Goal: Task Accomplishment & Management: Manage account settings

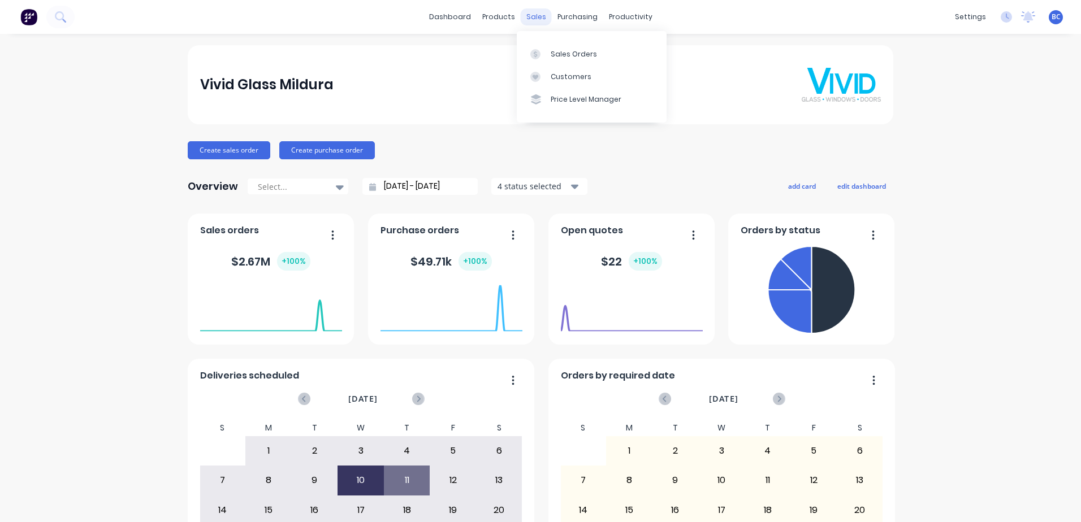
click at [526, 23] on div "sales" at bounding box center [536, 16] width 31 height 17
click at [547, 53] on link "Sales Orders" at bounding box center [592, 53] width 150 height 23
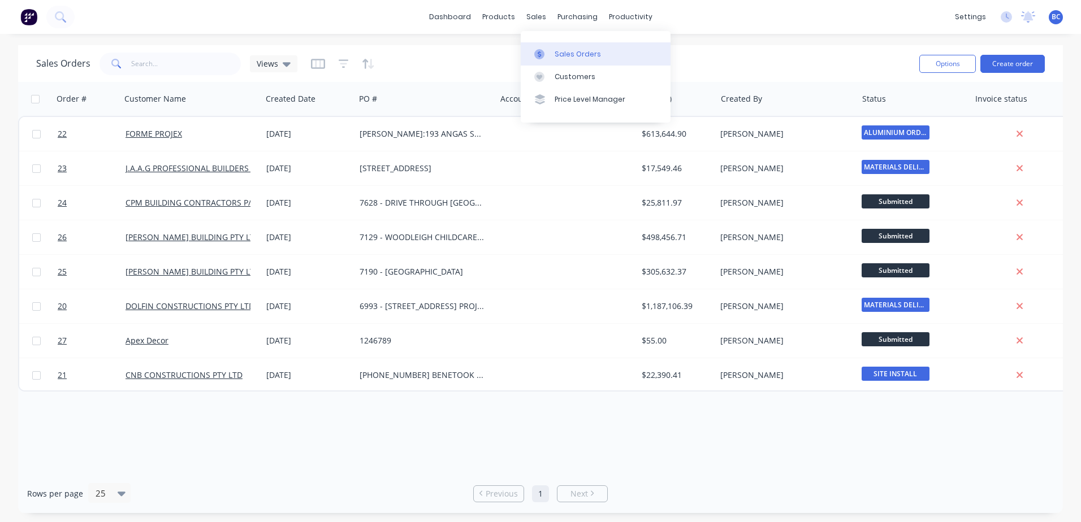
click at [550, 47] on link "Sales Orders" at bounding box center [596, 53] width 150 height 23
click at [1003, 68] on button "Create order" at bounding box center [1012, 64] width 64 height 18
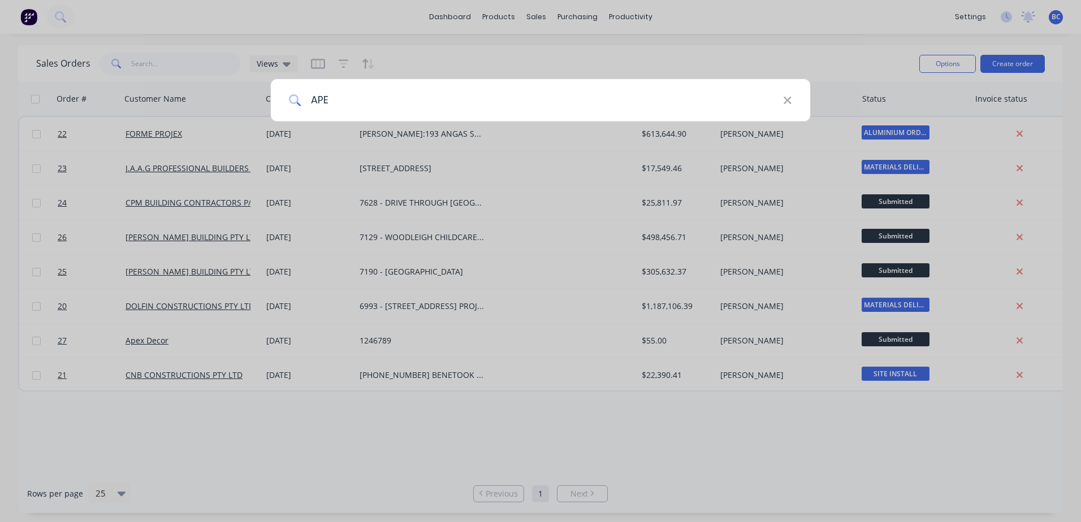
type input "APEX"
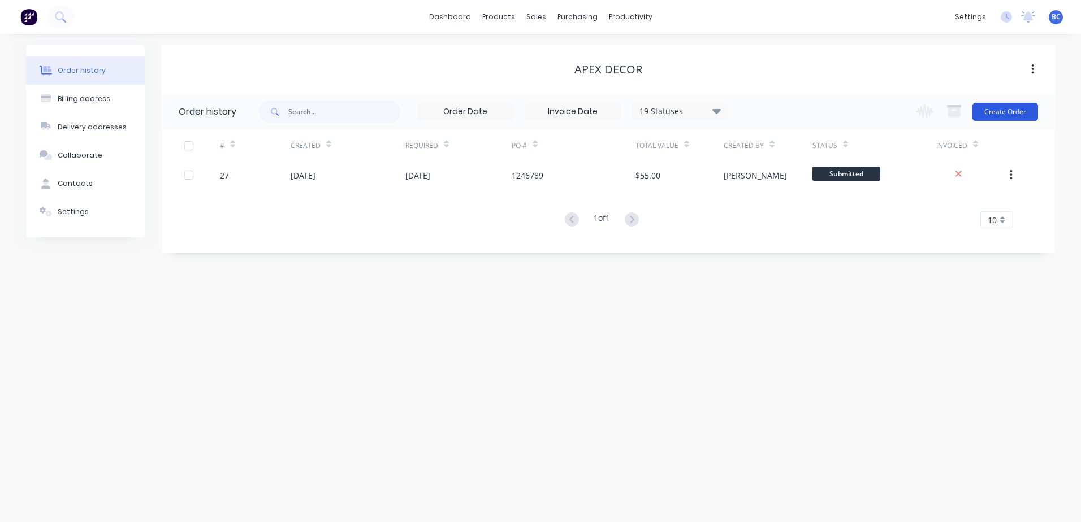
click at [1007, 117] on button "Create Order" at bounding box center [1005, 112] width 66 height 18
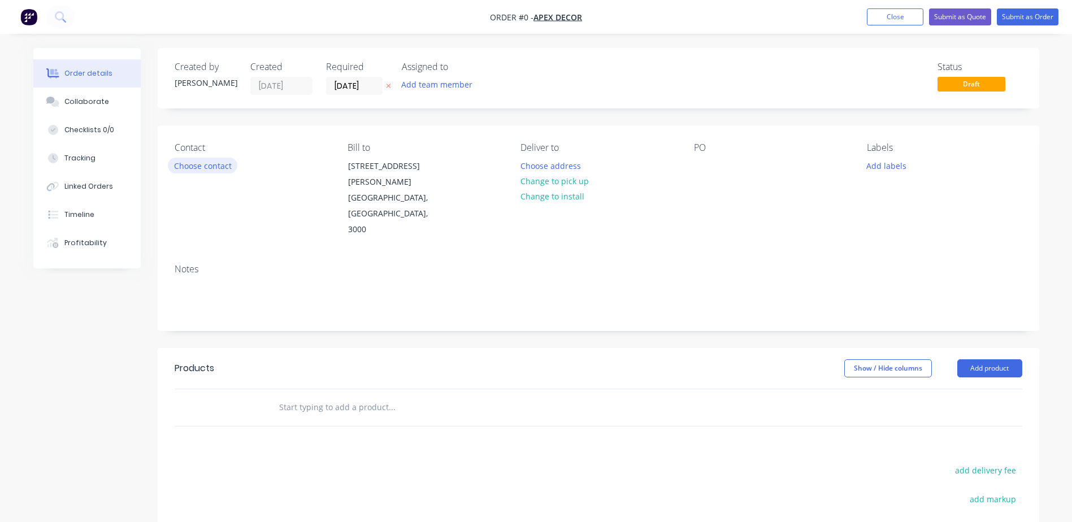
click at [201, 166] on button "Choose contact" at bounding box center [203, 165] width 70 height 15
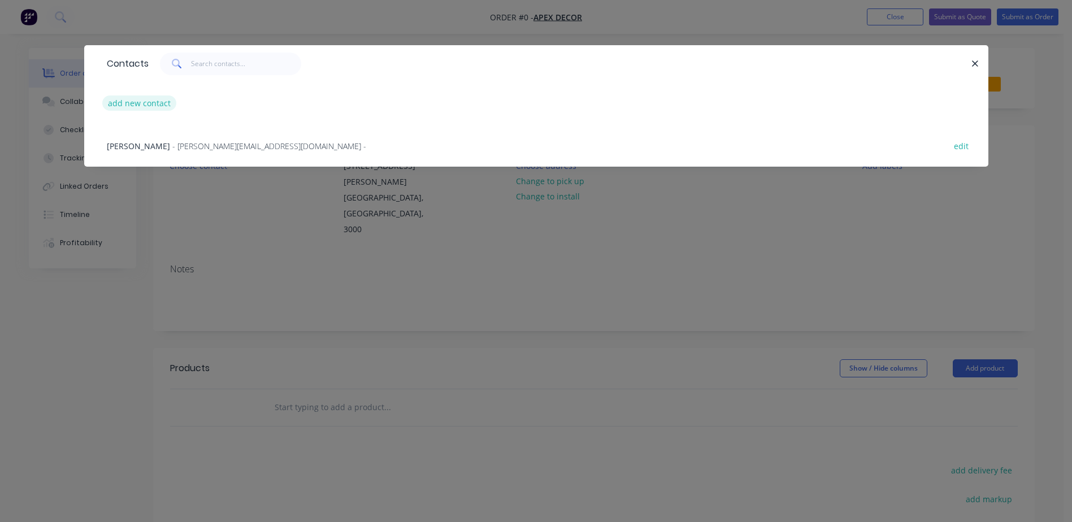
click at [158, 106] on button "add new contact" at bounding box center [139, 103] width 75 height 15
select select "AU"
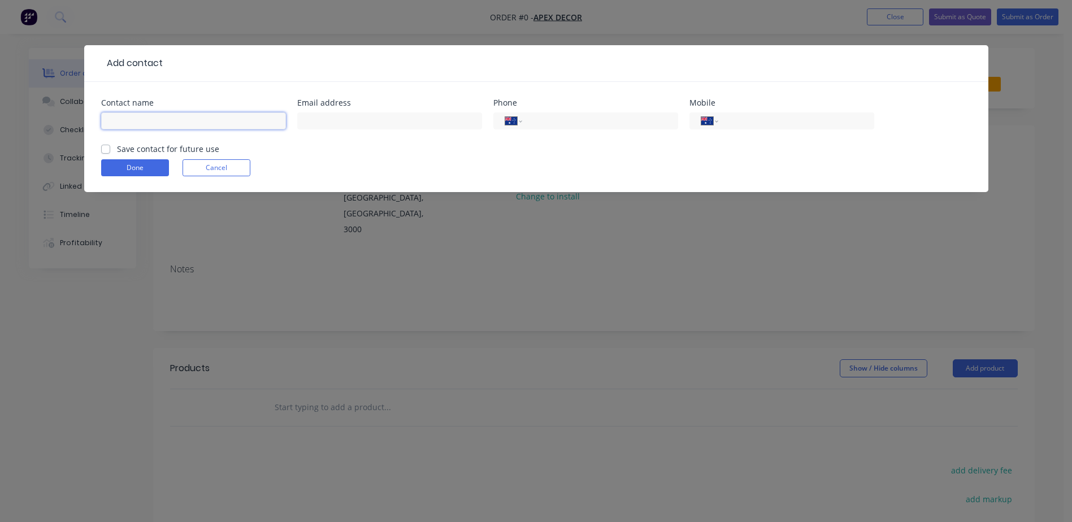
click at [195, 123] on input "text" at bounding box center [193, 120] width 185 height 17
click at [220, 168] on button "Cancel" at bounding box center [217, 167] width 68 height 17
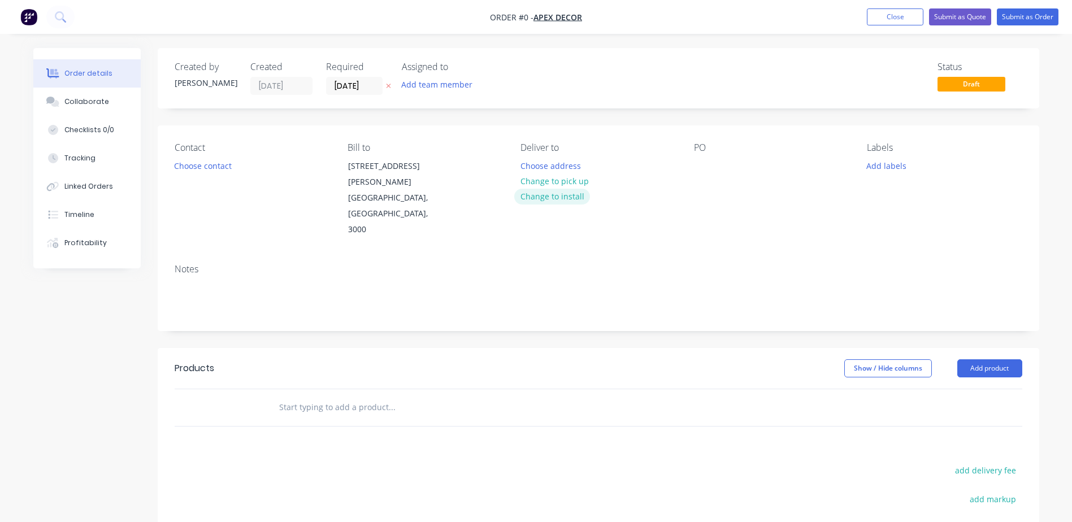
click at [548, 199] on button "Change to install" at bounding box center [552, 196] width 76 height 15
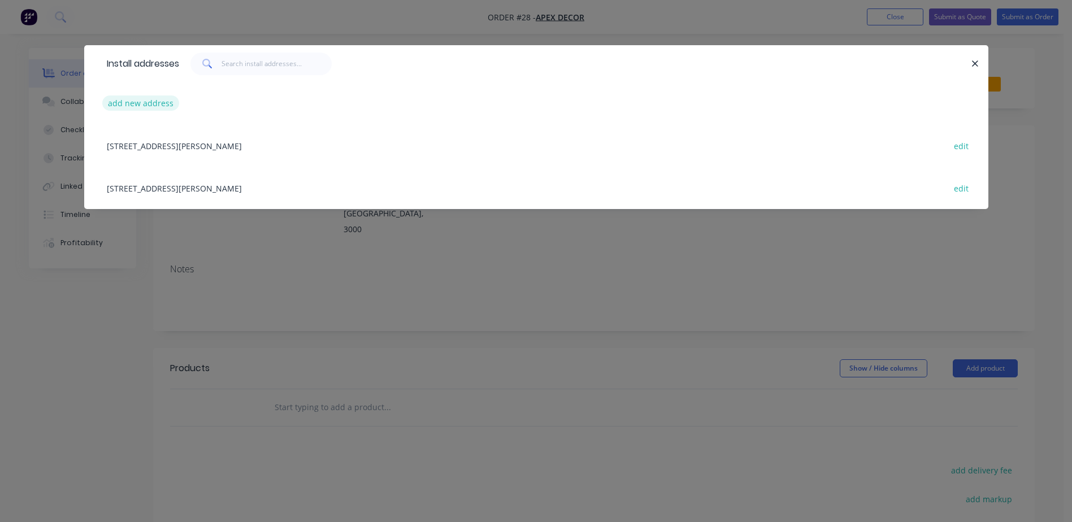
click at [153, 103] on button "add new address" at bounding box center [140, 103] width 77 height 15
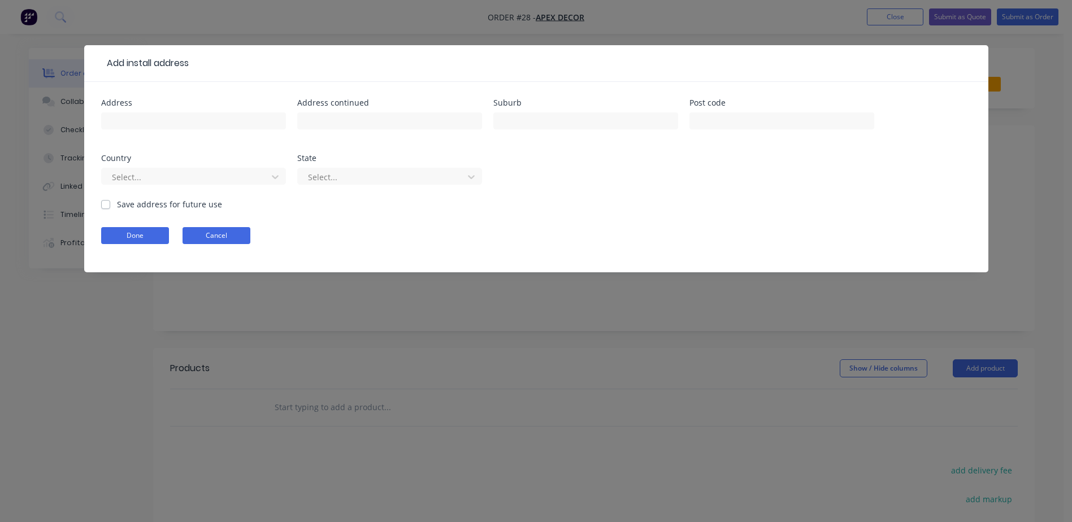
click at [229, 241] on button "Cancel" at bounding box center [217, 235] width 68 height 17
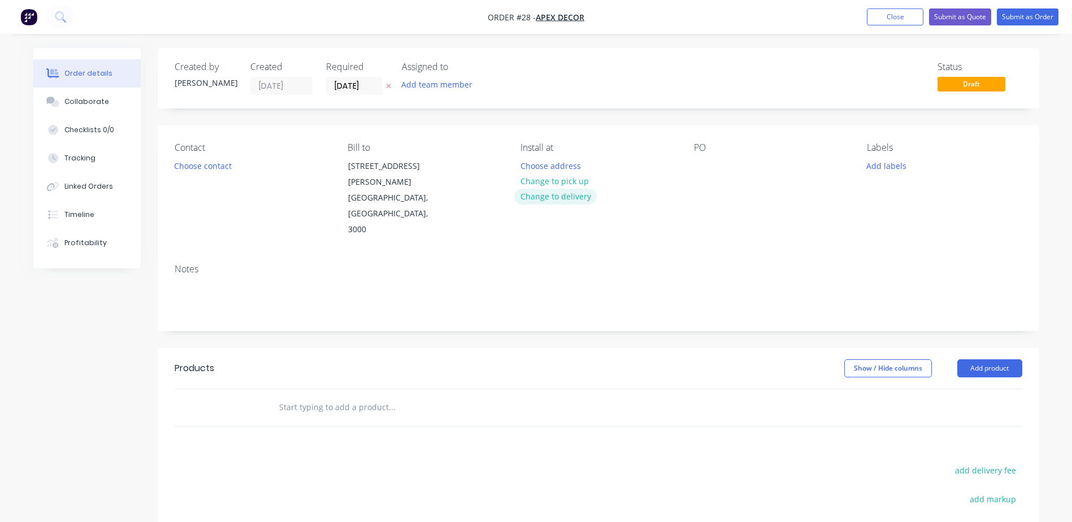
click at [541, 196] on button "Change to delivery" at bounding box center [555, 196] width 83 height 15
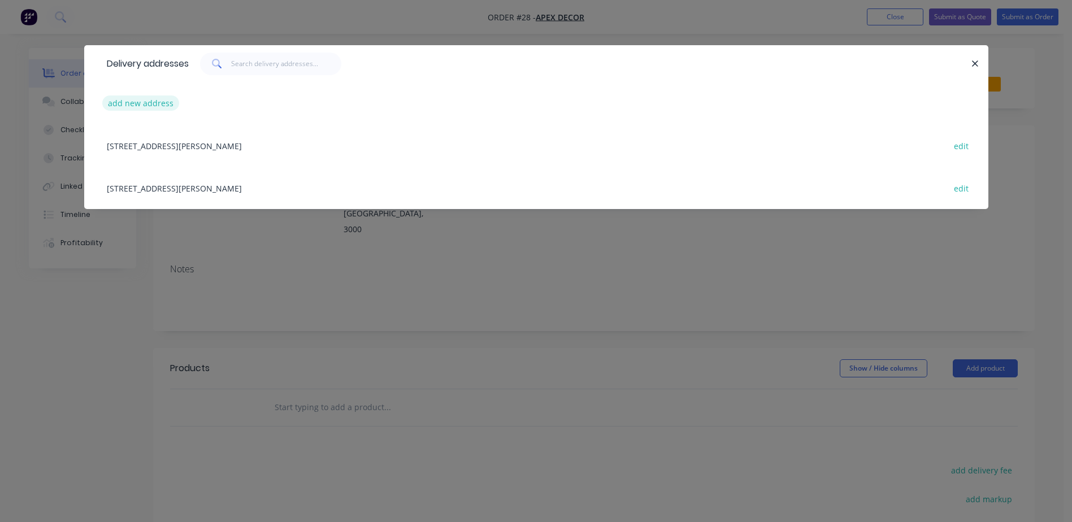
click at [137, 103] on button "add new address" at bounding box center [140, 103] width 77 height 15
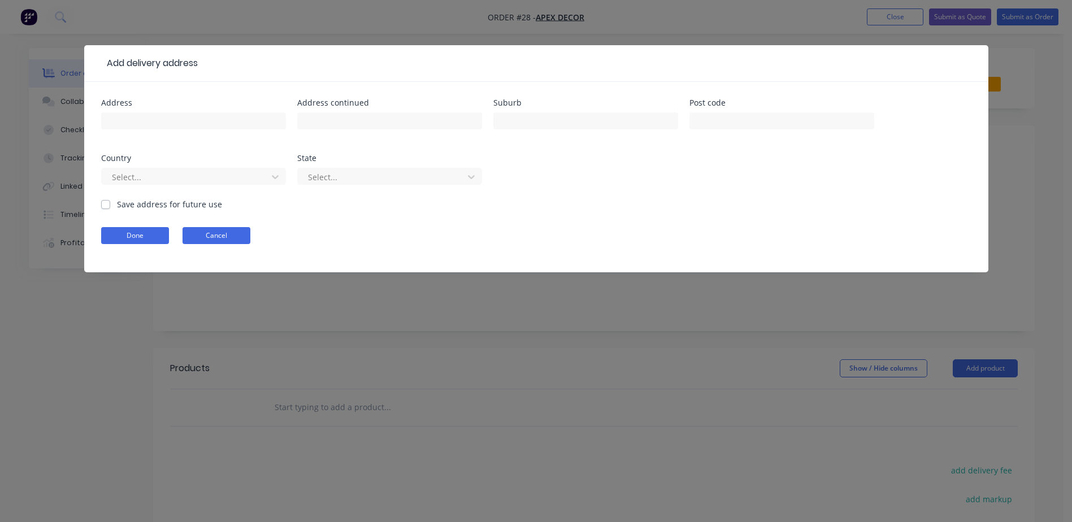
click at [237, 237] on button "Cancel" at bounding box center [217, 235] width 68 height 17
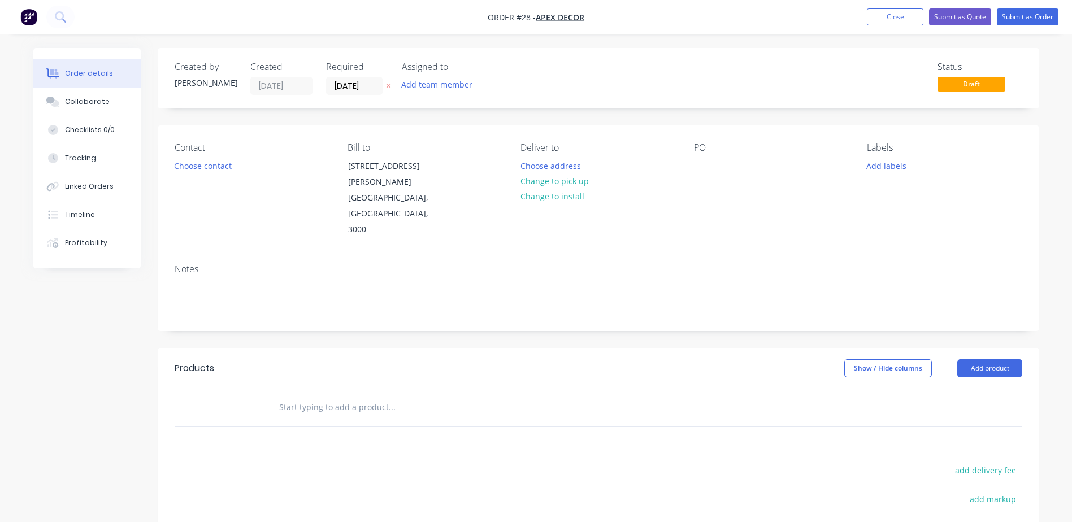
click at [498, 314] on div "Created by Brooke Created 29/09/25 Required 29/09/25 Assigned to Add team membe…" at bounding box center [599, 373] width 882 height 650
click at [911, 11] on button "Close" at bounding box center [895, 16] width 57 height 17
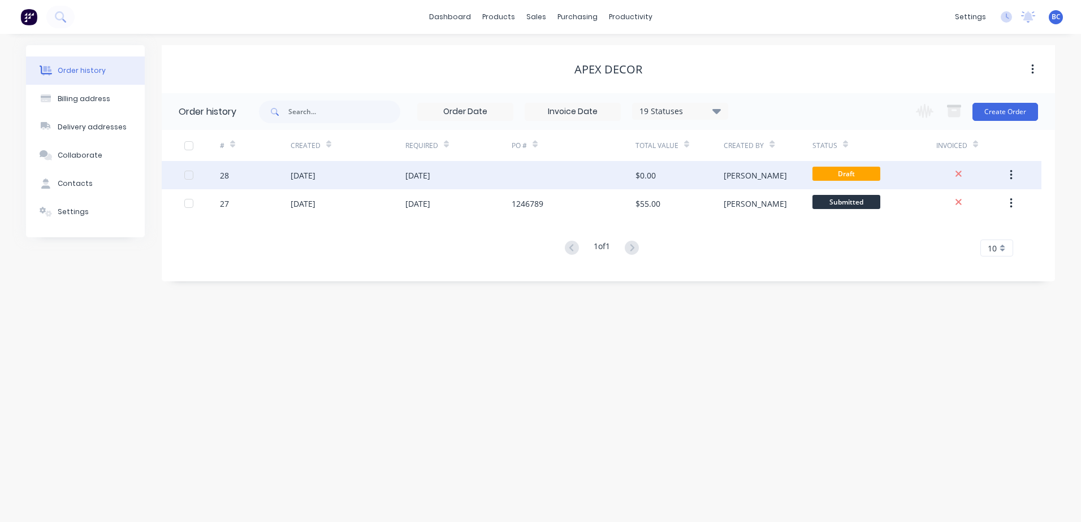
click at [474, 173] on div "29 Sep 2025" at bounding box center [458, 175] width 106 height 28
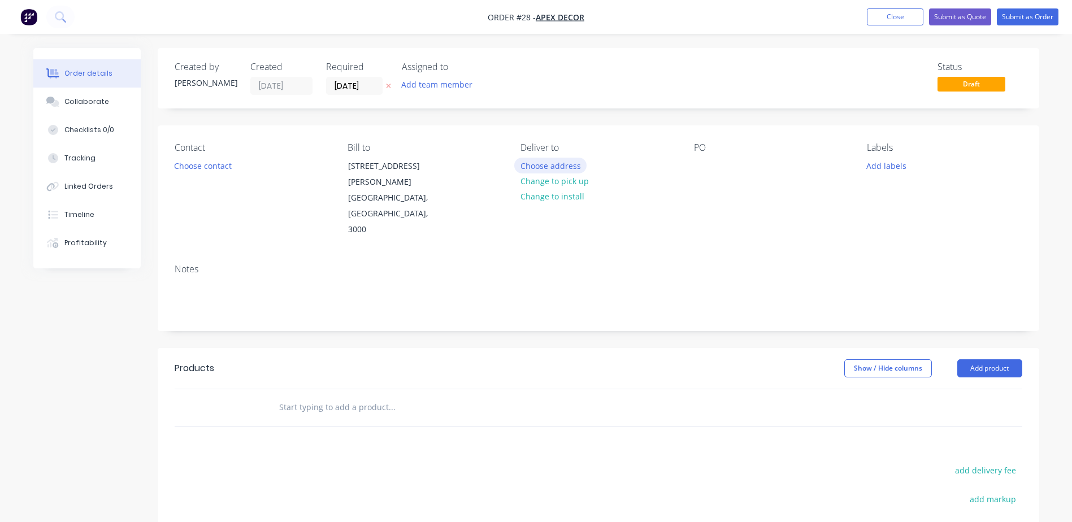
click at [561, 164] on button "Choose address" at bounding box center [550, 165] width 72 height 15
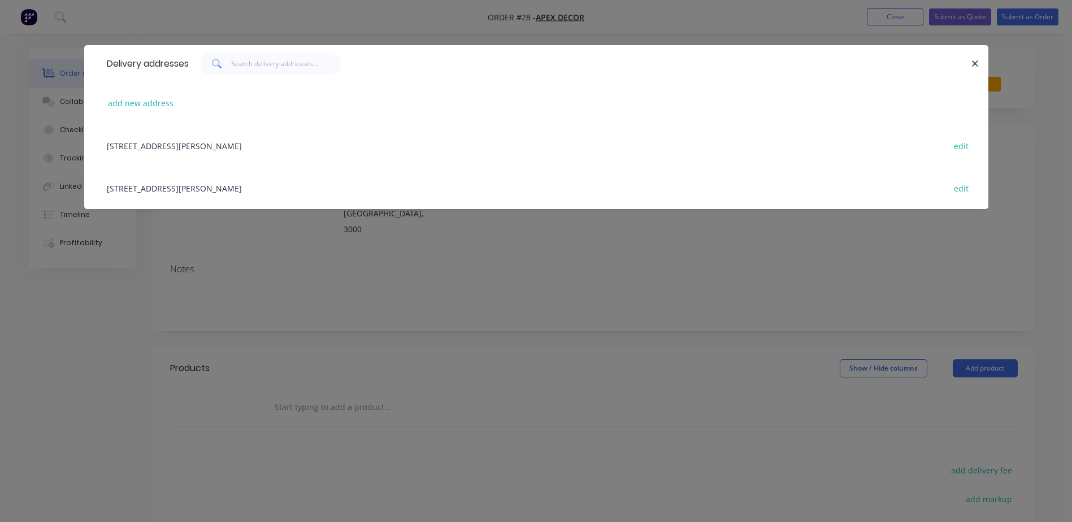
click at [212, 149] on div "789 Collins Street, Melbourne, Victoria, Australia, 3000 edit" at bounding box center [536, 145] width 870 height 42
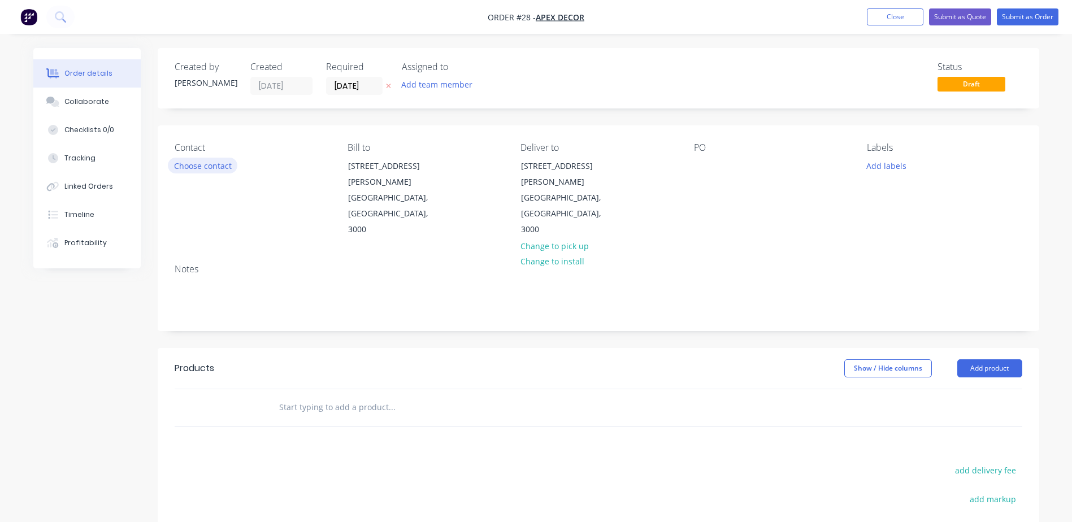
click at [198, 167] on button "Choose contact" at bounding box center [203, 165] width 70 height 15
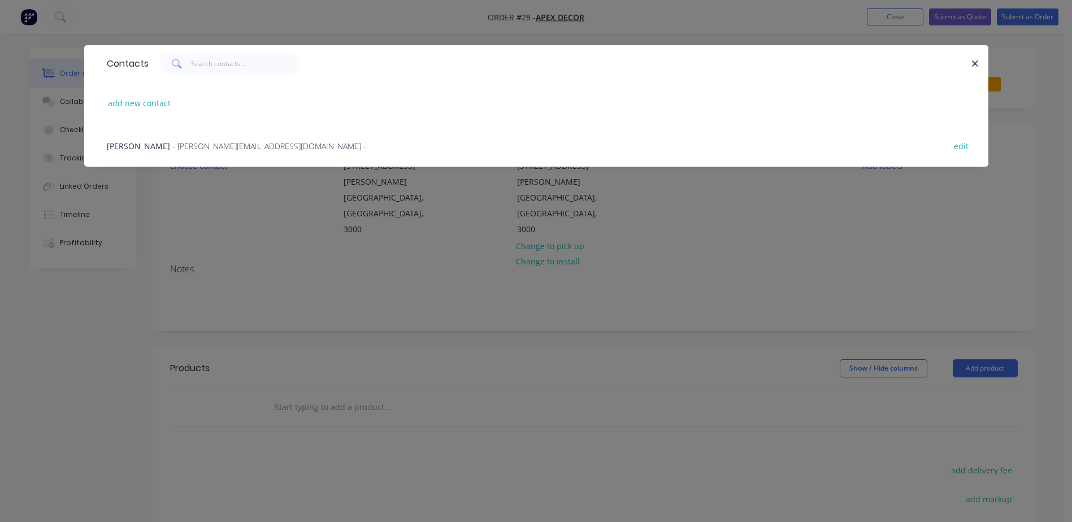
click at [181, 145] on span "- david@prestigedecor.com.au -" at bounding box center [269, 146] width 194 height 11
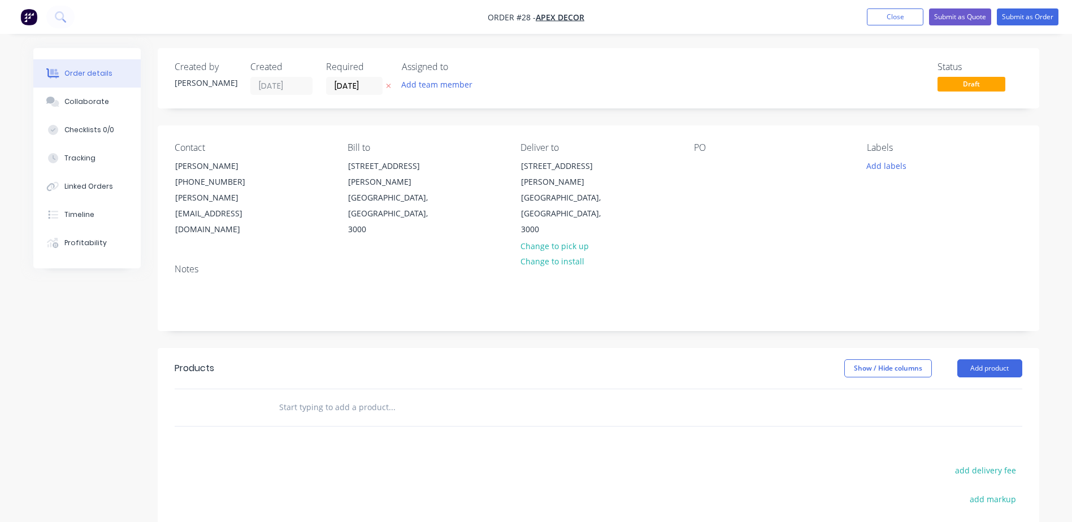
click at [608, 286] on div "Notes" at bounding box center [599, 293] width 882 height 76
click at [389, 88] on icon "button" at bounding box center [388, 86] width 5 height 5
click at [700, 166] on div at bounding box center [703, 166] width 18 height 16
drag, startPoint x: 747, startPoint y: 164, endPoint x: 727, endPoint y: 164, distance: 20.4
click at [727, 164] on div "7889 - pizza hut" at bounding box center [733, 166] width 79 height 16
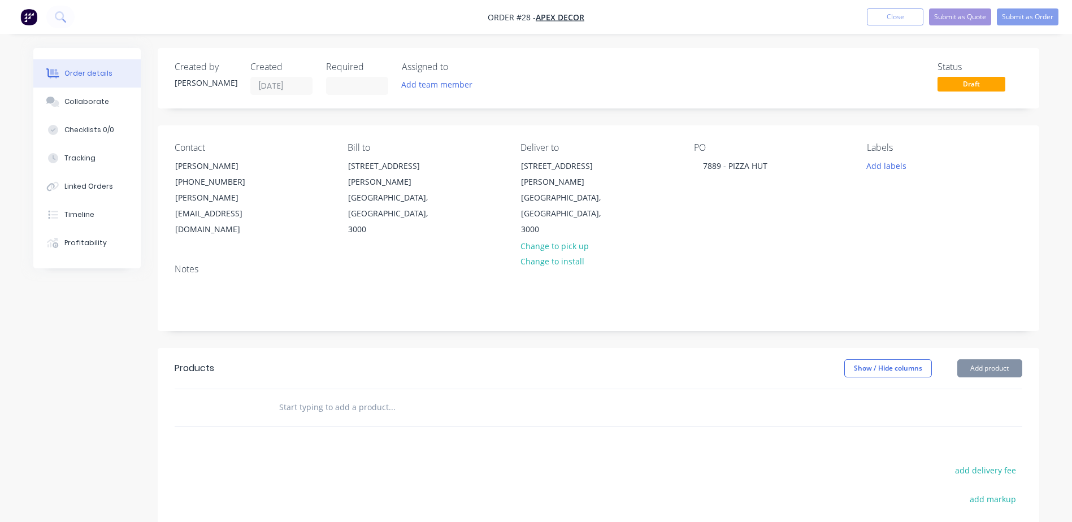
click at [757, 219] on div "Contact David Anderson (03) 9876 5432 david@prestigedecor.com.au Bill to 789 Co…" at bounding box center [599, 189] width 882 height 129
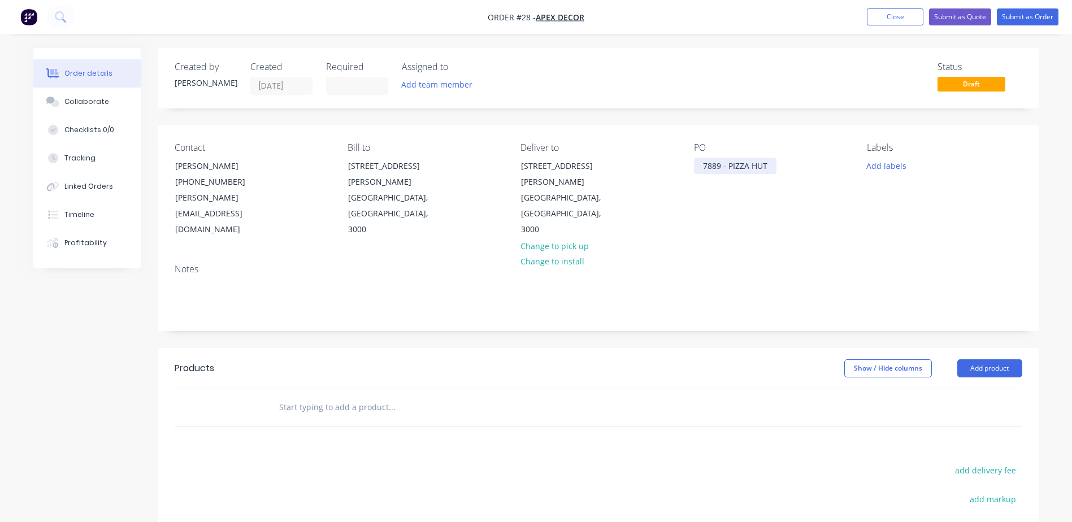
click at [714, 165] on div "7889 - PIZZA HUT" at bounding box center [735, 166] width 83 height 16
click at [703, 166] on div "7889 - PIZZA HUT" at bounding box center [735, 166] width 83 height 16
drag, startPoint x: 742, startPoint y: 166, endPoint x: 765, endPoint y: 170, distance: 24.0
click at [765, 170] on div "MIL - 7889 - PIZZA HUT" at bounding box center [745, 166] width 103 height 16
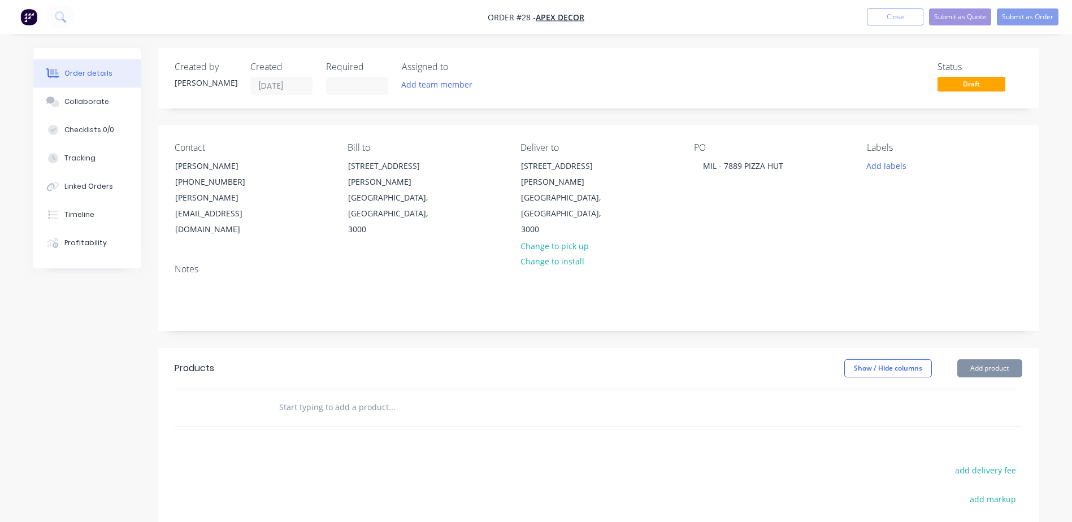
click at [692, 348] on header "Products Show / Hide columns Add product" at bounding box center [599, 368] width 882 height 41
click at [1013, 18] on button "Submit as Order" at bounding box center [1028, 16] width 62 height 17
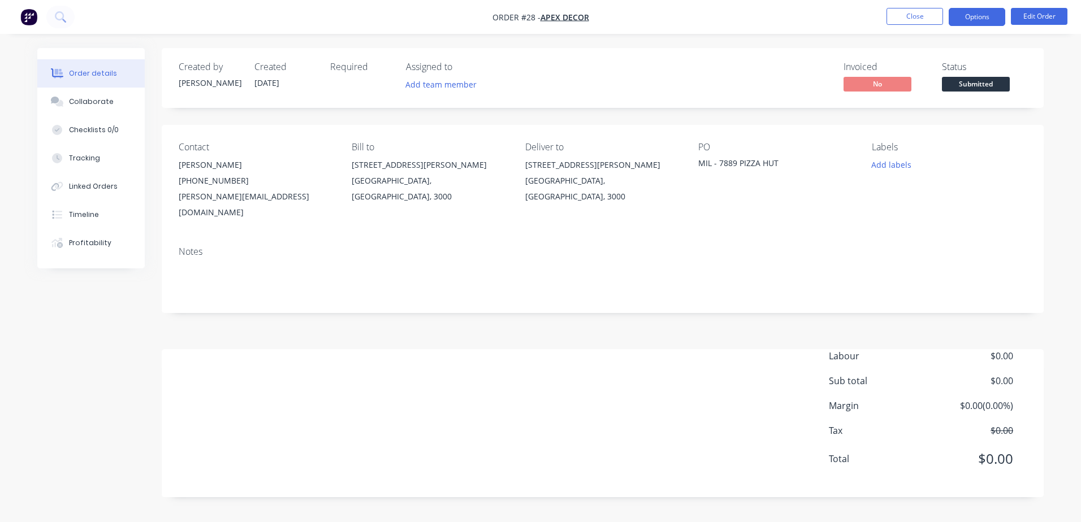
click at [965, 21] on button "Options" at bounding box center [976, 17] width 57 height 18
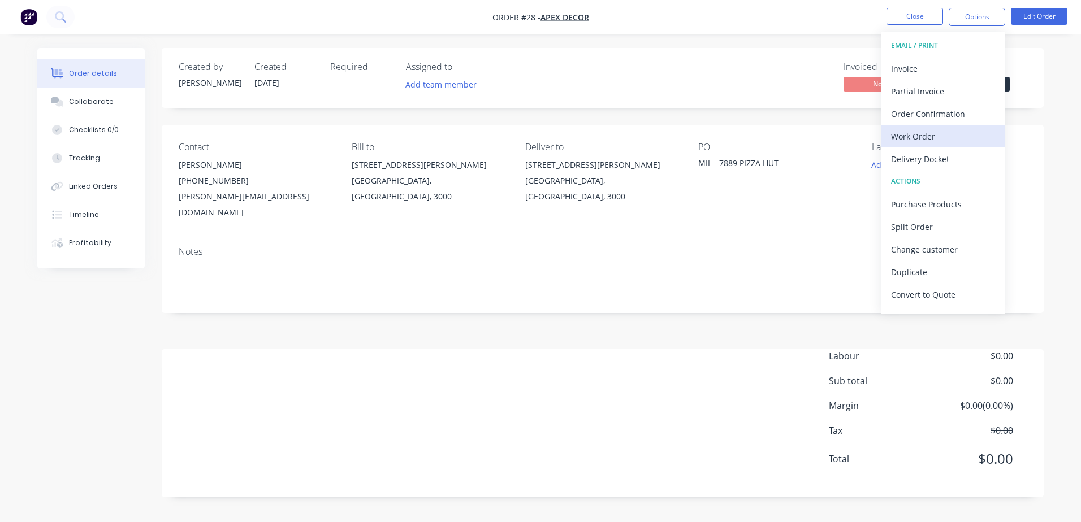
click at [911, 133] on div "Work Order" at bounding box center [943, 136] width 104 height 16
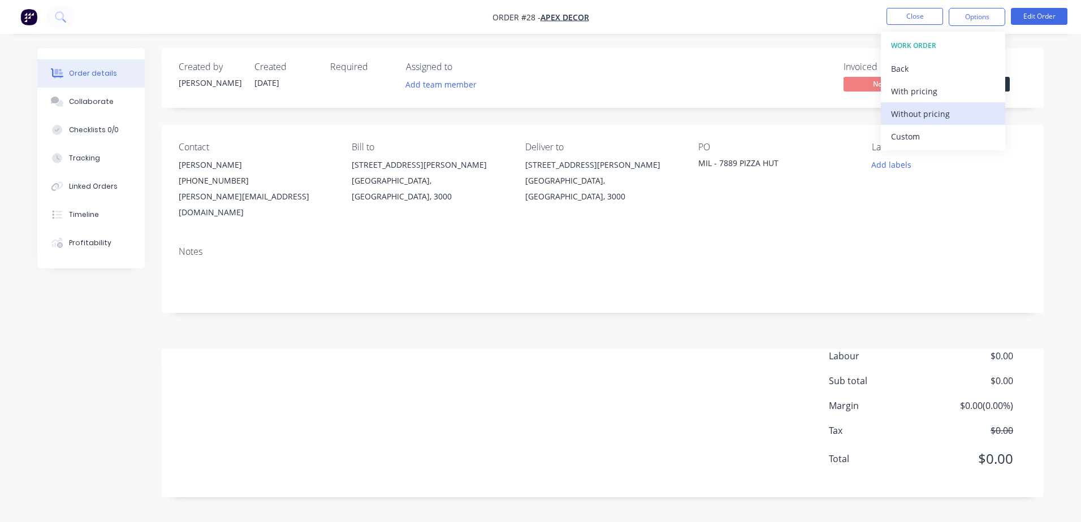
click at [912, 115] on div "Without pricing" at bounding box center [943, 114] width 104 height 16
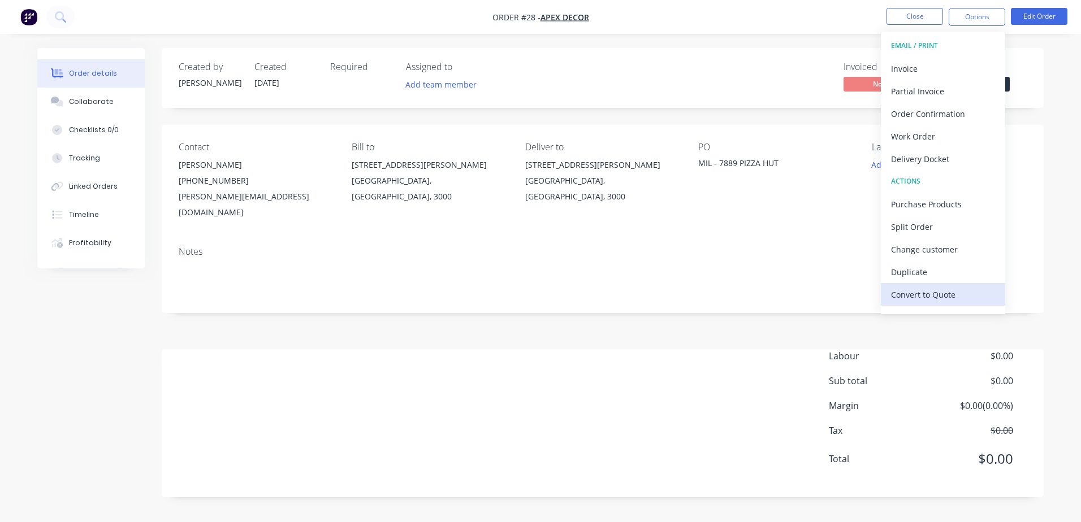
click at [943, 298] on div "Convert to Quote" at bounding box center [943, 295] width 104 height 16
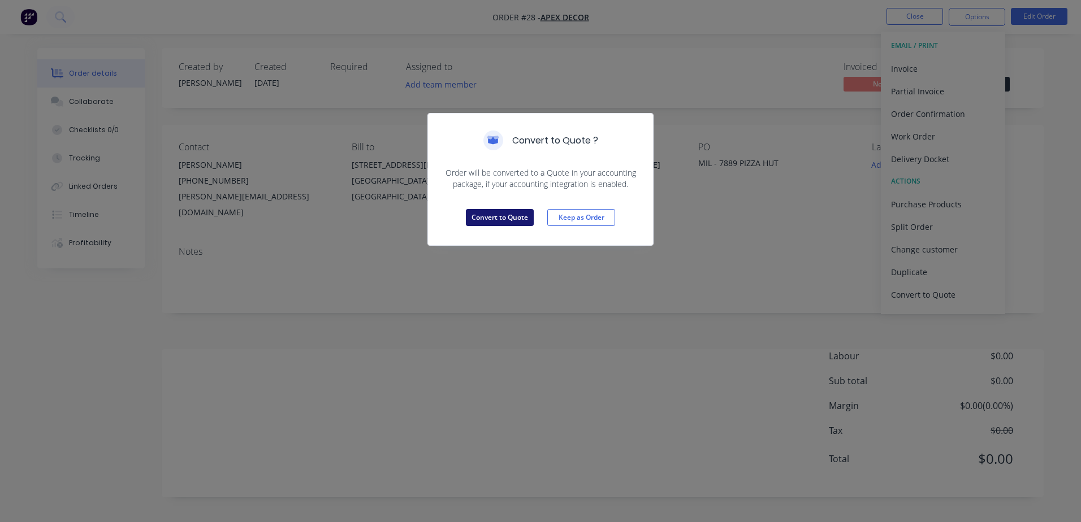
click at [514, 222] on button "Convert to Quote" at bounding box center [500, 217] width 68 height 17
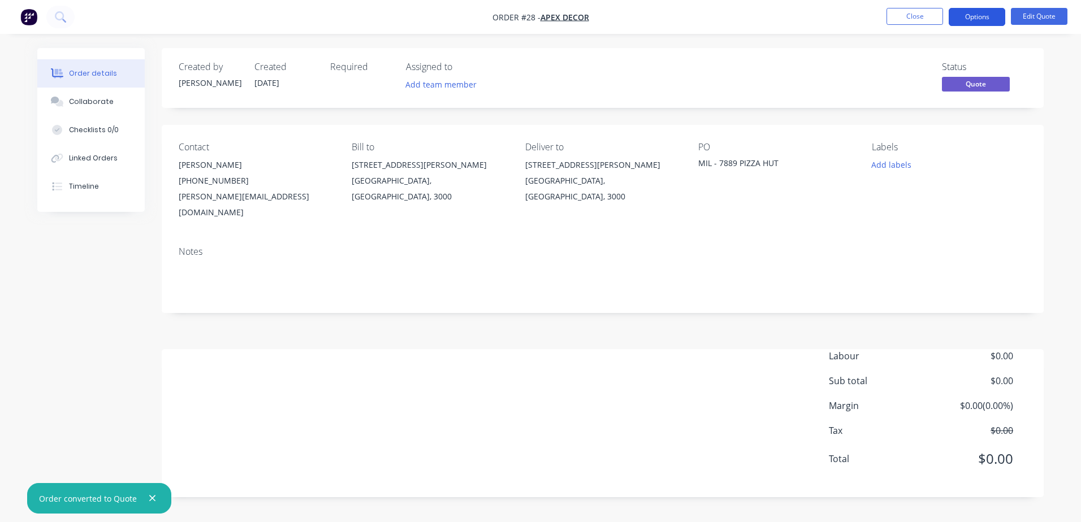
click at [983, 16] on button "Options" at bounding box center [976, 17] width 57 height 18
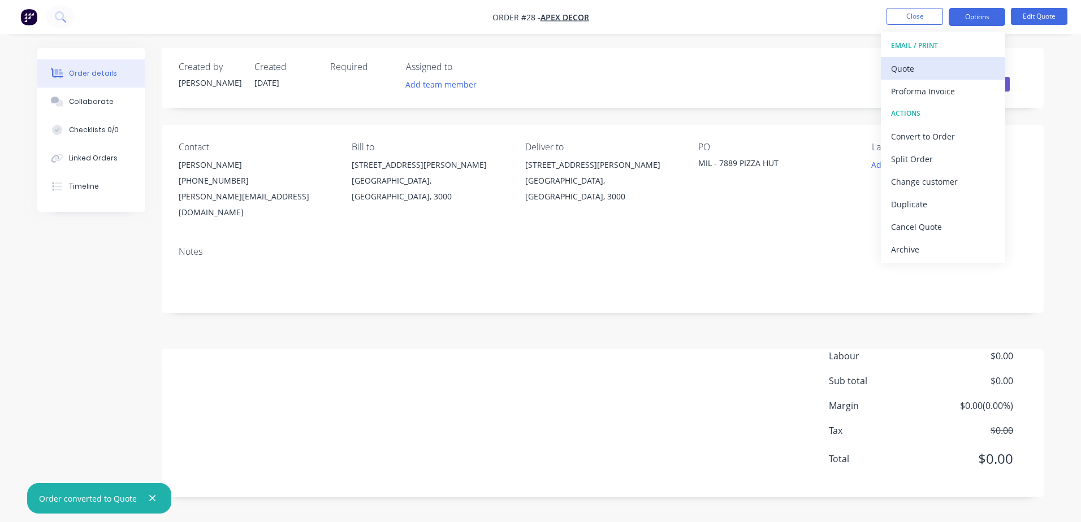
click at [919, 68] on div "Quote" at bounding box center [943, 68] width 104 height 16
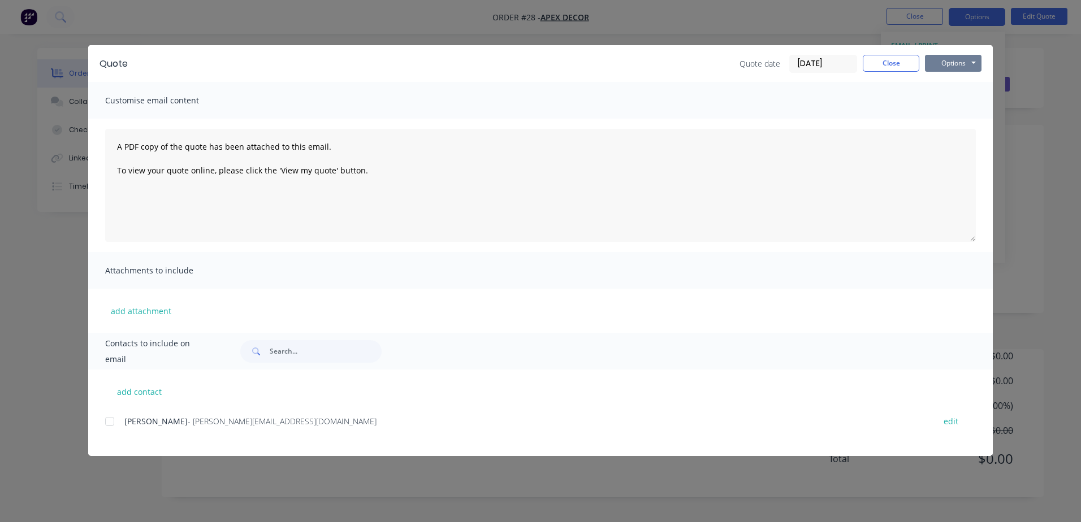
click at [943, 68] on button "Options" at bounding box center [953, 63] width 57 height 17
click at [945, 100] on button "Print" at bounding box center [961, 102] width 72 height 19
click at [887, 63] on button "Close" at bounding box center [890, 63] width 57 height 17
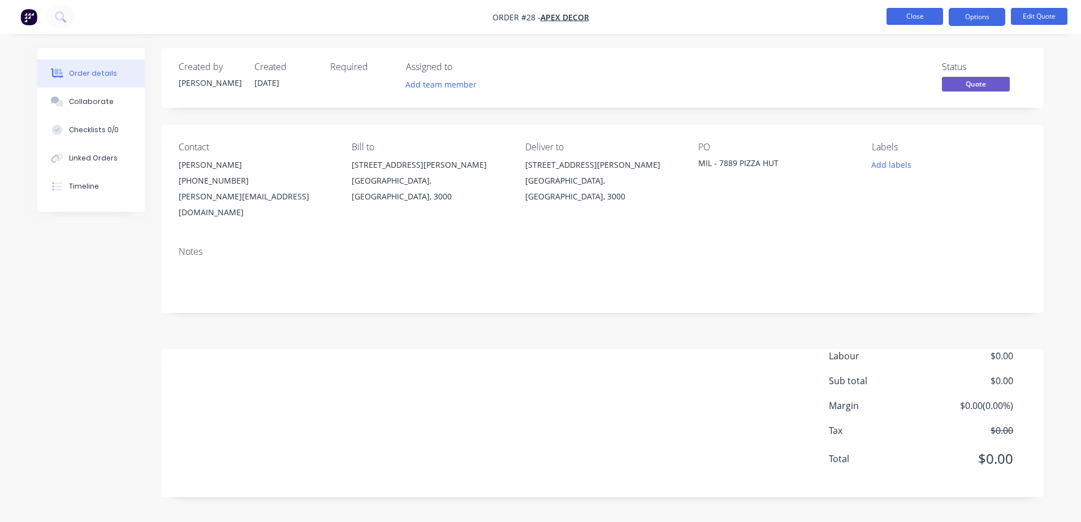
click at [911, 16] on button "Close" at bounding box center [914, 16] width 57 height 17
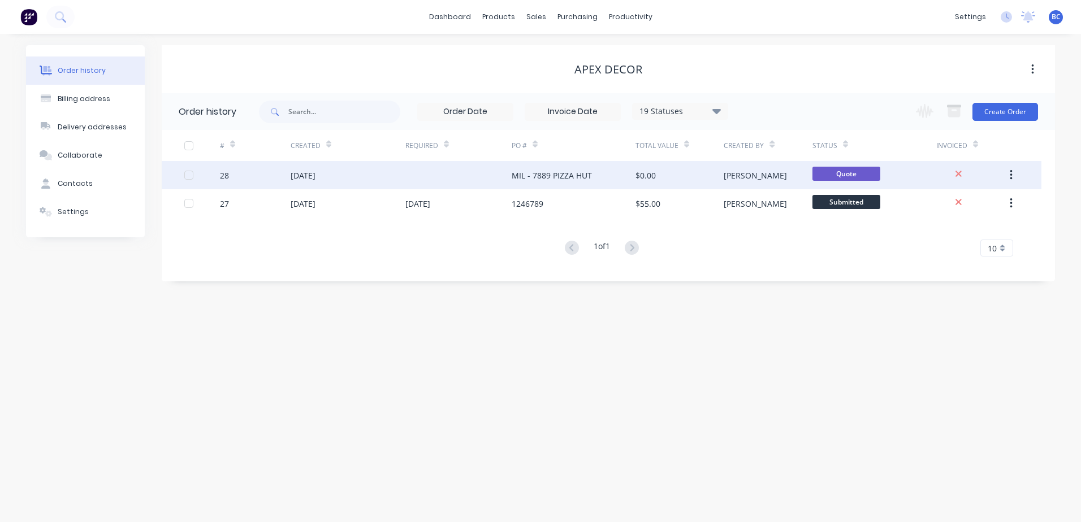
click at [1012, 170] on button "button" at bounding box center [1011, 175] width 27 height 20
click at [940, 207] on div "Archive" at bounding box center [970, 205] width 87 height 16
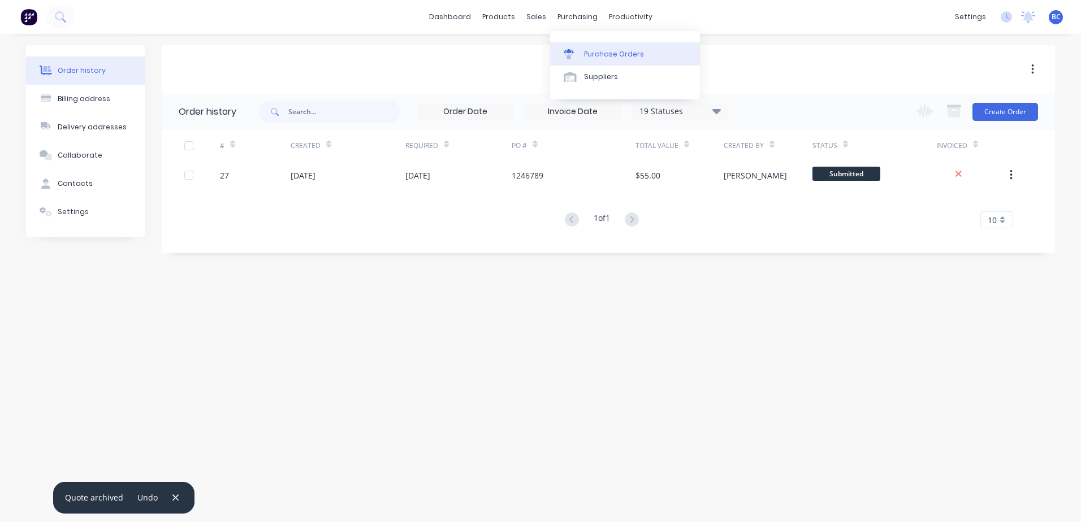
click at [582, 56] on link "Purchase Orders" at bounding box center [625, 53] width 150 height 23
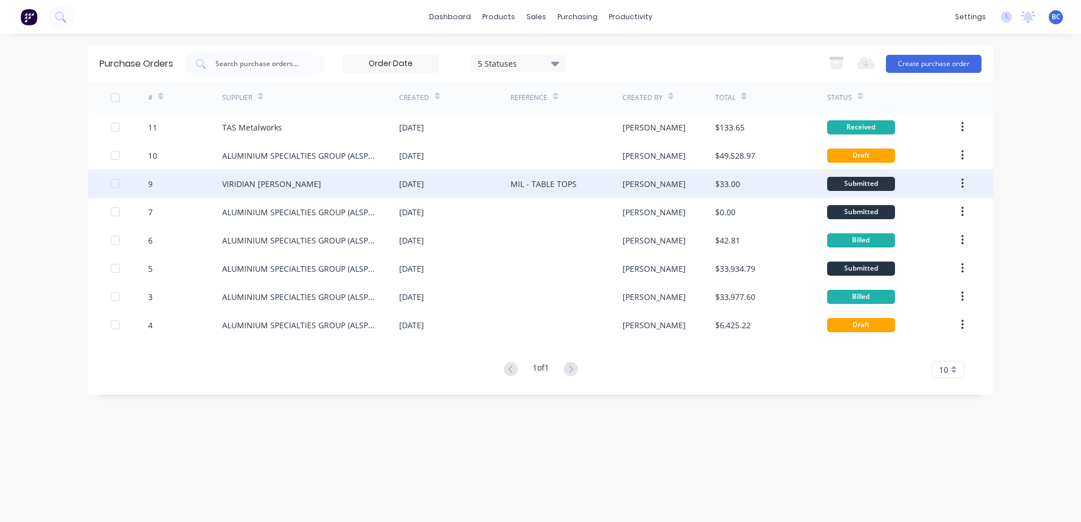
click at [964, 185] on button "button" at bounding box center [962, 184] width 27 height 20
click at [892, 213] on div "Archive" at bounding box center [921, 213] width 87 height 16
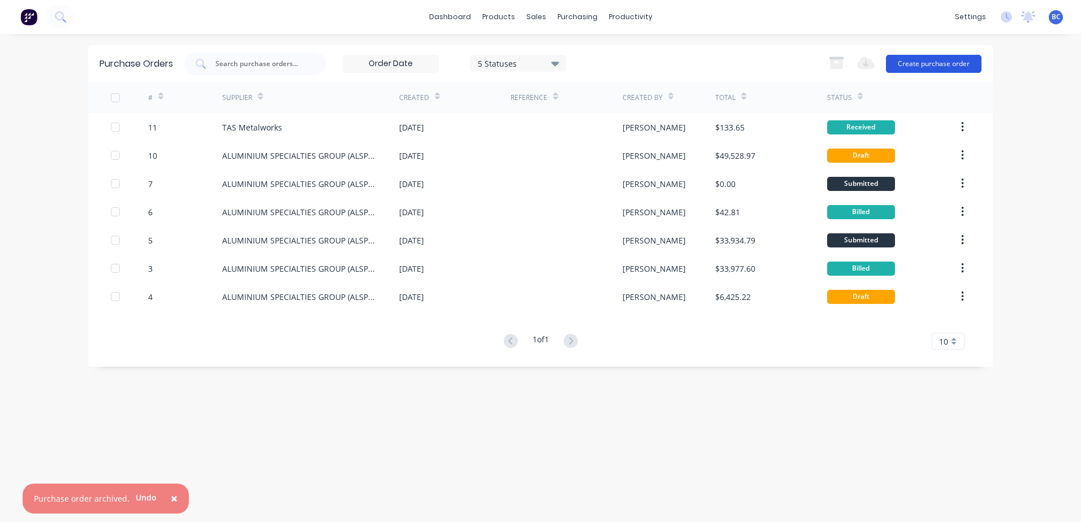
click at [915, 64] on button "Create purchase order" at bounding box center [934, 64] width 96 height 18
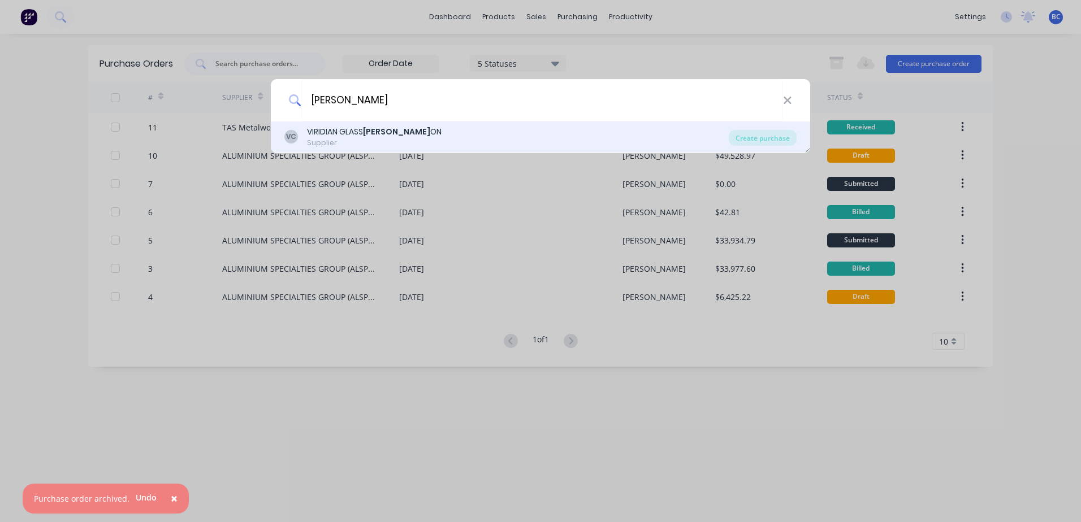
type input "CLAYT"
click at [341, 134] on div "VIRIDIAN GLASS CLAYT ON" at bounding box center [374, 132] width 135 height 12
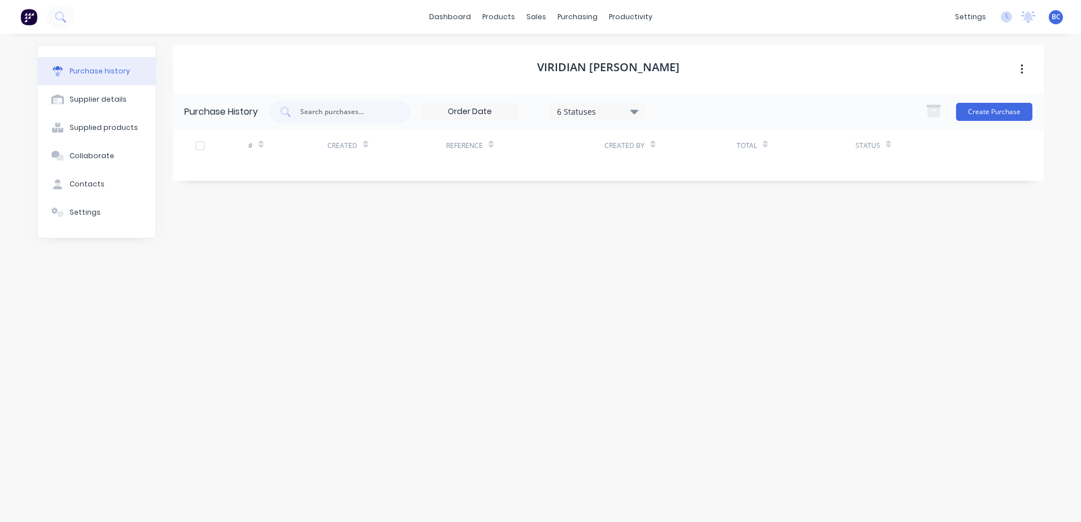
click at [638, 112] on icon at bounding box center [634, 111] width 8 height 12
click at [979, 115] on button "Create Purchase" at bounding box center [994, 112] width 76 height 18
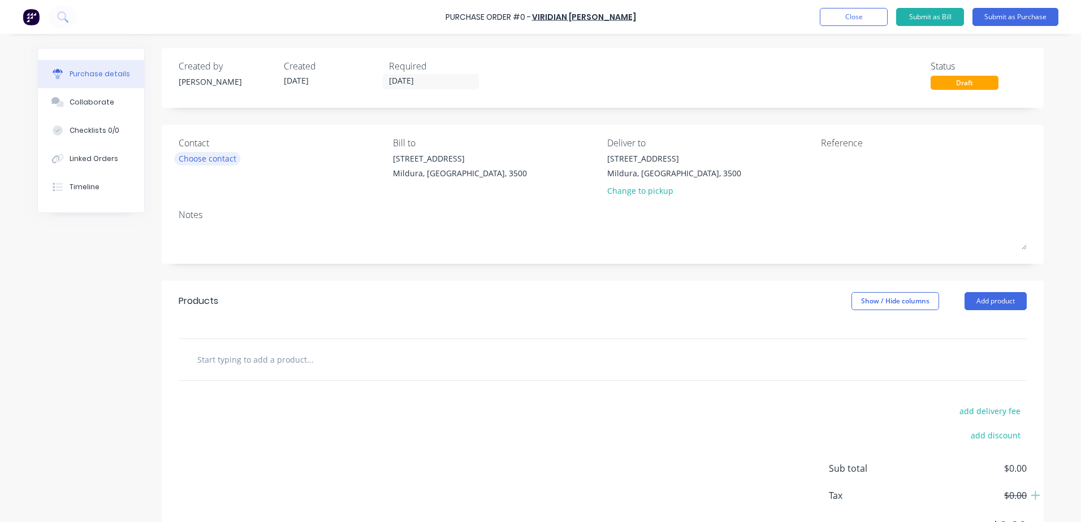
click at [208, 164] on div "Choose contact" at bounding box center [208, 159] width 58 height 12
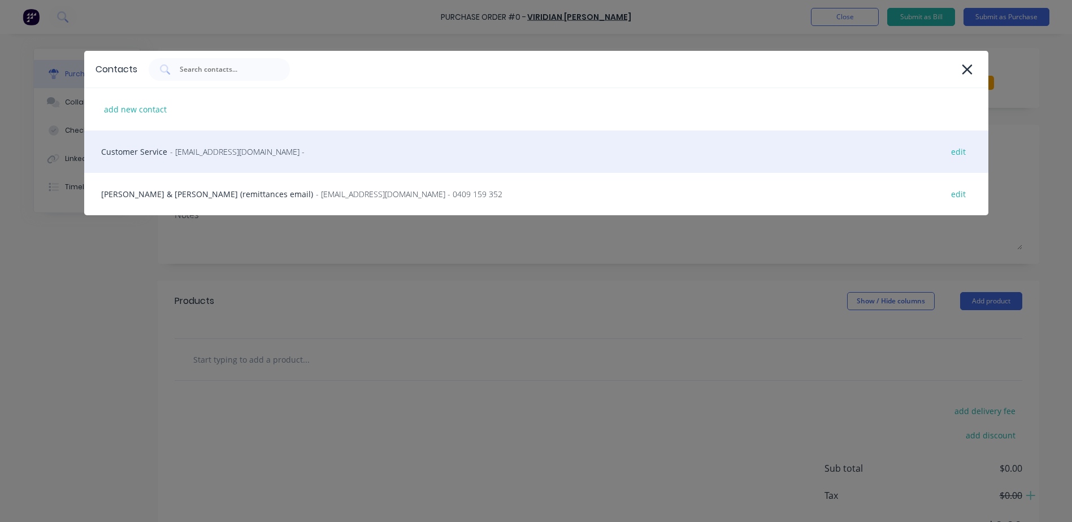
click at [198, 159] on div "Customer Service - vircustomerservicecls@viridianglass.com - edit" at bounding box center [536, 152] width 904 height 42
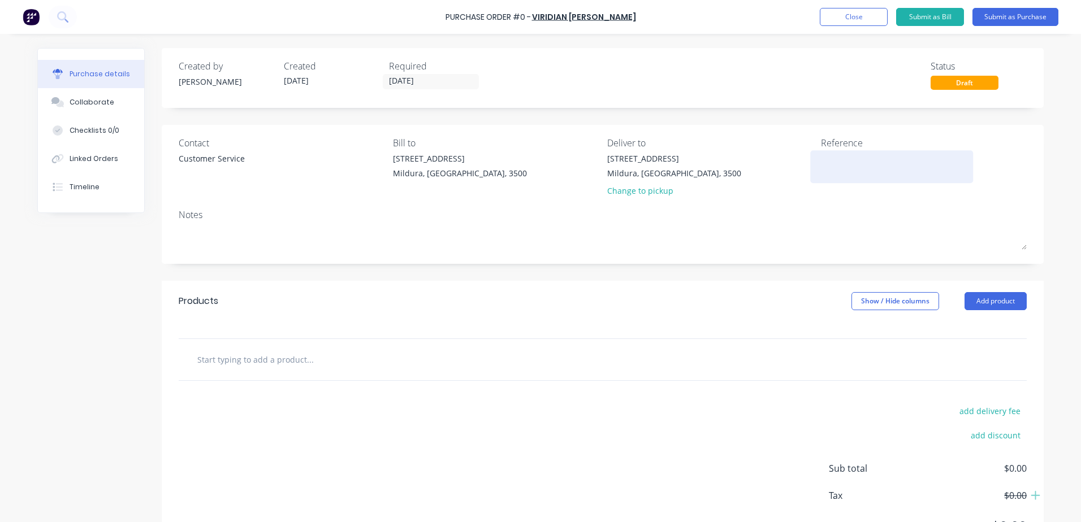
click at [835, 158] on textarea at bounding box center [891, 165] width 141 height 25
type textarea "7"
type textarea "MIL - 7992 KULKYNE SWAGS"
type textarea "x"
type textarea "MIL - 7992 KULKYNE SWAGS"
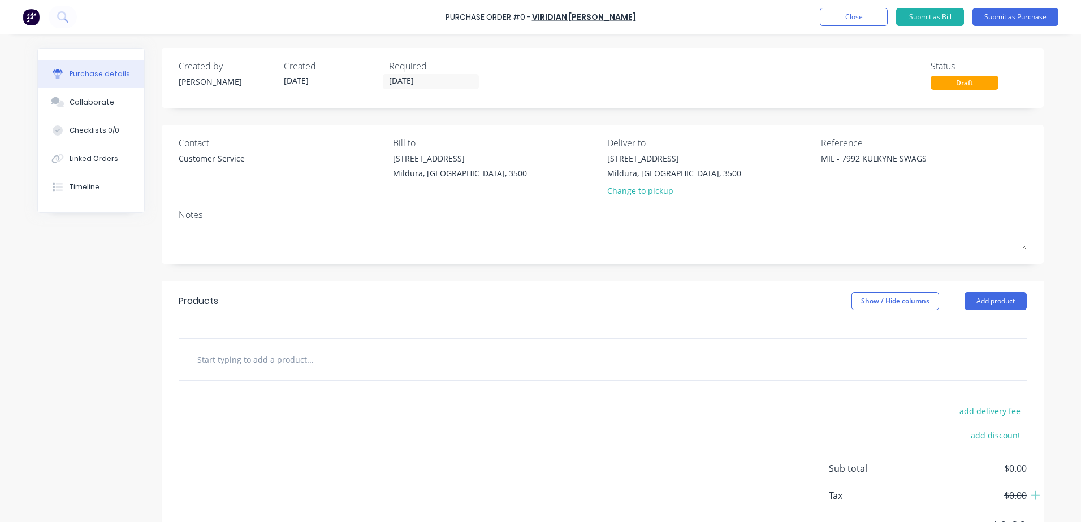
click at [310, 359] on input "text" at bounding box center [310, 359] width 226 height 23
click at [991, 306] on button "Add product" at bounding box center [995, 301] width 62 height 18
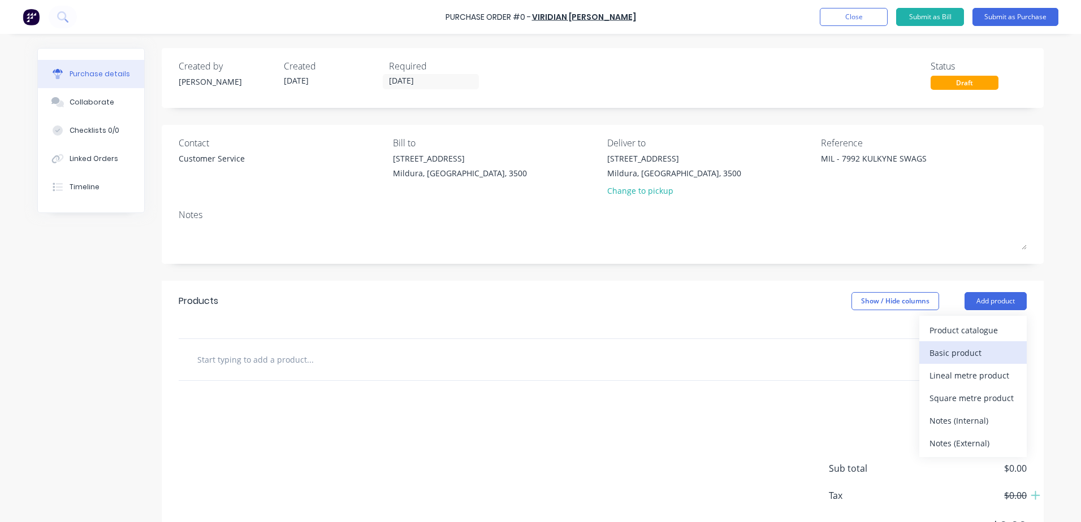
click at [960, 353] on div "Basic product" at bounding box center [972, 353] width 87 height 16
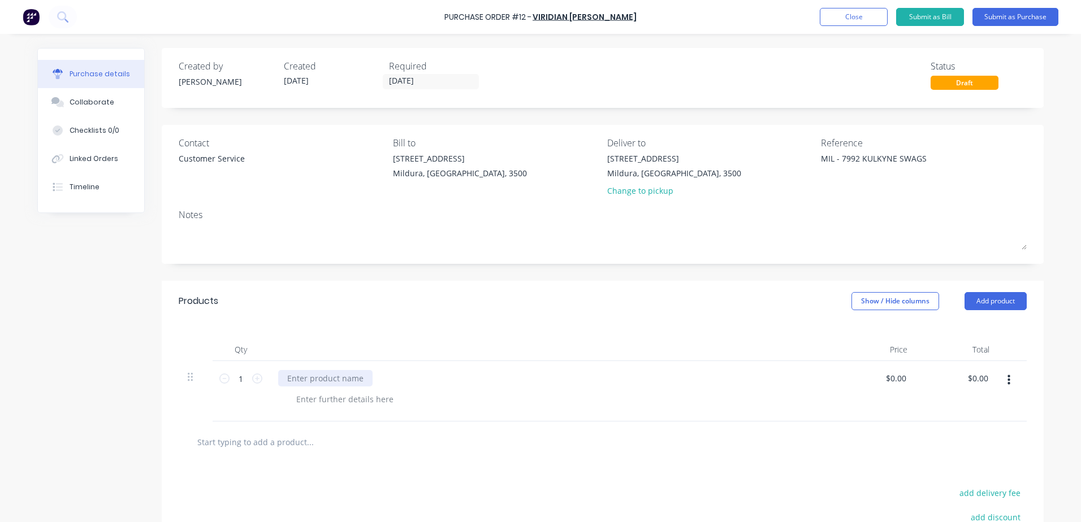
type textarea "x"
click at [322, 372] on div at bounding box center [325, 378] width 94 height 16
click at [695, 391] on div at bounding box center [556, 399] width 538 height 16
click at [778, 379] on div "AS PER ATTACHMENT" at bounding box center [551, 378] width 547 height 16
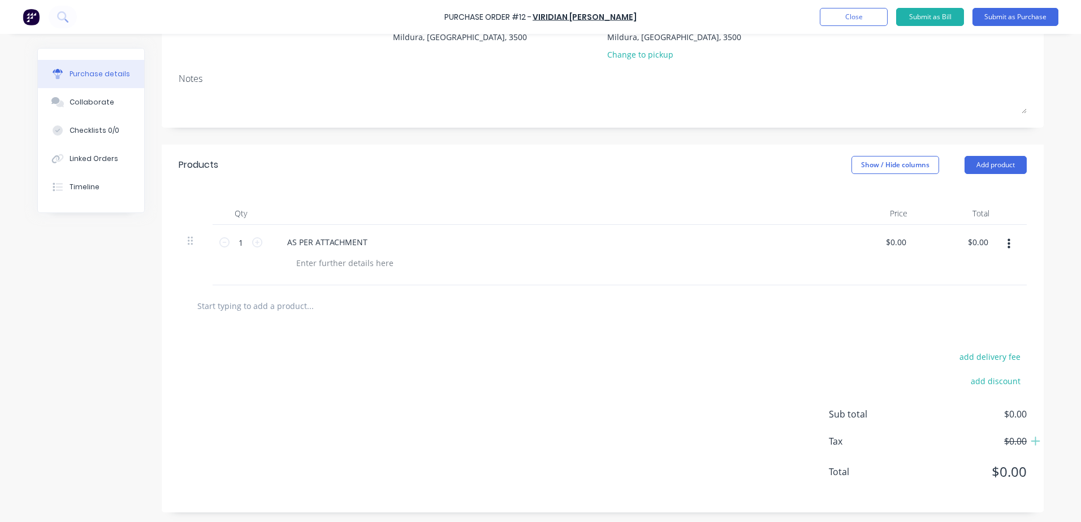
scroll to position [138, 0]
click at [252, 242] on icon at bounding box center [257, 241] width 10 height 10
type textarea "x"
type input "2"
click at [252, 242] on icon at bounding box center [257, 241] width 10 height 10
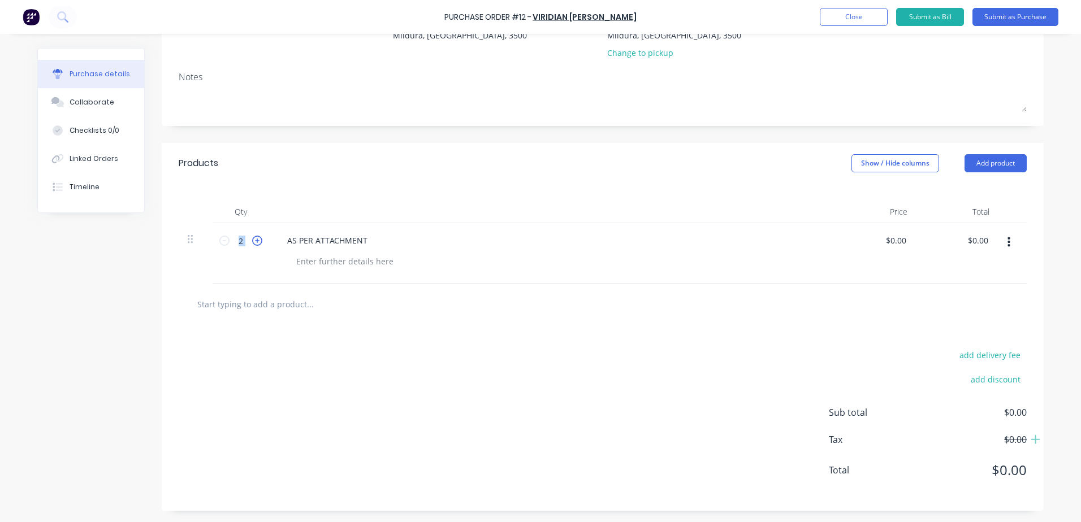
type textarea "x"
type input "3"
click at [252, 242] on icon at bounding box center [257, 241] width 10 height 10
type textarea "x"
type input "4"
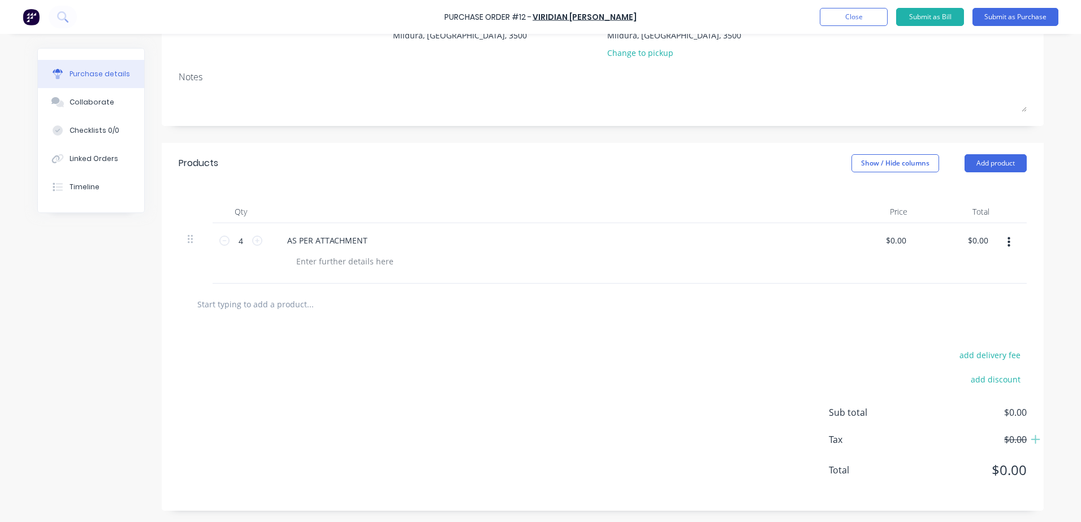
click at [380, 302] on input "text" at bounding box center [310, 304] width 226 height 23
type textarea "x"
type input "0.00"
click at [899, 242] on input "0.00" at bounding box center [897, 240] width 21 height 16
type textarea "x"
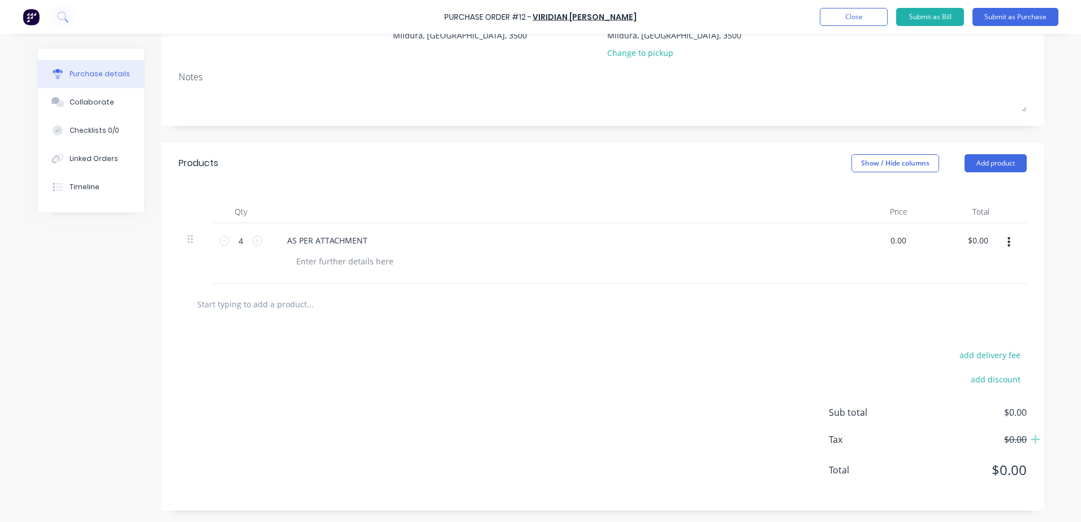
drag, startPoint x: 904, startPoint y: 241, endPoint x: 877, endPoint y: 246, distance: 26.9
click at [877, 246] on div "0.00 0.00" at bounding box center [875, 253] width 82 height 60
type input "10"
type textarea "x"
type input "$10.00"
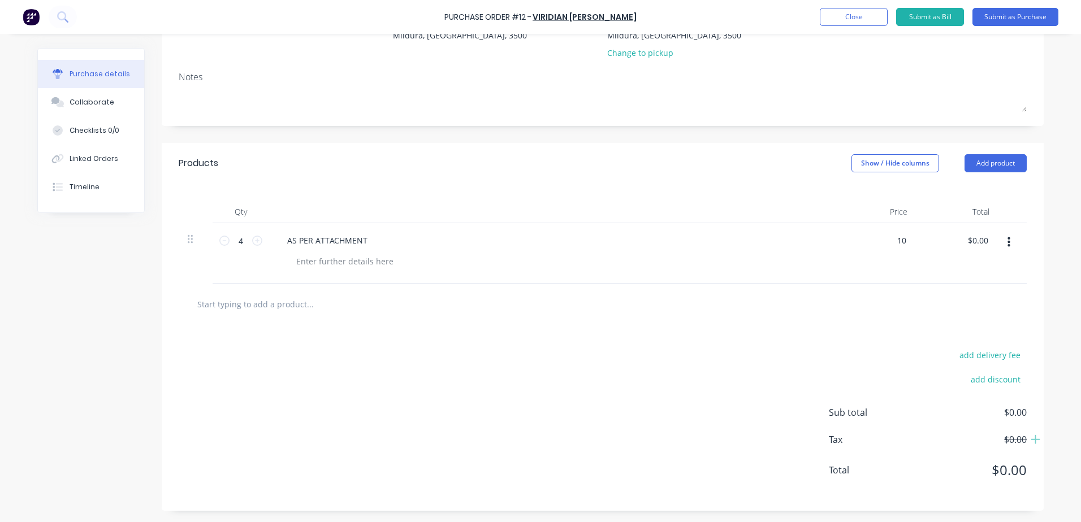
type input "$40.00"
click at [839, 307] on div at bounding box center [603, 304] width 830 height 23
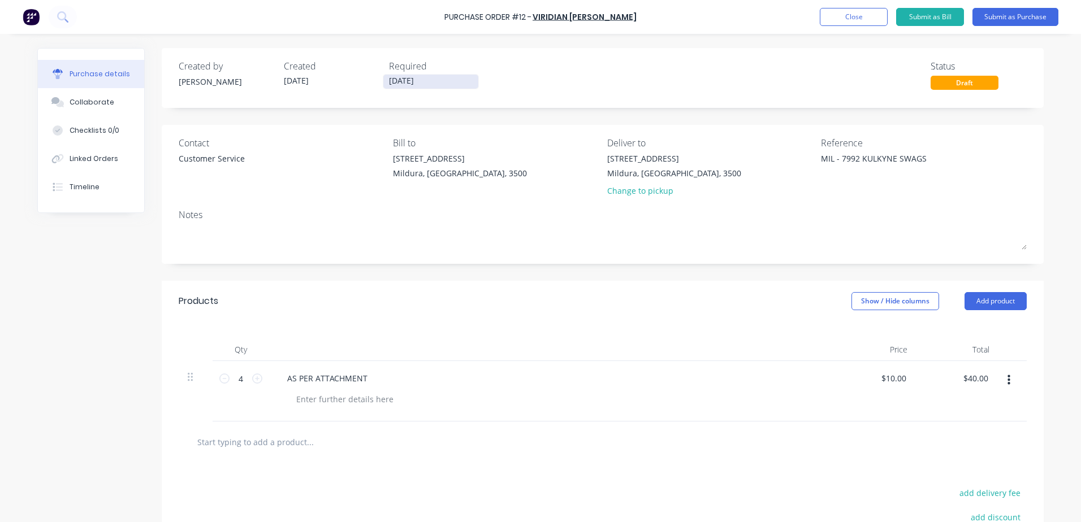
click at [415, 74] on label "[DATE]" at bounding box center [431, 81] width 96 height 15
click at [415, 75] on input "[DATE]" at bounding box center [430, 82] width 95 height 14
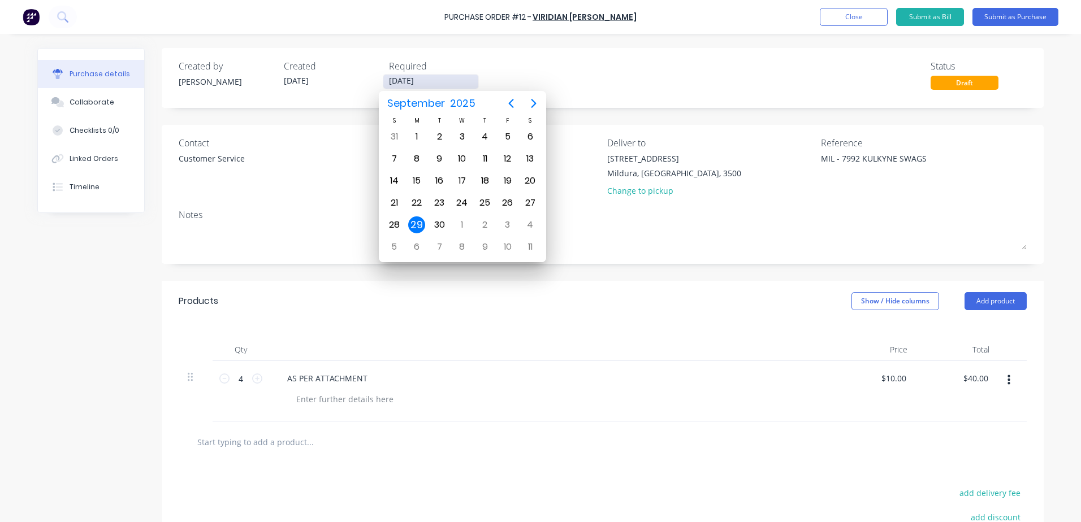
click at [432, 79] on input "[DATE]" at bounding box center [430, 82] width 95 height 14
click at [537, 103] on icon "Next page" at bounding box center [534, 104] width 14 height 14
click at [440, 154] on div "7" at bounding box center [439, 158] width 17 height 17
type textarea "x"
type input "[DATE]"
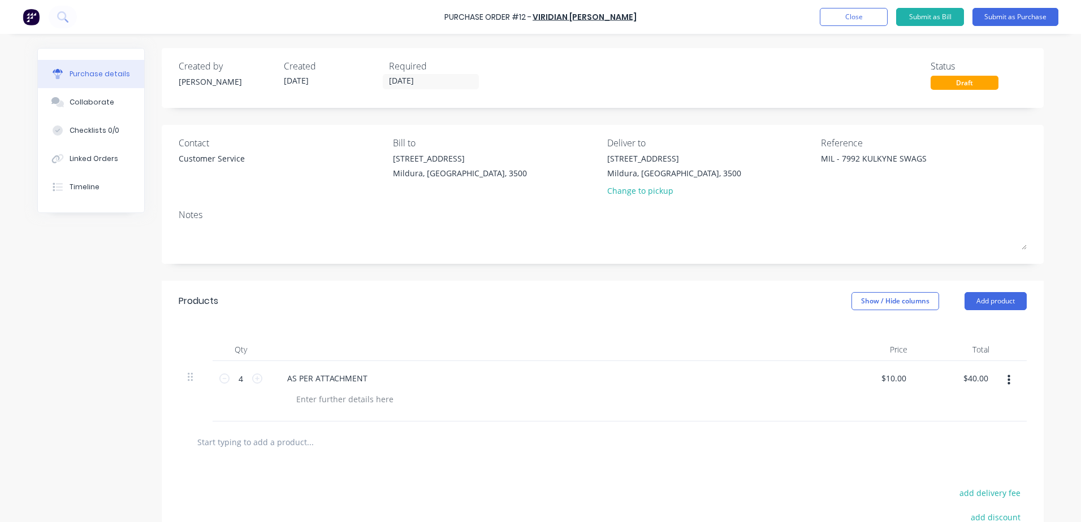
click at [566, 274] on div "Created by Brooke Created 29/09/25 Required 07/10/25 Status Draft Contact Custo…" at bounding box center [603, 348] width 882 height 601
click at [198, 159] on div "Customer Service" at bounding box center [212, 159] width 66 height 12
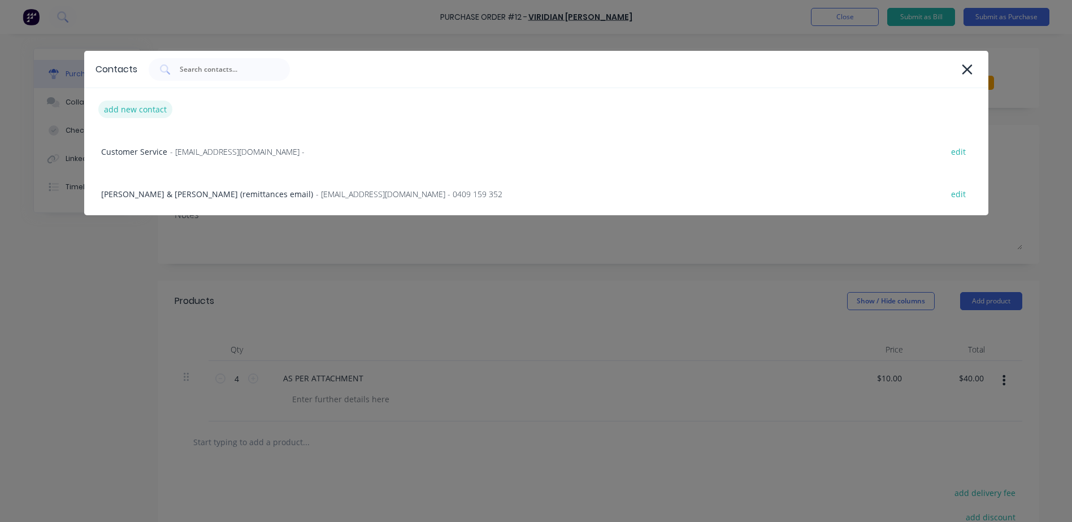
type textarea "x"
click at [161, 111] on div "add new contact" at bounding box center [135, 110] width 74 height 18
select select "AU"
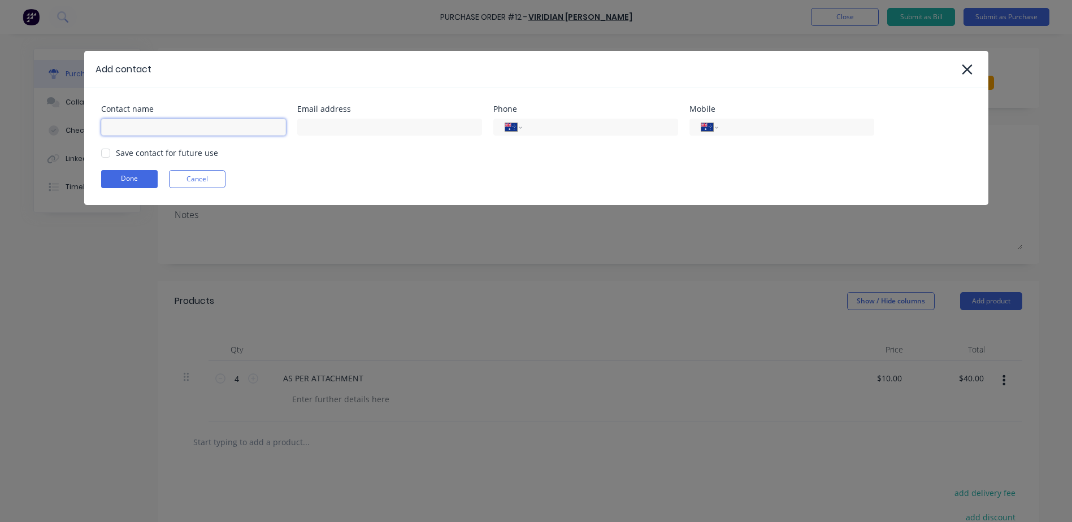
type textarea "x"
click at [146, 124] on input at bounding box center [193, 127] width 185 height 17
type input "b"
type input "[PERSON_NAME]"
type textarea "x"
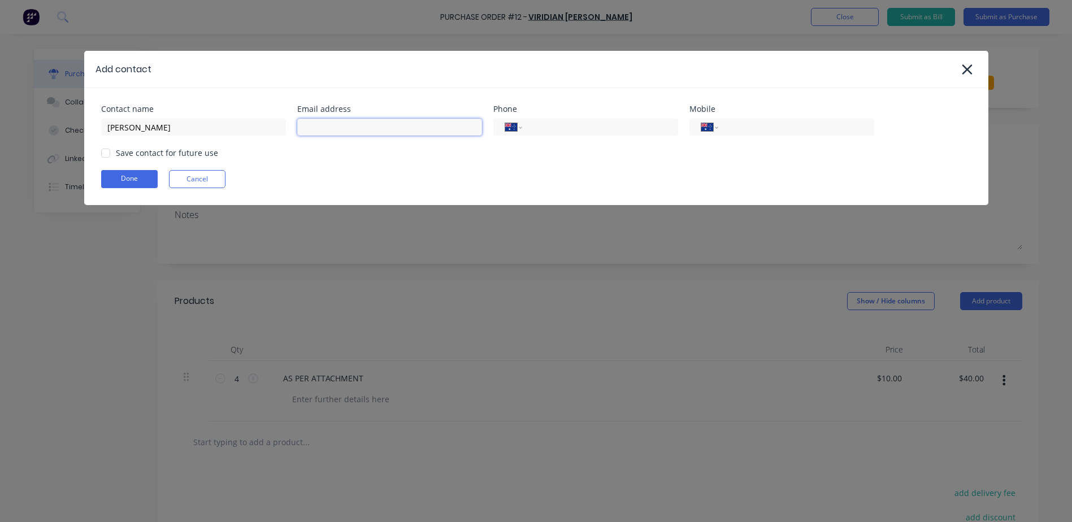
click at [346, 120] on input at bounding box center [389, 127] width 185 height 17
type input "bcassidy@vgwd.com.au"
click at [117, 178] on button "Done" at bounding box center [129, 179] width 57 height 18
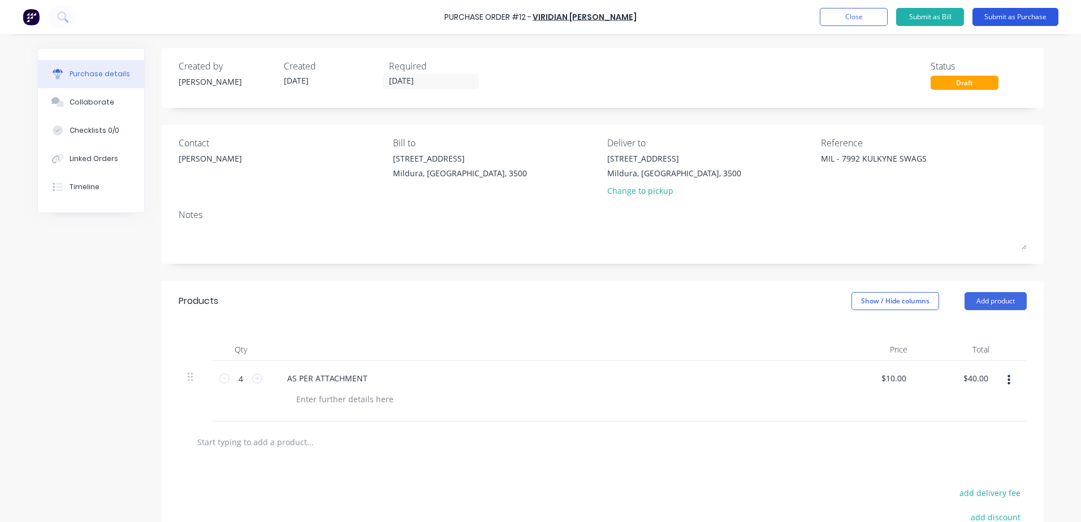
click at [996, 18] on button "Submit as Purchase" at bounding box center [1015, 17] width 86 height 18
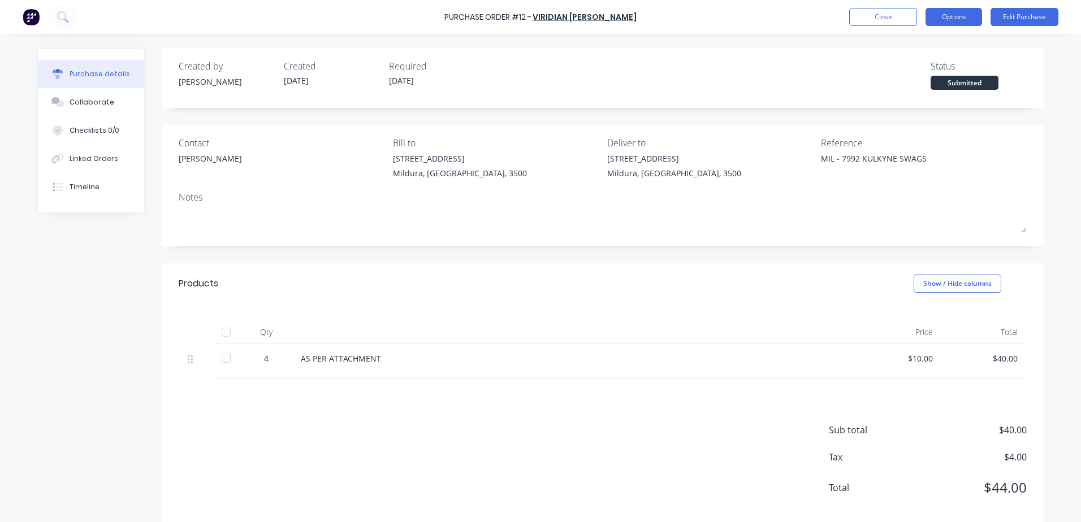
click at [952, 16] on button "Options" at bounding box center [953, 17] width 57 height 18
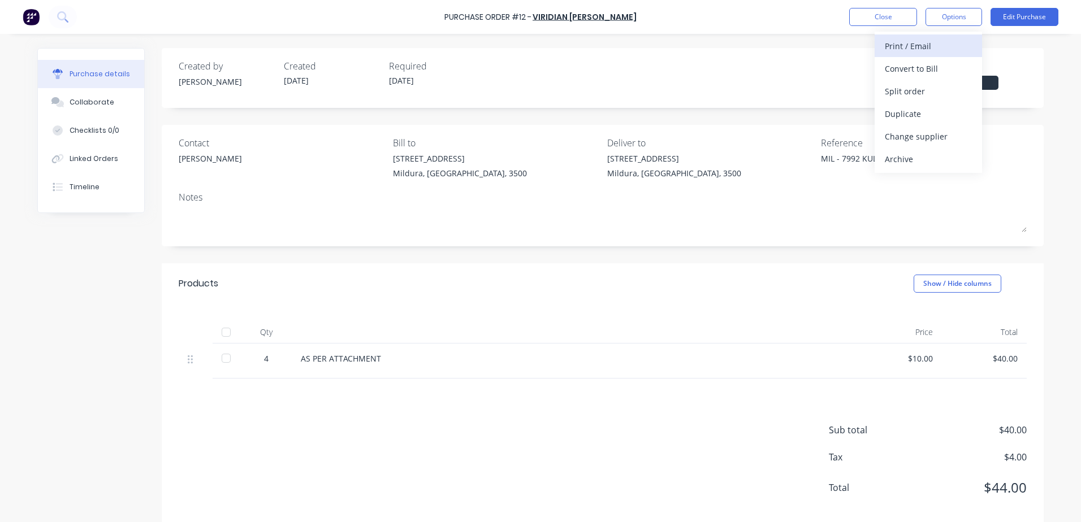
click at [920, 45] on div "Print / Email" at bounding box center [928, 46] width 87 height 16
click at [898, 85] on div "Without pricing" at bounding box center [928, 91] width 87 height 16
type textarea "x"
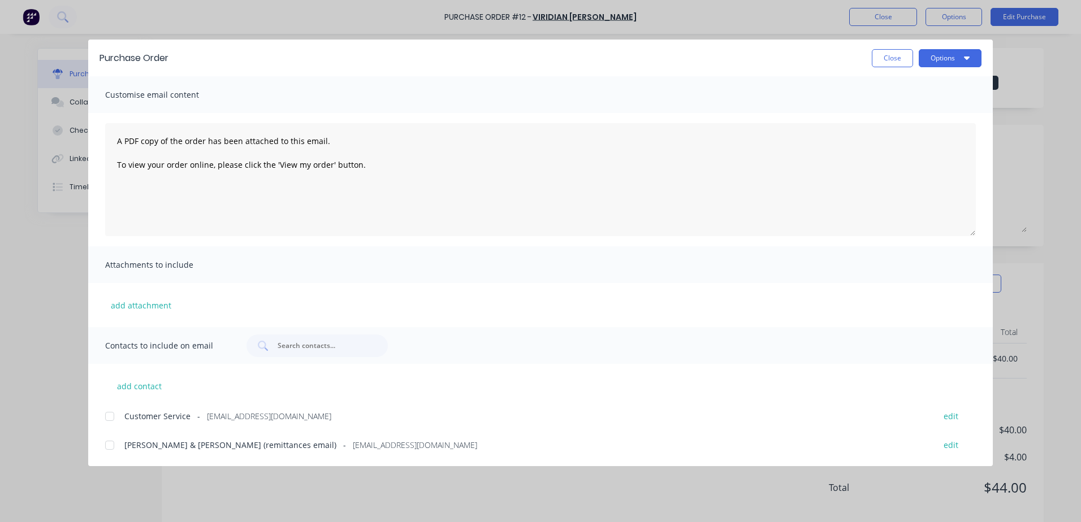
click at [196, 96] on span "Customise email content" at bounding box center [167, 95] width 124 height 16
drag, startPoint x: 406, startPoint y: 183, endPoint x: 91, endPoint y: 142, distance: 317.4
click at [91, 142] on div "A PDF copy of the order has been attached to this email. To view your order onl…" at bounding box center [540, 179] width 904 height 133
paste textarea "Hi All, Please find Purchase Order attached: PO TEXT: ITEM TEXT: Kind regards,"
click at [174, 184] on textarea "Hi All, Please find Purchase Order attached: PO TEXT: ITEM TEXT: Kind regards," at bounding box center [540, 179] width 870 height 113
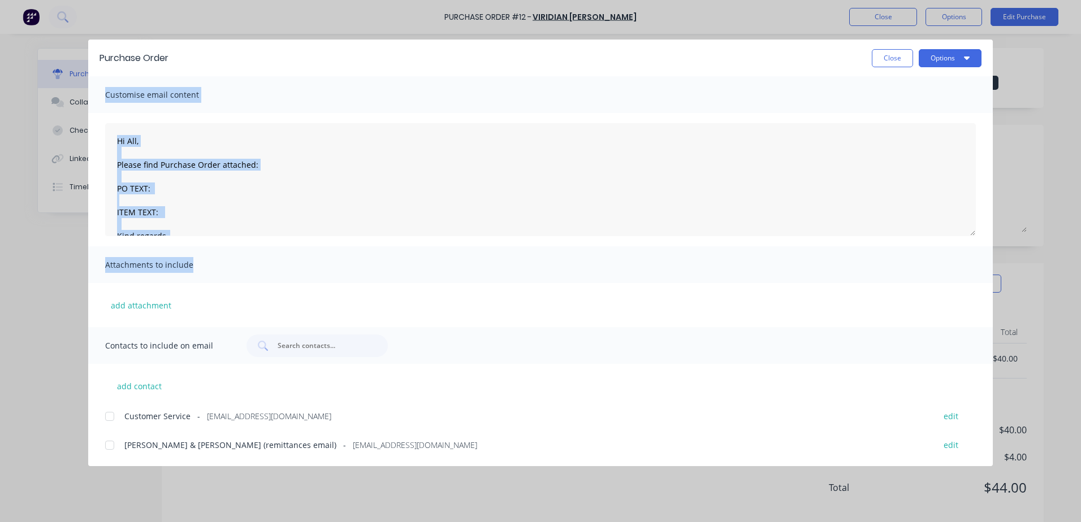
drag, startPoint x: 363, startPoint y: 71, endPoint x: 403, endPoint y: 247, distance: 180.2
click at [403, 247] on div "Purchase Order Close Options Customise email content Hi All, Please find Purcha…" at bounding box center [540, 253] width 904 height 427
click at [201, 203] on textarea "Hi All, Please find Purchase Order attached: PO TEXT: ITEM TEXT: Kind regards," at bounding box center [540, 179] width 870 height 113
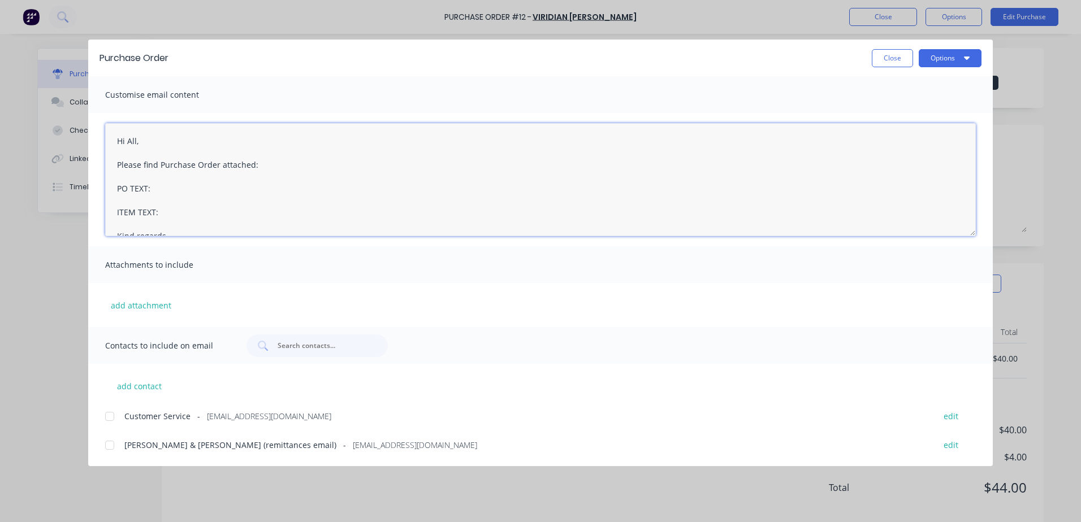
click at [163, 188] on textarea "Hi All, Please find Purchase Order attached: PO TEXT: ITEM TEXT: Kind regards," at bounding box center [540, 179] width 870 height 113
click at [162, 213] on textarea "Hi All, Please find Purchase Order attached: PO TEXT: PO-12 ITEM TEXT: Kind reg…" at bounding box center [540, 179] width 870 height 113
click at [175, 219] on textarea "Hi All, Please find Purchase Order attached: PO TEXT: PO-12 ITEM TEXT: 7992 KUL…" at bounding box center [540, 179] width 870 height 113
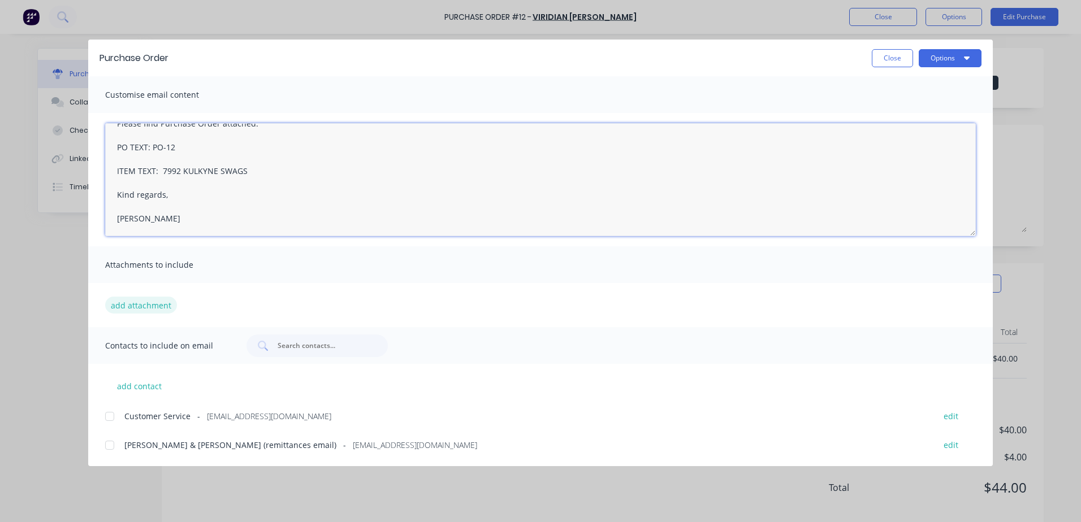
type textarea "Hi All, Please find Purchase Order attached: PO TEXT: PO-12 ITEM TEXT: 7992 KUL…"
click at [149, 309] on button "add attachment" at bounding box center [141, 305] width 72 height 17
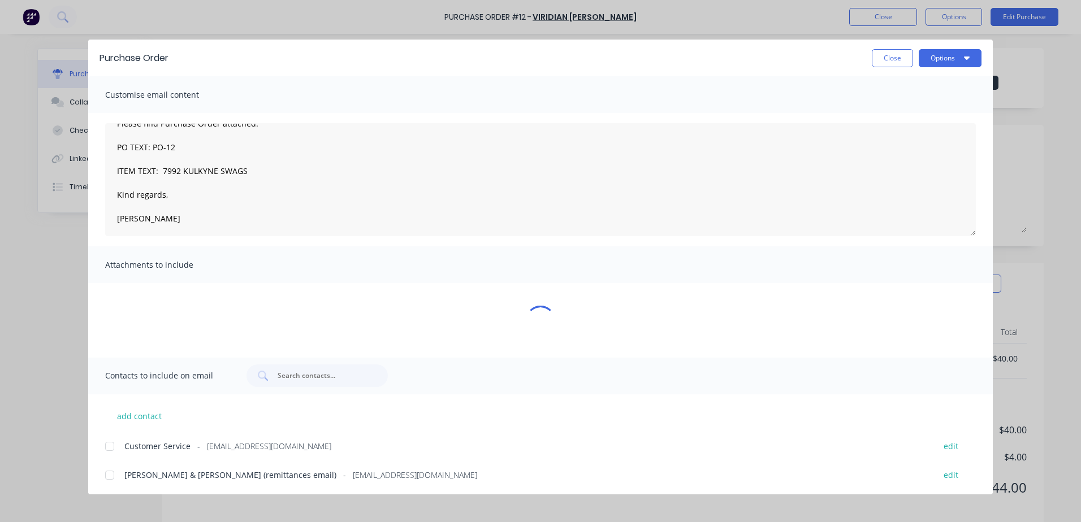
type textarea "x"
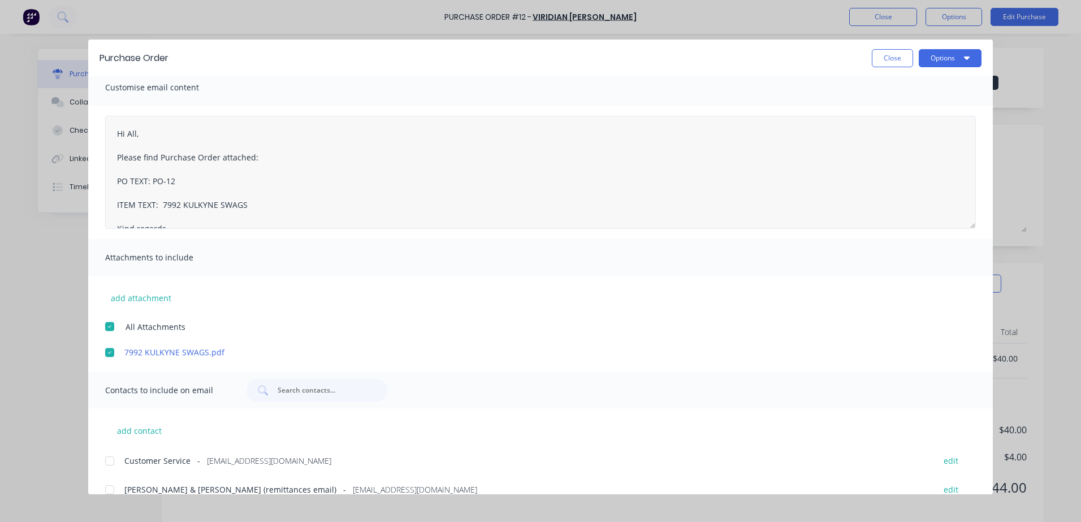
scroll to position [0, 0]
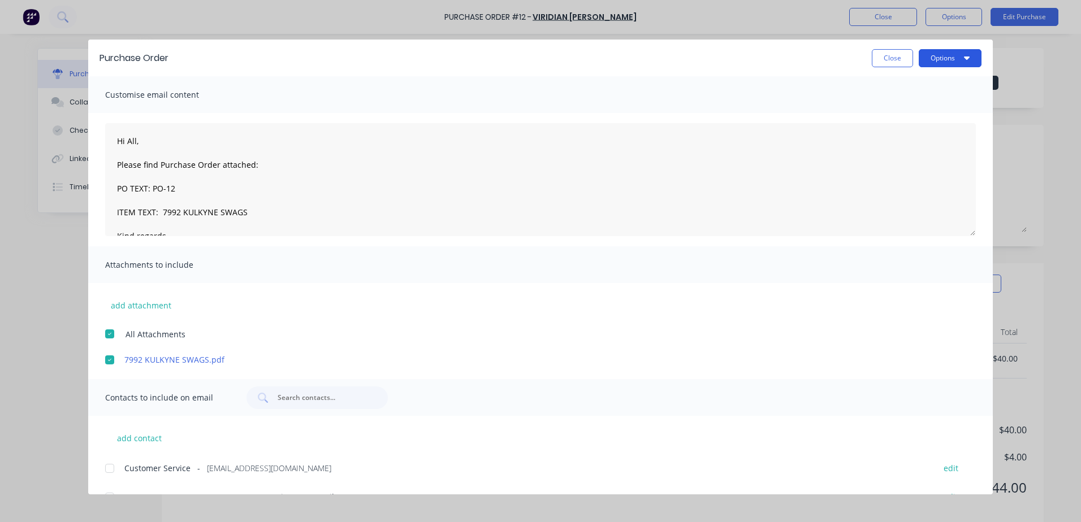
click at [959, 60] on button "Options" at bounding box center [949, 58] width 63 height 18
click at [944, 64] on button "Options" at bounding box center [949, 58] width 63 height 18
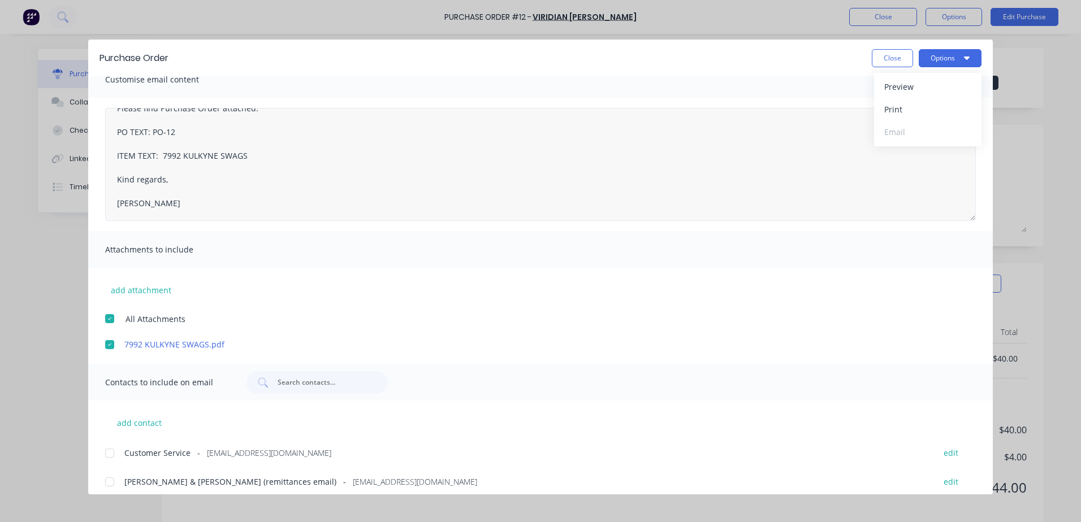
scroll to position [24, 0]
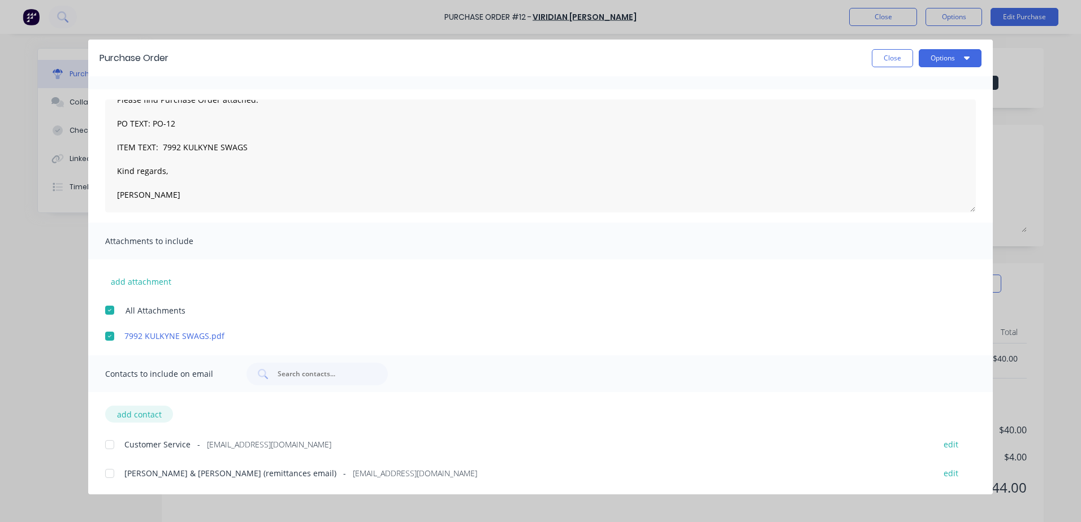
click at [141, 418] on button "add contact" at bounding box center [139, 414] width 68 height 17
select select "AU"
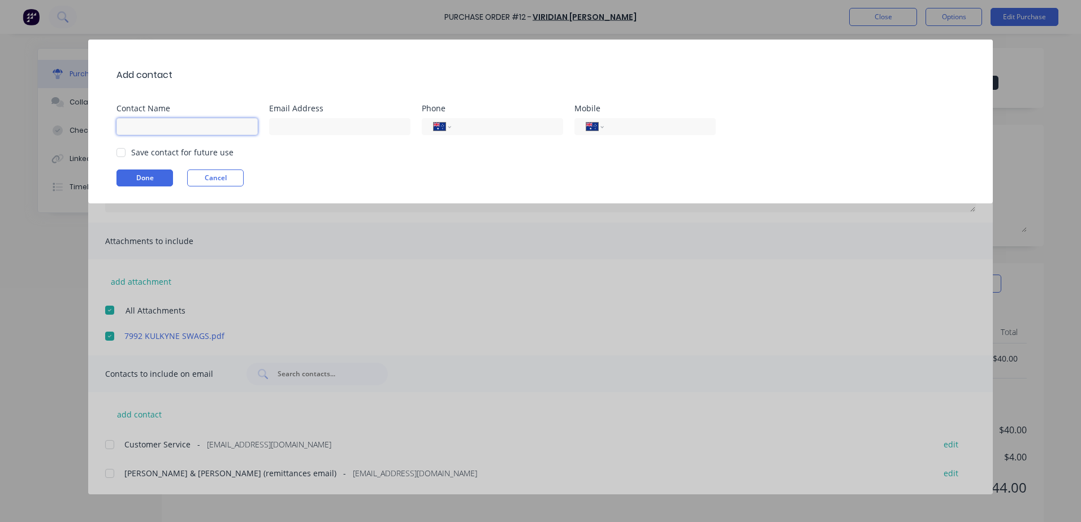
click at [183, 130] on input at bounding box center [186, 126] width 141 height 17
type input "[PERSON_NAME]"
click at [323, 126] on input at bounding box center [339, 126] width 141 height 17
type input "bcassidy@vgwd.com.au"
click at [141, 177] on button "Done" at bounding box center [144, 178] width 57 height 17
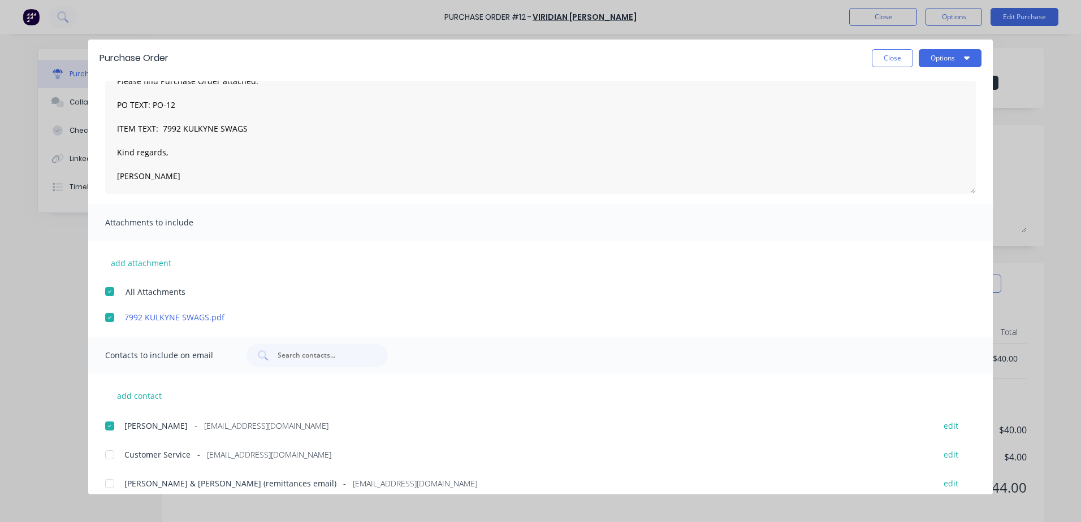
scroll to position [53, 0]
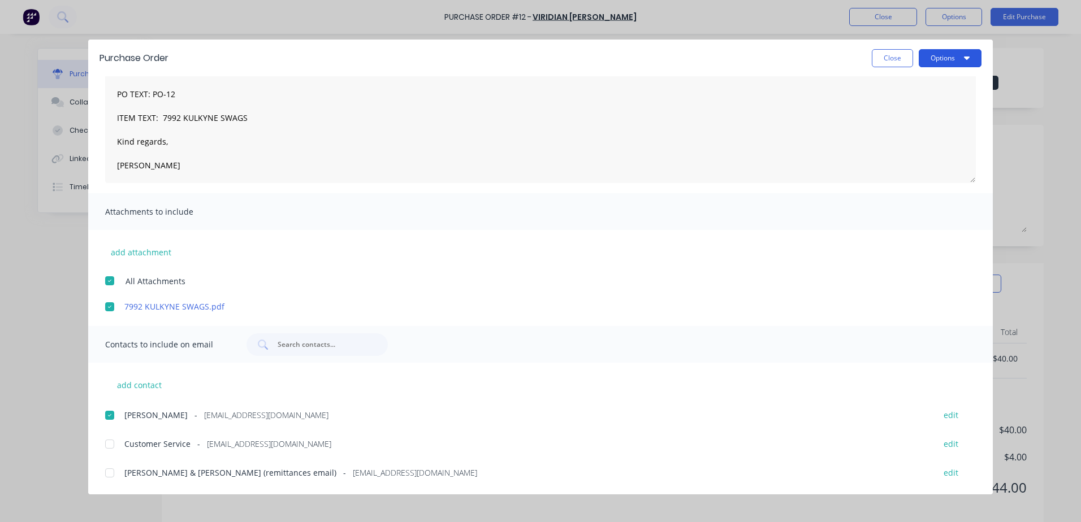
click at [954, 63] on button "Options" at bounding box center [949, 58] width 63 height 18
click at [904, 135] on div "Email" at bounding box center [927, 132] width 87 height 16
click at [875, 64] on button "Close" at bounding box center [892, 58] width 41 height 18
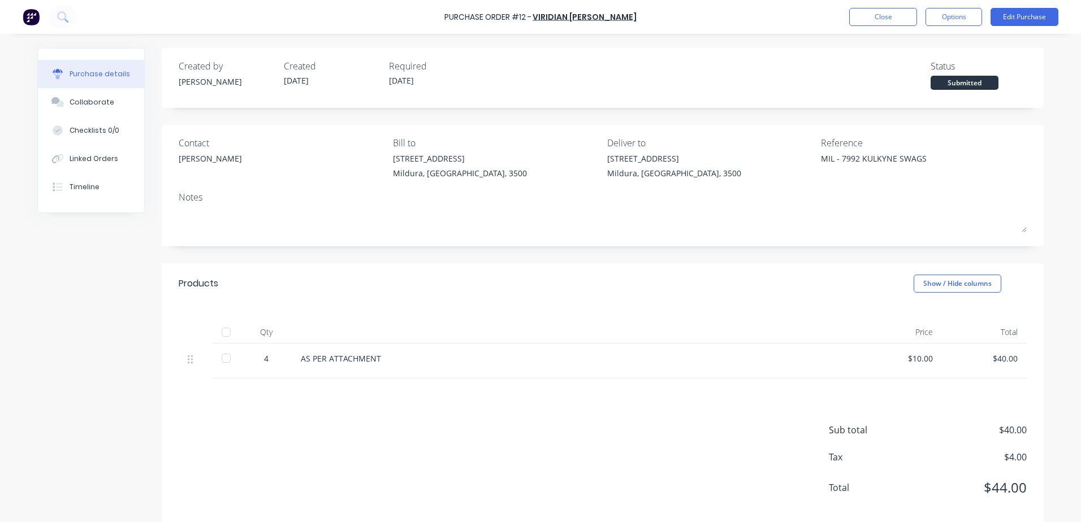
type textarea "x"
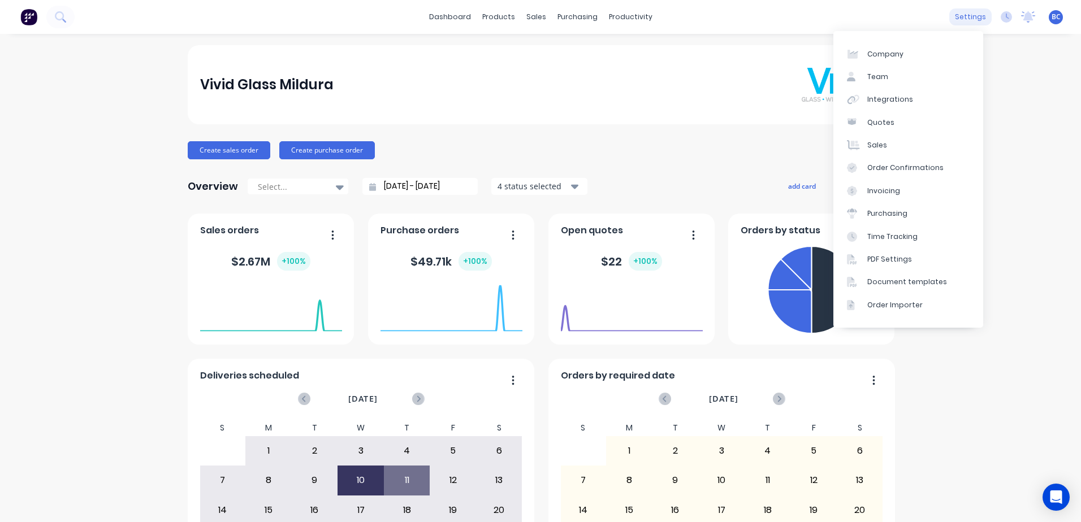
click at [960, 16] on div "settings" at bounding box center [970, 16] width 42 height 17
click at [909, 288] on link "Document templates" at bounding box center [908, 282] width 150 height 23
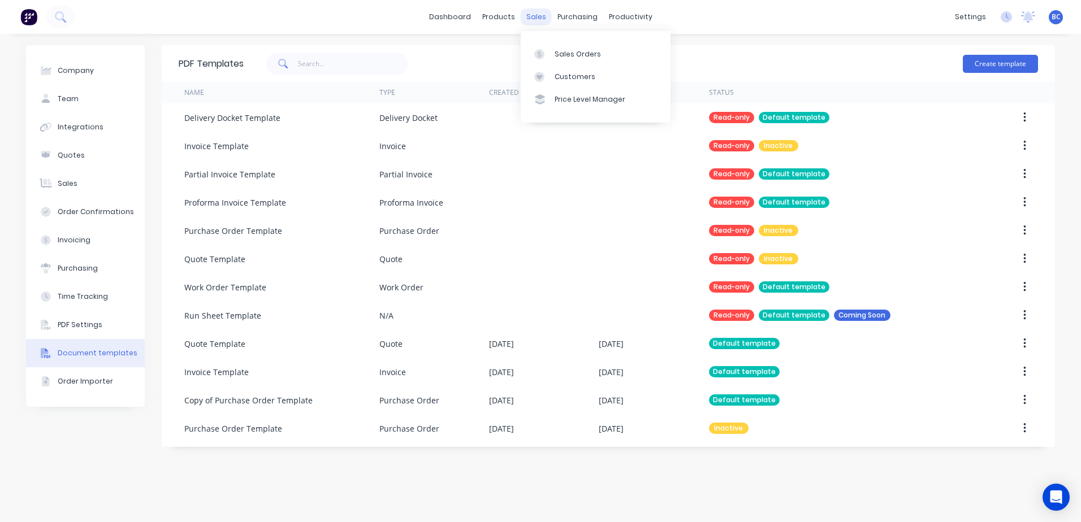
click at [532, 18] on div "sales" at bounding box center [536, 16] width 31 height 17
click at [556, 45] on link "Sales Orders" at bounding box center [596, 53] width 150 height 23
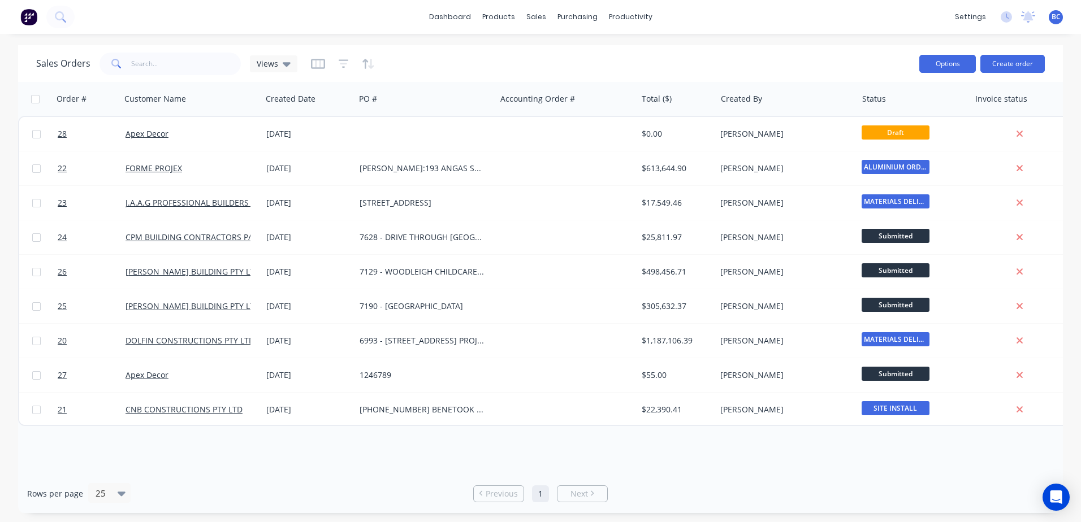
click at [953, 65] on button "Options" at bounding box center [947, 64] width 57 height 18
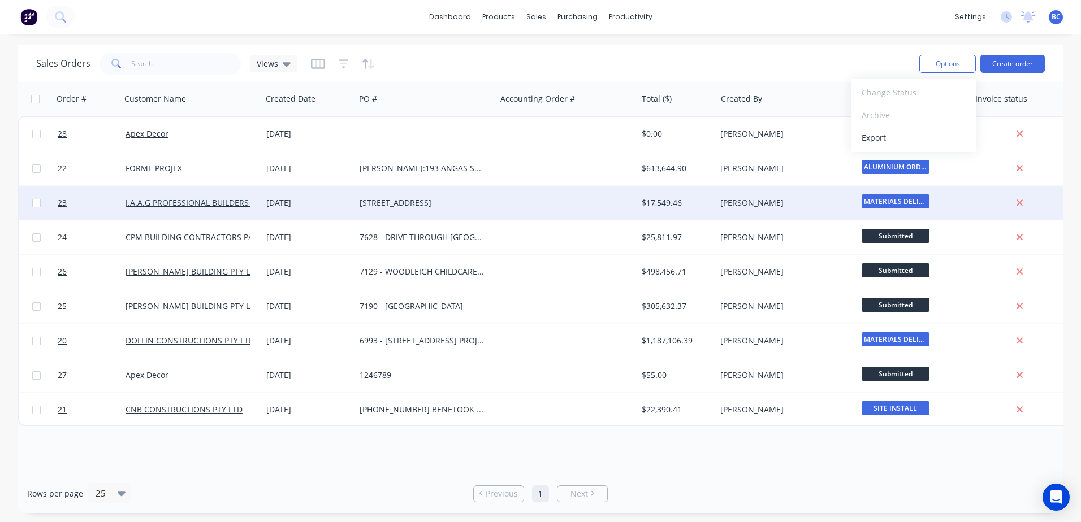
click at [452, 212] on div "7781 - 38 HENDY ROAD BURONGA GALLACE" at bounding box center [425, 203] width 141 height 34
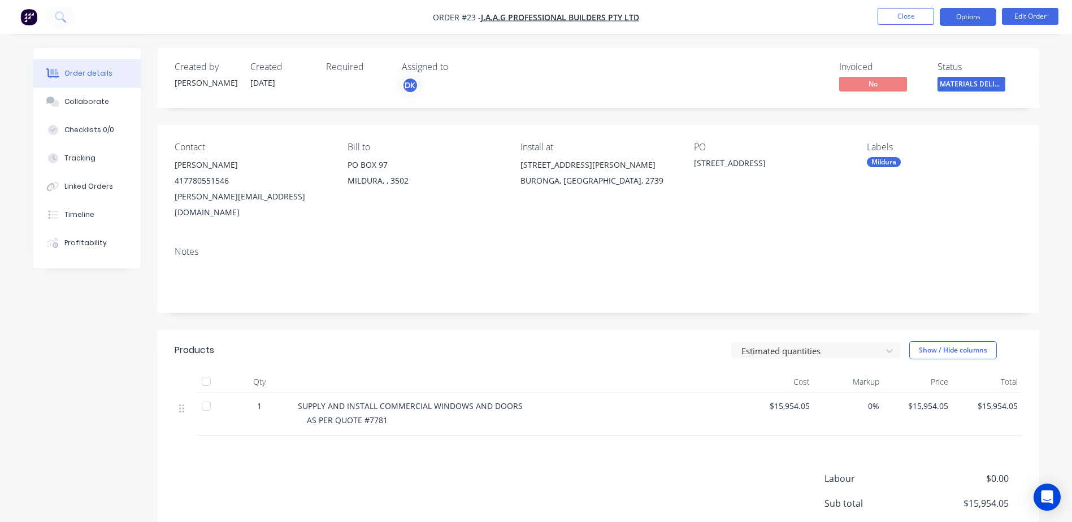
click at [968, 17] on button "Options" at bounding box center [968, 17] width 57 height 18
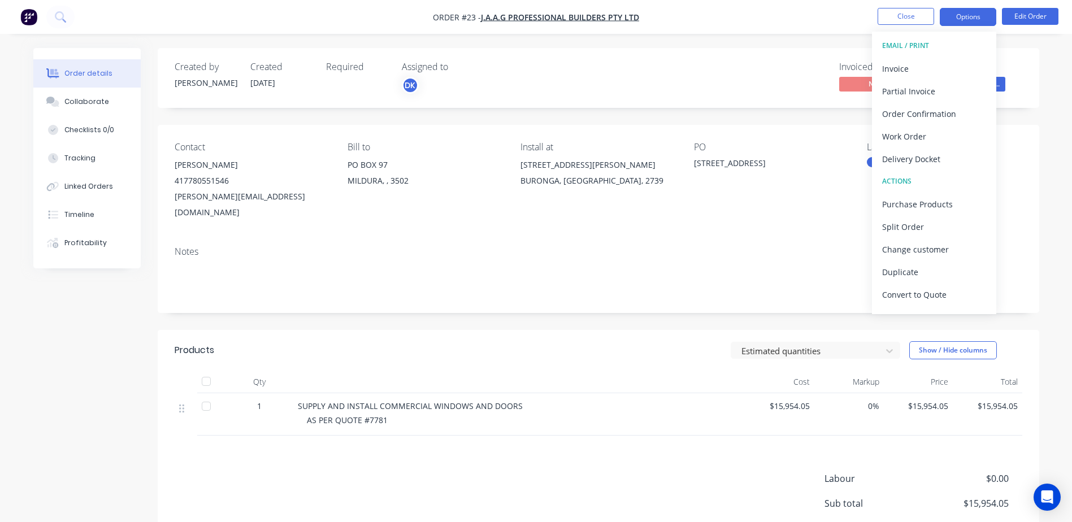
click at [968, 17] on button "Options" at bounding box center [968, 17] width 57 height 18
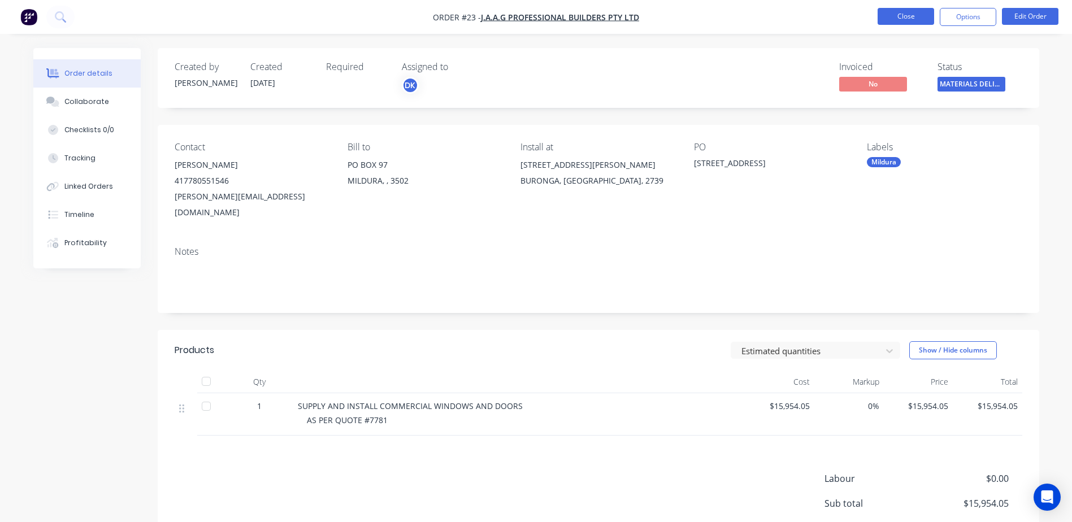
click at [897, 14] on button "Close" at bounding box center [906, 16] width 57 height 17
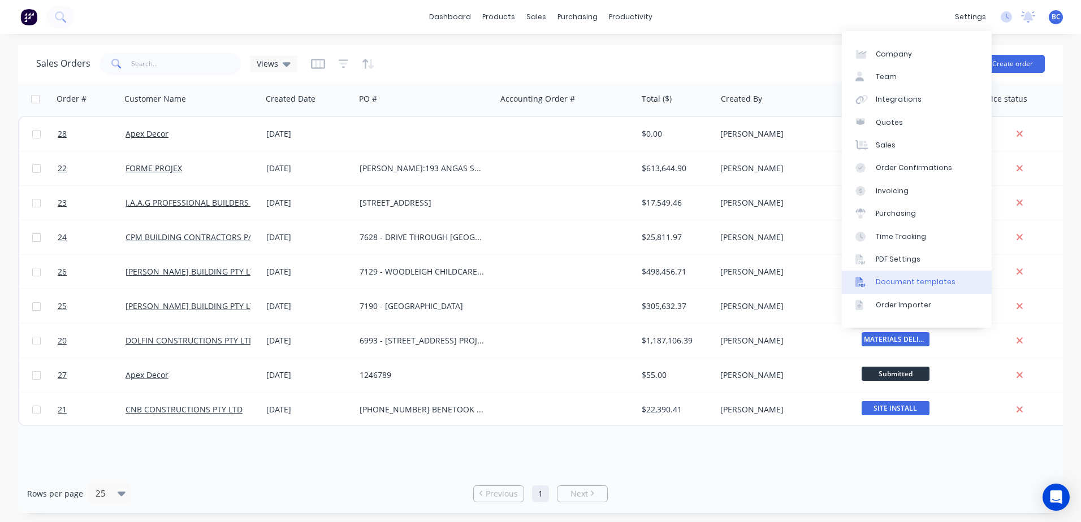
click at [926, 280] on div "Document templates" at bounding box center [915, 282] width 80 height 10
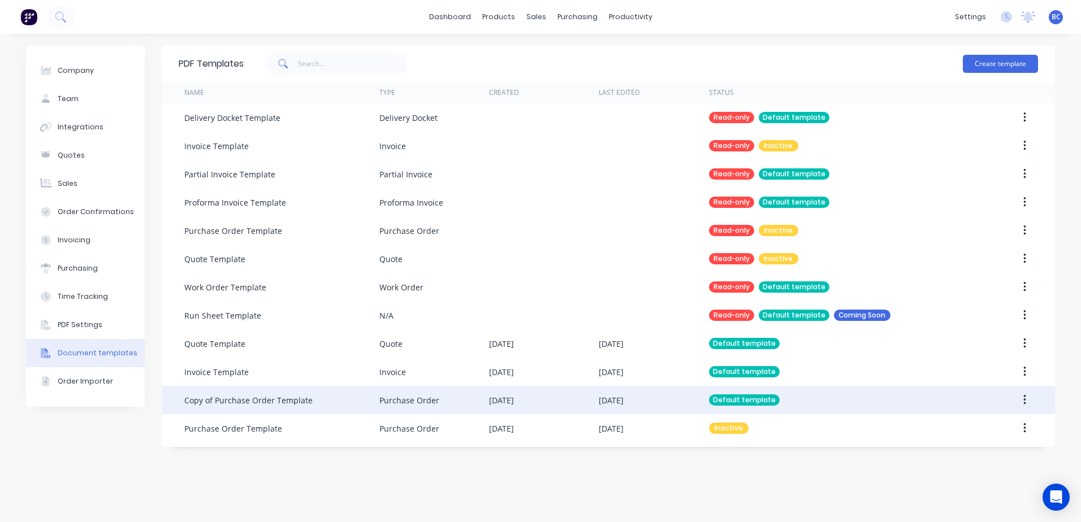
click at [800, 405] on div "Default template" at bounding box center [837, 400] width 256 height 28
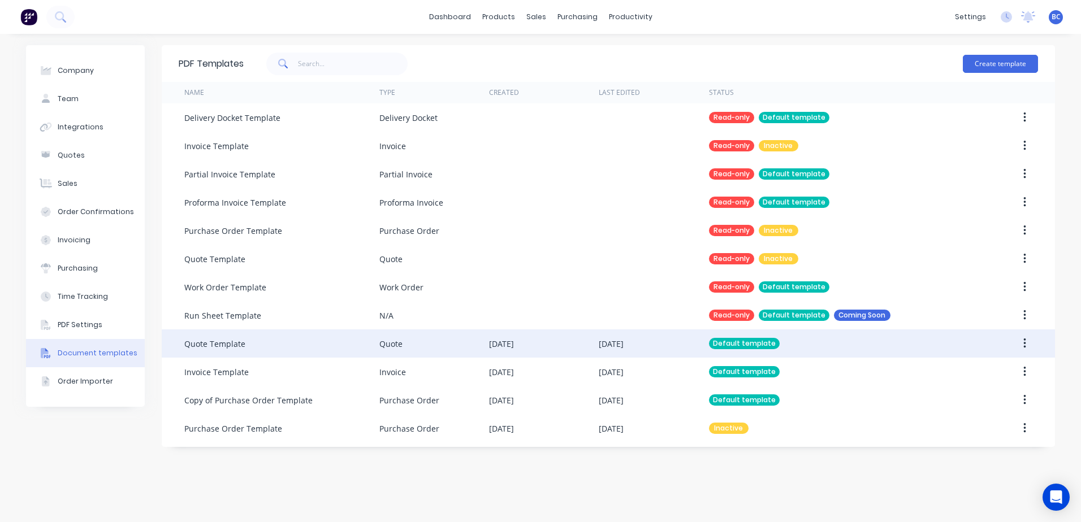
click at [672, 341] on div "[DATE]" at bounding box center [654, 344] width 110 height 28
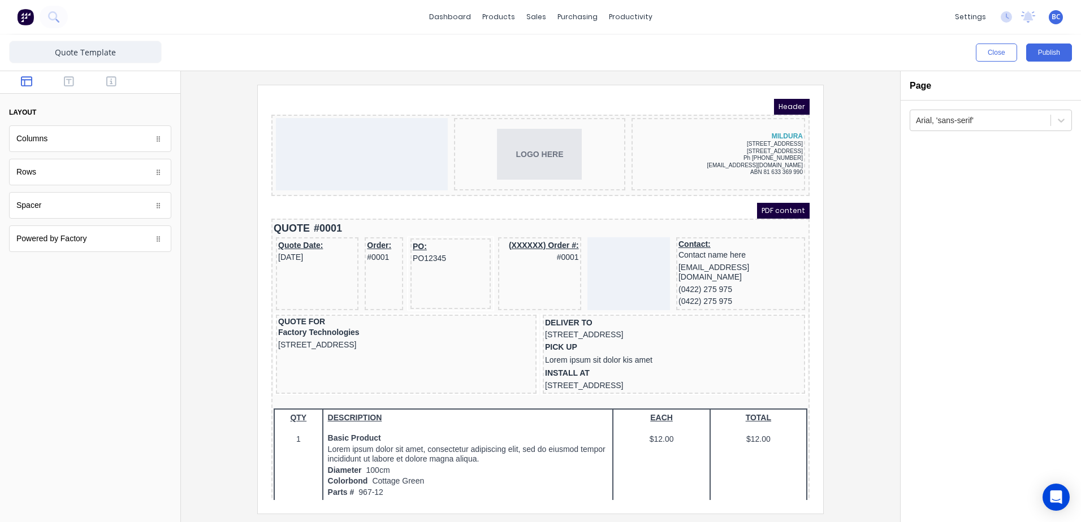
drag, startPoint x: 792, startPoint y: 214, endPoint x: 1083, endPoint y: 215, distance: 291.6
click at [826, 130] on div at bounding box center [540, 299] width 701 height 428
click at [554, 50] on div "Sales Orders" at bounding box center [577, 54] width 46 height 10
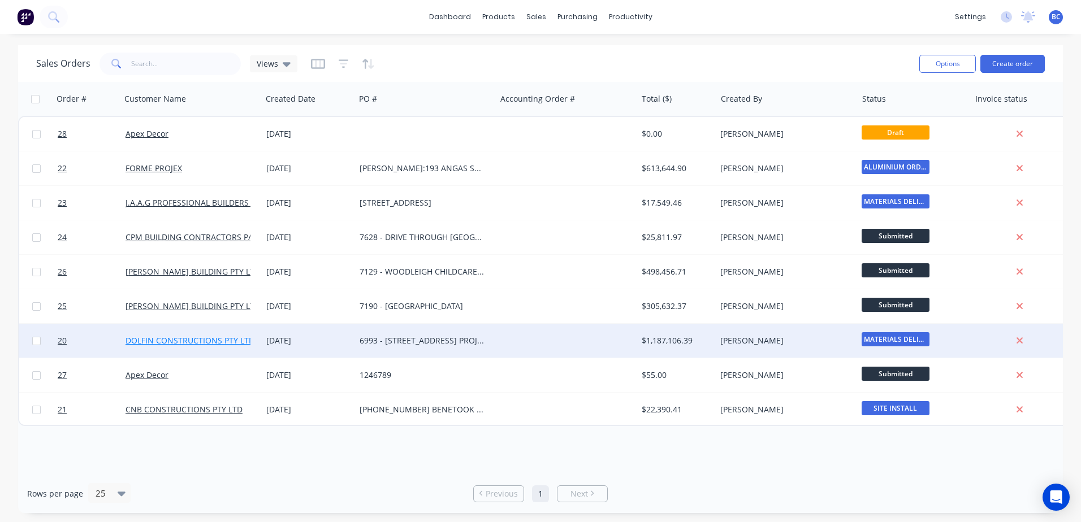
click at [186, 345] on link "DOLFIN CONSTRUCTIONS PTY LTD" at bounding box center [189, 340] width 129 height 11
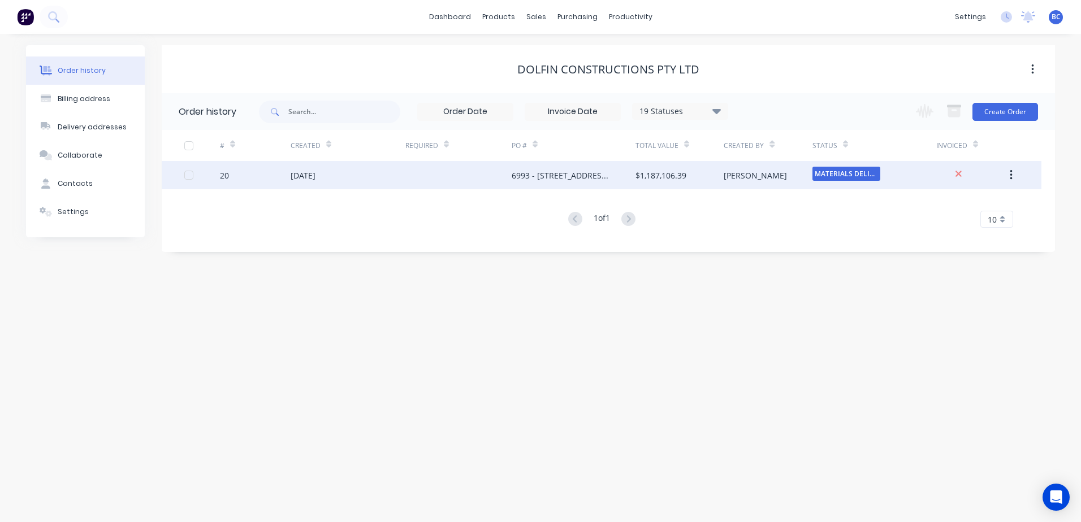
click at [903, 175] on div "MATERIALS DELIV..." at bounding box center [874, 175] width 124 height 28
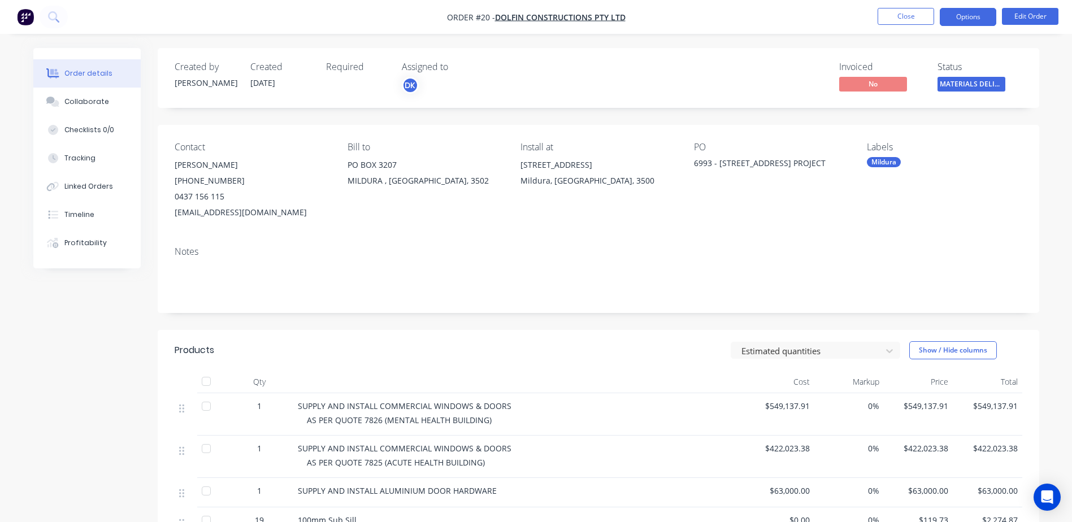
click at [947, 17] on button "Options" at bounding box center [968, 17] width 57 height 18
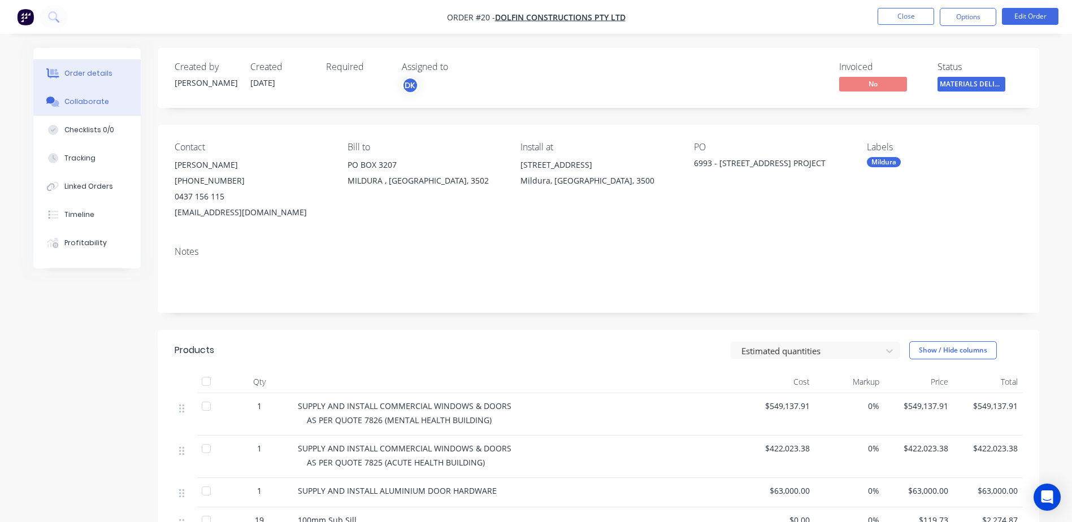
click at [96, 108] on button "Collaborate" at bounding box center [86, 102] width 107 height 28
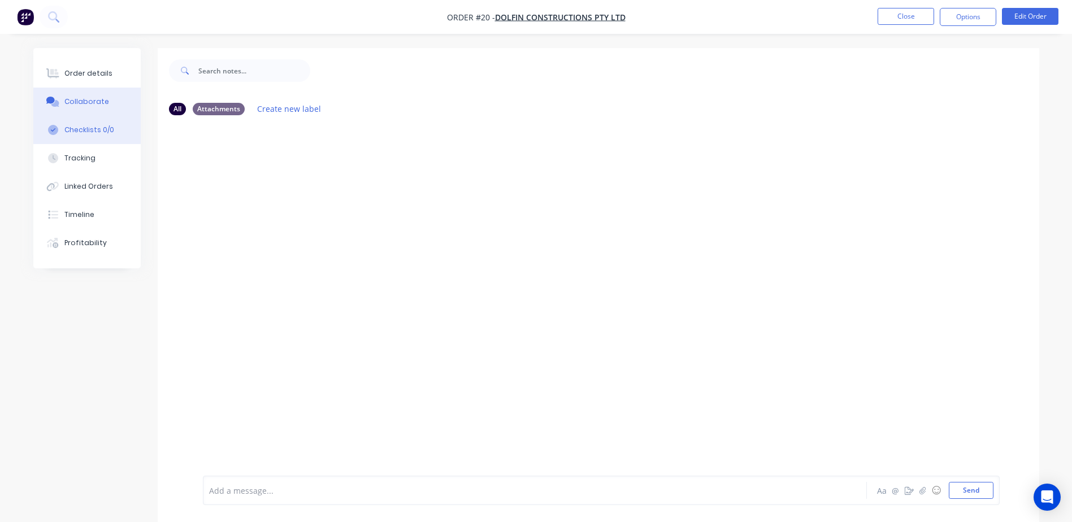
click at [98, 129] on div "Checklists 0/0" at bounding box center [89, 130] width 50 height 10
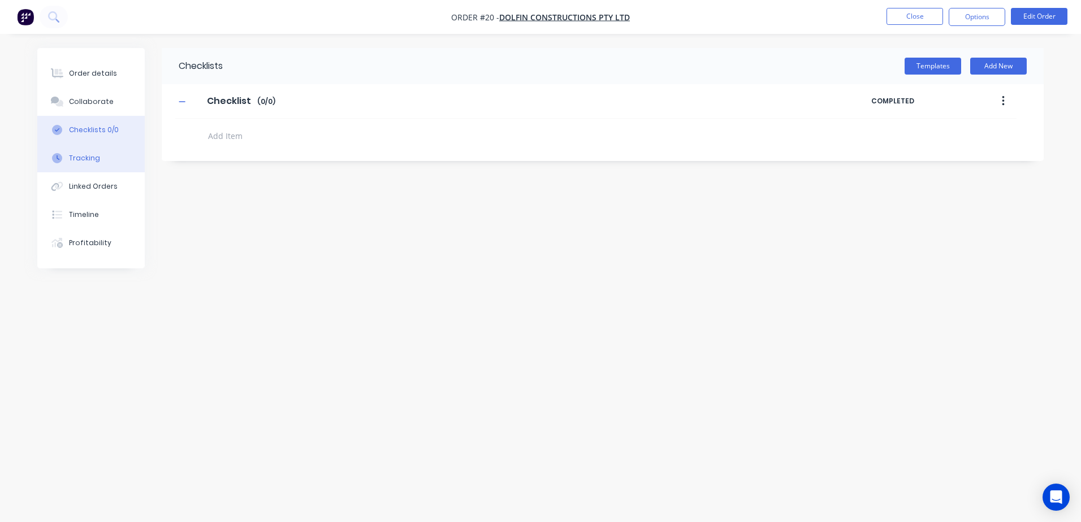
click at [88, 159] on div "Tracking" at bounding box center [84, 158] width 31 height 10
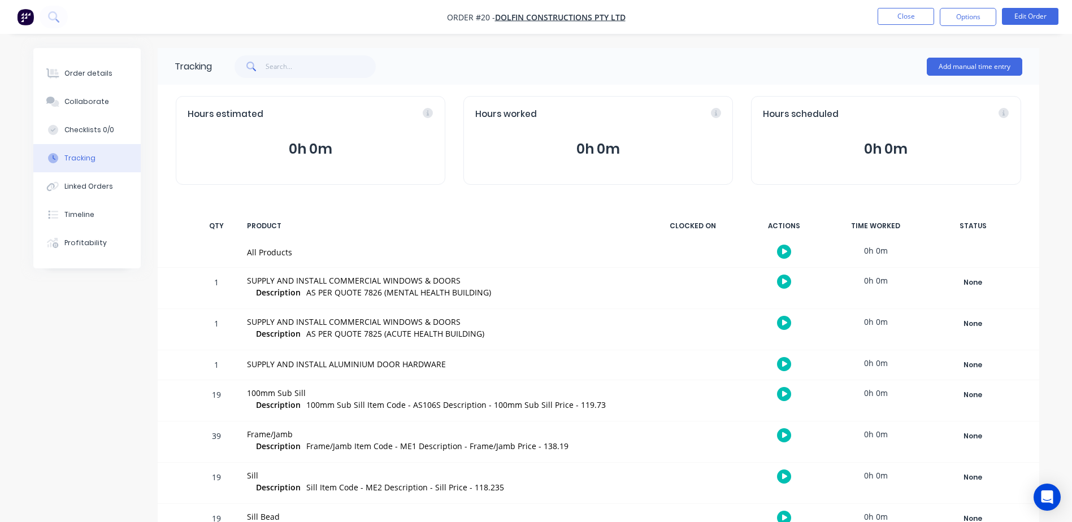
click at [784, 249] on icon "button" at bounding box center [785, 251] width 6 height 7
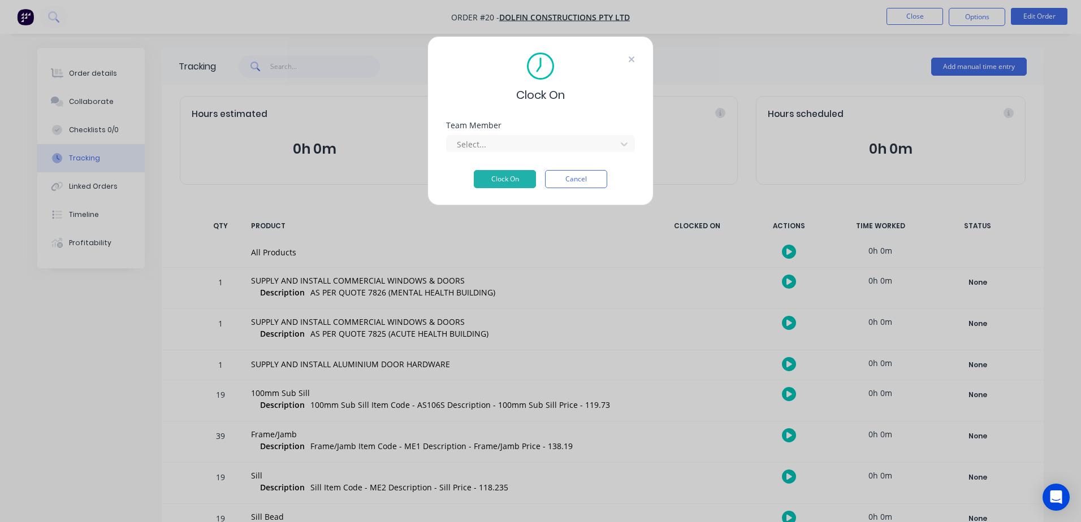
click at [630, 58] on icon at bounding box center [631, 60] width 6 height 6
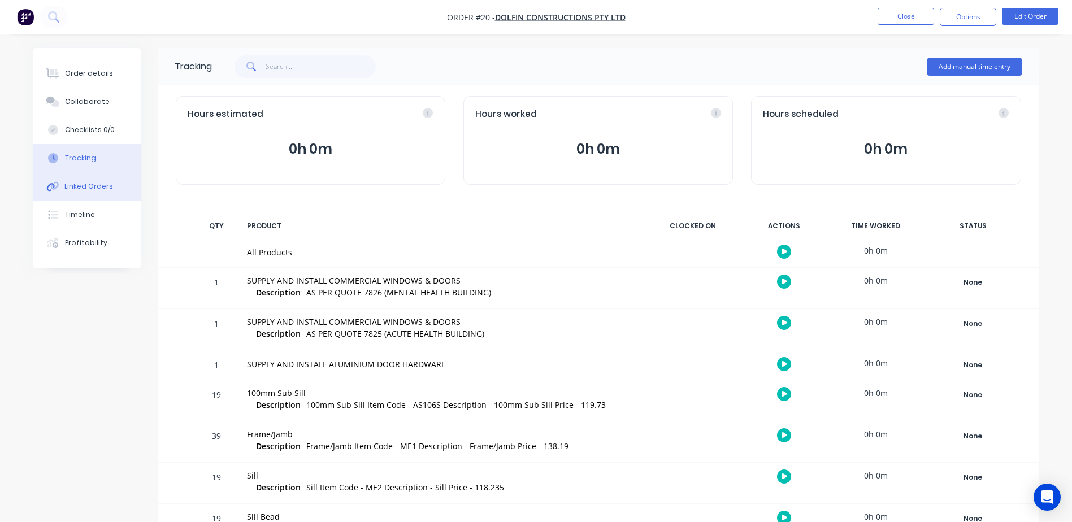
click at [67, 182] on div "Linked Orders" at bounding box center [88, 186] width 49 height 10
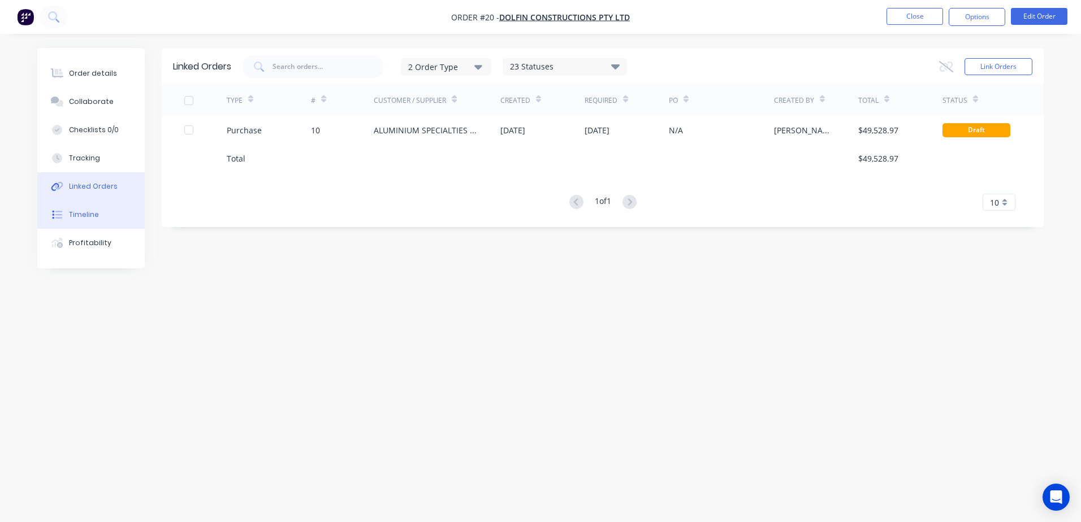
click at [86, 214] on div "Timeline" at bounding box center [84, 215] width 30 height 10
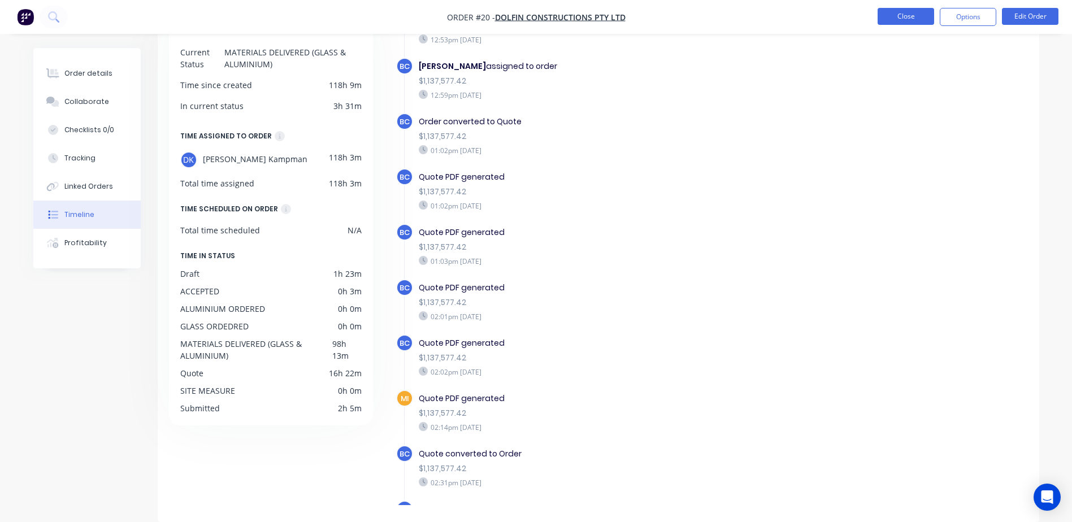
click at [914, 18] on button "Close" at bounding box center [906, 16] width 57 height 17
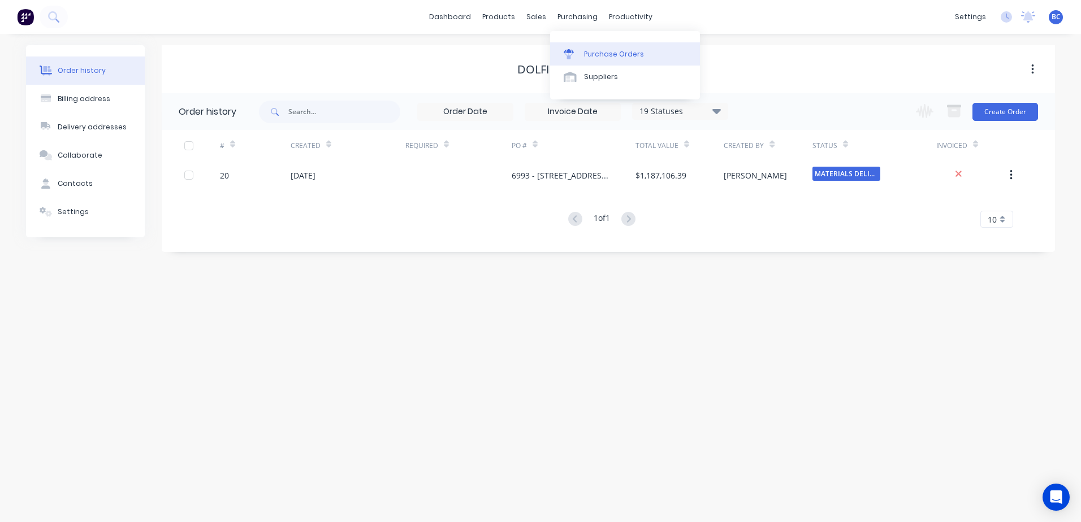
click at [587, 47] on link "Purchase Orders" at bounding box center [625, 53] width 150 height 23
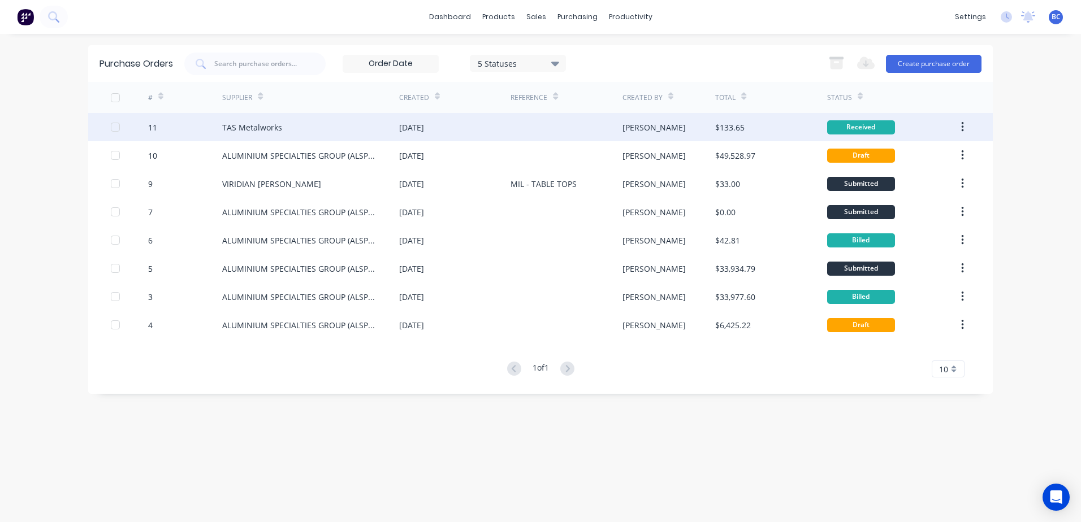
click at [327, 125] on div "TAS Metalworks" at bounding box center [310, 127] width 177 height 28
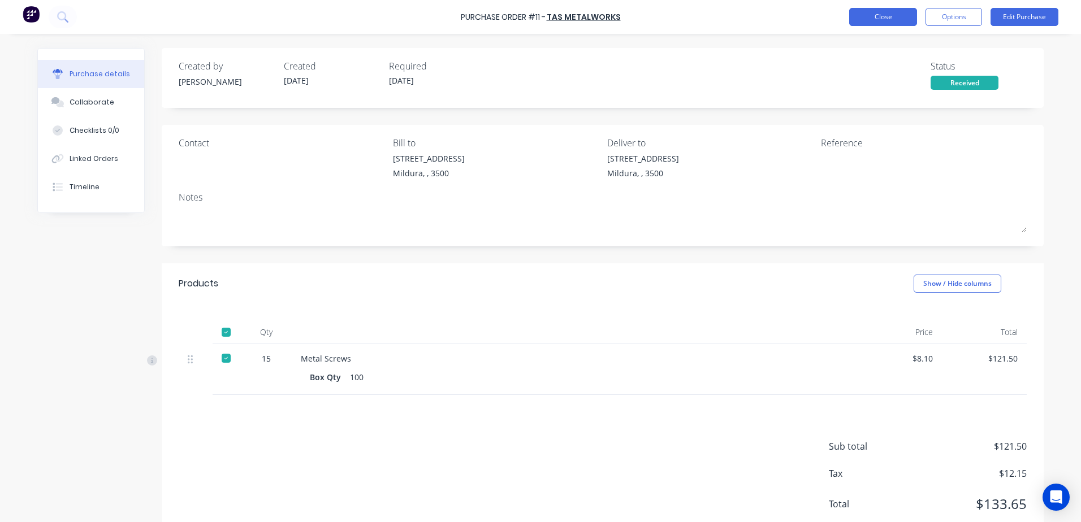
click at [857, 20] on button "Close" at bounding box center [883, 17] width 68 height 18
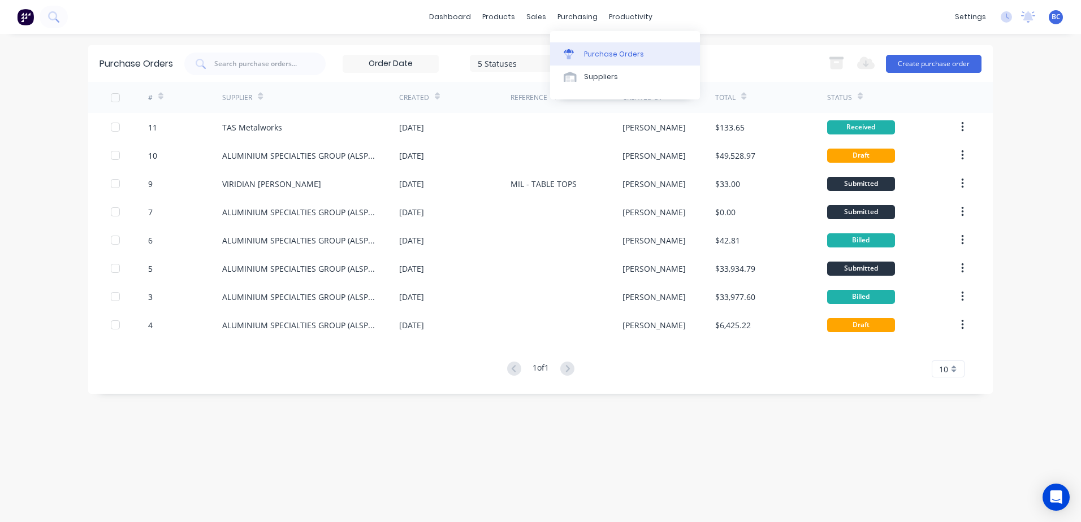
click at [586, 48] on link "Purchase Orders" at bounding box center [625, 53] width 150 height 23
click at [950, 67] on button "Create purchase order" at bounding box center [934, 64] width 96 height 18
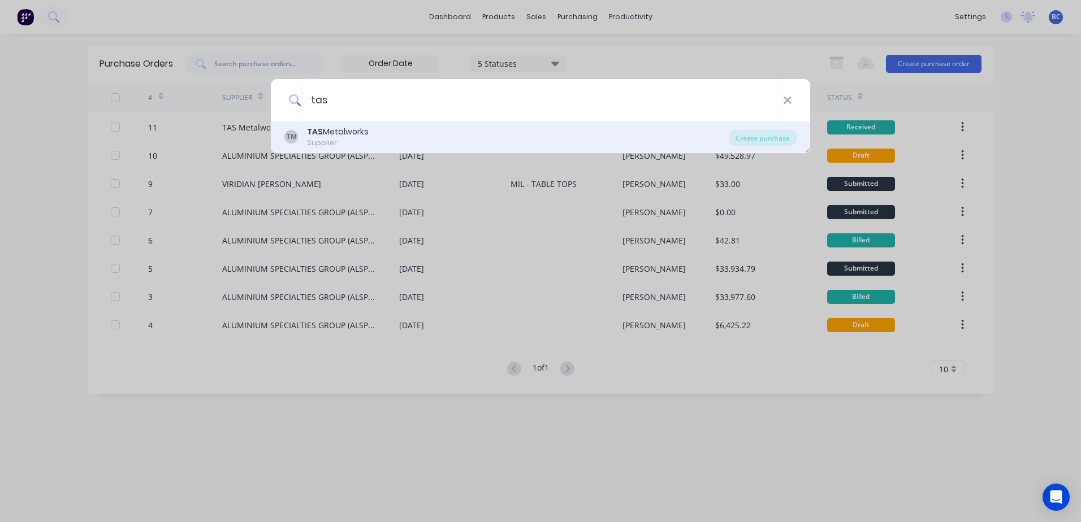
type input "tas"
click at [456, 133] on div "TM TAS Metalworks Supplier" at bounding box center [506, 137] width 444 height 22
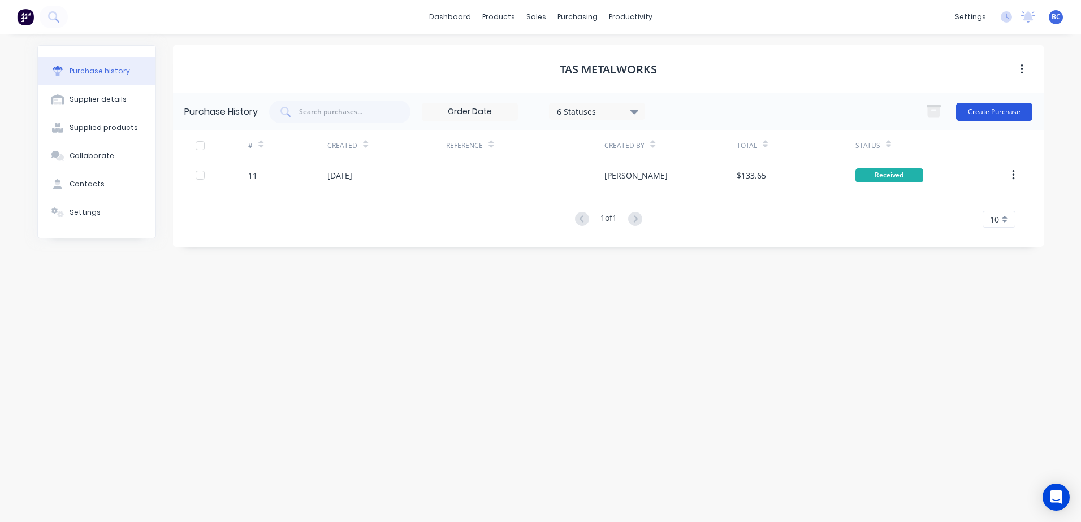
click at [977, 110] on button "Create Purchase" at bounding box center [994, 112] width 76 height 18
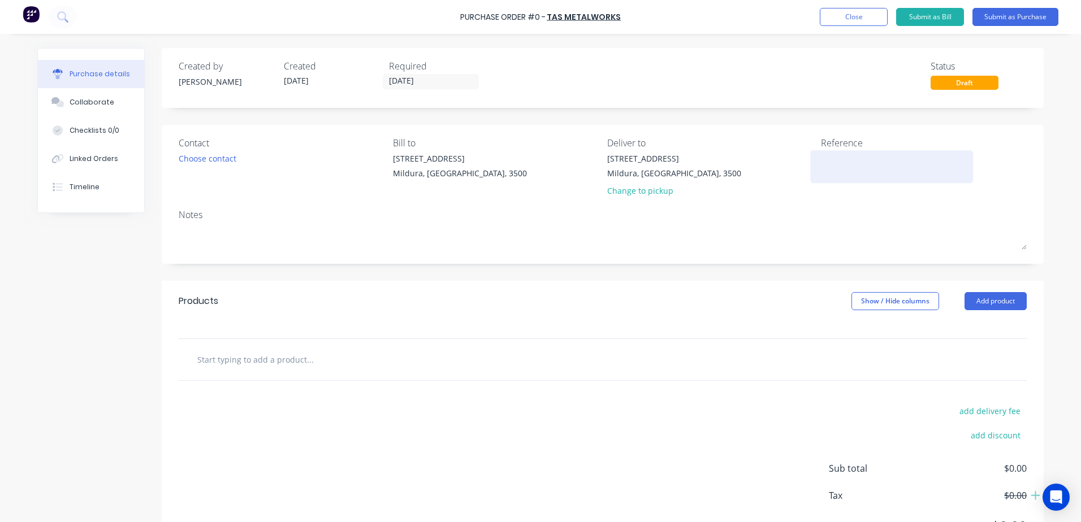
click at [827, 161] on textarea at bounding box center [891, 165] width 141 height 25
drag, startPoint x: 752, startPoint y: 56, endPoint x: 700, endPoint y: 31, distance: 57.9
click at [752, 56] on div "Created by Brooke Created 29/09/25 Required 29/09/25 Status Draft" at bounding box center [603, 78] width 882 height 60
click at [851, 175] on textarea at bounding box center [891, 165] width 141 height 25
type textarea "7889 - PIZZA HUT"
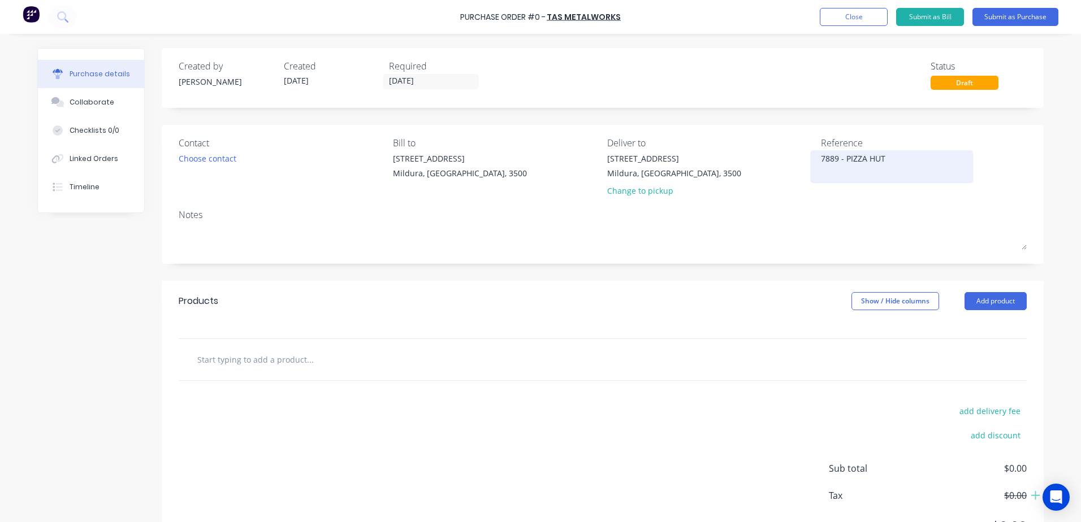
click at [821, 159] on textarea "7889 - PIZZA HUT" at bounding box center [891, 165] width 141 height 25
type textarea "x"
type textarea "M7889 - PIZZA HUT"
type textarea "x"
type textarea "MI7889 - PIZZA HUT"
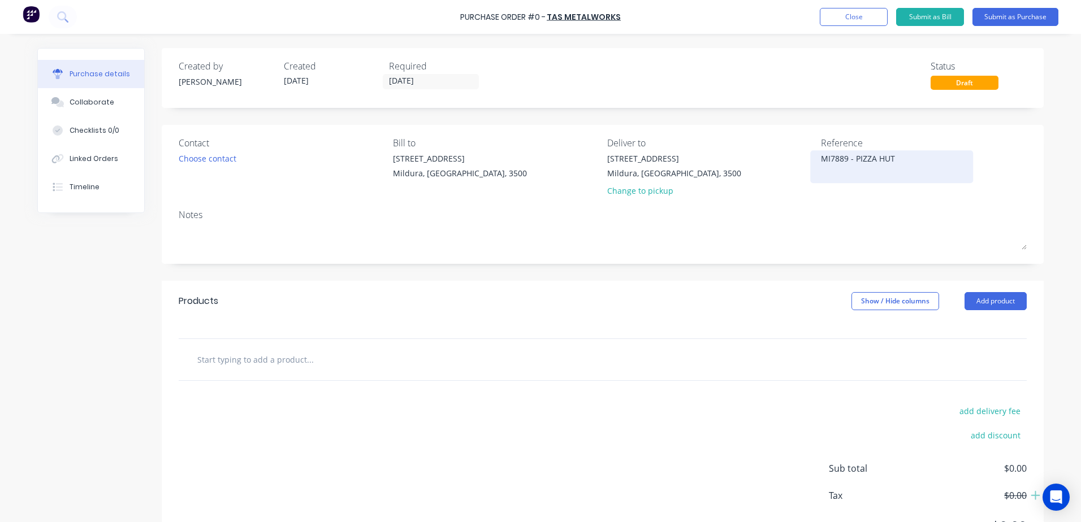
type textarea "x"
type textarea "MIL7889 - PIZZA HUT"
type textarea "x"
type textarea "MIL 7889 - PIZZA HUT"
type textarea "x"
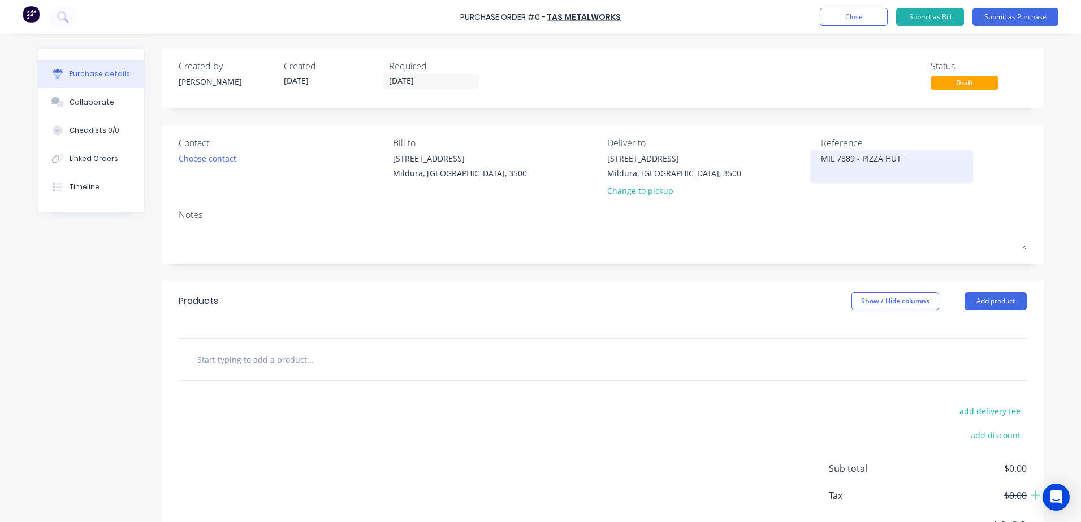
type textarea "MIL -7889 - PIZZA HUT"
type textarea "x"
type textarea "MIL - 7889 - PIZZA HUT"
click at [857, 162] on textarea "MIL - 7889 - PIZZA HUT" at bounding box center [891, 165] width 141 height 25
type textarea "x"
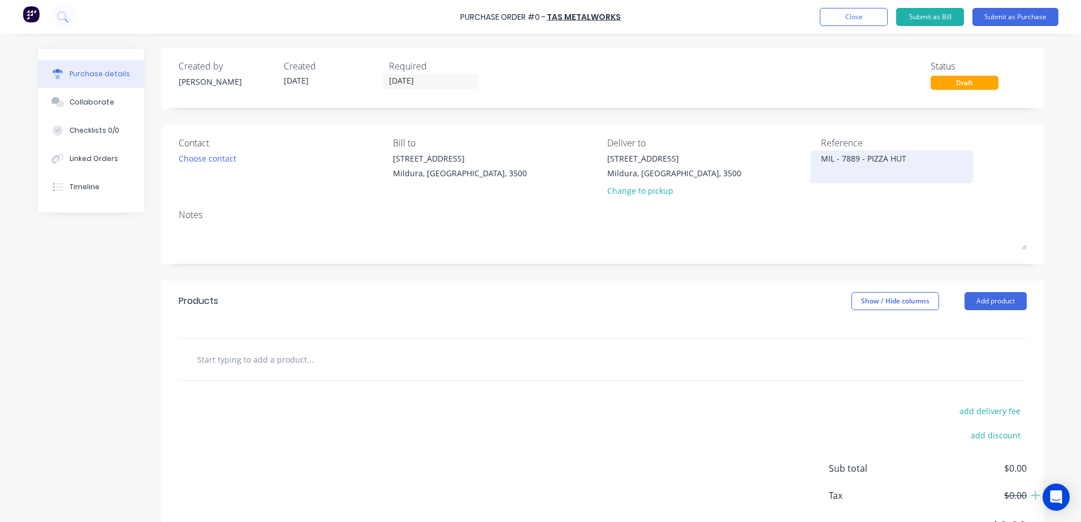
type textarea "MIL - 7889 PIZZA HUT"
type textarea "x"
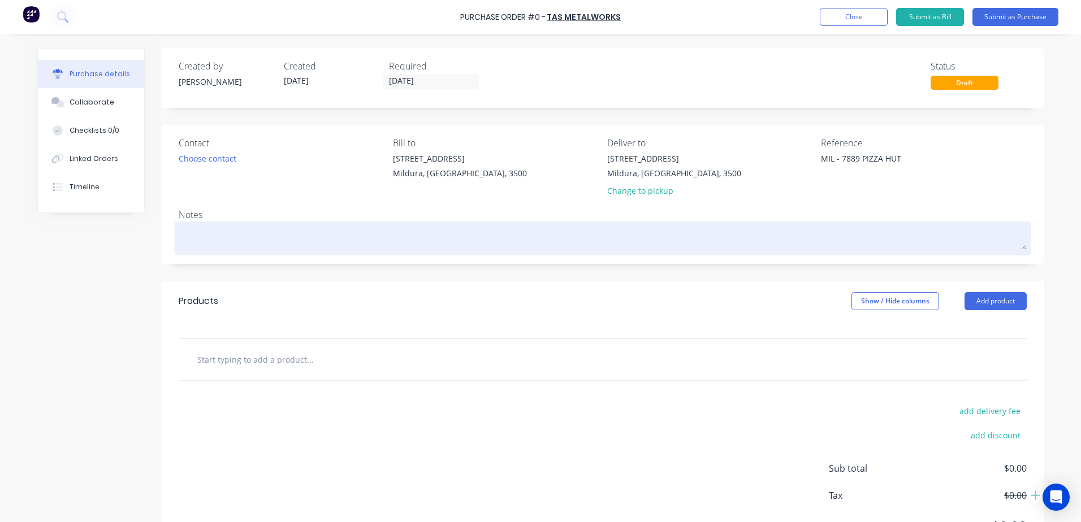
type textarea "MIL - 7889 PIZZA HUT"
type textarea "x"
type textarea "MIL - 7889 PIZZA HUT"
click at [887, 235] on textarea at bounding box center [603, 236] width 848 height 25
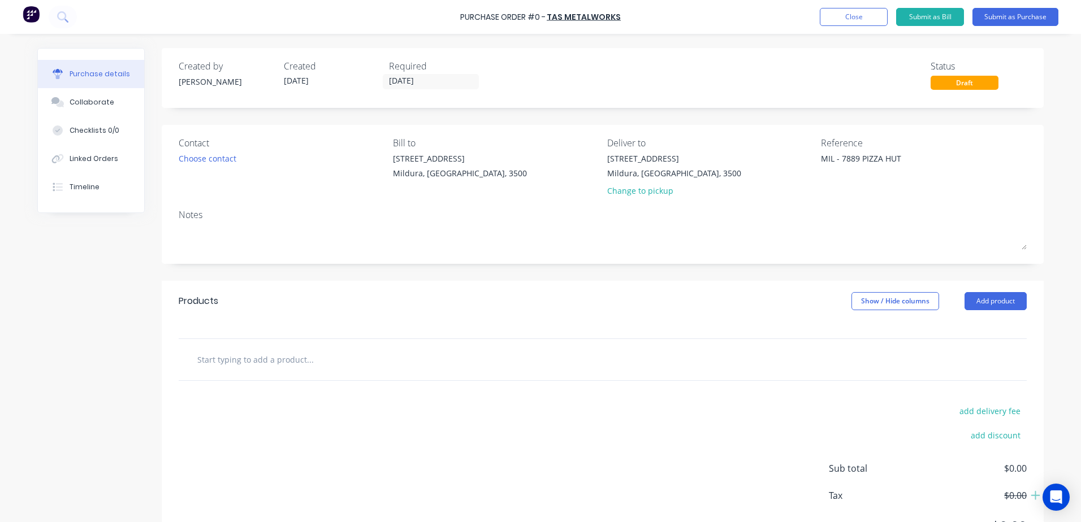
click at [761, 269] on div "Created by Brooke Created 29/09/25 Required 29/09/25 Status Draft Contact Choos…" at bounding box center [603, 307] width 882 height 519
click at [222, 153] on div "Choose contact" at bounding box center [208, 159] width 58 height 12
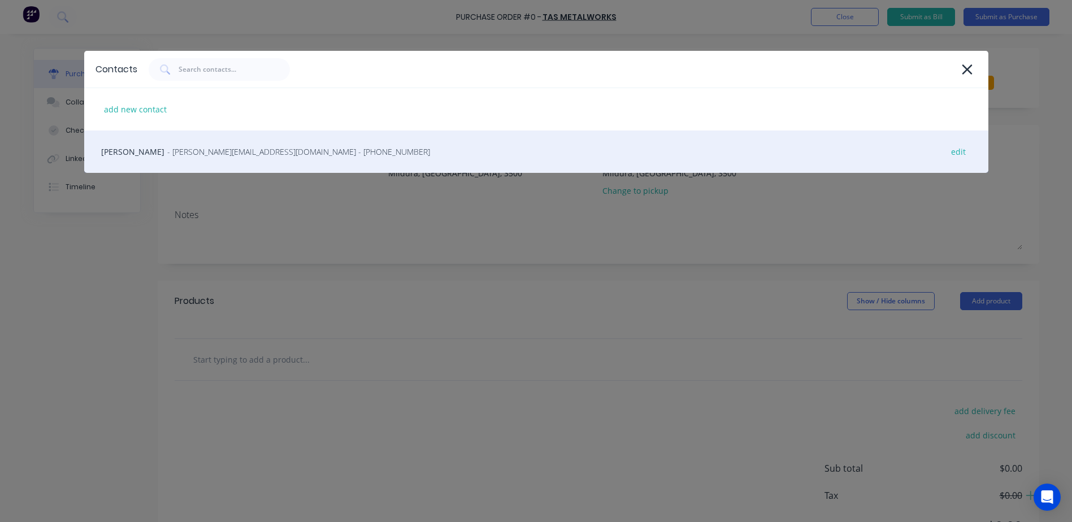
click at [203, 142] on div "Michelle Turner - michelle@tasmetalworks.com.au - (03) 8765 4321 edit" at bounding box center [536, 152] width 904 height 42
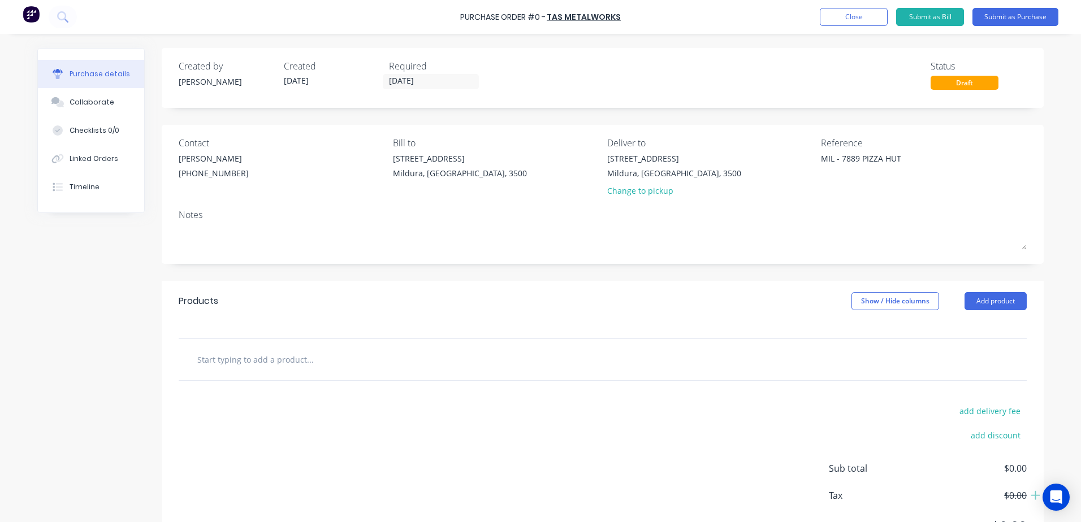
type textarea "x"
click at [18, 349] on div "Purchase Order #0 - TAS Metalworks Add product Close Submit as Bill Submit as P…" at bounding box center [540, 261] width 1081 height 522
type textarea "x"
click at [858, 21] on button "Close" at bounding box center [854, 17] width 68 height 18
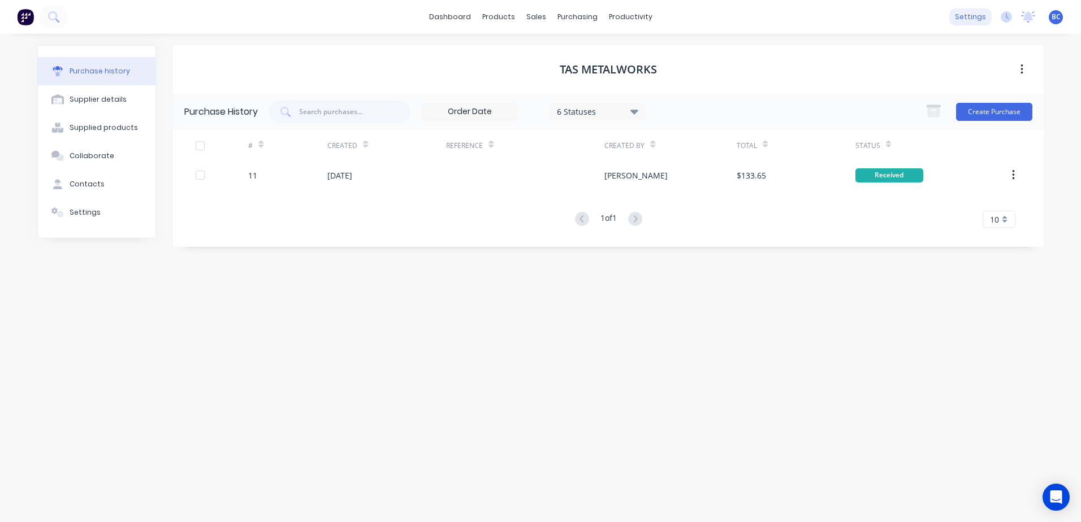
click at [977, 21] on div "settings" at bounding box center [970, 16] width 42 height 17
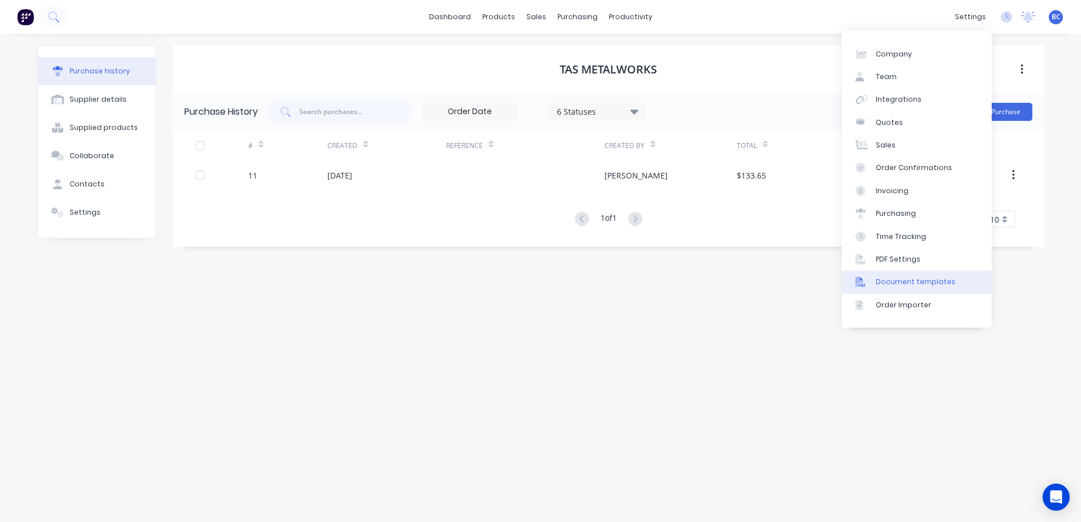
click at [905, 276] on link "Document templates" at bounding box center [917, 282] width 150 height 23
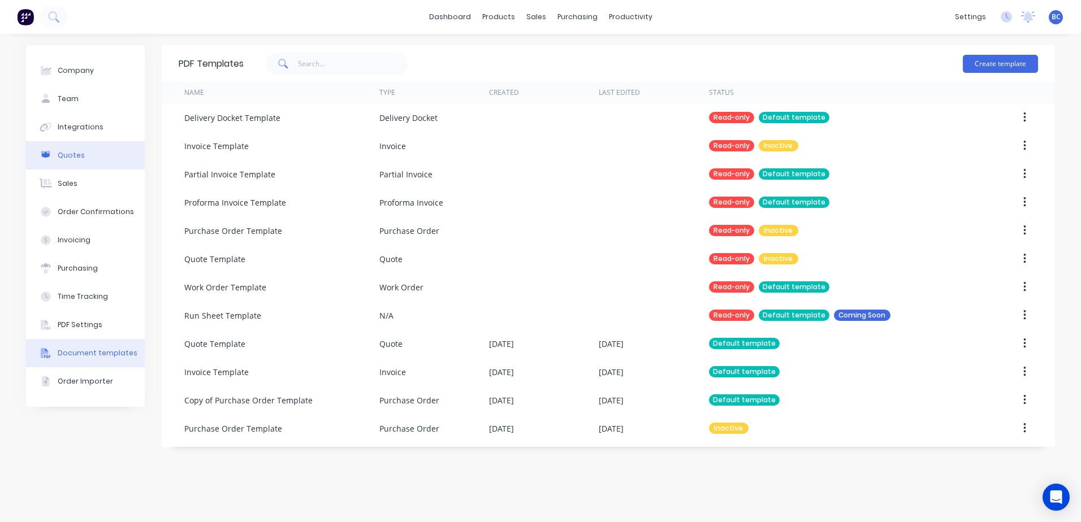
click at [70, 158] on div "Quotes" at bounding box center [71, 155] width 27 height 10
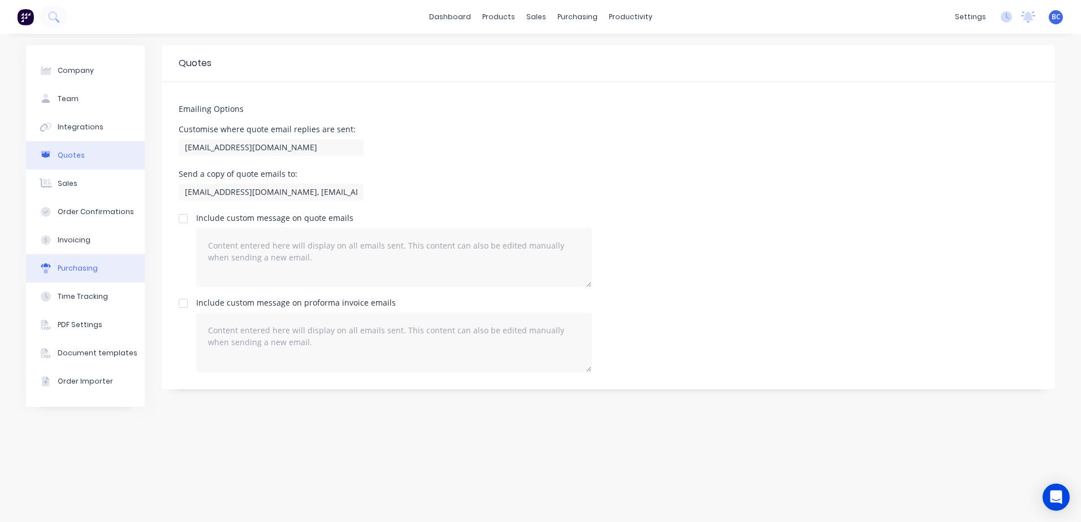
click at [89, 276] on button "Purchasing" at bounding box center [85, 268] width 119 height 28
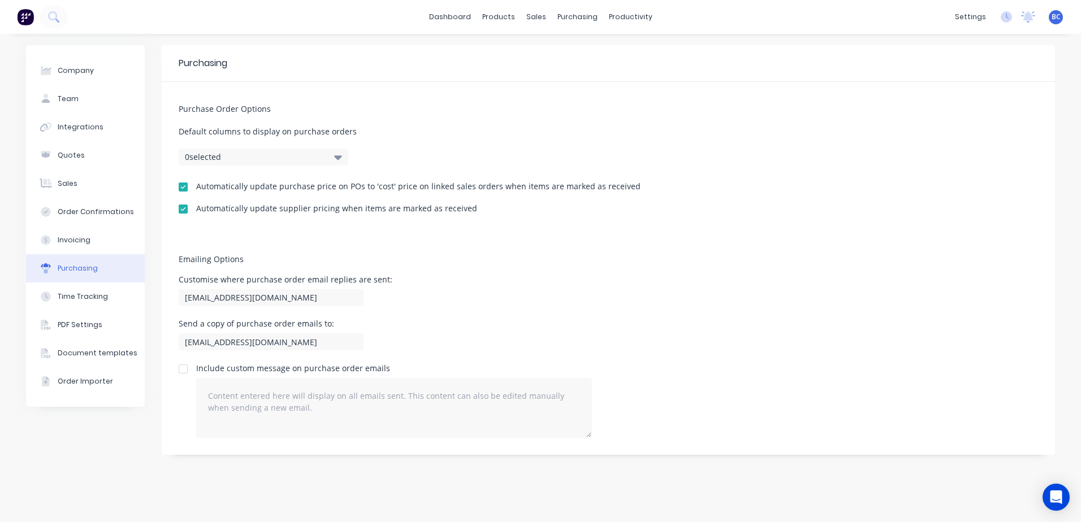
click at [279, 460] on div "Purchasing Purchase Order Options Default columns to display on purchase orders…" at bounding box center [608, 278] width 893 height 466
click at [317, 152] on button "0 selected" at bounding box center [264, 157] width 170 height 17
click at [318, 152] on button "0 selected" at bounding box center [264, 157] width 170 height 17
click at [648, 58] on div "Workflow" at bounding box center [650, 54] width 34 height 10
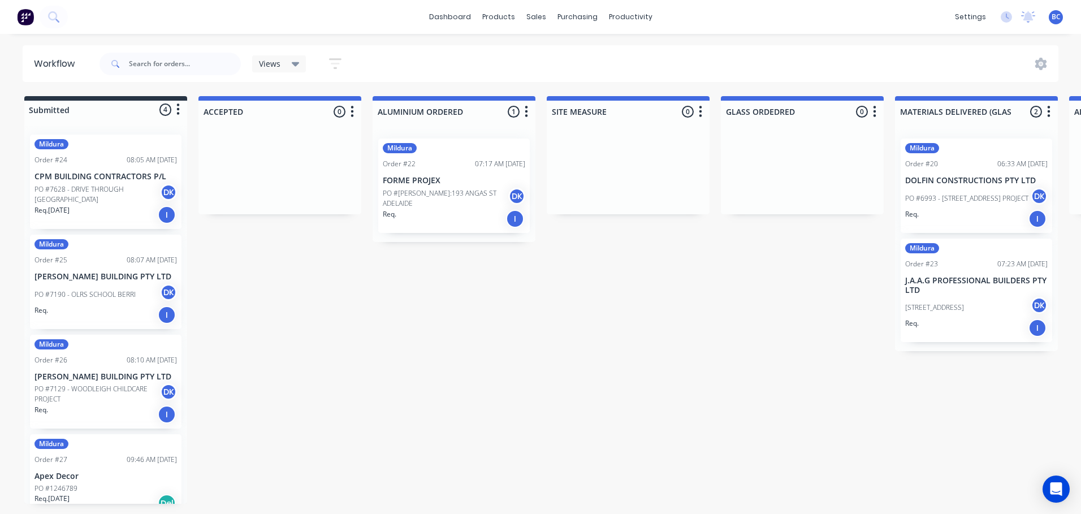
click at [302, 68] on div "Views" at bounding box center [279, 63] width 54 height 17
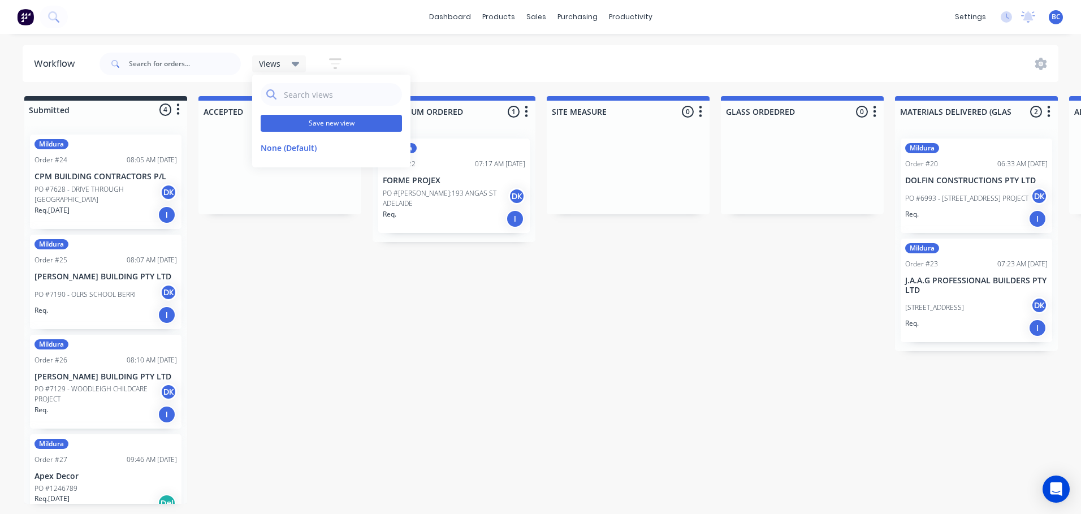
click at [342, 125] on button "Save new view" at bounding box center [331, 123] width 141 height 17
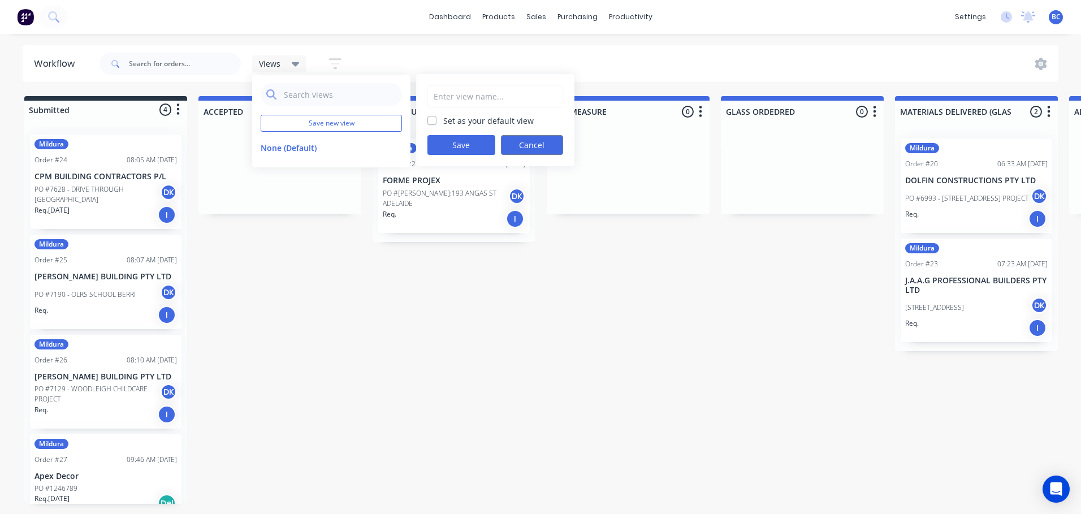
click at [527, 142] on button "Cancel" at bounding box center [532, 145] width 62 height 20
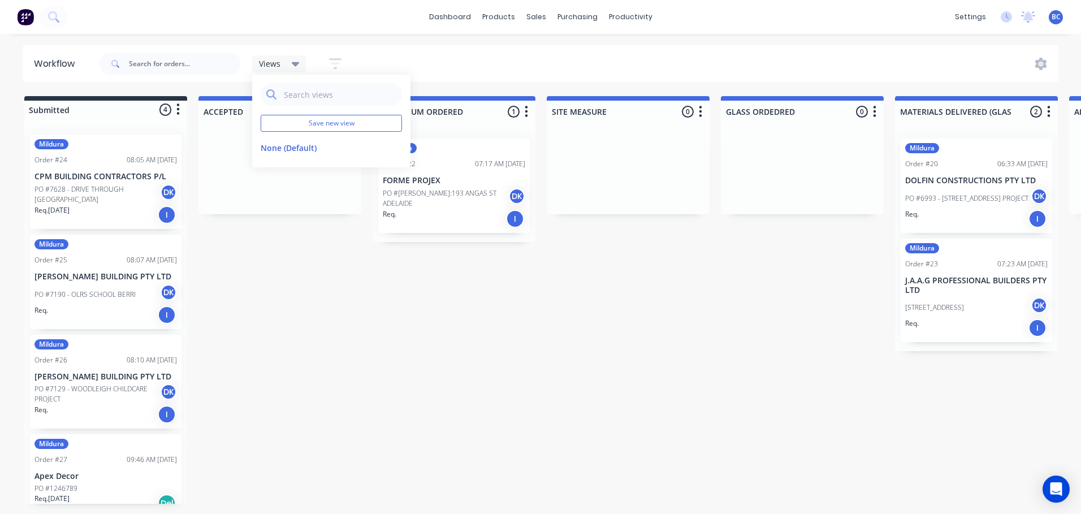
click at [337, 61] on icon "button" at bounding box center [335, 64] width 12 height 14
click at [289, 65] on div "Views" at bounding box center [279, 64] width 41 height 10
click at [392, 148] on button "edit" at bounding box center [391, 148] width 15 height 12
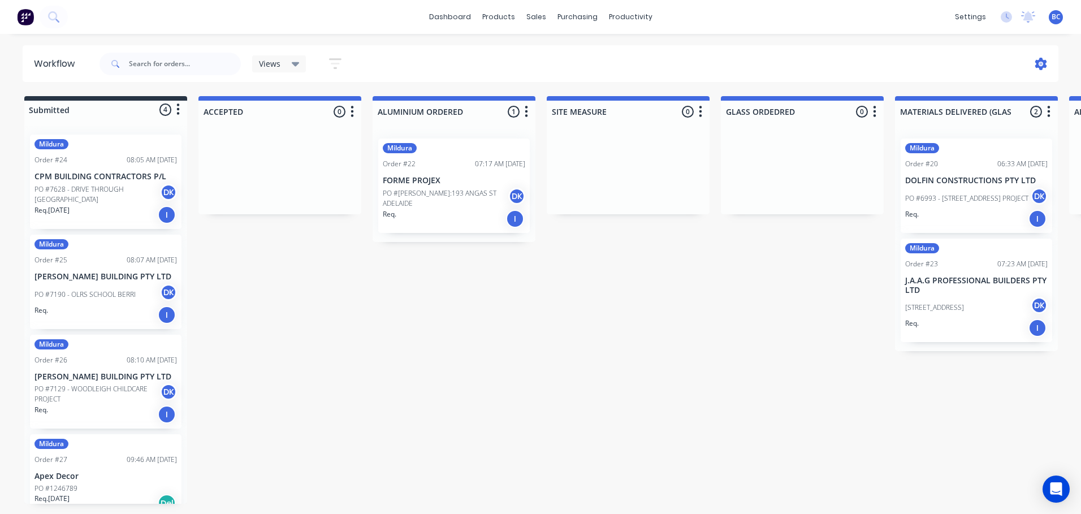
click at [1037, 65] on icon at bounding box center [1041, 64] width 12 height 12
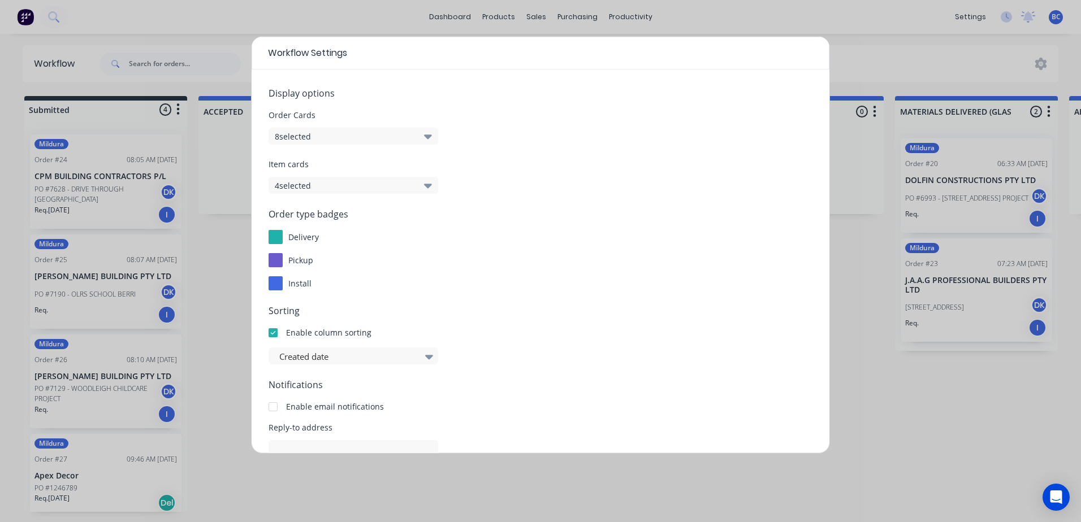
click at [426, 137] on icon "button" at bounding box center [428, 136] width 8 height 12
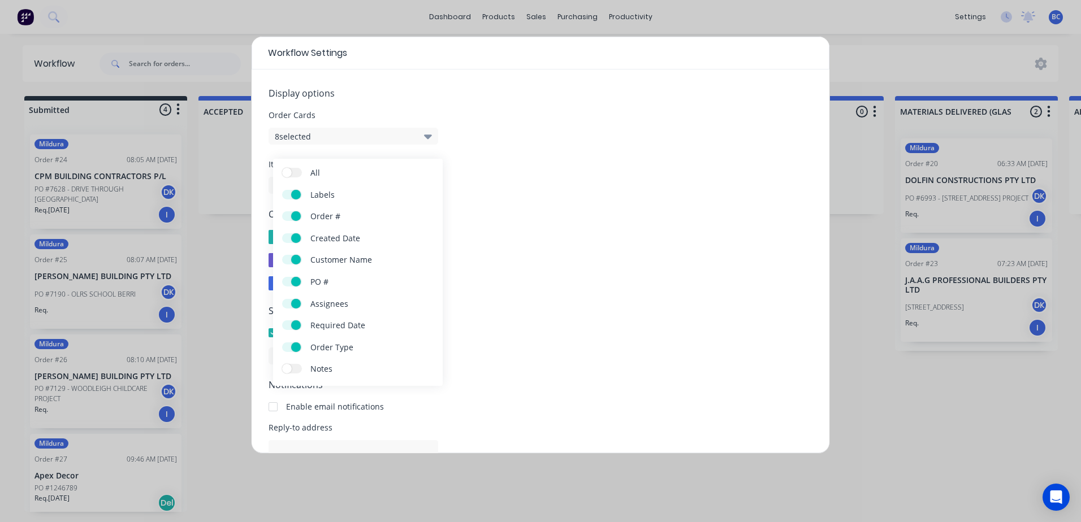
click at [426, 137] on icon "button" at bounding box center [428, 136] width 8 height 12
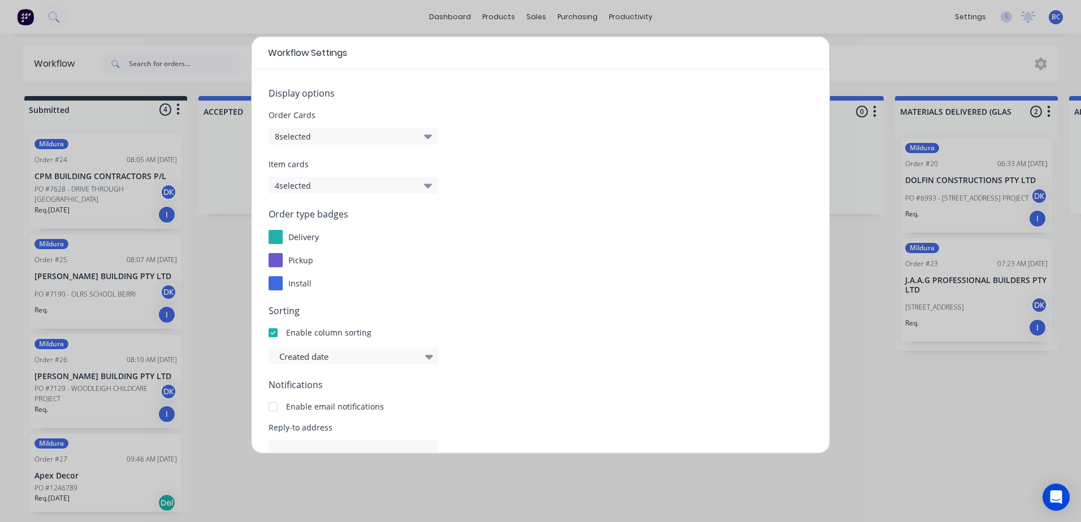
click at [395, 184] on button "4 selected" at bounding box center [353, 185] width 170 height 17
click at [397, 184] on button "4 selected" at bounding box center [353, 185] width 170 height 17
click at [430, 358] on icon at bounding box center [429, 357] width 8 height 5
drag, startPoint x: 436, startPoint y: 360, endPoint x: 472, endPoint y: 369, distance: 37.3
click at [436, 362] on div at bounding box center [429, 356] width 17 height 19
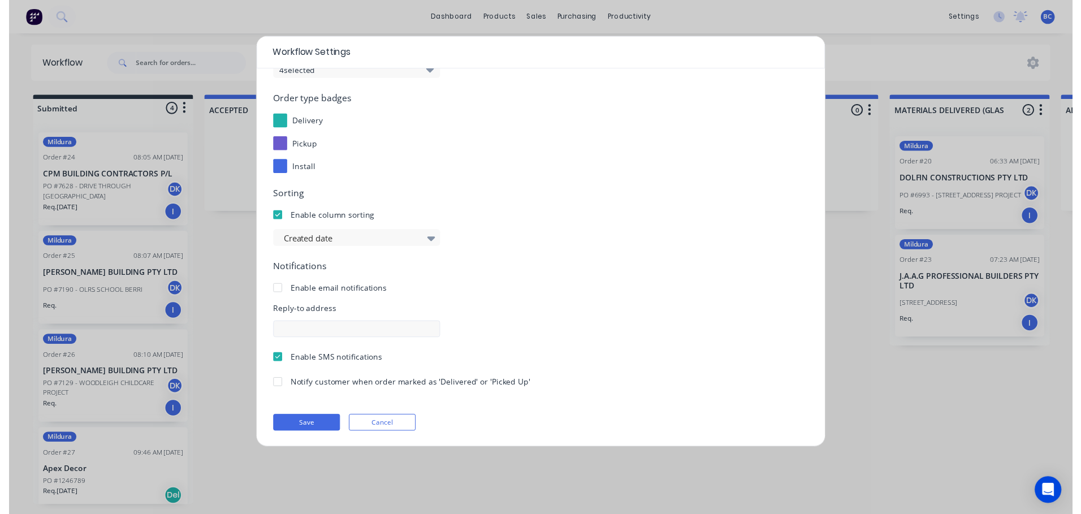
scroll to position [116, 0]
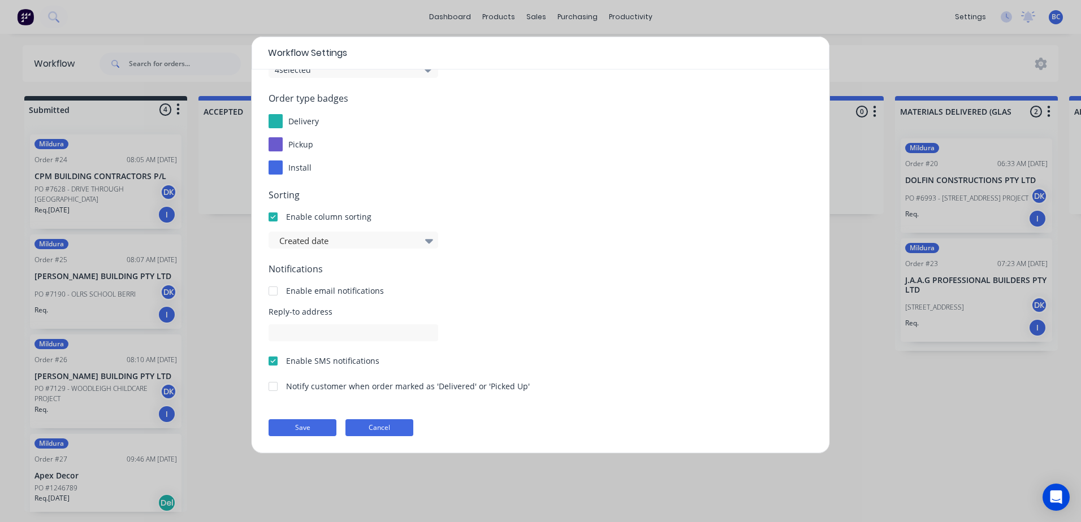
click at [380, 425] on button "Cancel" at bounding box center [379, 427] width 68 height 17
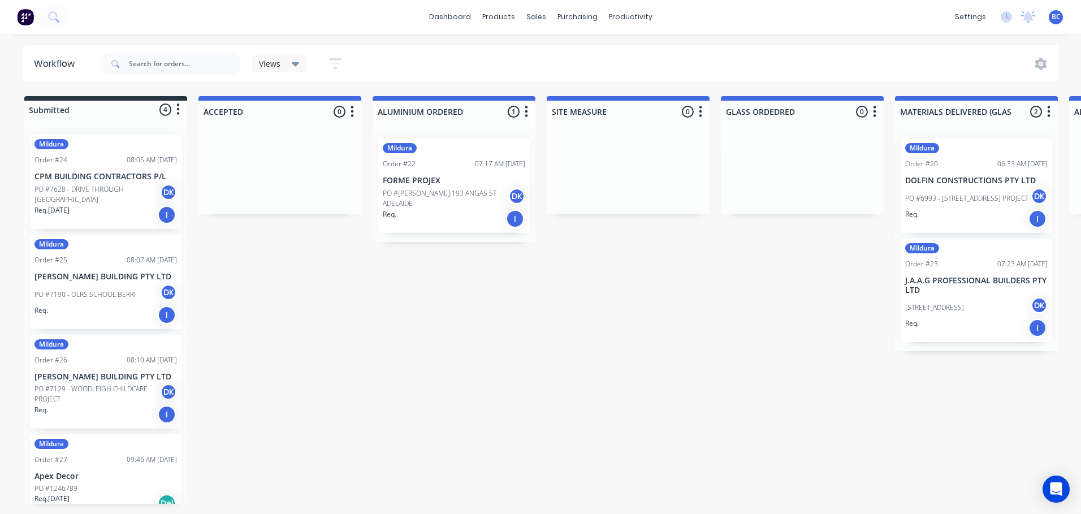
click at [525, 115] on icon "button" at bounding box center [526, 112] width 3 height 14
click at [160, 215] on div "I" at bounding box center [167, 215] width 18 height 18
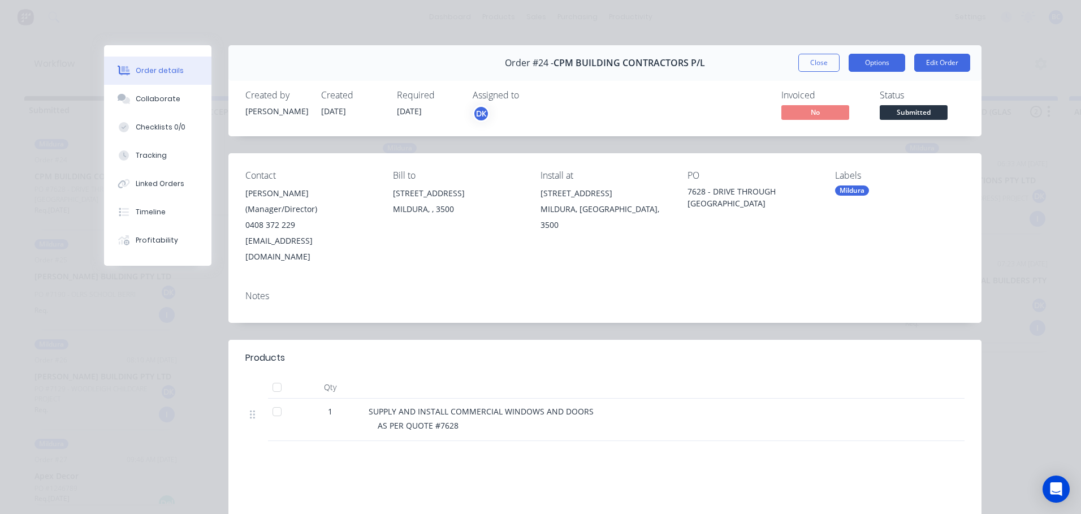
click at [869, 55] on button "Options" at bounding box center [876, 63] width 57 height 18
click at [869, 57] on button "Options" at bounding box center [876, 63] width 57 height 18
click at [823, 66] on button "Close" at bounding box center [818, 63] width 41 height 18
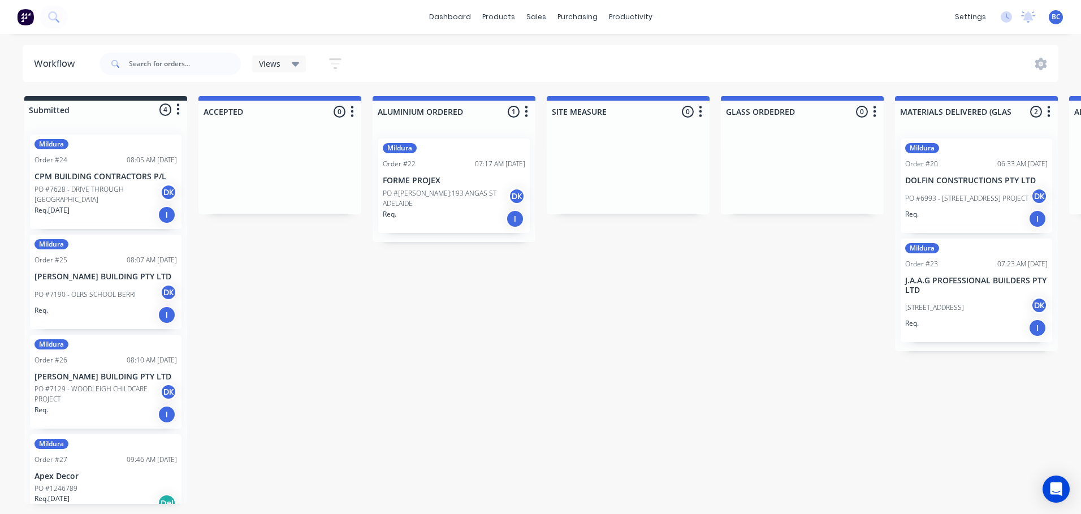
click at [526, 113] on icon "button" at bounding box center [526, 112] width 3 height 14
click at [464, 149] on button "Notifications" at bounding box center [476, 154] width 113 height 19
click at [336, 68] on icon "button" at bounding box center [335, 63] width 12 height 11
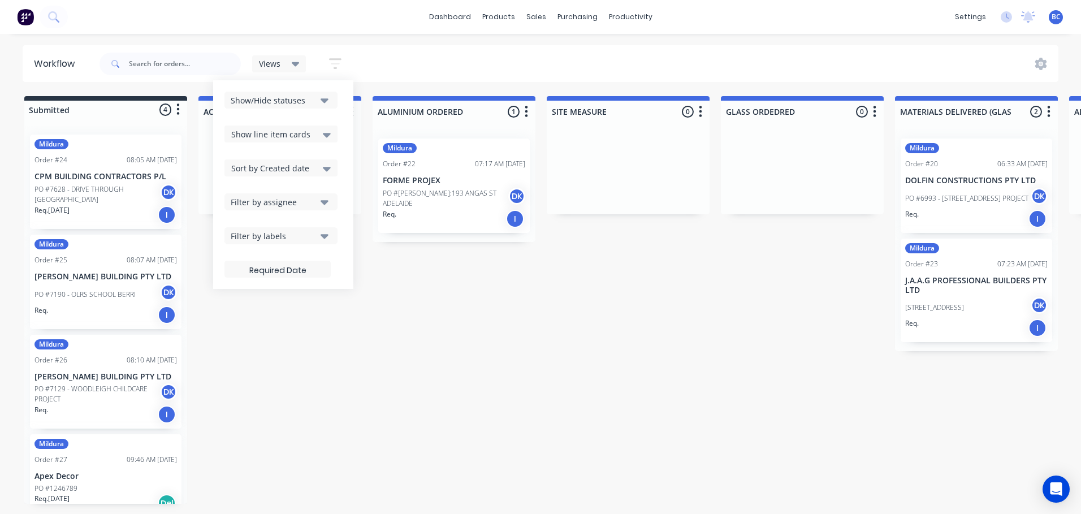
click at [315, 237] on div "Filter by labels" at bounding box center [273, 236] width 85 height 12
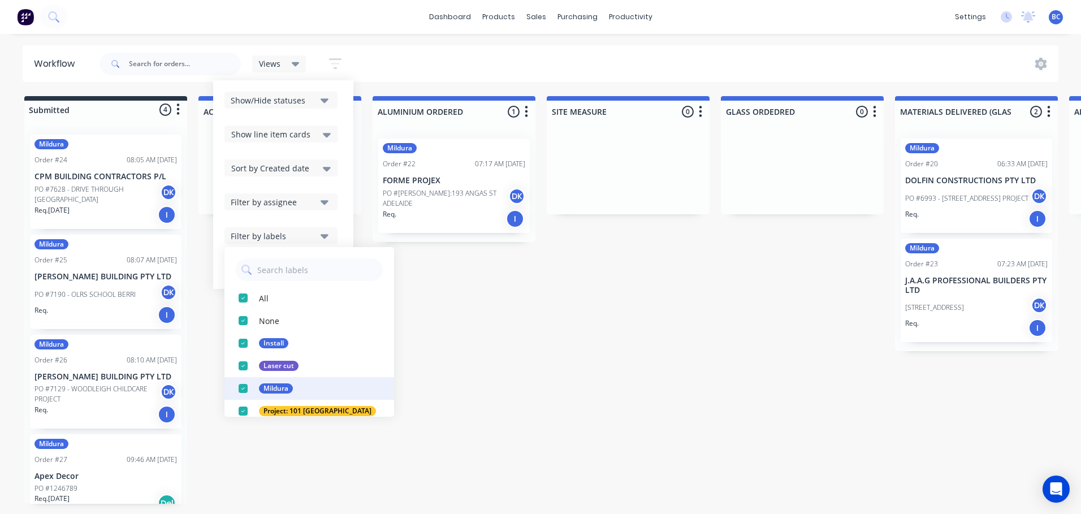
click at [244, 384] on div "button" at bounding box center [243, 388] width 23 height 23
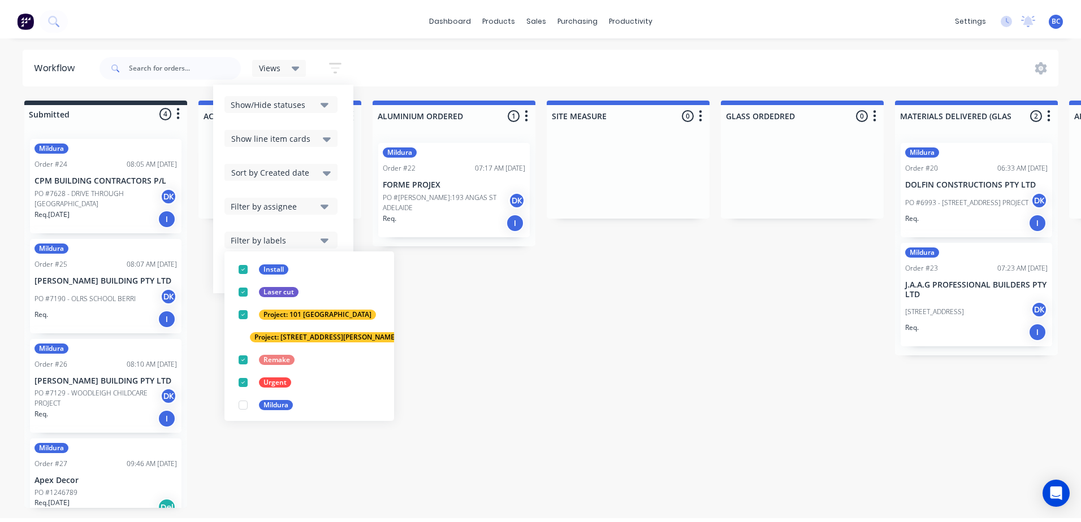
scroll to position [79, 0]
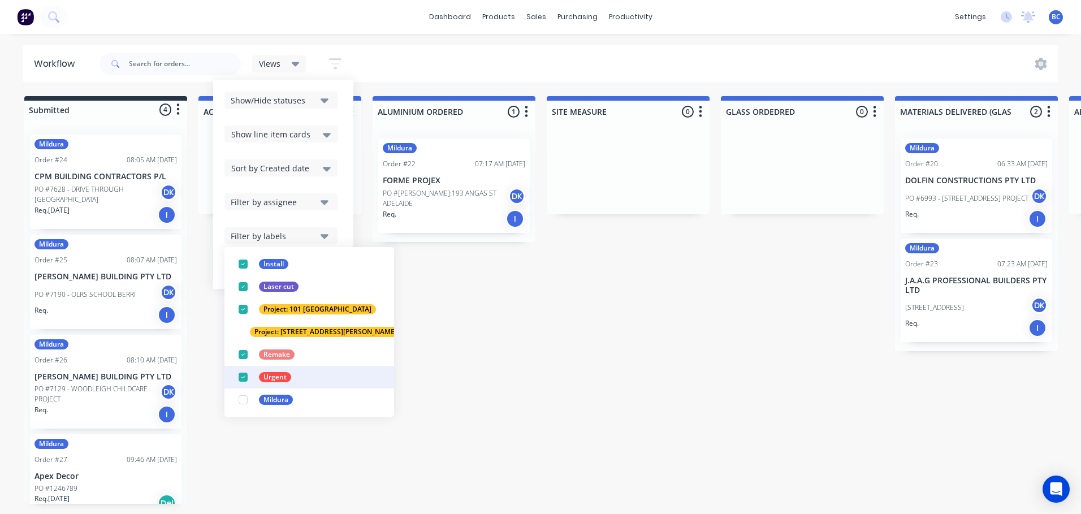
click at [242, 396] on div "button" at bounding box center [243, 399] width 23 height 23
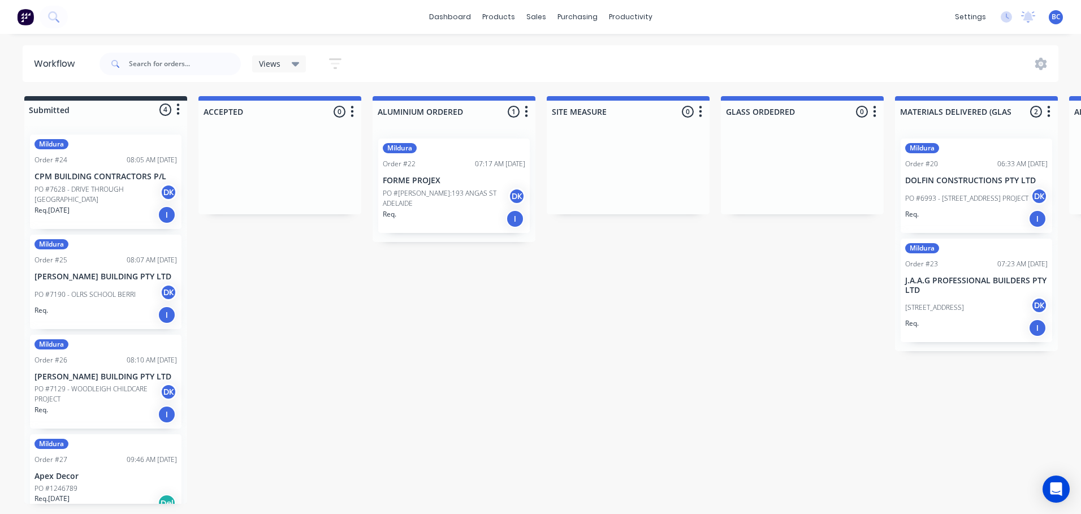
click at [319, 58] on button "button" at bounding box center [335, 64] width 36 height 22
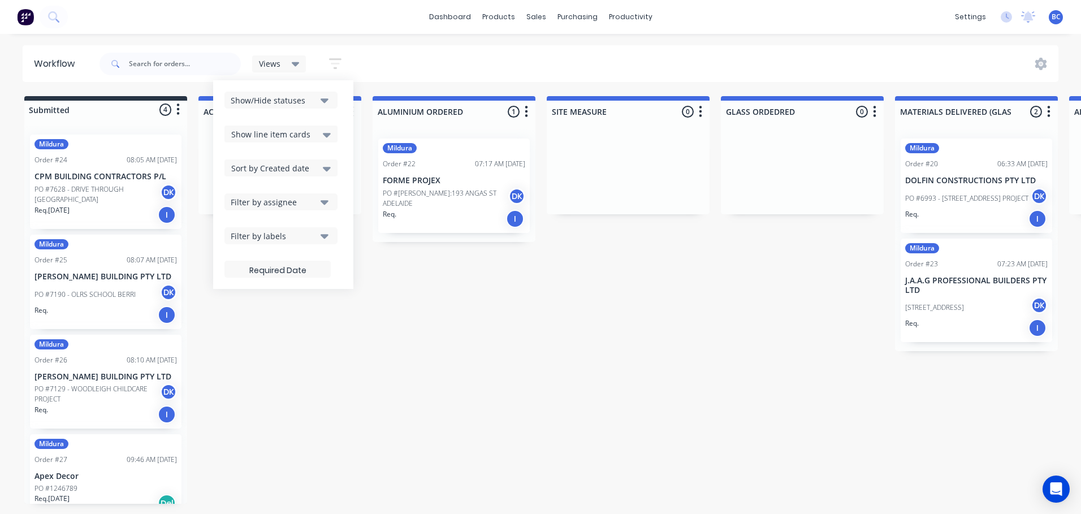
click at [319, 58] on button "button" at bounding box center [335, 64] width 36 height 22
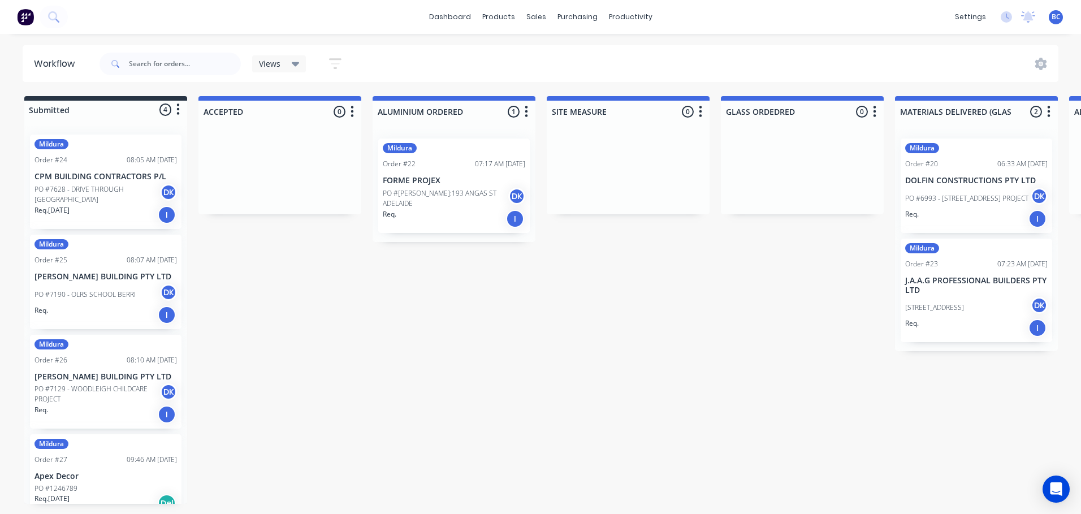
click at [1026, 55] on div "Views Save new view None (Default) edit Show/Hide statuses Show line item cards…" at bounding box center [577, 64] width 961 height 34
click at [1044, 64] on icon at bounding box center [1041, 64] width 12 height 12
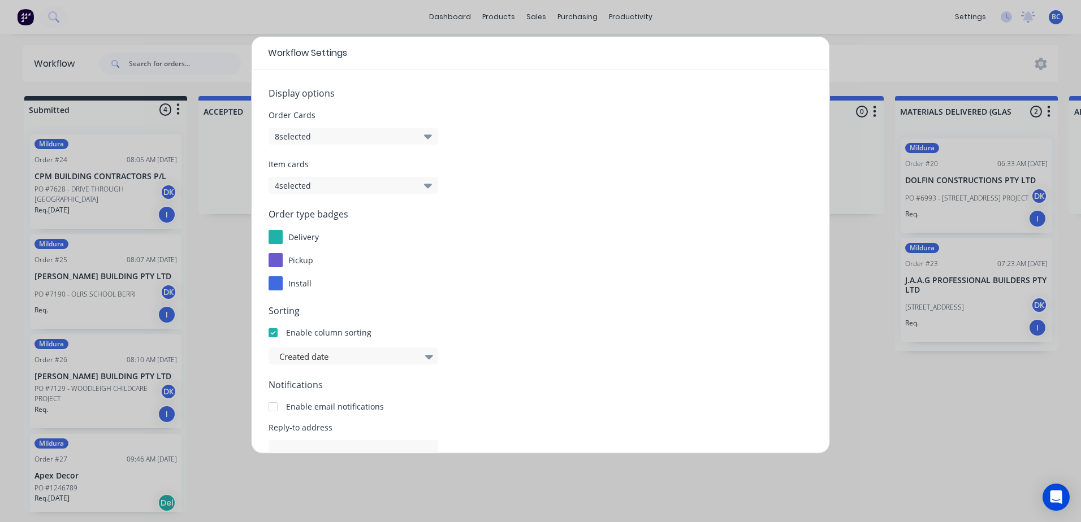
click at [401, 141] on button "8 selected" at bounding box center [353, 136] width 170 height 17
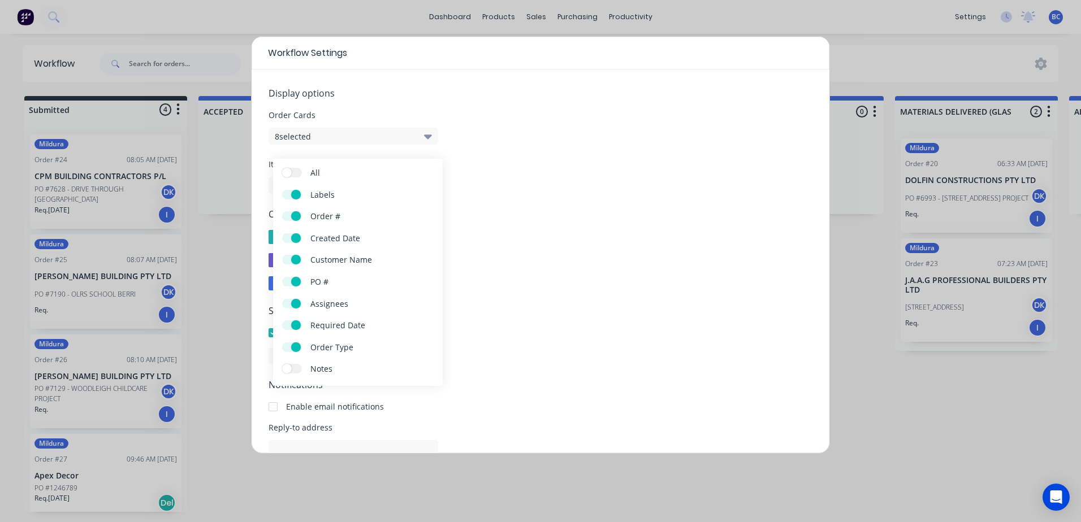
click at [295, 285] on span at bounding box center [296, 282] width 10 height 10
click at [282, 277] on input "PO #" at bounding box center [282, 277] width 0 height 0
click at [652, 331] on div "Enable column sorting" at bounding box center [540, 333] width 544 height 12
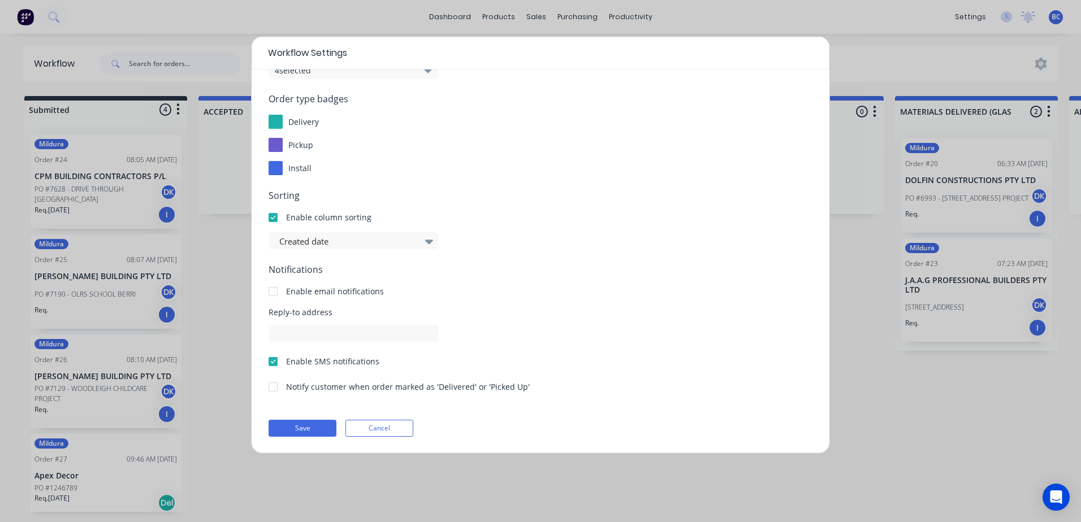
scroll to position [116, 0]
click at [313, 428] on button "Save" at bounding box center [302, 427] width 68 height 17
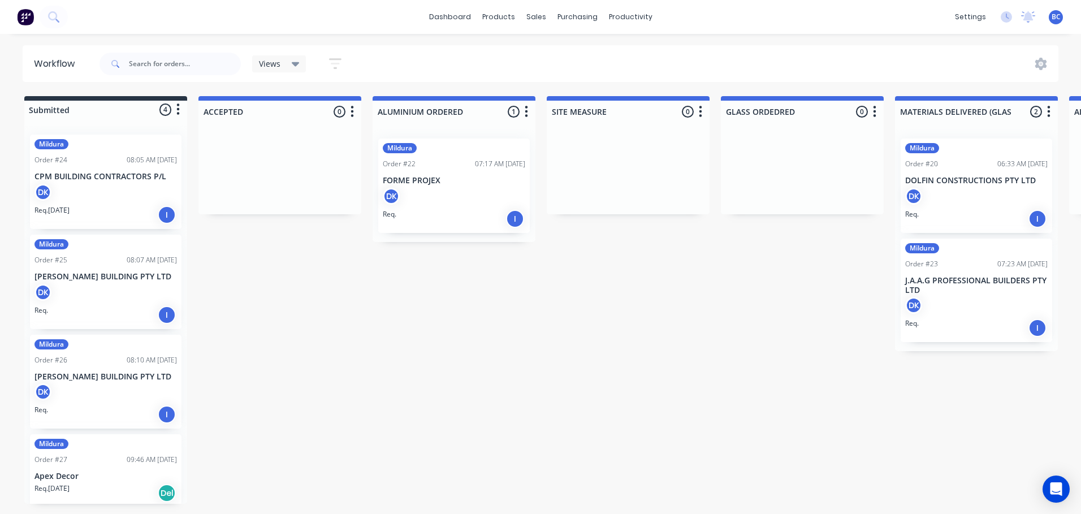
click at [335, 61] on icon "button" at bounding box center [335, 64] width 12 height 14
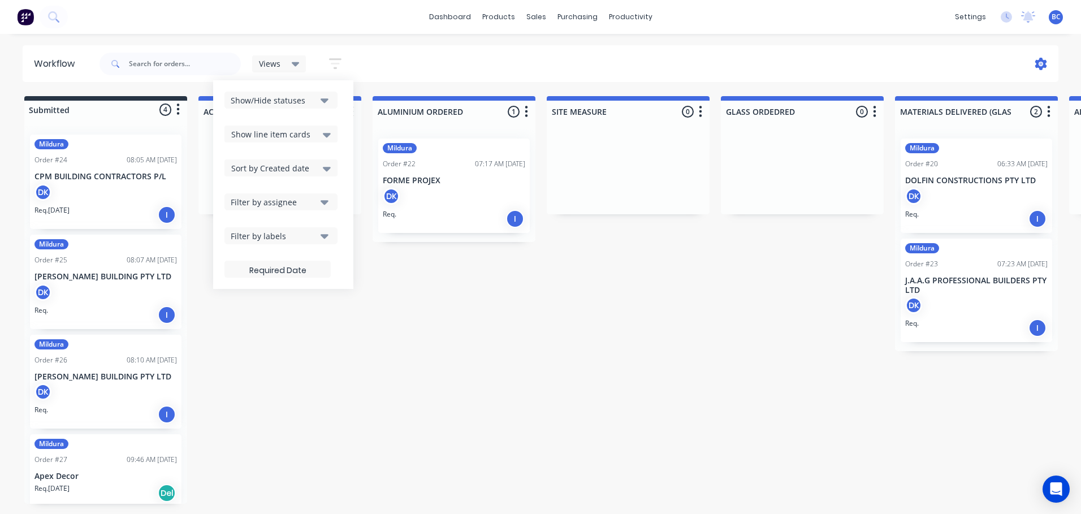
click at [1041, 63] on icon at bounding box center [1040, 63] width 3 height 3
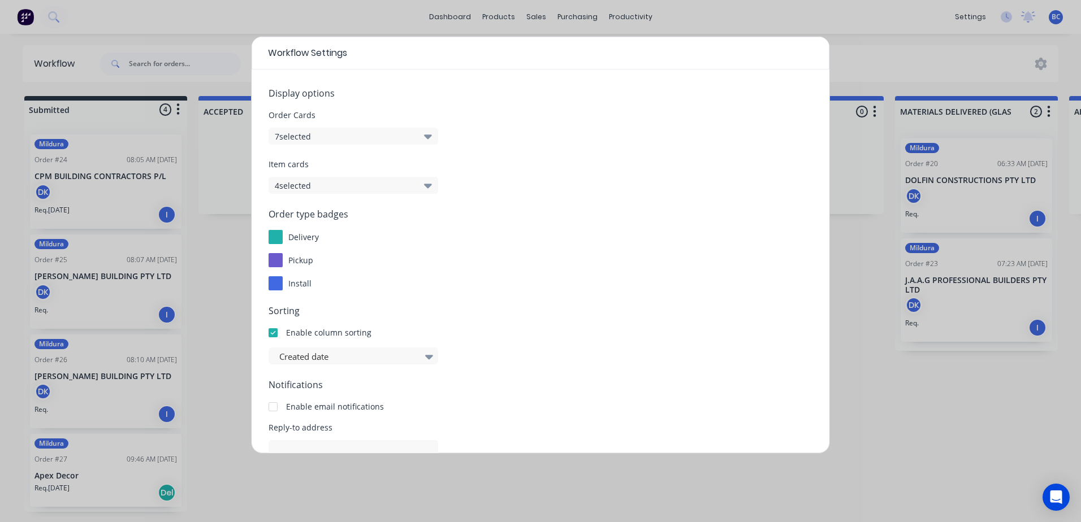
click at [346, 137] on button "7 selected" at bounding box center [353, 136] width 170 height 17
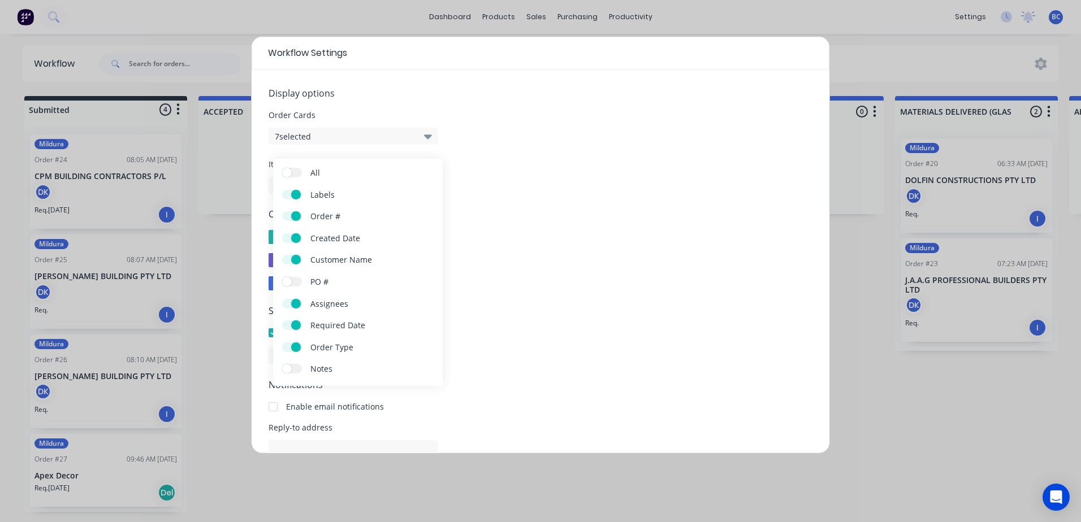
click at [292, 281] on label "PO #" at bounding box center [292, 282] width 20 height 10
click at [282, 277] on input "PO #" at bounding box center [282, 277] width 0 height 0
drag, startPoint x: 521, startPoint y: 175, endPoint x: 347, endPoint y: 371, distance: 262.7
click at [521, 175] on div "Item cards 4 selected" at bounding box center [540, 176] width 544 height 36
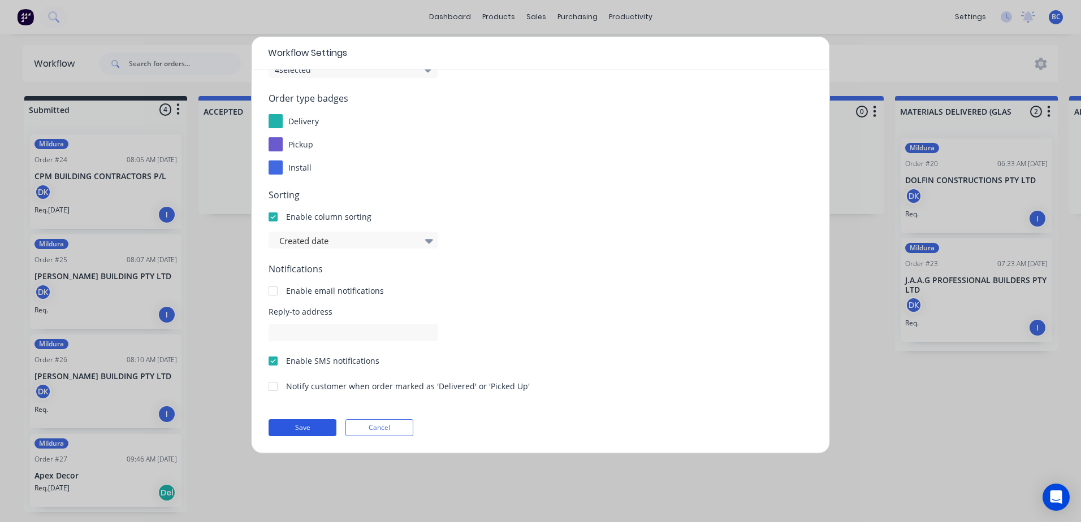
click at [291, 425] on button "Save" at bounding box center [302, 427] width 68 height 17
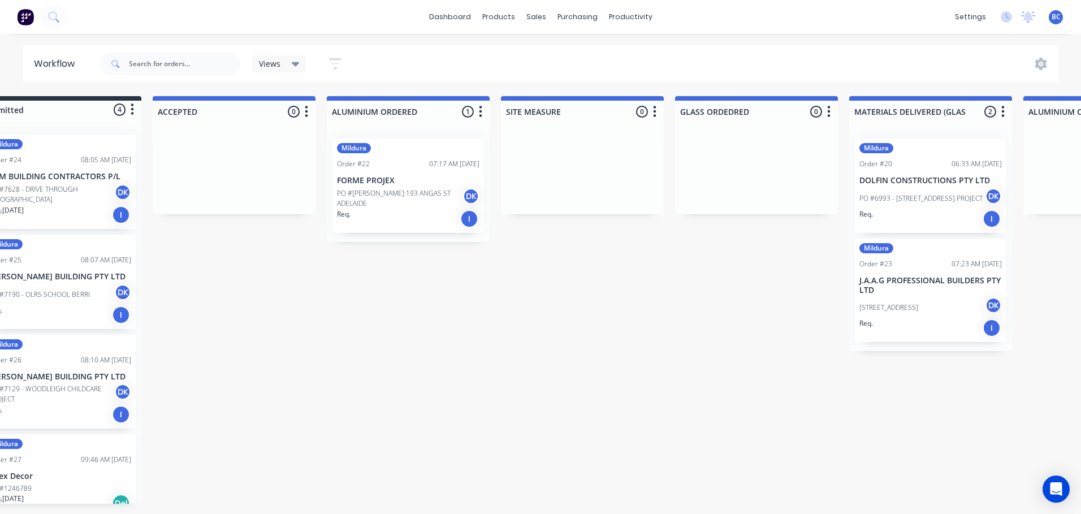
scroll to position [0, 0]
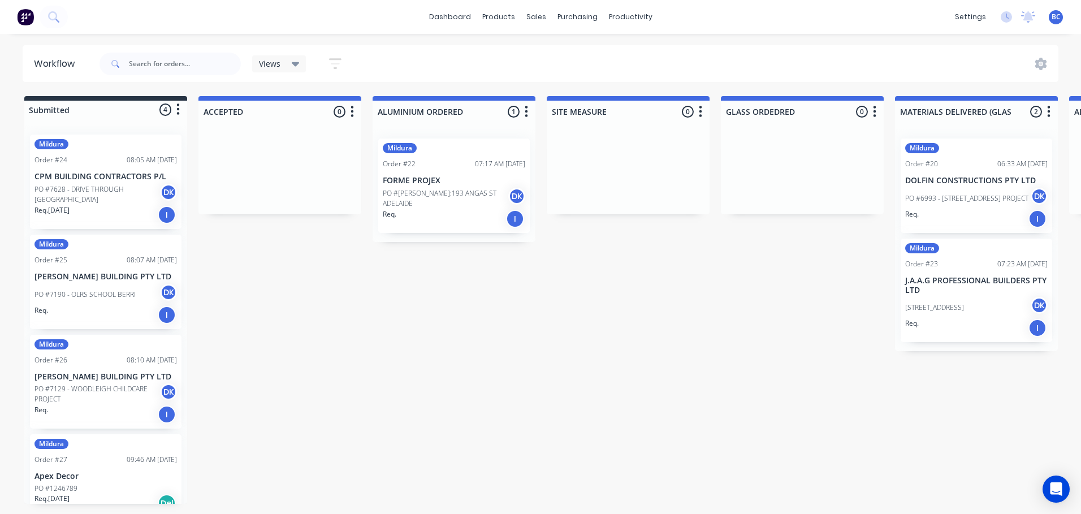
click at [306, 65] on div "Views" at bounding box center [279, 63] width 54 height 17
click at [301, 68] on div "Views" at bounding box center [279, 63] width 54 height 17
click at [337, 70] on icon "button" at bounding box center [335, 64] width 12 height 14
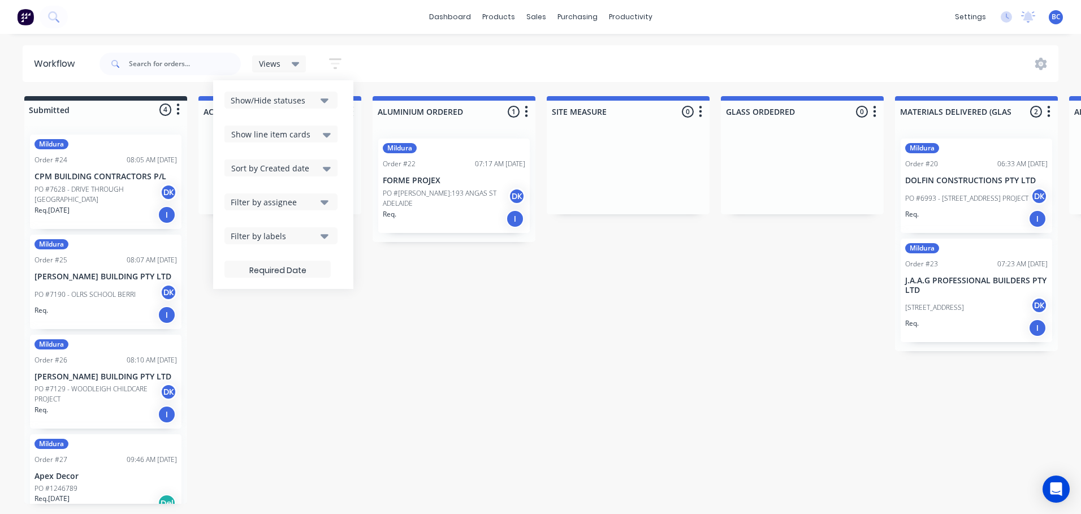
click at [318, 98] on button "Show/Hide statuses" at bounding box center [280, 100] width 113 height 17
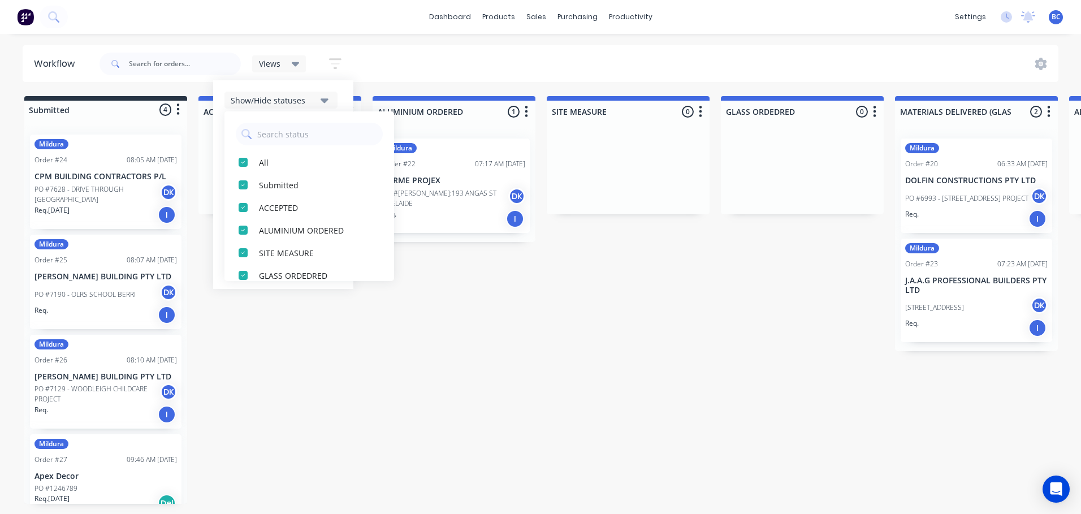
click at [318, 98] on button "Show/Hide statuses" at bounding box center [280, 100] width 113 height 17
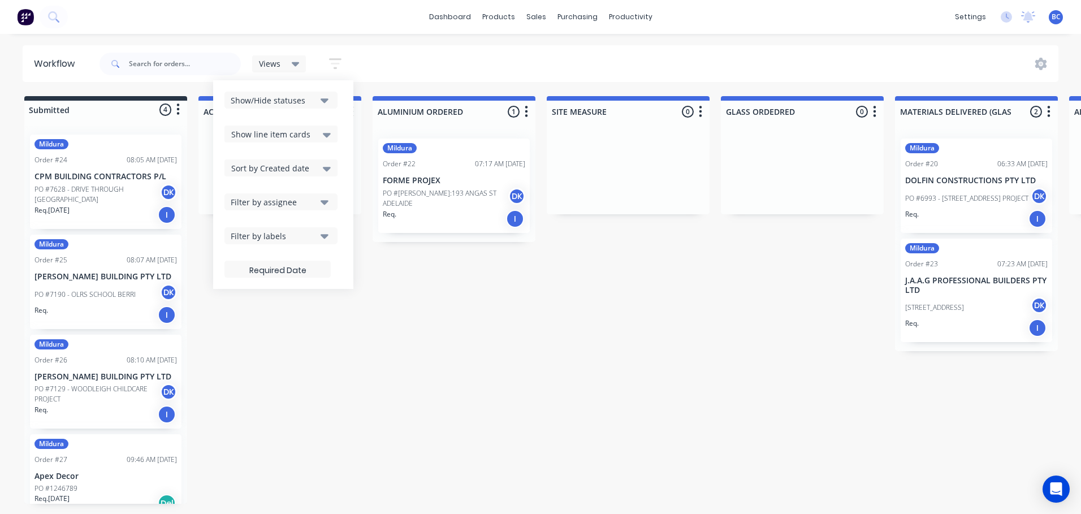
click at [324, 135] on icon at bounding box center [327, 134] width 8 height 12
click at [329, 172] on icon at bounding box center [327, 168] width 8 height 12
click at [330, 168] on icon at bounding box center [327, 169] width 8 height 5
click at [319, 170] on div "Sort by Created date" at bounding box center [280, 168] width 99 height 14
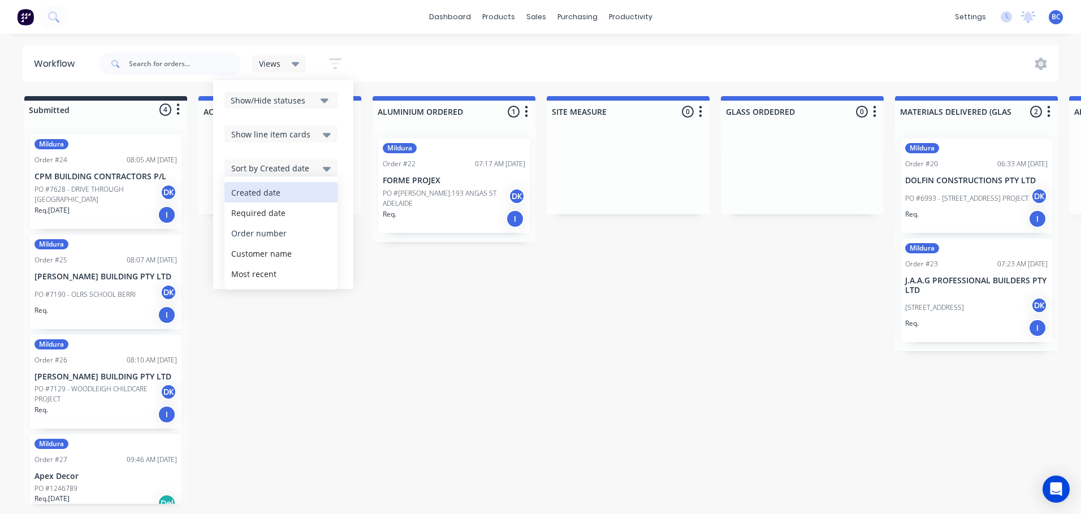
click at [265, 232] on div "Order number" at bounding box center [280, 233] width 113 height 20
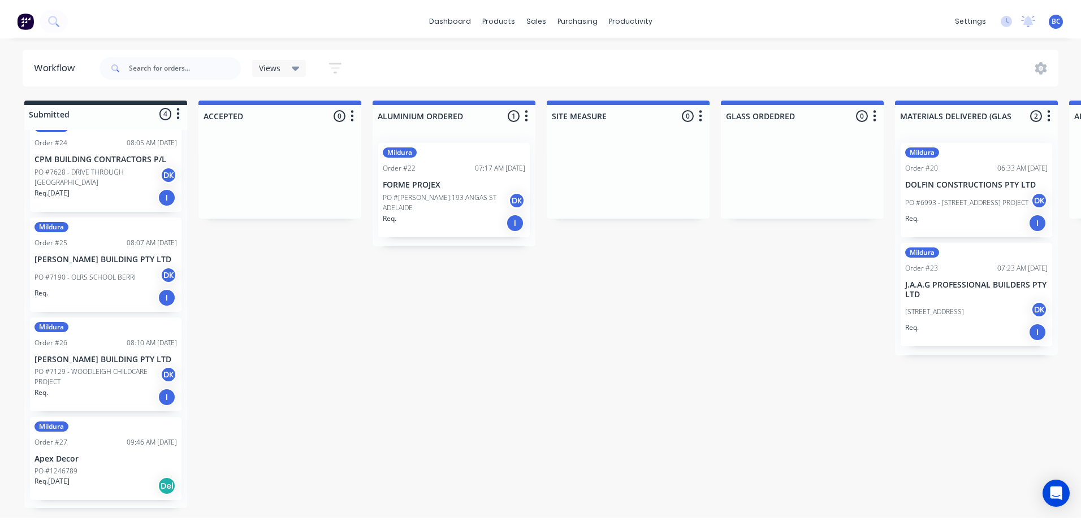
scroll to position [33, 0]
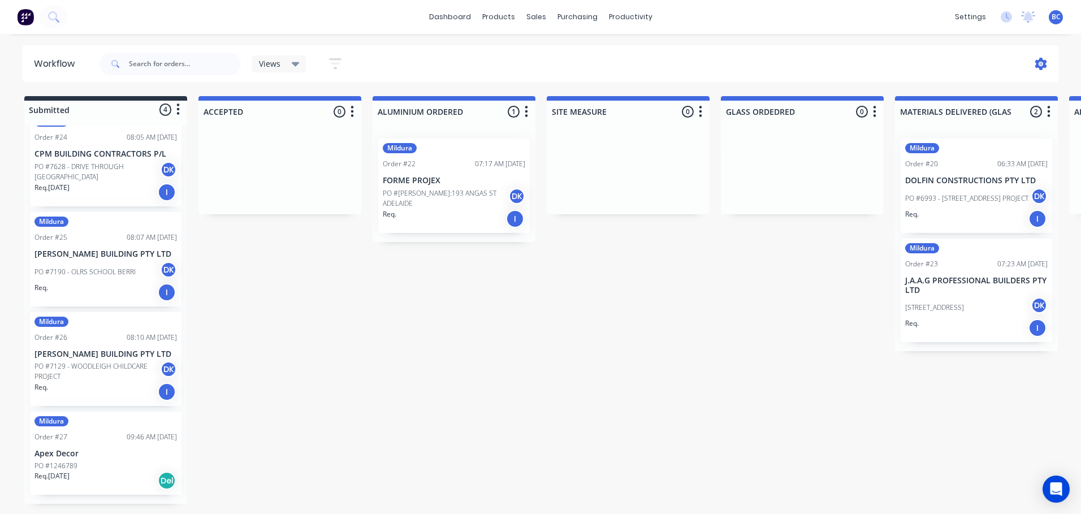
click at [1040, 63] on icon at bounding box center [1040, 63] width 3 height 3
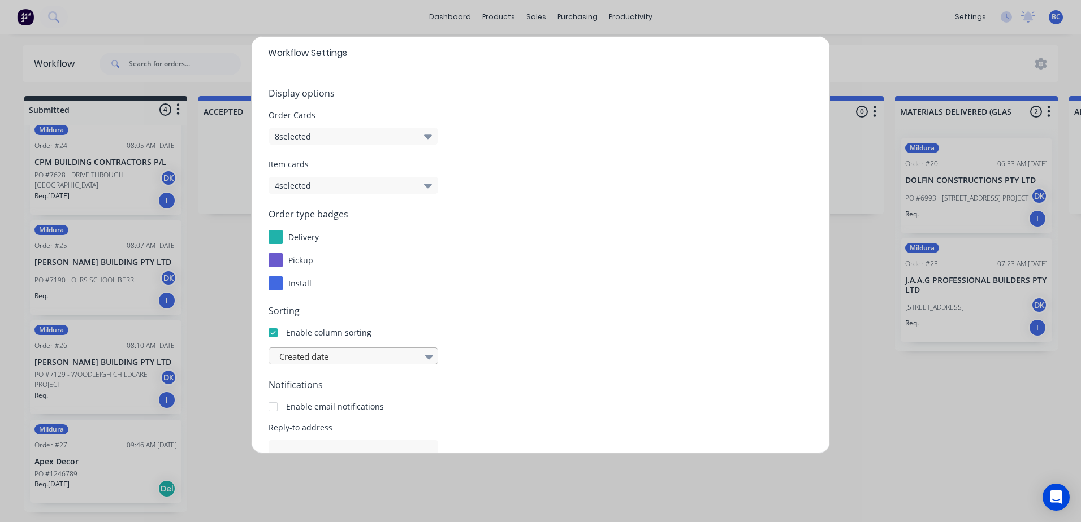
click at [390, 357] on div at bounding box center [347, 357] width 139 height 14
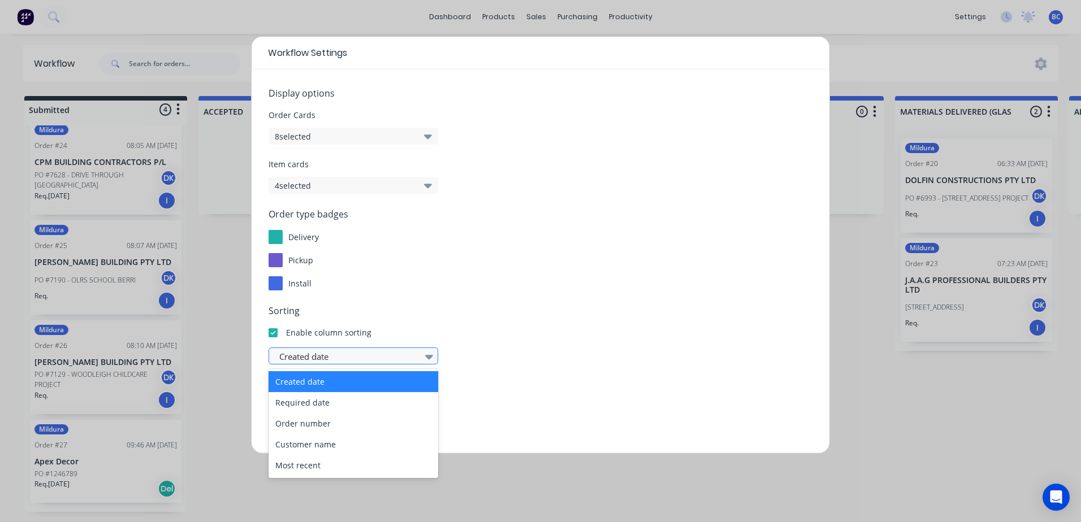
click at [390, 357] on div at bounding box center [347, 357] width 139 height 14
click at [404, 356] on div at bounding box center [347, 357] width 139 height 14
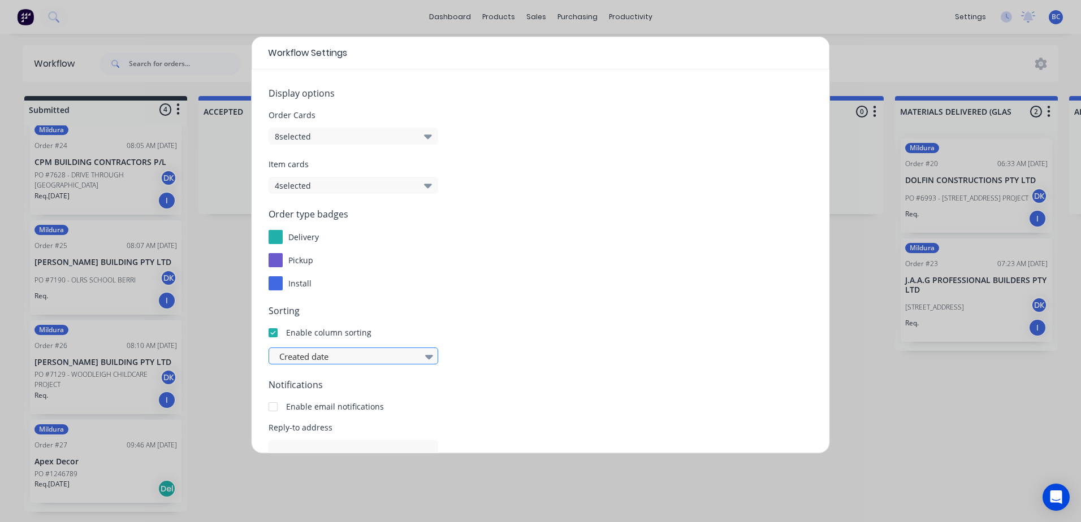
click at [404, 356] on div at bounding box center [347, 357] width 139 height 14
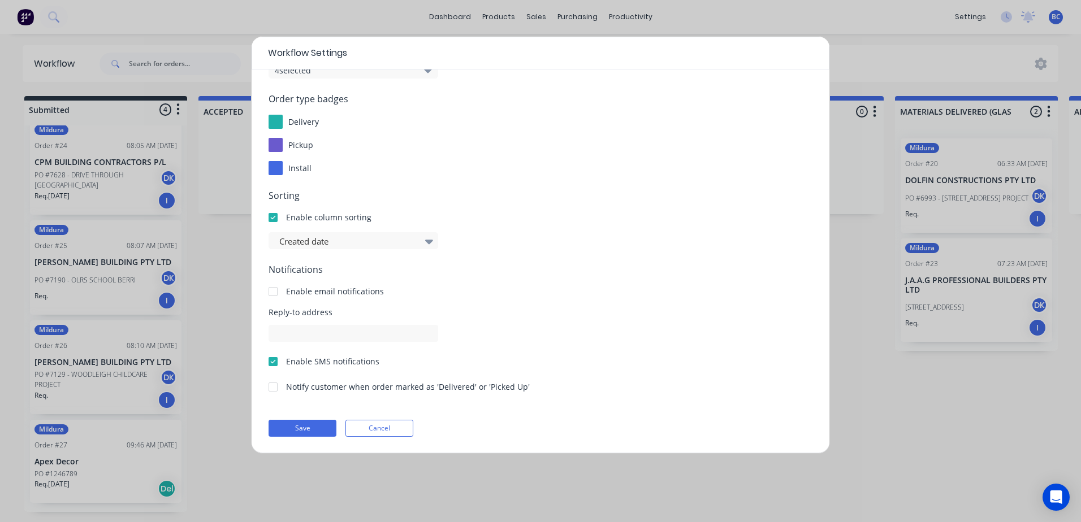
scroll to position [116, 0]
click at [375, 426] on button "Cancel" at bounding box center [379, 427] width 68 height 17
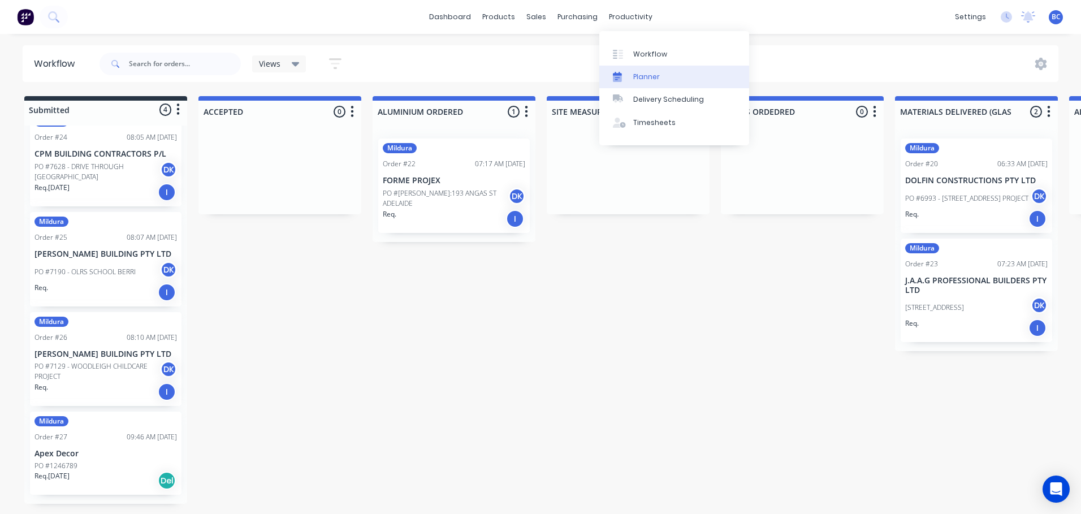
click at [638, 74] on div "Planner" at bounding box center [646, 77] width 27 height 10
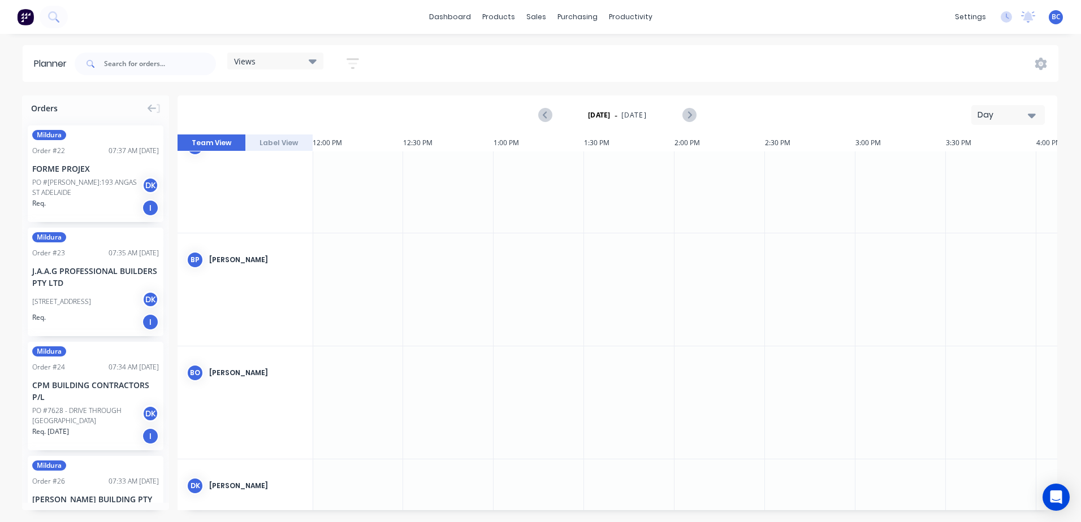
scroll to position [0, 2171]
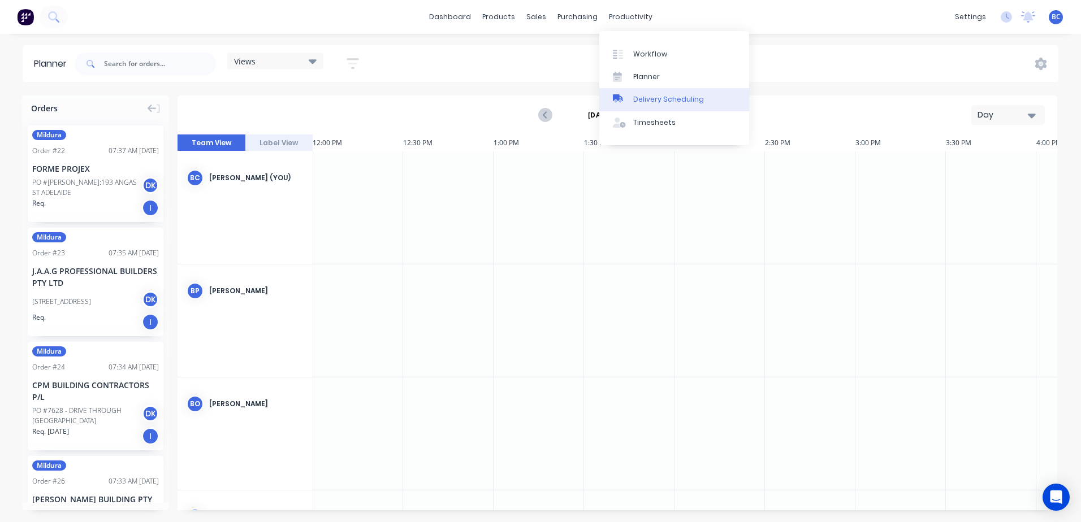
click at [654, 101] on div "Delivery Scheduling" at bounding box center [668, 99] width 71 height 10
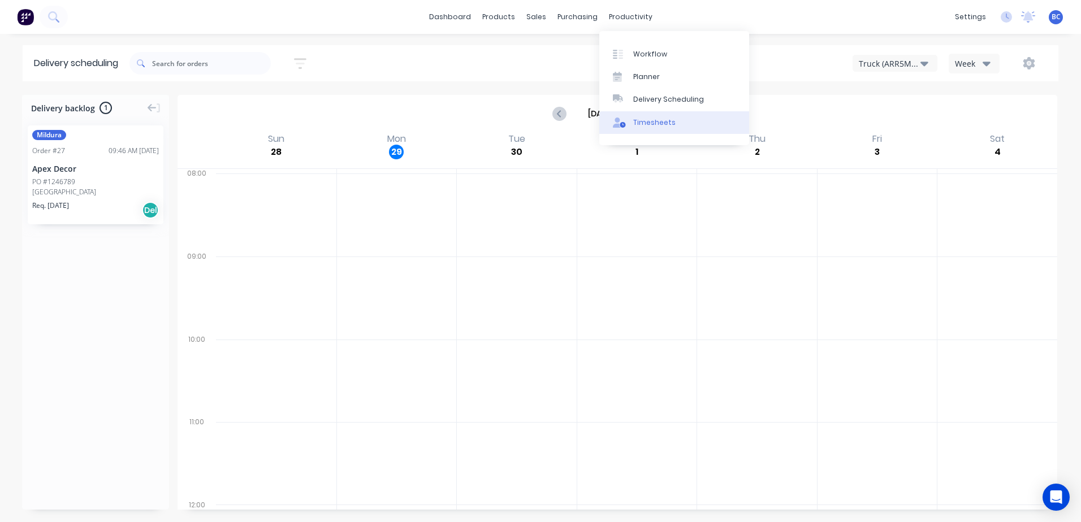
click at [644, 125] on div "Timesheets" at bounding box center [654, 123] width 42 height 10
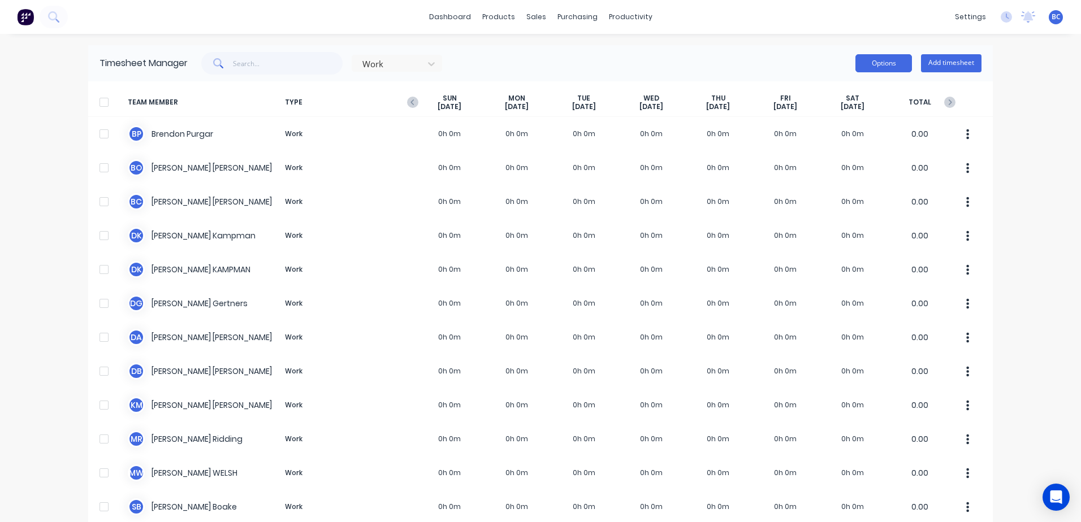
click at [888, 63] on button "Options" at bounding box center [883, 63] width 57 height 18
click at [777, 57] on div "Work Options Approve Unapprove Download Export Add timesheet" at bounding box center [585, 63] width 794 height 23
click at [959, 68] on button "Add timesheet" at bounding box center [951, 63] width 60 height 18
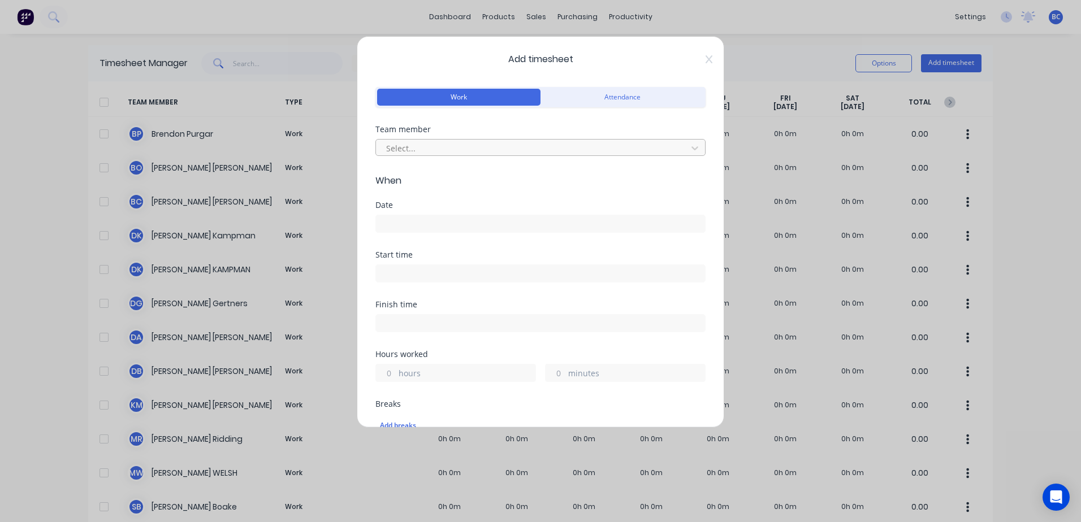
click at [402, 151] on div at bounding box center [533, 148] width 296 height 14
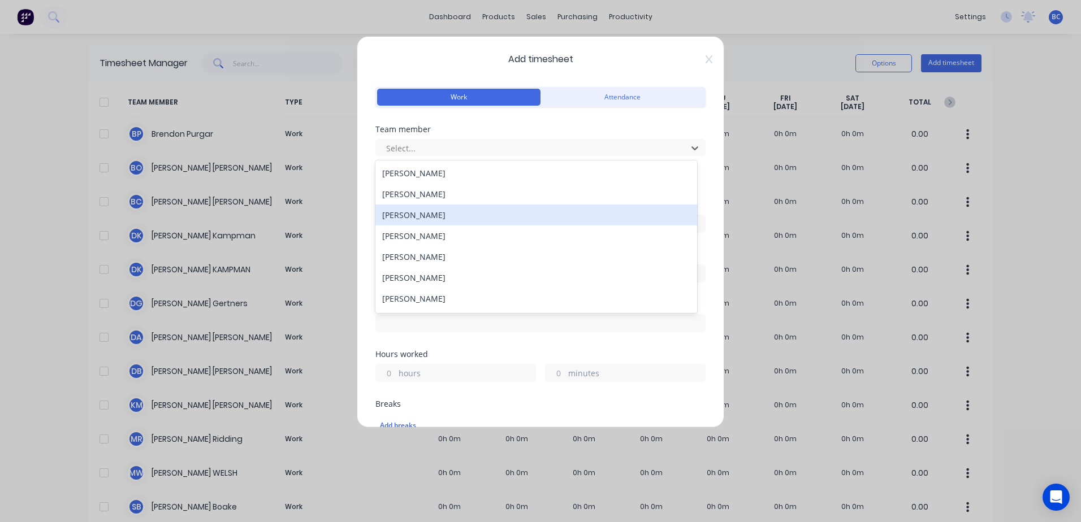
click at [417, 209] on div "[PERSON_NAME]" at bounding box center [536, 215] width 322 height 21
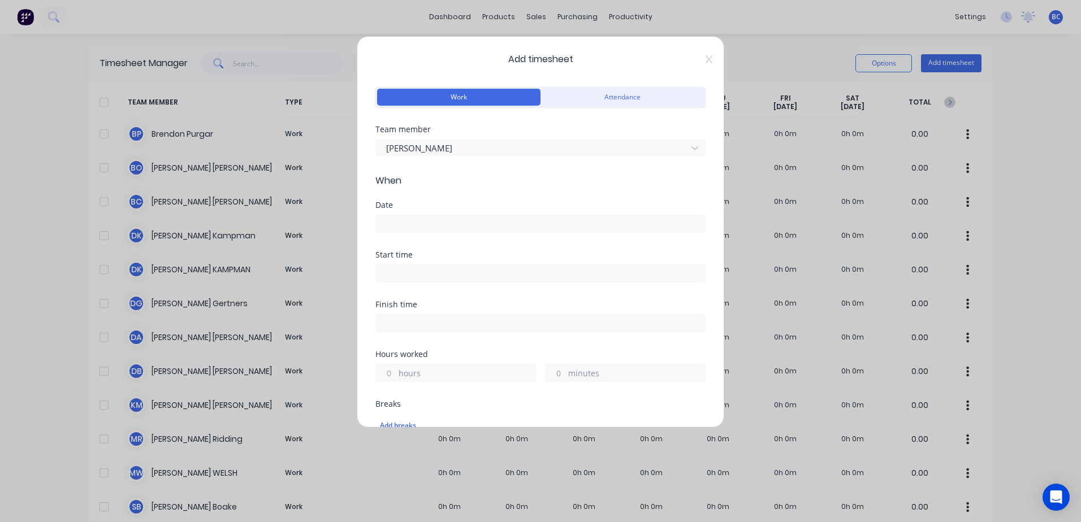
click at [391, 215] on label at bounding box center [540, 224] width 330 height 18
click at [391, 215] on input at bounding box center [540, 223] width 329 height 17
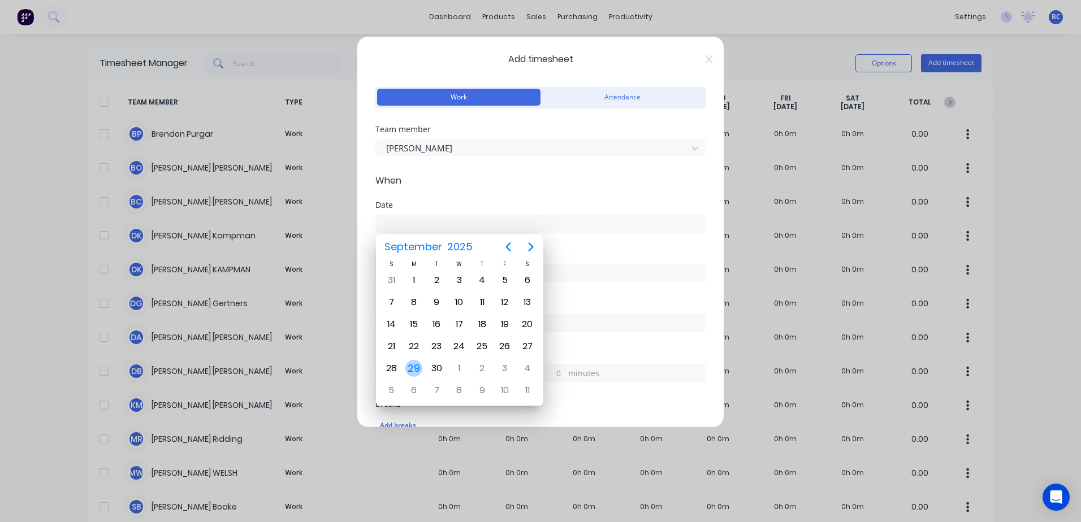
click at [411, 371] on div "29" at bounding box center [413, 368] width 17 height 17
type input "29/09/2025"
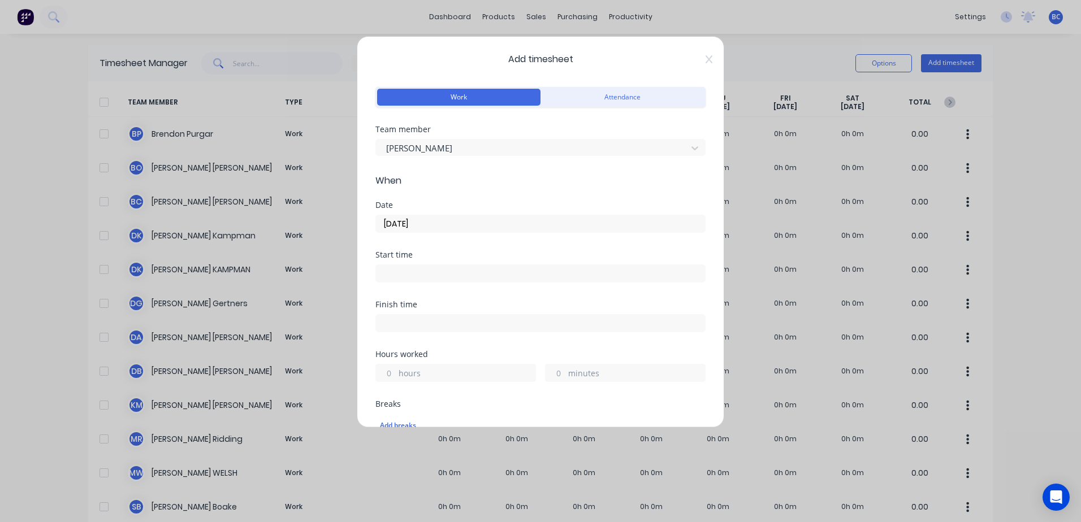
click at [411, 268] on input at bounding box center [540, 273] width 329 height 17
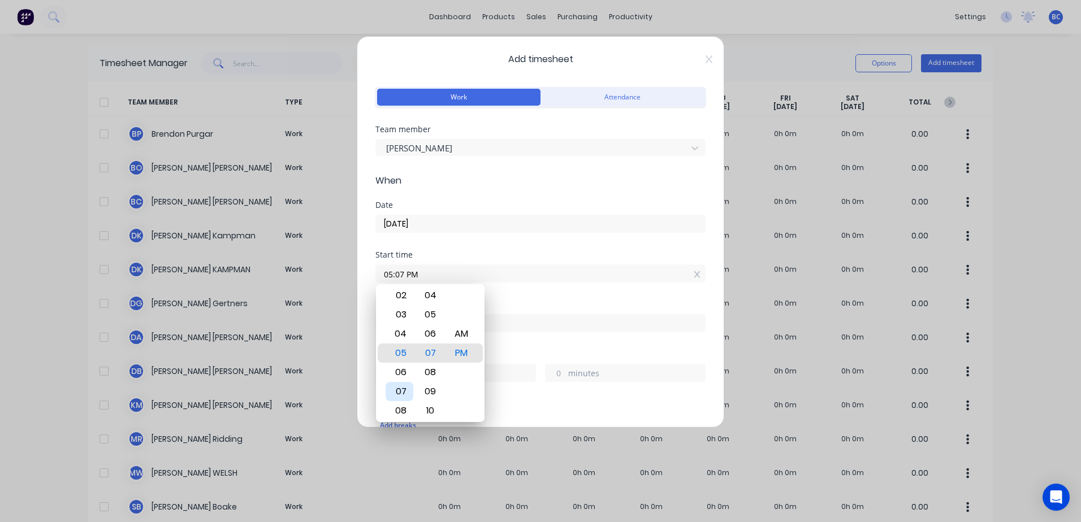
click at [399, 385] on div "07" at bounding box center [399, 391] width 28 height 19
click at [464, 337] on div "AM" at bounding box center [462, 333] width 28 height 19
click at [431, 300] on div "04" at bounding box center [431, 295] width 28 height 19
click at [432, 297] on div "01" at bounding box center [431, 295] width 28 height 19
click at [430, 331] on div "00" at bounding box center [431, 333] width 28 height 19
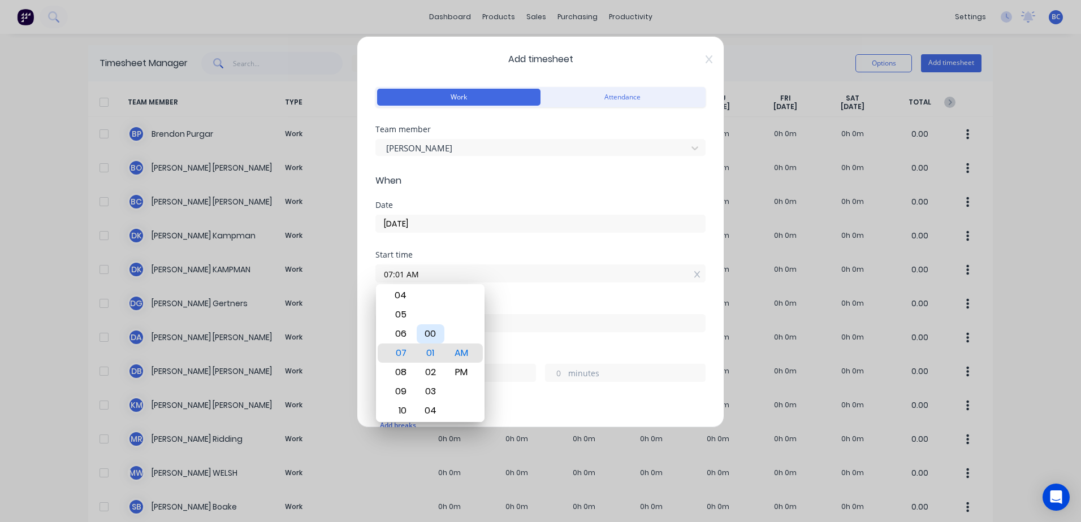
type input "07:00 AM"
click at [592, 346] on div "Finish time" at bounding box center [540, 326] width 330 height 50
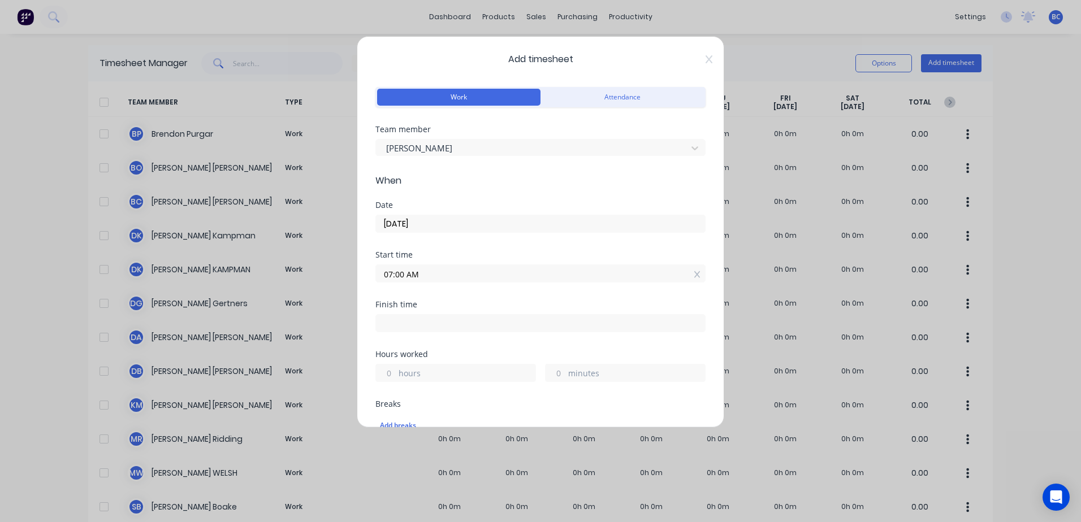
click at [505, 319] on input at bounding box center [540, 323] width 329 height 17
type input "12:07 PM"
type input "5"
type input "7"
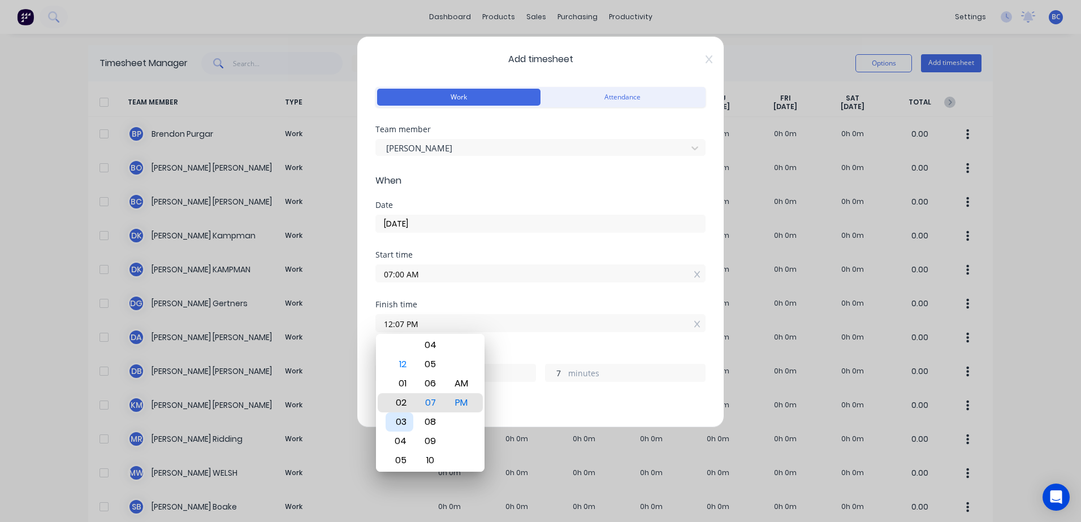
type input "02:07 PM"
type input "7"
click at [397, 439] on div "04" at bounding box center [399, 441] width 28 height 19
type input "04:07 PM"
type input "9"
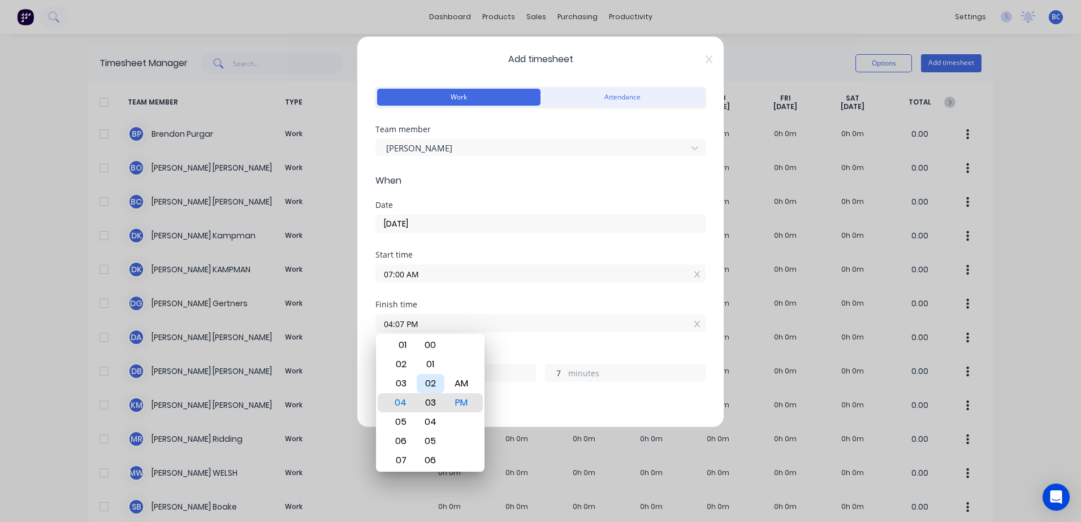
type input "04:03 PM"
type input "3"
click at [431, 346] on div "00" at bounding box center [431, 345] width 28 height 19
type input "04:00 PM"
type input "0"
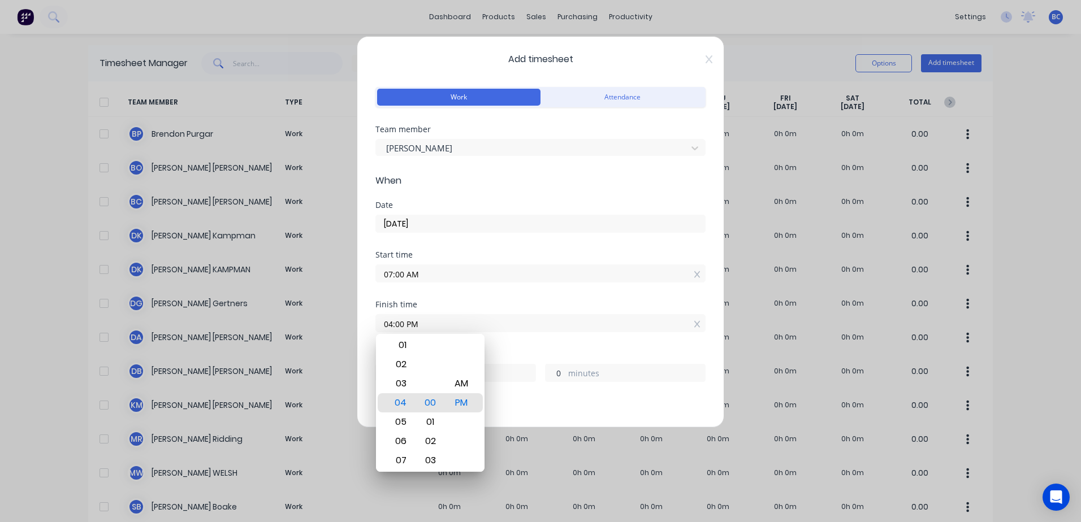
click at [540, 341] on div "Finish time 04:00 PM" at bounding box center [540, 326] width 330 height 50
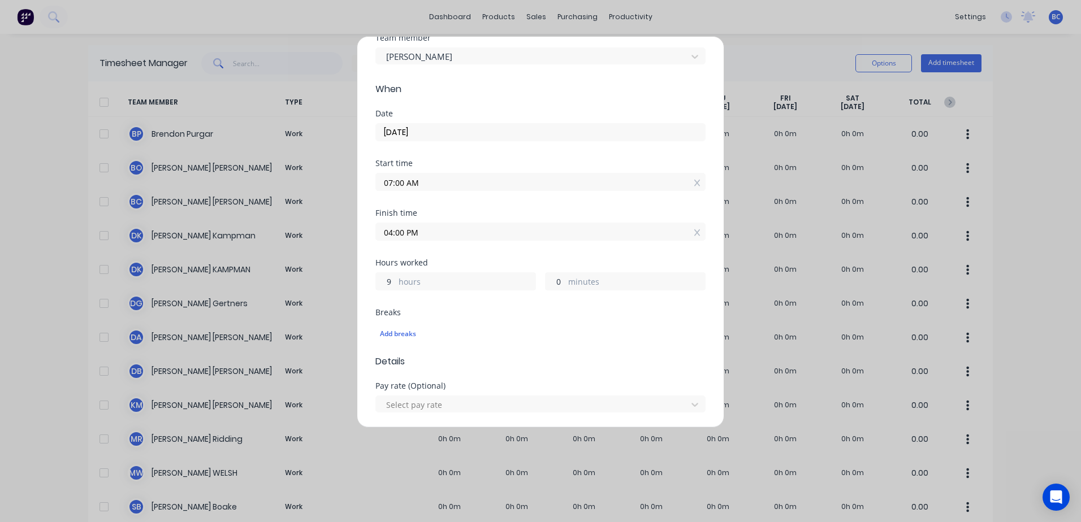
scroll to position [113, 0]
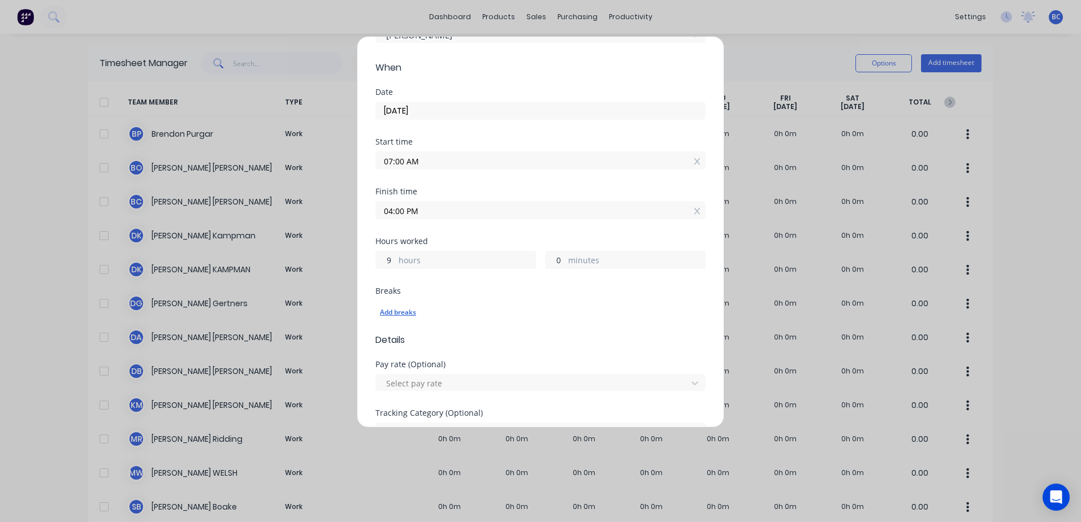
click at [416, 315] on div "Add breaks" at bounding box center [540, 312] width 321 height 15
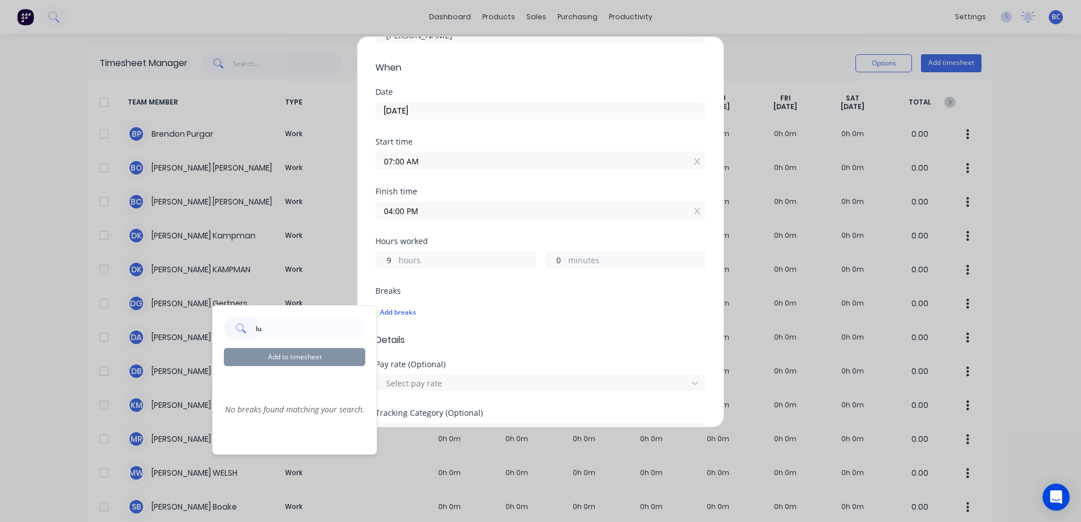
type input "l"
type input "s"
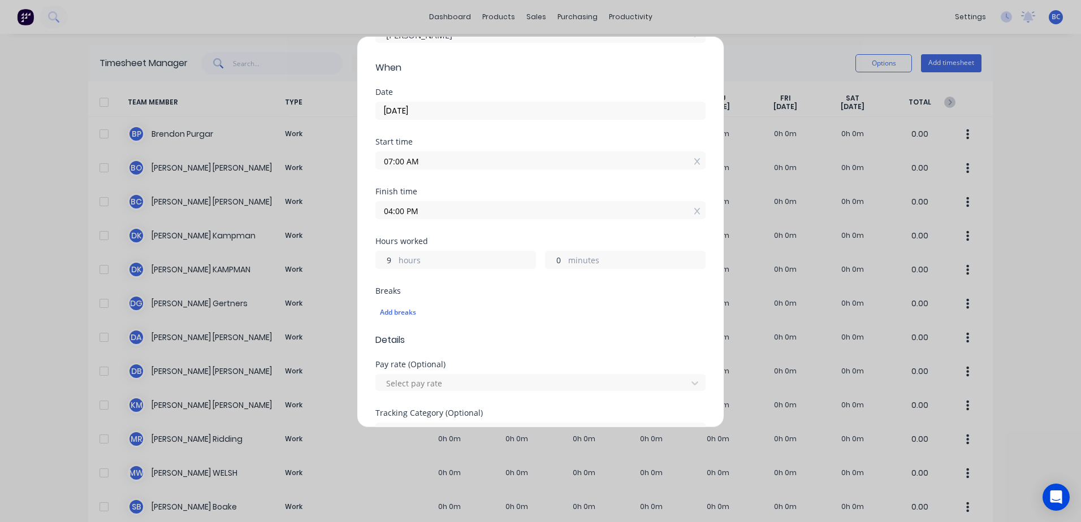
click at [572, 294] on div "Breaks" at bounding box center [540, 291] width 330 height 8
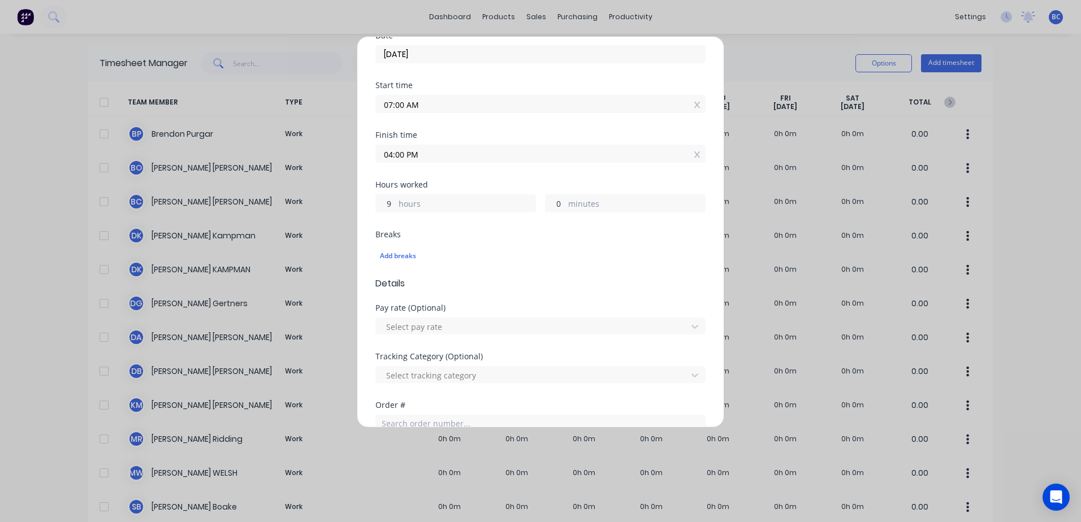
scroll to position [226, 0]
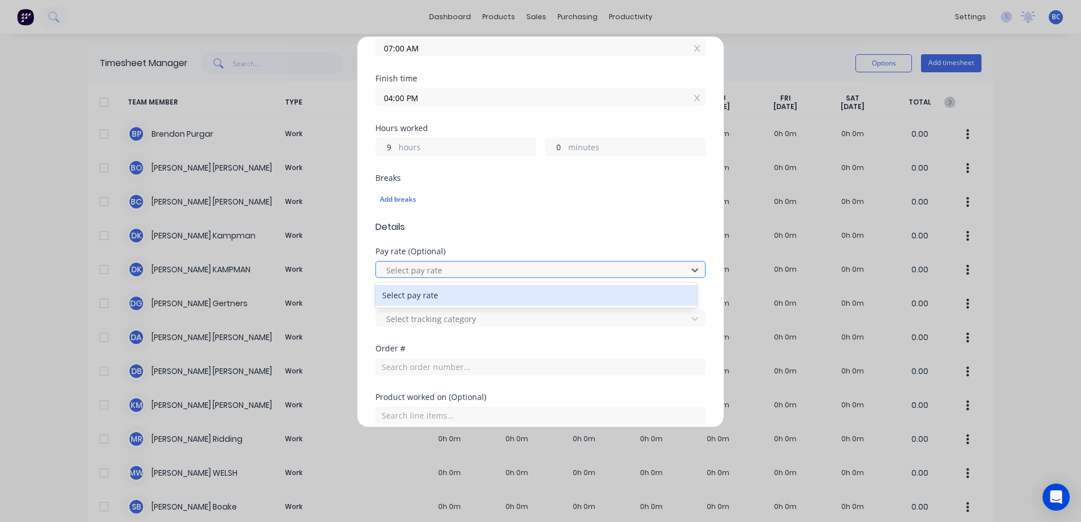
click at [542, 268] on div at bounding box center [533, 270] width 296 height 14
click at [475, 297] on div "Select pay rate" at bounding box center [536, 295] width 322 height 21
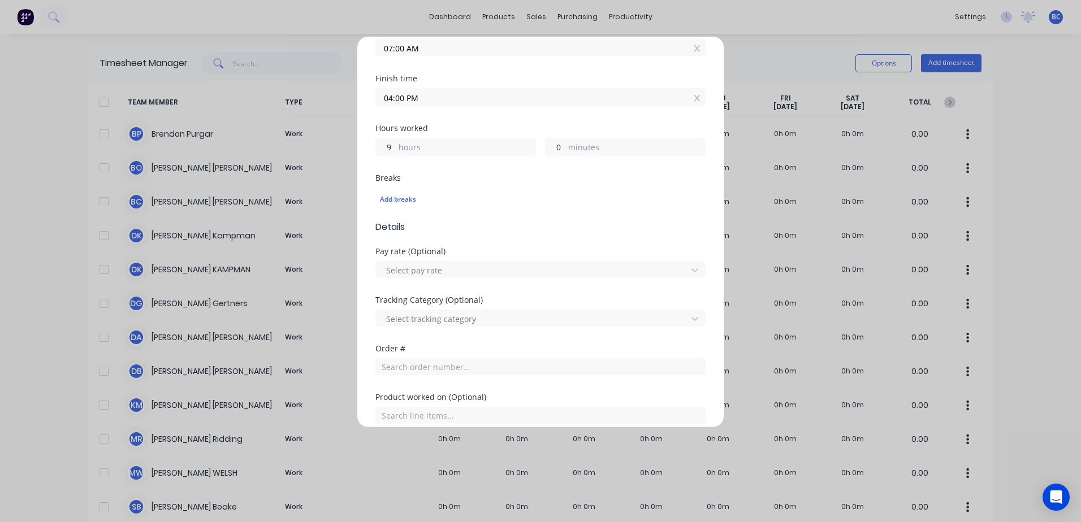
click at [482, 307] on div "Select tracking category" at bounding box center [540, 317] width 330 height 20
click at [484, 318] on div at bounding box center [533, 319] width 296 height 14
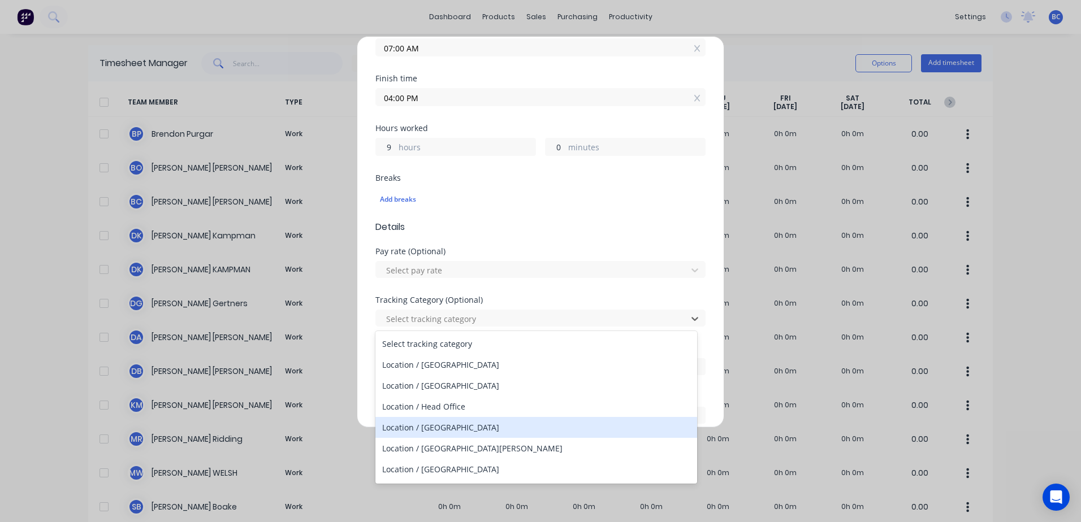
click at [437, 430] on div "Location / Mildura" at bounding box center [536, 427] width 322 height 21
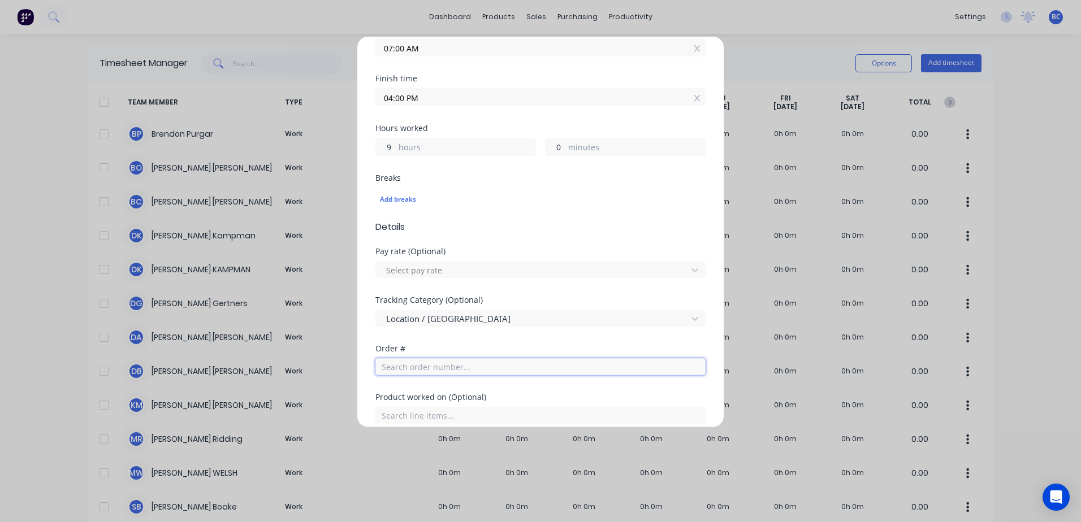
click at [430, 369] on input "text" at bounding box center [540, 366] width 330 height 17
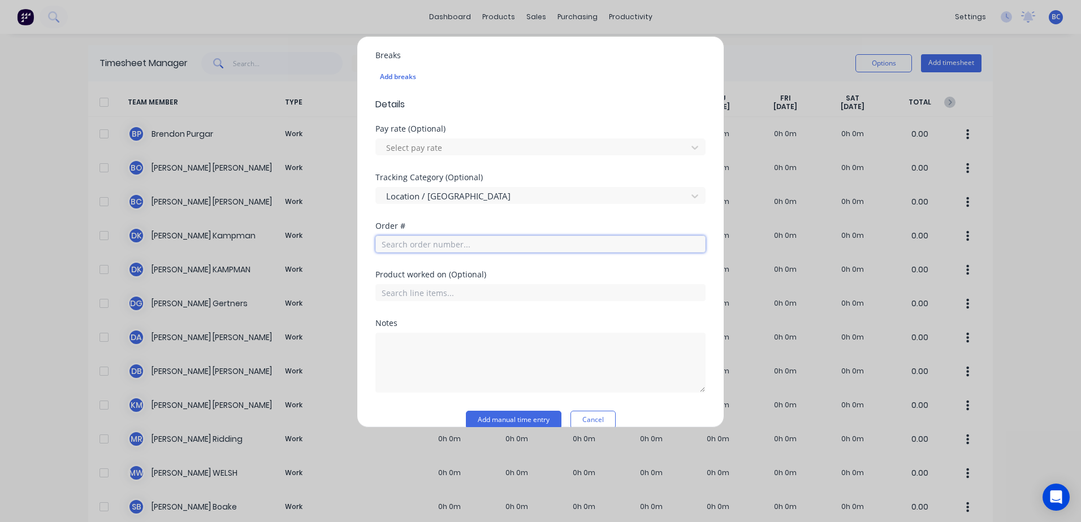
scroll to position [366, 0]
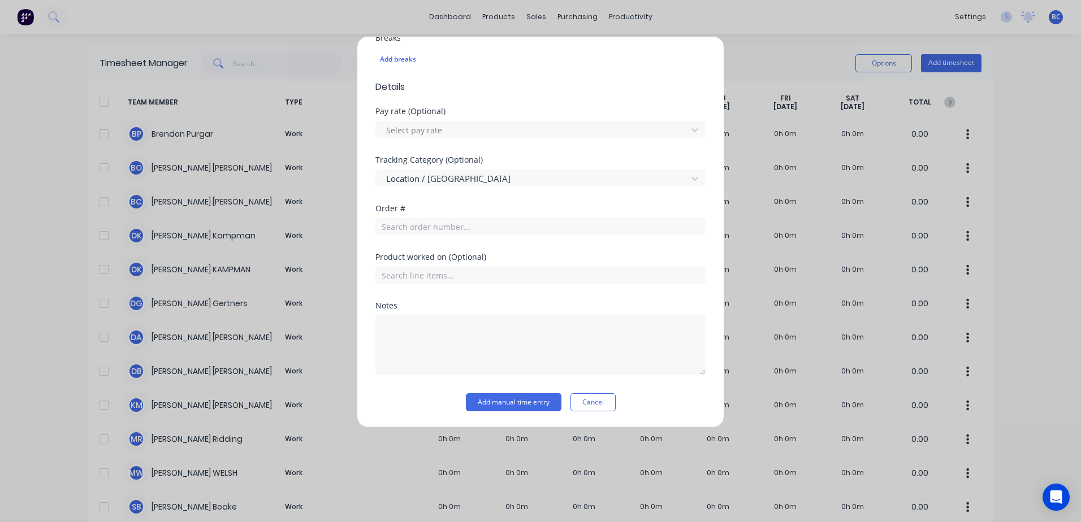
click at [447, 294] on div "Product worked on (Optional)" at bounding box center [540, 277] width 330 height 49
click at [583, 404] on button "Cancel" at bounding box center [592, 402] width 45 height 18
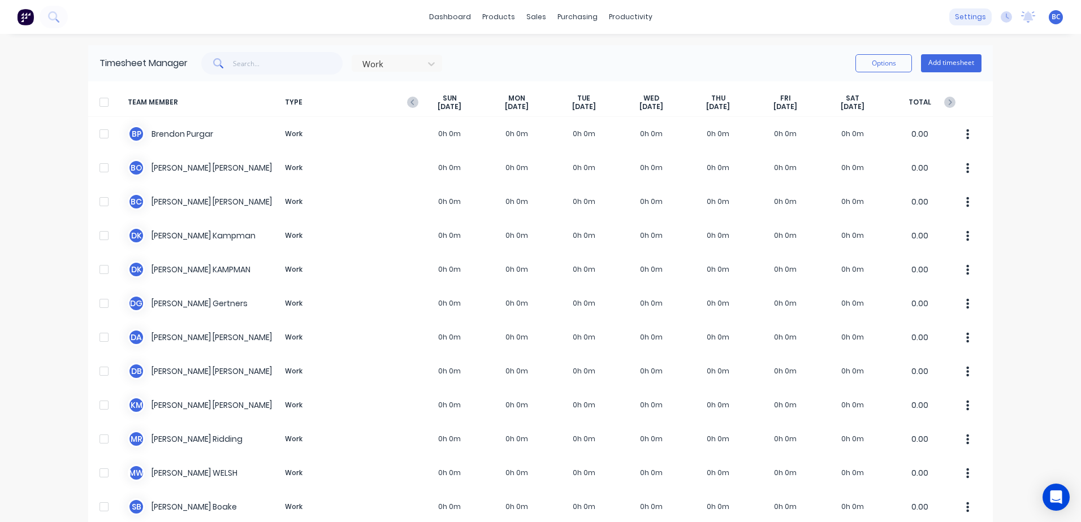
click at [969, 18] on div "settings" at bounding box center [970, 16] width 42 height 17
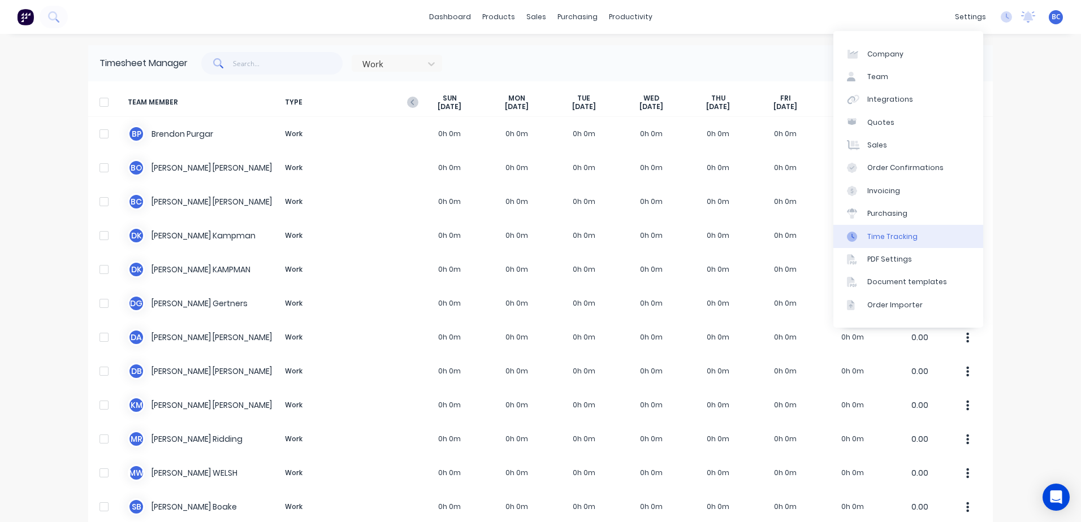
click at [881, 229] on link "Time Tracking" at bounding box center [908, 236] width 150 height 23
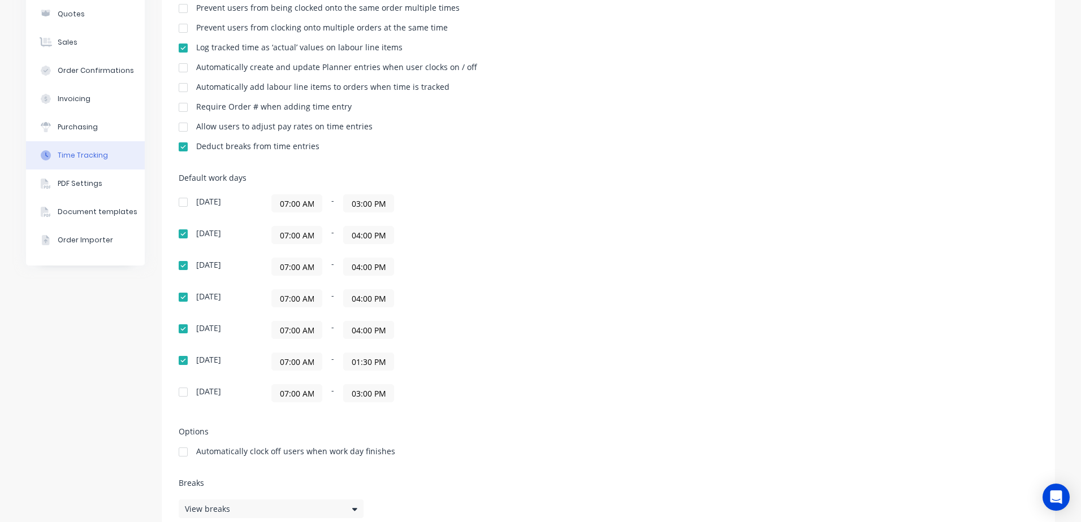
scroll to position [166, 0]
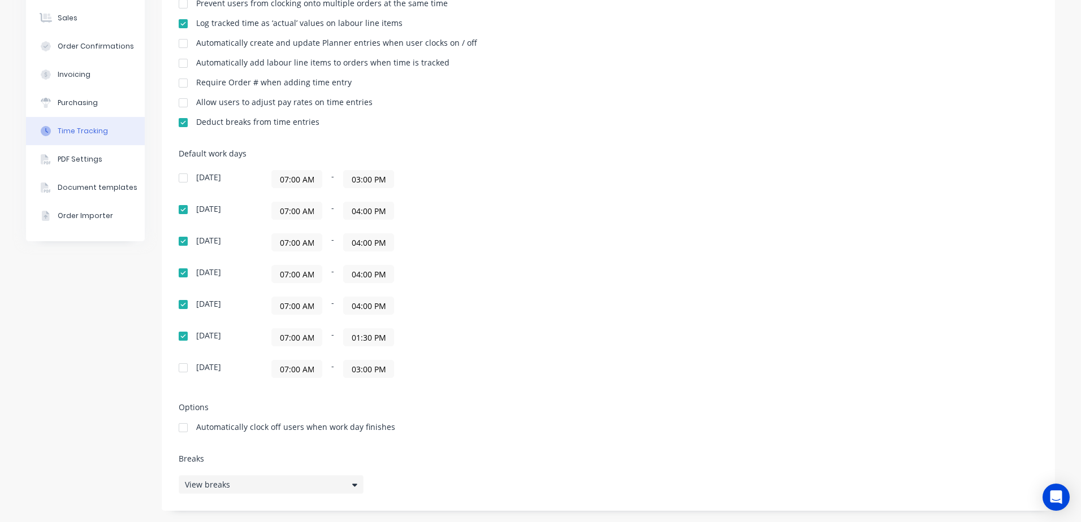
click at [319, 490] on div "View breaks" at bounding box center [271, 484] width 185 height 19
click at [440, 430] on button "Add break" at bounding box center [455, 431] width 141 height 18
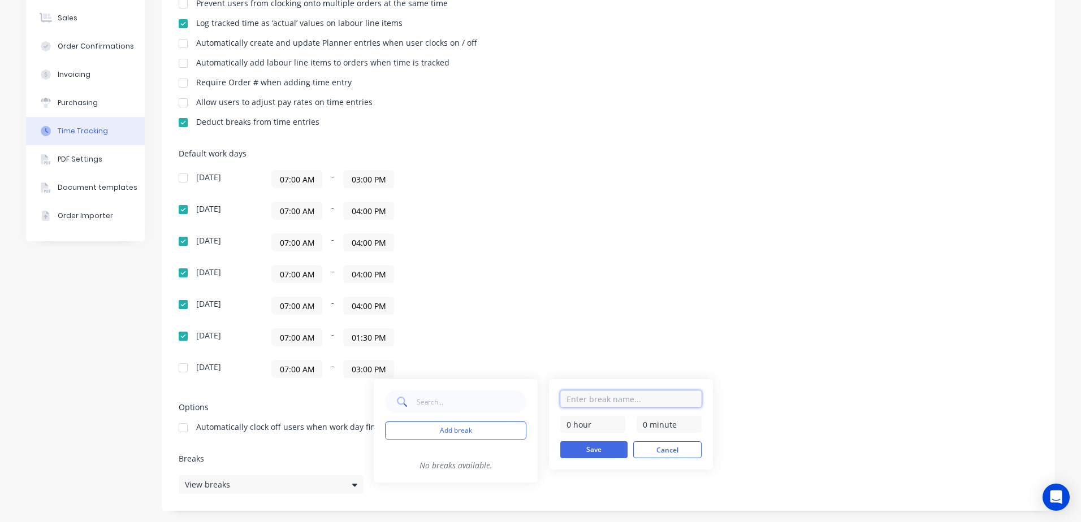
click at [598, 401] on input "text" at bounding box center [630, 399] width 141 height 17
type input "Lunch"
click at [636, 423] on div "0 hour 0 minute" at bounding box center [630, 424] width 141 height 17
click at [647, 422] on input "0 minute" at bounding box center [668, 424] width 65 height 17
drag, startPoint x: 640, startPoint y: 422, endPoint x: 735, endPoint y: 418, distance: 94.5
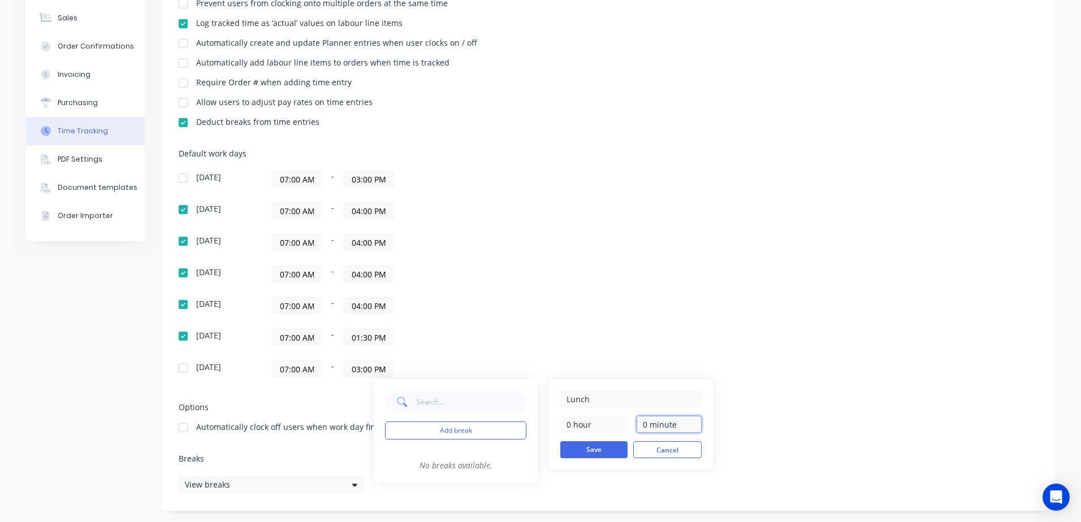
click at [735, 418] on body "dashboard products sales purchasing productivity dashboard products Product Cat…" at bounding box center [540, 261] width 1081 height 522
type input "30 minutes"
click at [576, 450] on button "Save" at bounding box center [593, 449] width 67 height 17
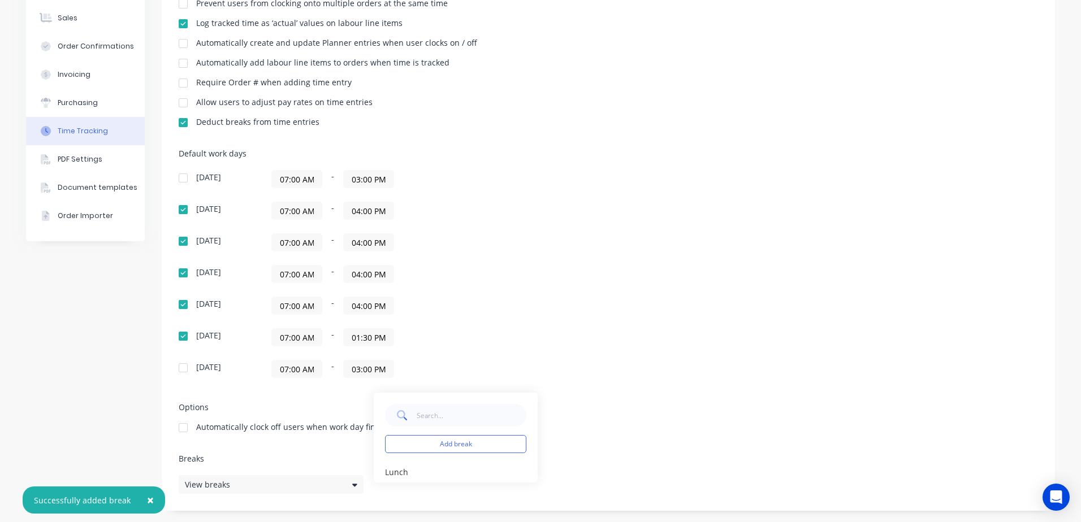
click at [619, 437] on div "Add break Lunch edit" at bounding box center [538, 438] width 328 height 90
click at [501, 322] on div "Sunday 07:00 AM - 03:00 PM Monday 07:00 AM - 04:00 PM Tuesday 07:00 AM - 04:00 …" at bounding box center [377, 274] width 396 height 208
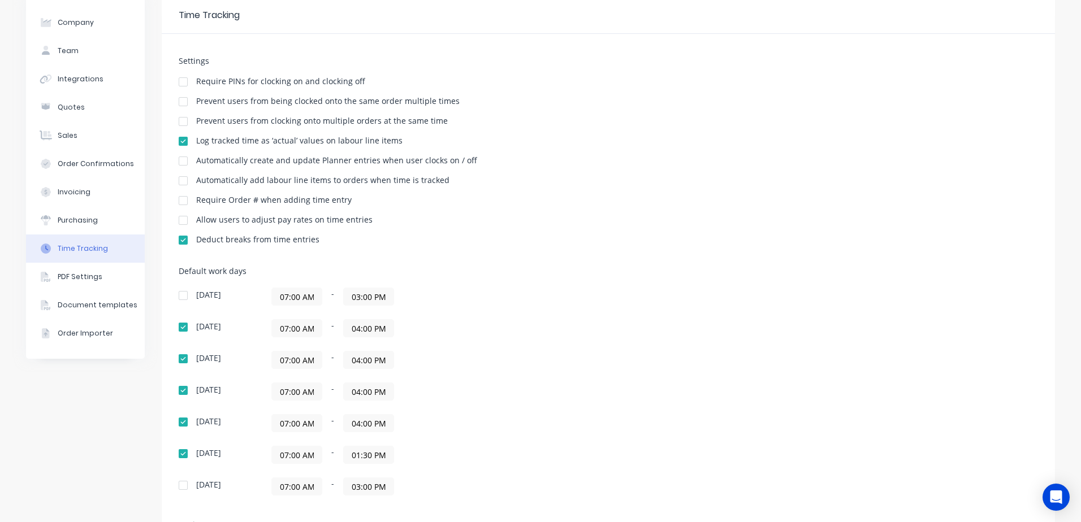
scroll to position [0, 0]
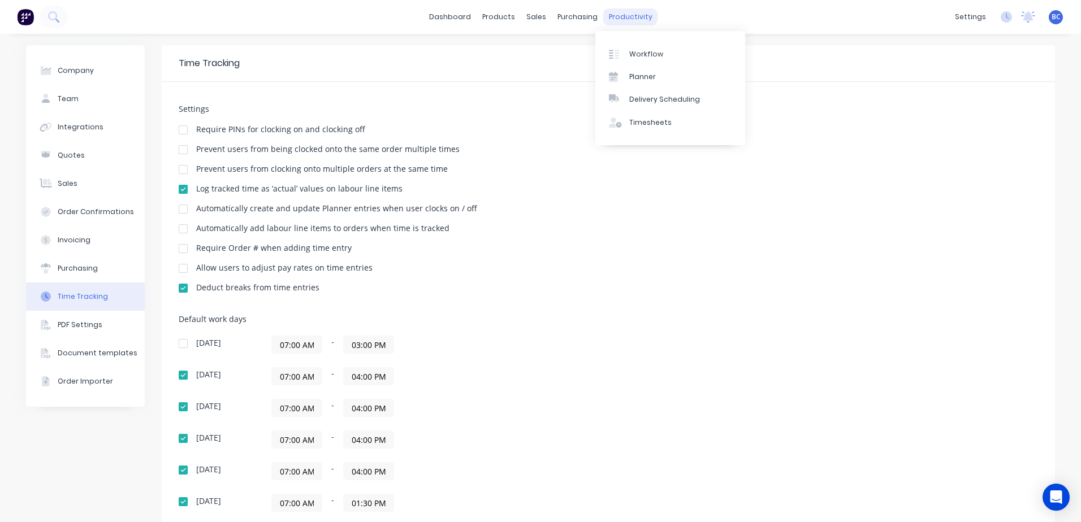
click at [631, 12] on div "productivity" at bounding box center [630, 16] width 55 height 17
click at [648, 116] on link "Timesheets" at bounding box center [670, 122] width 150 height 23
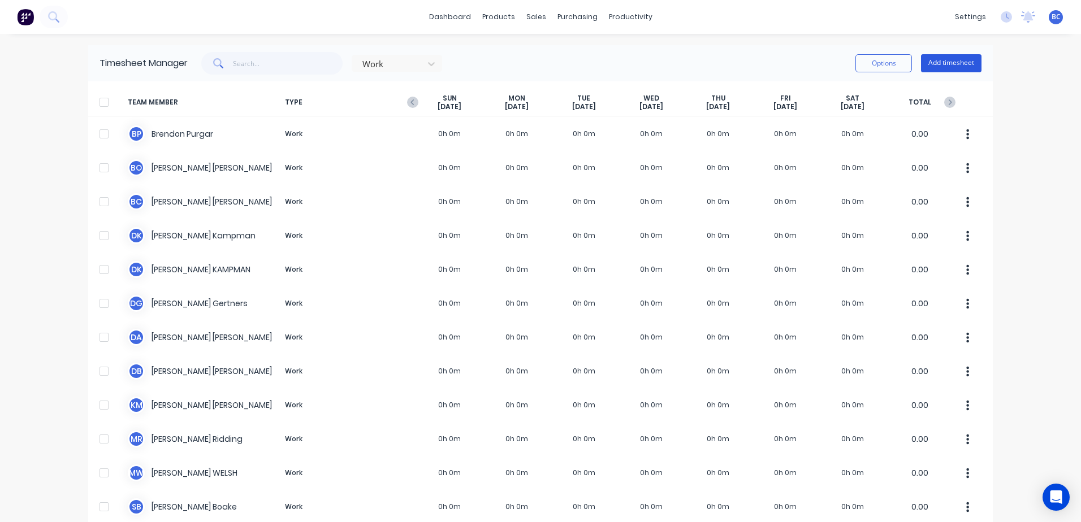
click at [945, 65] on button "Add timesheet" at bounding box center [951, 63] width 60 height 18
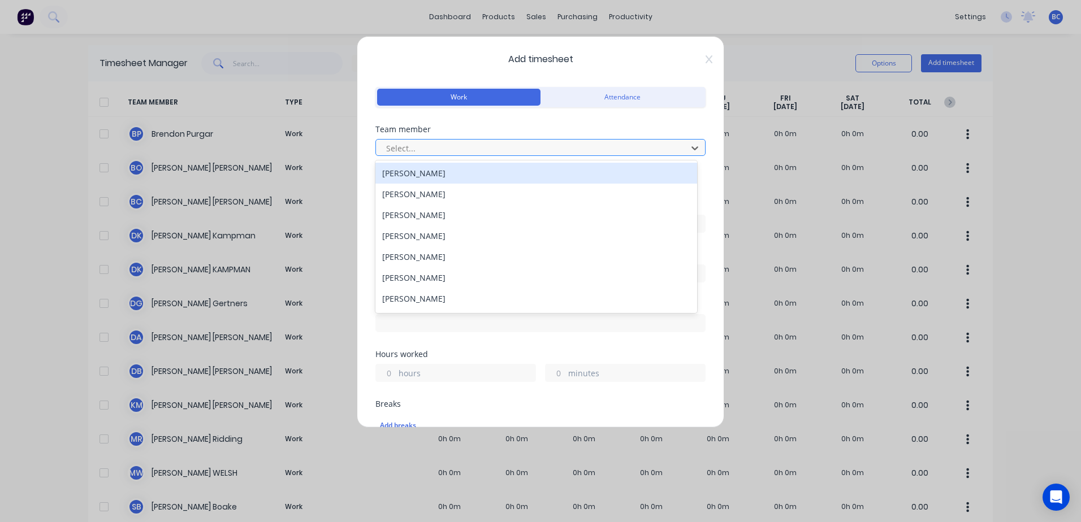
click at [466, 145] on div at bounding box center [533, 148] width 296 height 14
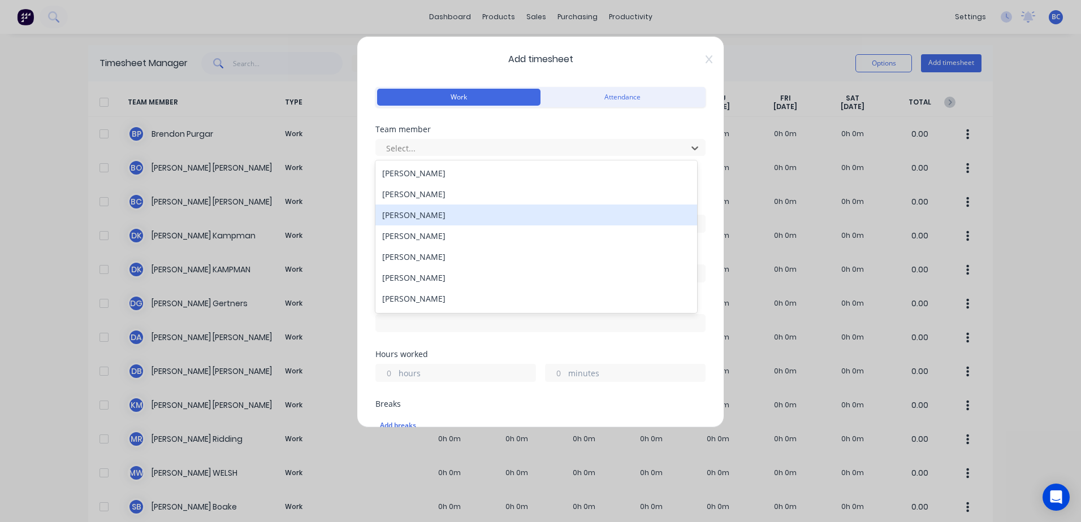
click at [436, 213] on div "[PERSON_NAME]" at bounding box center [536, 215] width 322 height 21
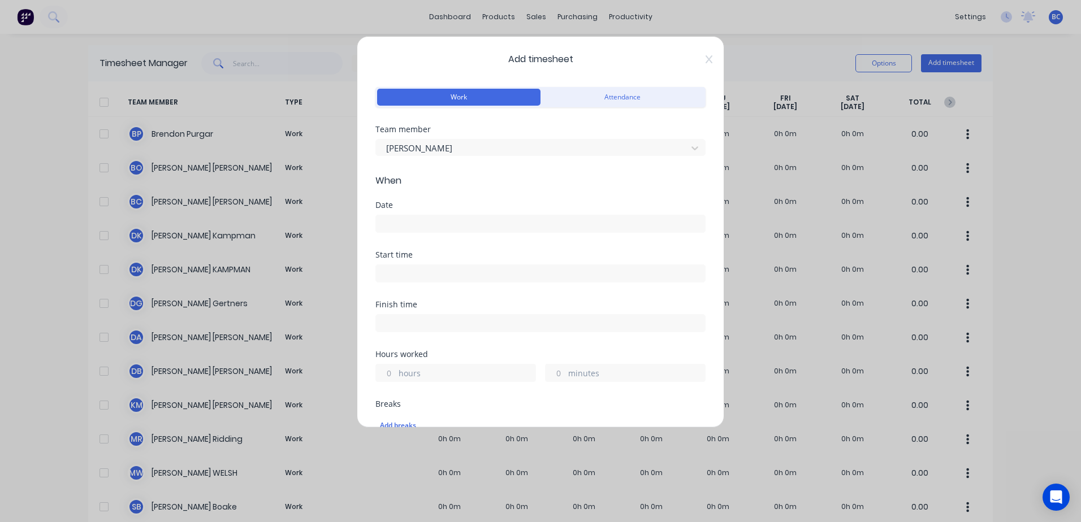
click at [406, 225] on input at bounding box center [540, 223] width 329 height 17
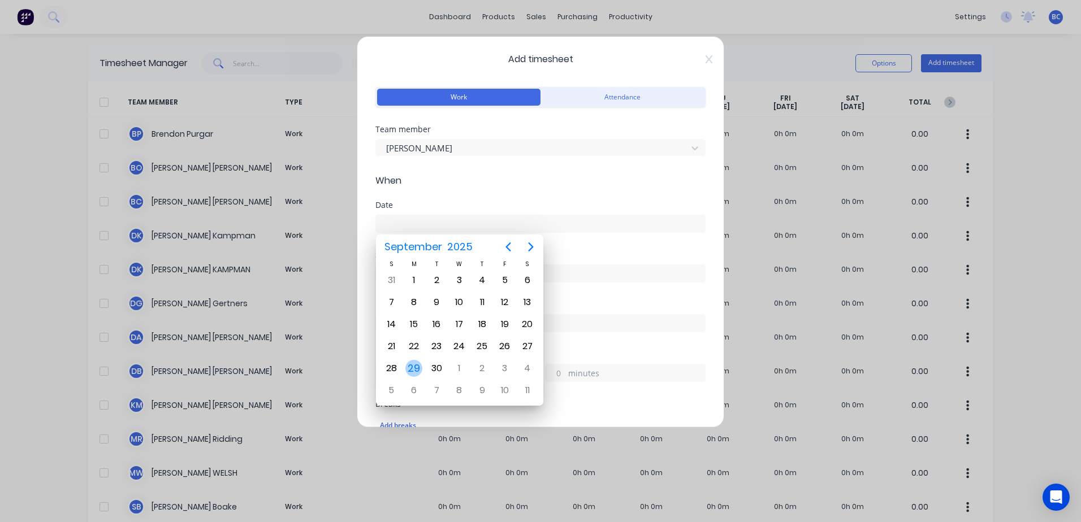
click at [410, 371] on div "29" at bounding box center [413, 368] width 17 height 17
type input "29/09/2025"
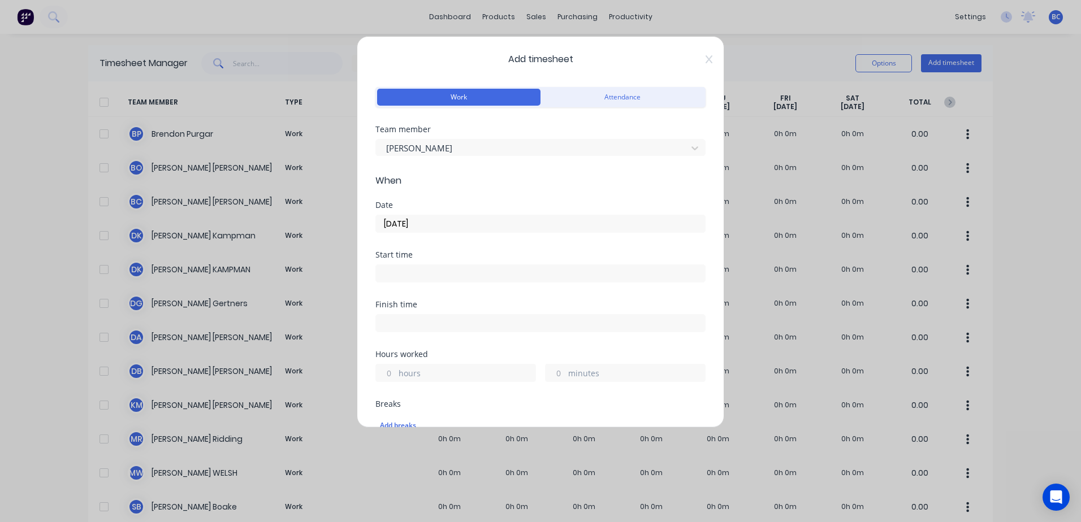
click at [400, 270] on input at bounding box center [540, 273] width 329 height 17
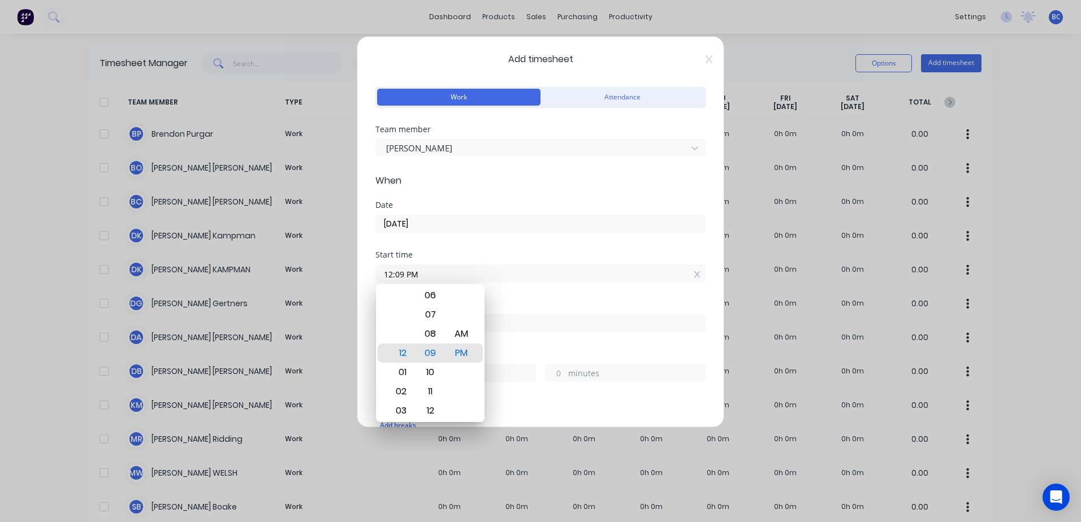
type input "12:09 PM7"
drag, startPoint x: 424, startPoint y: 274, endPoint x: 267, endPoint y: 278, distance: 157.2
click at [267, 278] on div "Add timesheet Work Attendance Team member Brooke Cassidy When Date 29/09/2025 S…" at bounding box center [540, 261] width 1081 height 522
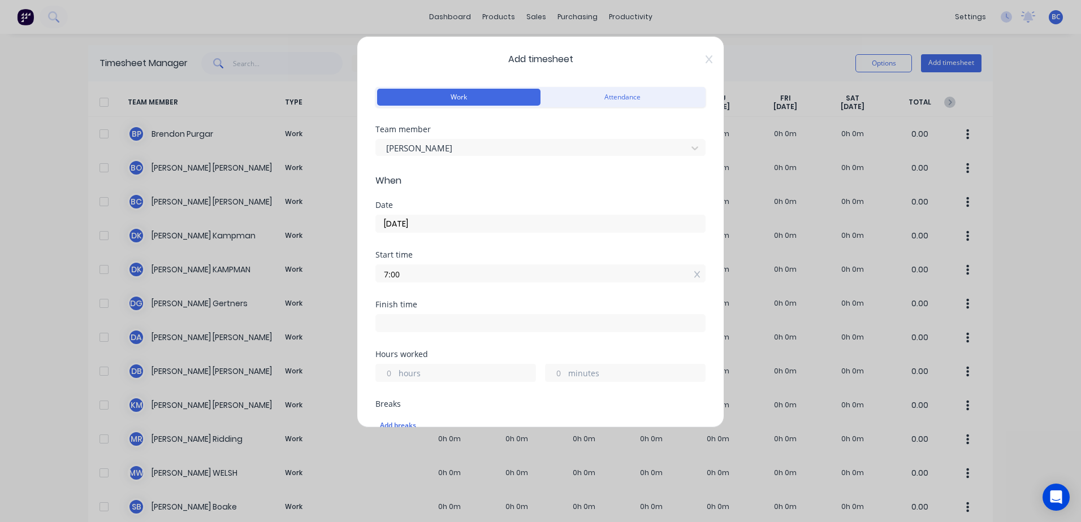
type input "07:00 AM"
drag, startPoint x: 395, startPoint y: 318, endPoint x: 410, endPoint y: 323, distance: 16.1
click at [395, 318] on input at bounding box center [540, 323] width 329 height 17
type input "12:09 PM"
type input "5"
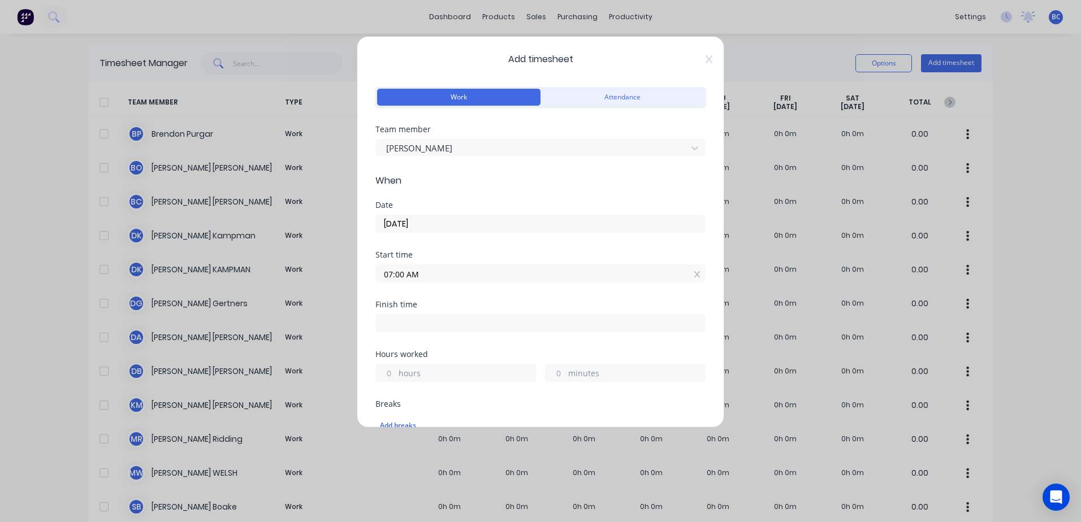
type input "9"
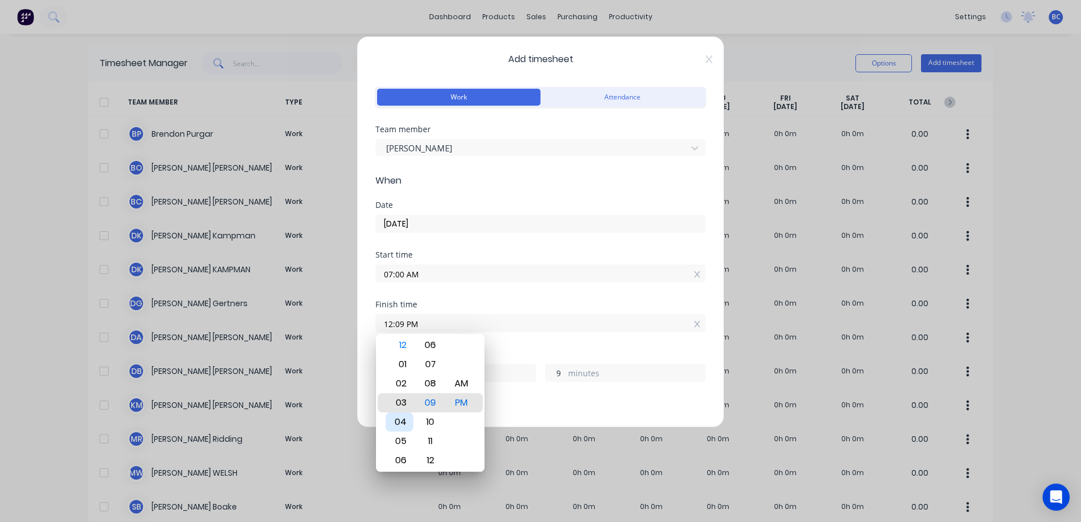
type input "03:09 PM"
type input "8"
click at [404, 415] on div "04" at bounding box center [399, 422] width 28 height 19
type input "04:09 PM"
type input "9"
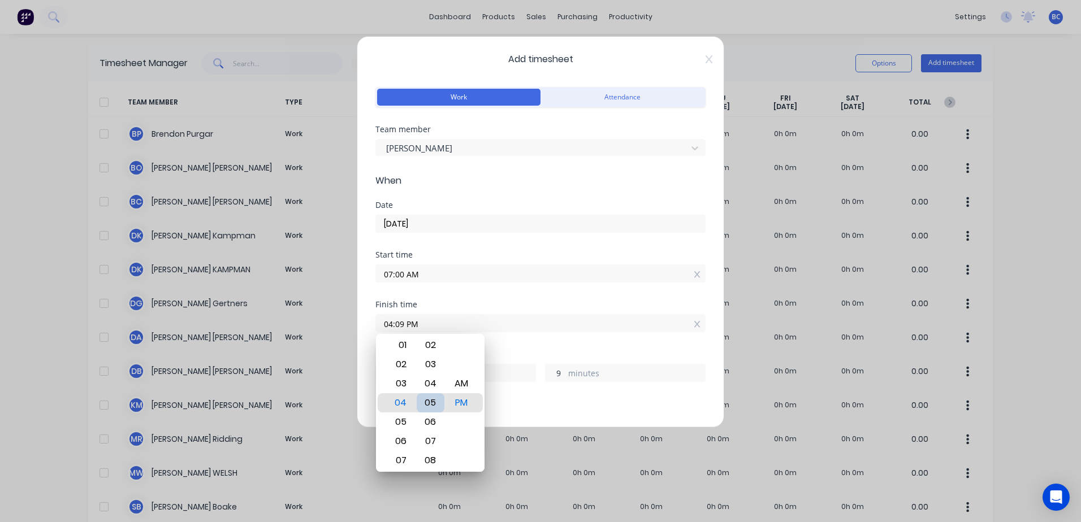
type input "04:05 PM"
type input "5"
type input "04:02 PM"
type input "2"
click at [434, 366] on div "00" at bounding box center [431, 364] width 28 height 19
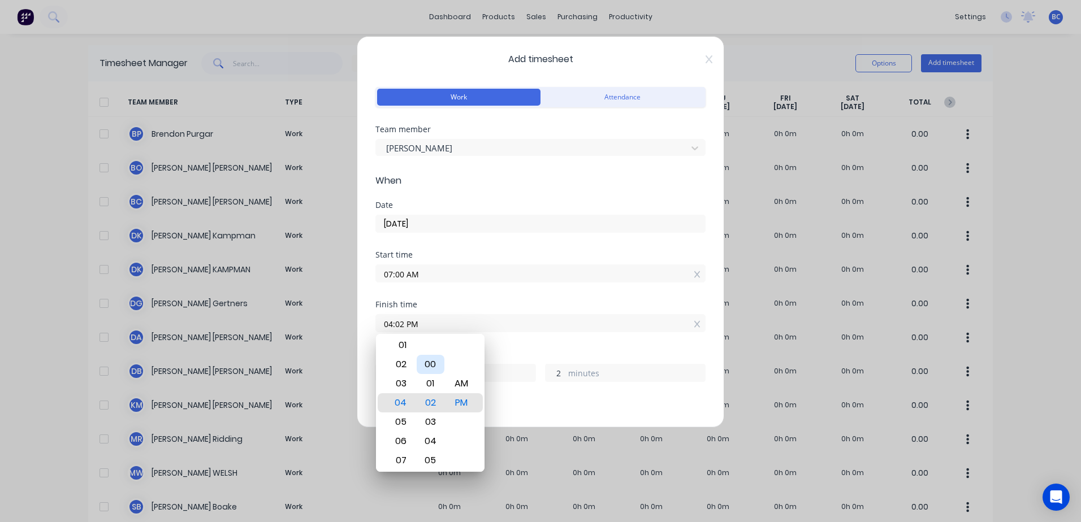
type input "04:00 PM"
type input "0"
click at [462, 396] on div "PM" at bounding box center [462, 402] width 28 height 19
click at [540, 349] on div "Finish time 04:00 PM" at bounding box center [540, 326] width 330 height 50
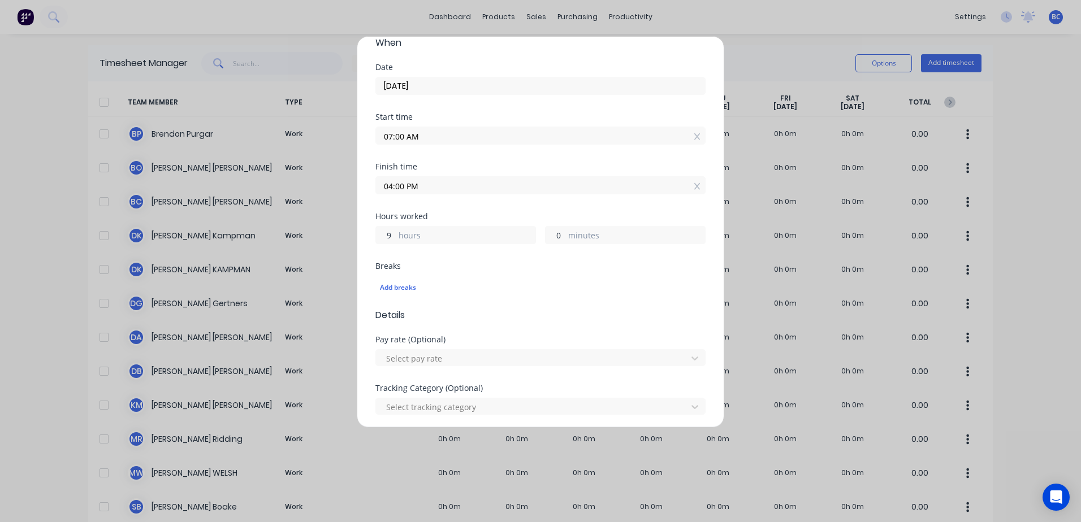
scroll to position [170, 0]
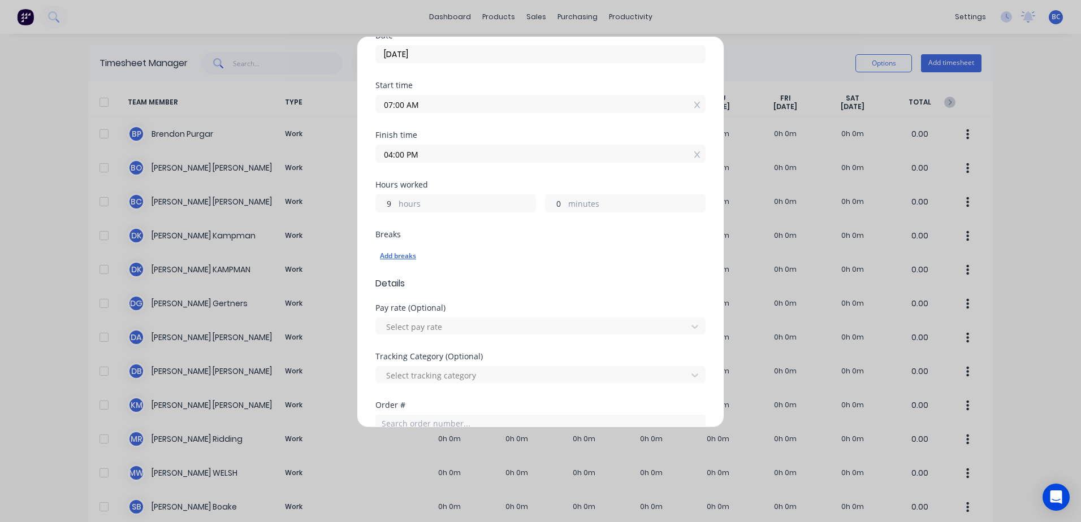
click at [399, 257] on div "Add breaks" at bounding box center [540, 256] width 321 height 15
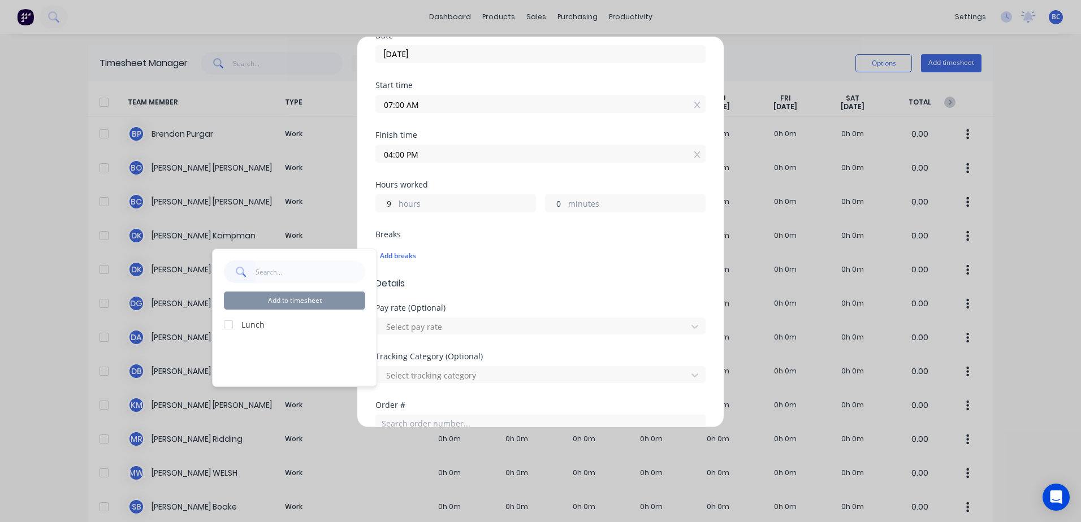
click at [236, 327] on div at bounding box center [228, 325] width 23 height 23
click at [312, 301] on button "Add to timesheet" at bounding box center [294, 301] width 141 height 18
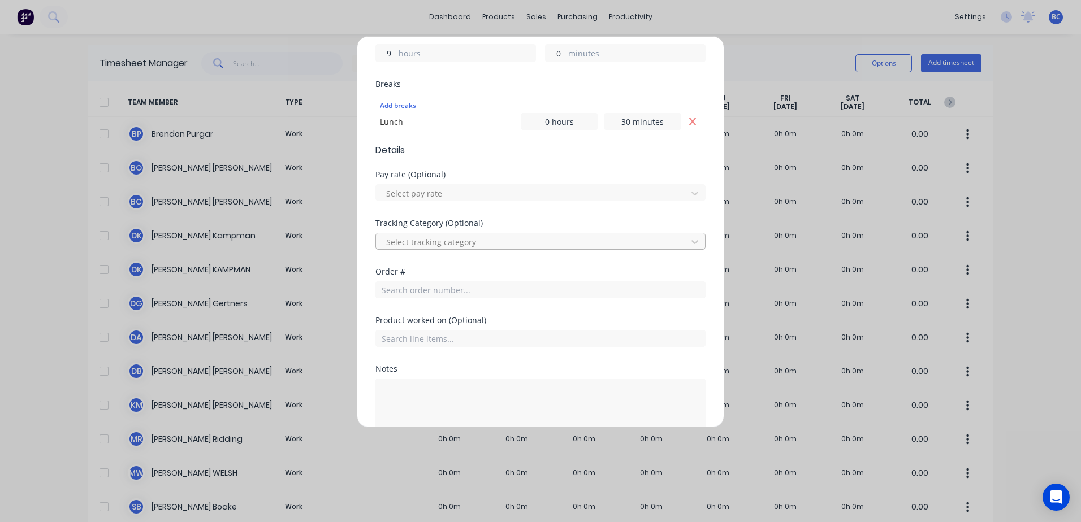
scroll to position [339, 0]
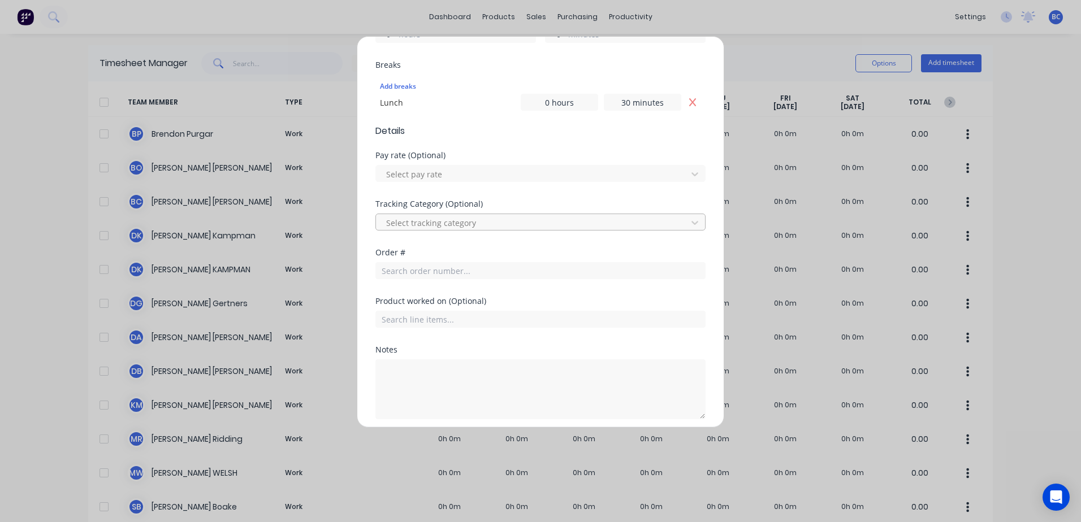
click at [444, 222] on div at bounding box center [533, 223] width 296 height 14
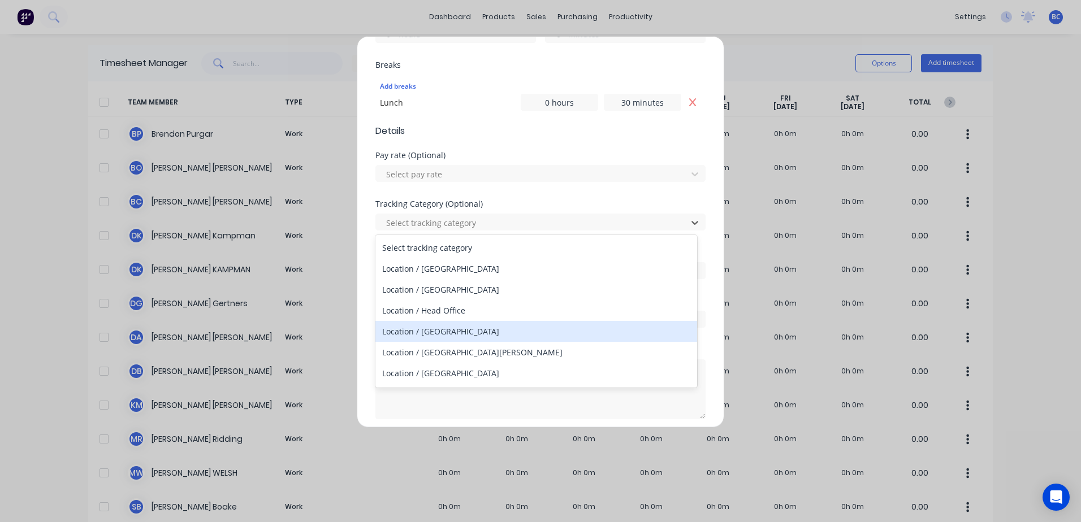
click at [430, 329] on div "Location / Mildura" at bounding box center [536, 331] width 322 height 21
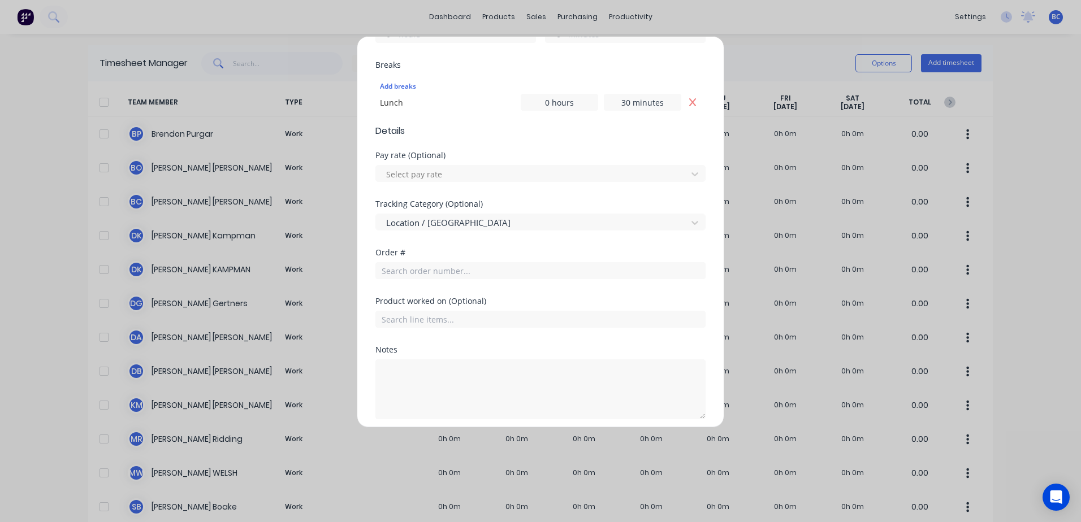
click at [473, 243] on div "Tracking Category (Optional) Location / Mildura" at bounding box center [540, 224] width 330 height 49
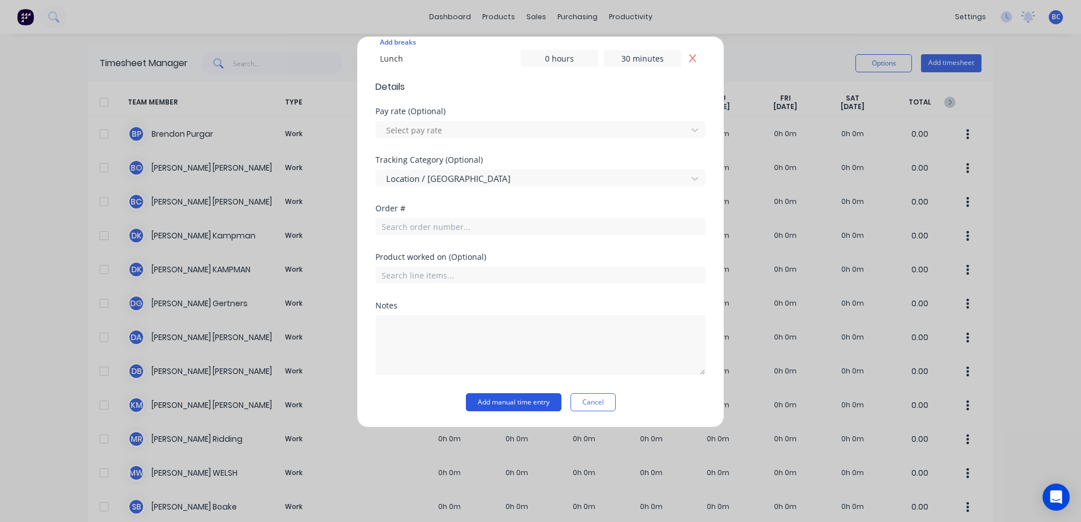
click at [495, 402] on button "Add manual time entry" at bounding box center [514, 402] width 96 height 18
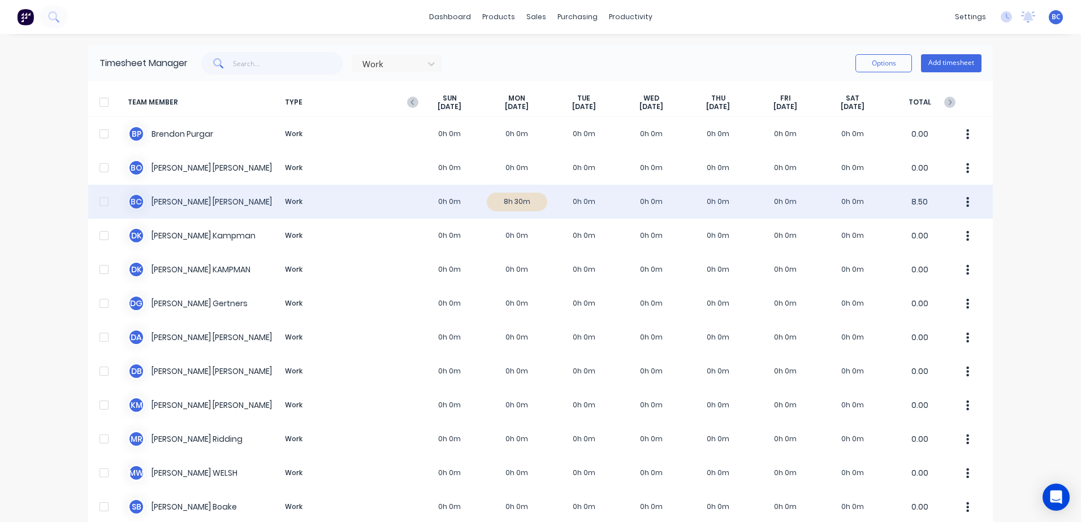
click at [521, 201] on div "B C Brooke Cassidy Work 0h 0m 8h 30m 0h 0m 0h 0m 0h 0m 0h 0m 0h 0m 8.50" at bounding box center [540, 202] width 904 height 34
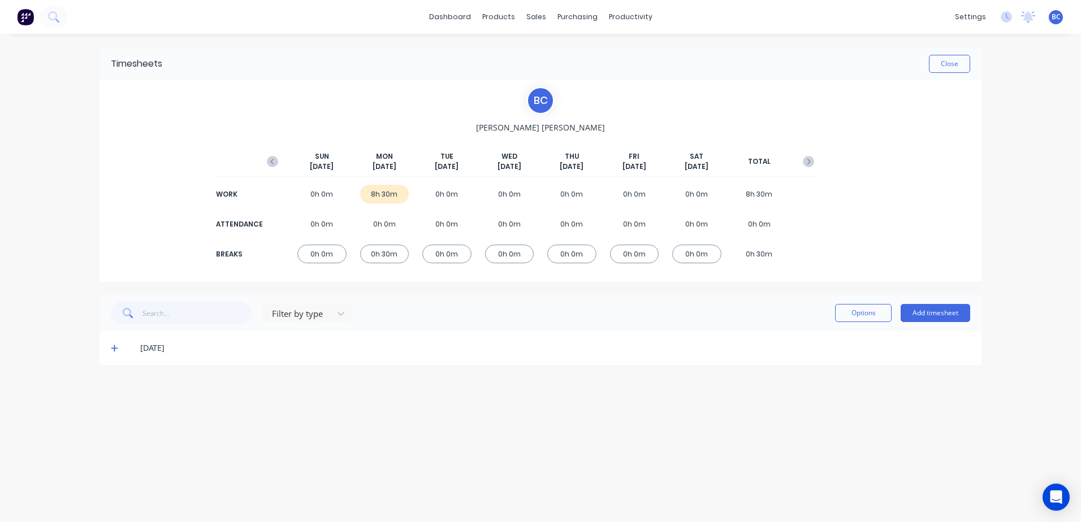
click at [113, 350] on icon at bounding box center [114, 348] width 7 height 8
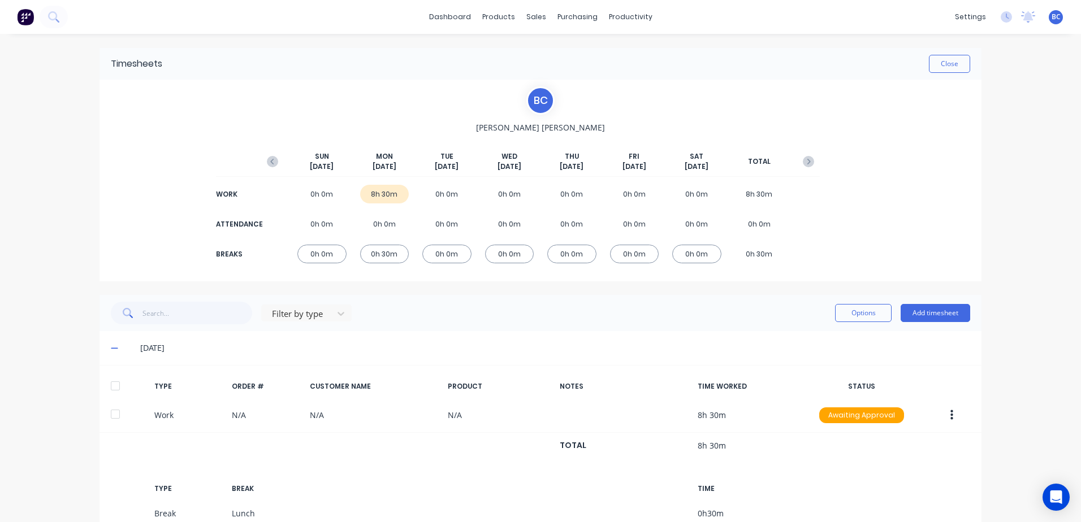
drag, startPoint x: 751, startPoint y: 50, endPoint x: 628, endPoint y: 38, distance: 123.2
click at [751, 50] on div "Timesheets Close" at bounding box center [540, 64] width 882 height 32
click at [968, 13] on div "settings" at bounding box center [970, 16] width 42 height 17
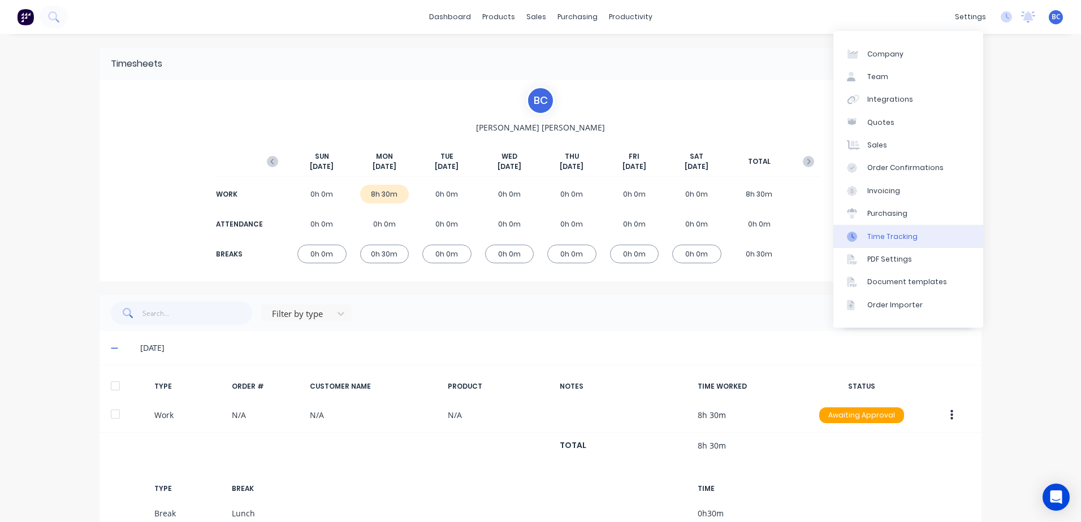
click at [885, 241] on div "Time Tracking" at bounding box center [892, 237] width 50 height 10
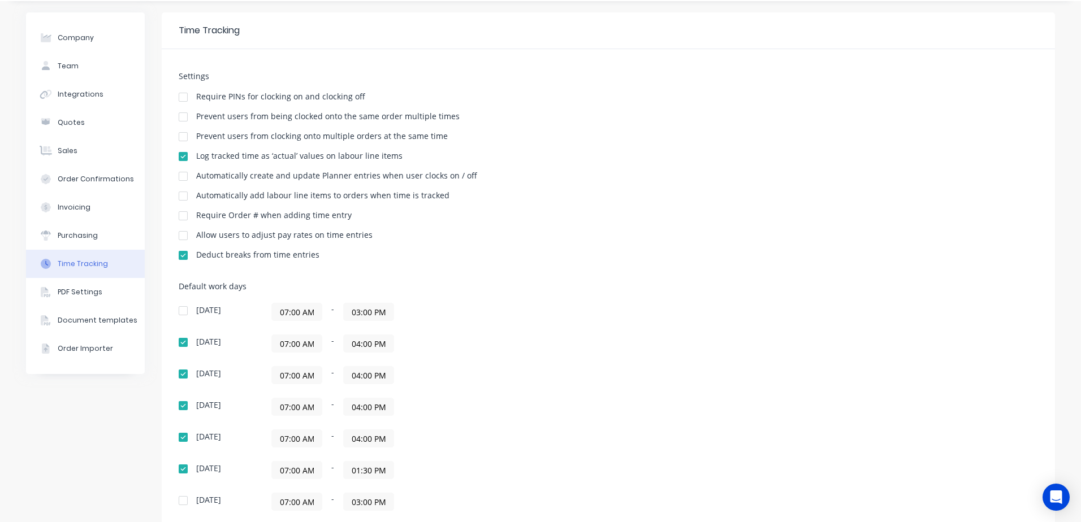
scroll to position [166, 0]
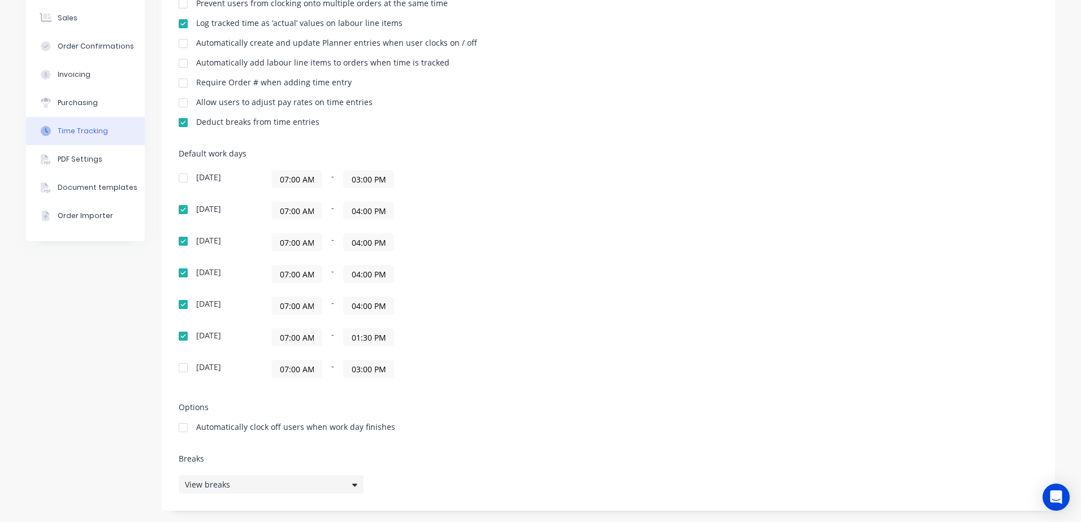
click at [230, 484] on div "View breaks" at bounding box center [271, 484] width 185 height 19
click at [431, 445] on button "Add break" at bounding box center [455, 444] width 141 height 18
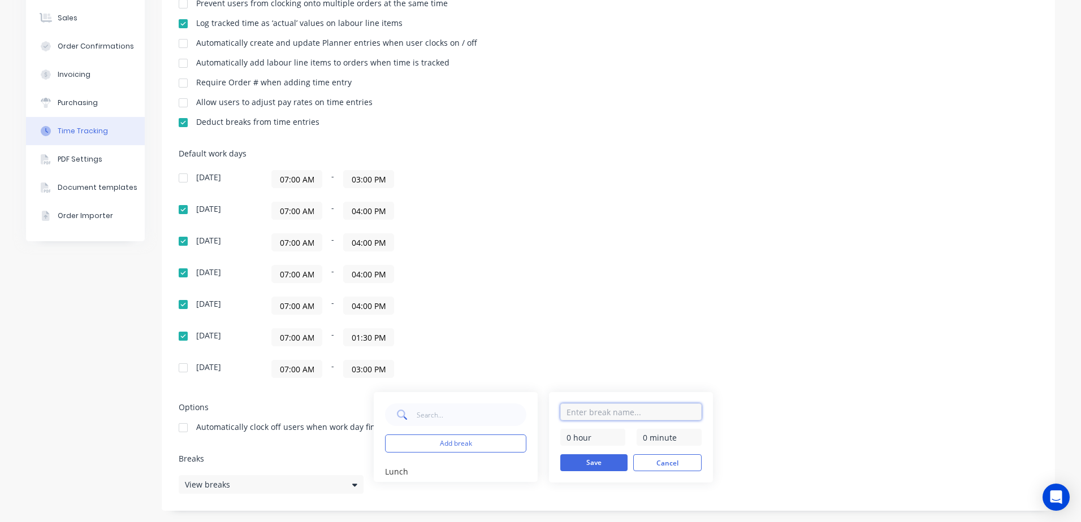
click at [582, 414] on input "text" at bounding box center [630, 412] width 141 height 17
type input "Annual Leave"
click at [601, 439] on input "0 hour" at bounding box center [592, 437] width 65 height 17
drag, startPoint x: 601, startPoint y: 439, endPoint x: 544, endPoint y: 439, distance: 57.1
click at [544, 439] on div "Add break Lunch edit Annual Leave 0 hour 0 minute Save Cancel" at bounding box center [543, 437] width 339 height 90
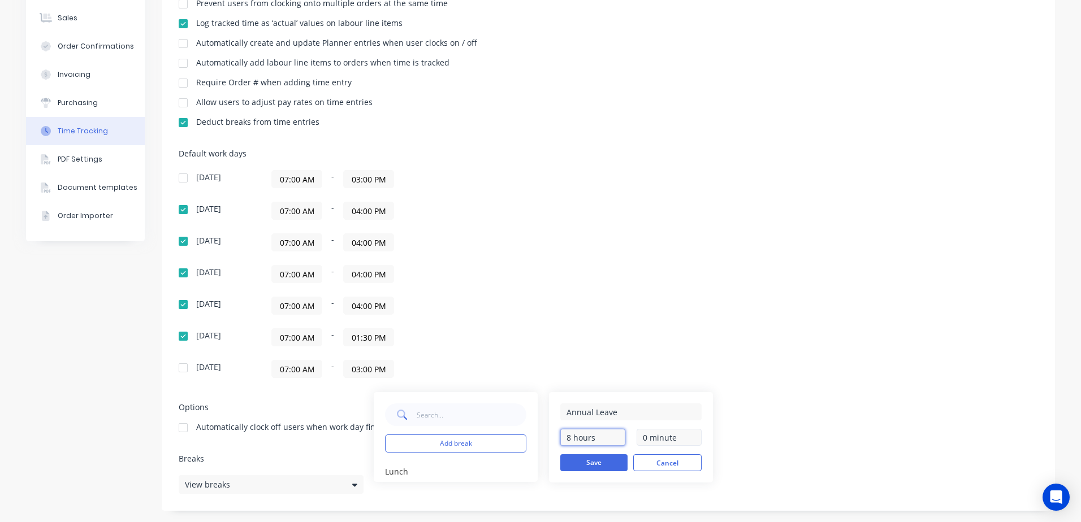
type input "8 hours"
click at [665, 437] on input "0 minute" at bounding box center [668, 437] width 65 height 17
type input "30 minutes"
click at [611, 461] on button "Save" at bounding box center [593, 462] width 67 height 17
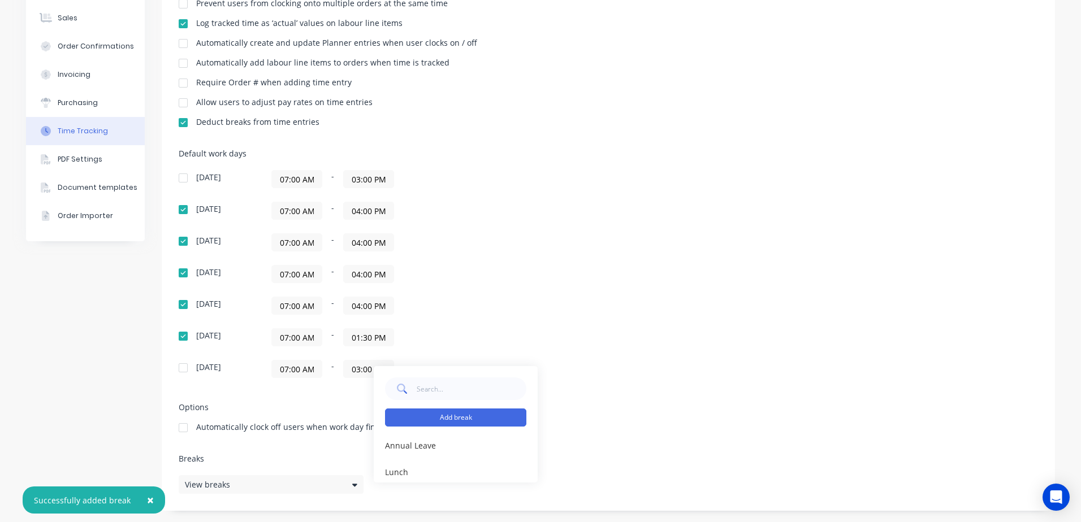
click at [466, 414] on button "Add break" at bounding box center [455, 418] width 141 height 18
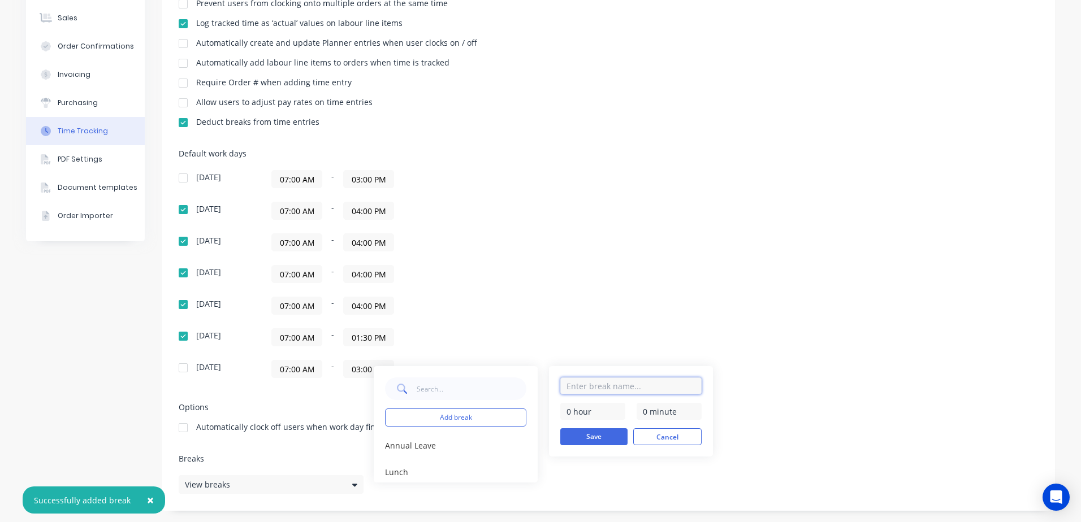
click at [604, 393] on input "text" at bounding box center [630, 386] width 141 height 17
type input "Sick Leave"
click at [570, 411] on input "0 hour" at bounding box center [592, 411] width 65 height 17
drag, startPoint x: 556, startPoint y: 410, endPoint x: 536, endPoint y: 410, distance: 19.8
click at [536, 410] on div "Add break Annual Leave edit Lunch edit Sick Leave 0 hour 0 minute Save Cancel" at bounding box center [543, 424] width 339 height 116
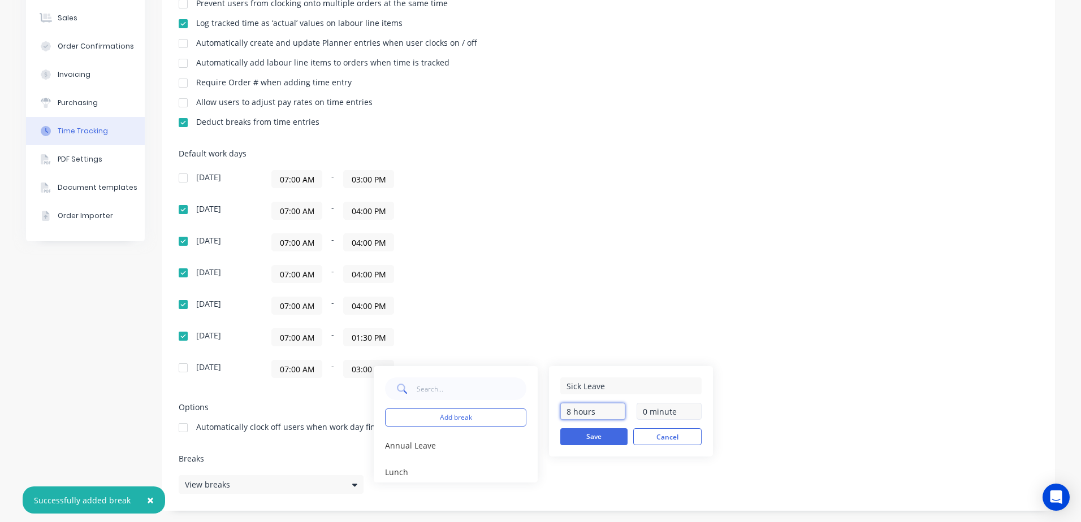
type input "8 hours"
click at [645, 412] on input "0 minute" at bounding box center [668, 411] width 65 height 17
type input "30 minutes"
click at [601, 437] on button "Save" at bounding box center [593, 436] width 67 height 17
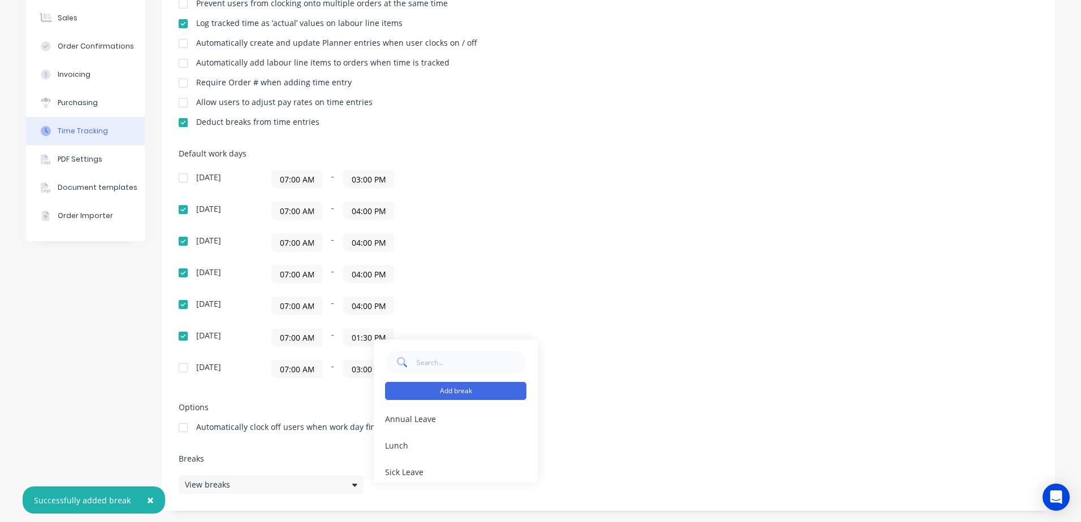
click at [450, 396] on button "Add break" at bounding box center [455, 391] width 141 height 18
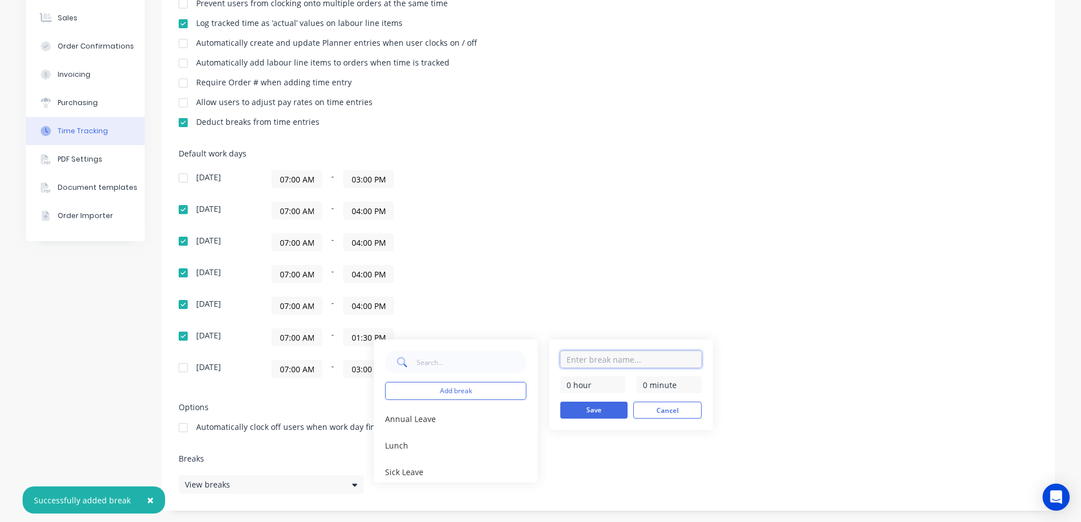
click at [589, 361] on input "text" at bounding box center [630, 359] width 141 height 17
type input "Carer's Leave"
click at [569, 380] on input "0 hour" at bounding box center [592, 384] width 65 height 17
type input "8 hours"
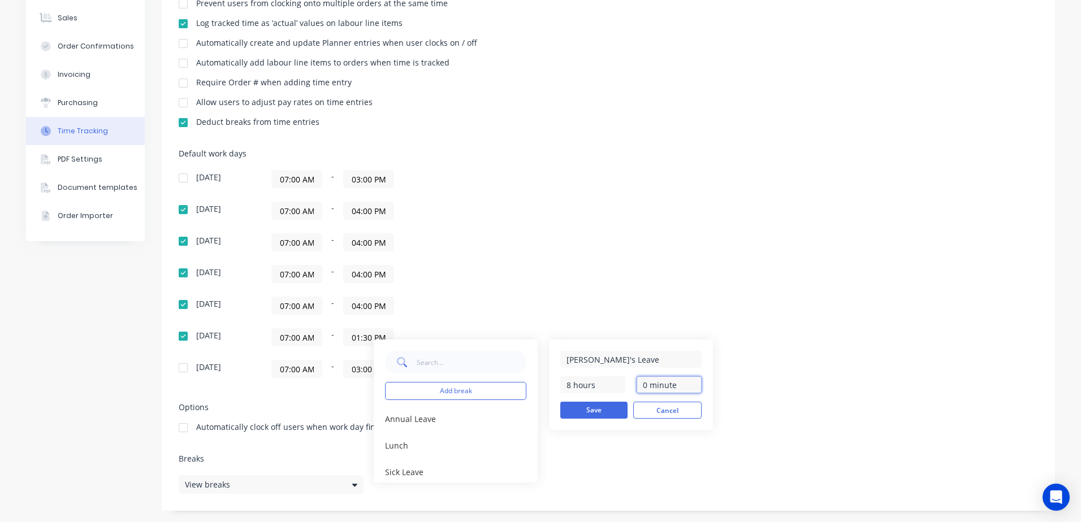
drag, startPoint x: 647, startPoint y: 387, endPoint x: 628, endPoint y: 392, distance: 19.3
click at [628, 392] on div "8 hours 0 minute" at bounding box center [630, 384] width 141 height 17
type input "30 minutes"
click at [605, 405] on button "Save" at bounding box center [593, 410] width 67 height 17
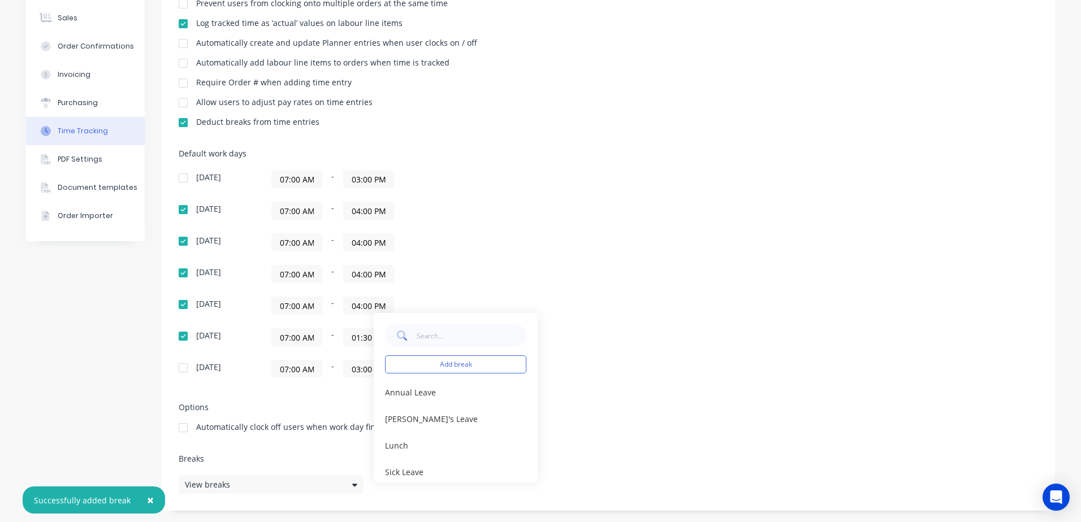
click at [585, 428] on div "Add break Annual Leave edit Carer's Leave edit Lunch edit Sick Leave edit" at bounding box center [538, 398] width 328 height 170
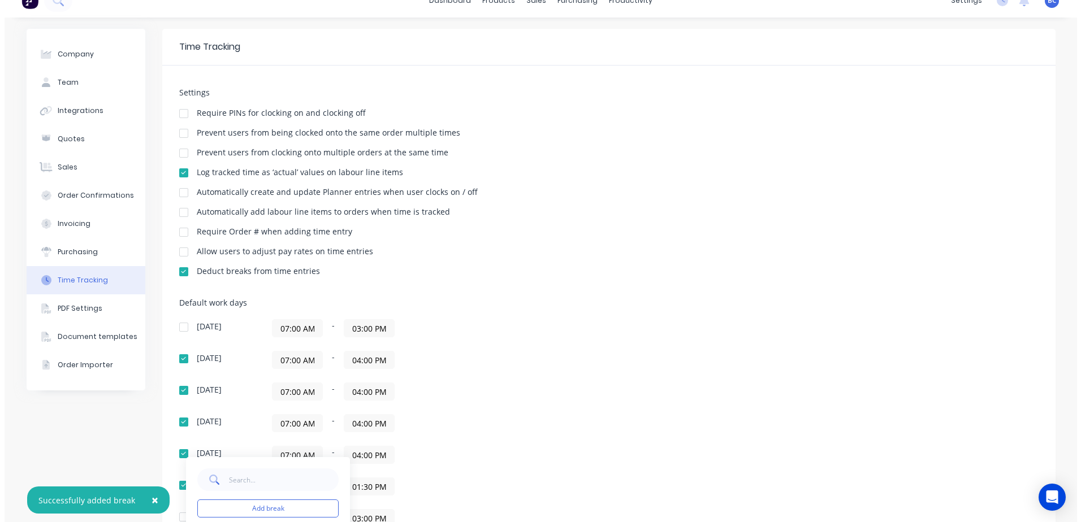
scroll to position [0, 0]
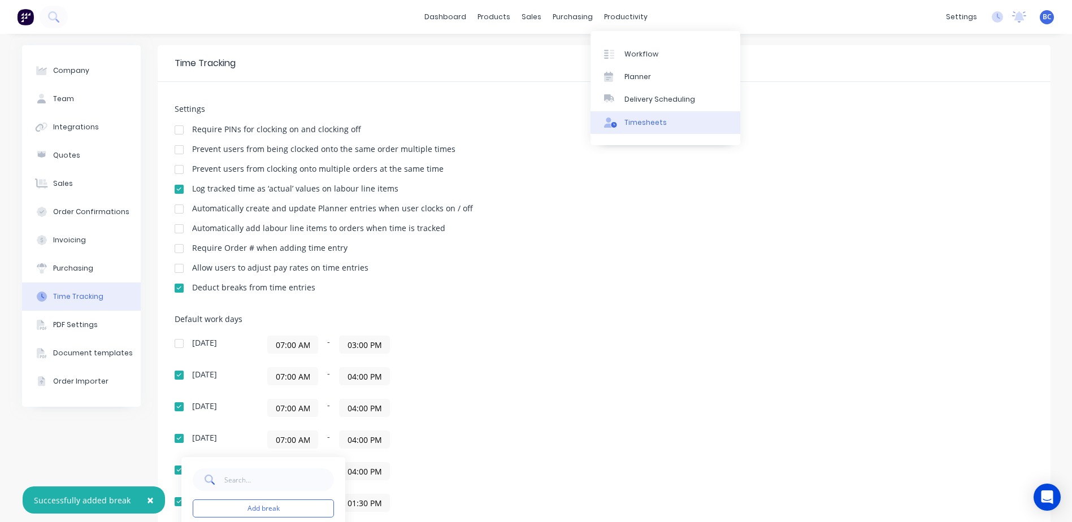
click at [640, 118] on div "Timesheets" at bounding box center [646, 123] width 42 height 10
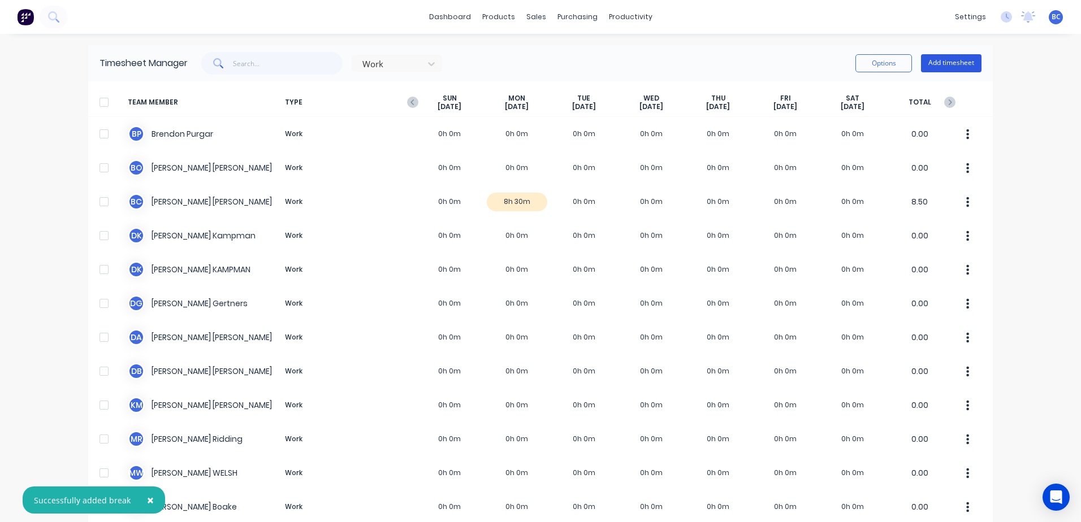
click at [936, 57] on button "Add timesheet" at bounding box center [951, 63] width 60 height 18
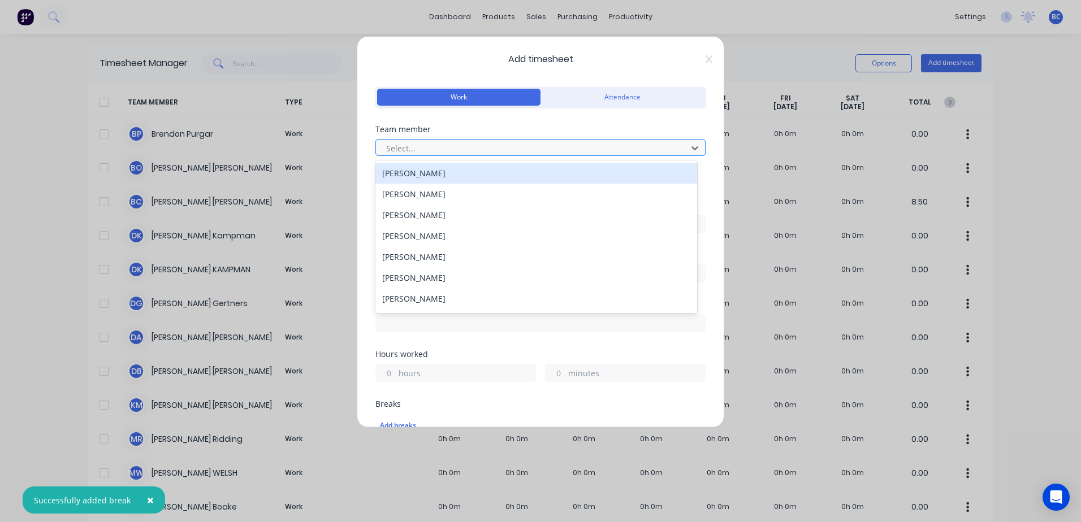
click at [423, 146] on div at bounding box center [533, 148] width 296 height 14
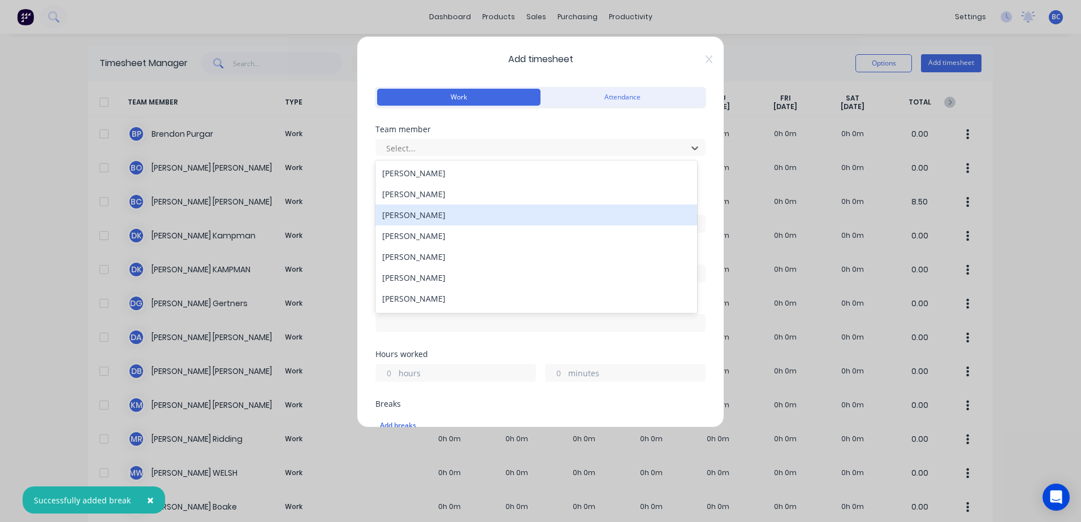
click at [423, 218] on div "[PERSON_NAME]" at bounding box center [536, 215] width 322 height 21
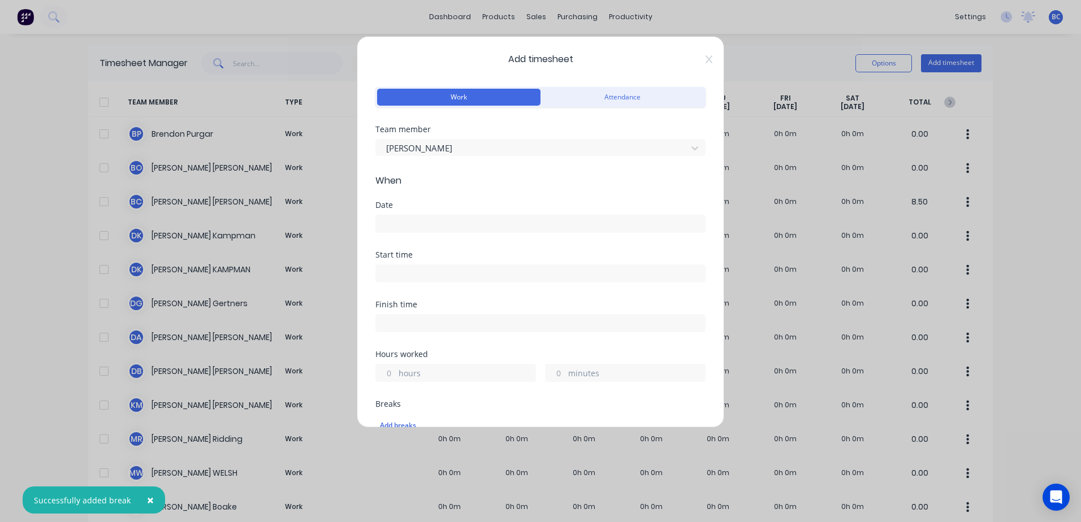
click at [400, 229] on input at bounding box center [540, 223] width 329 height 17
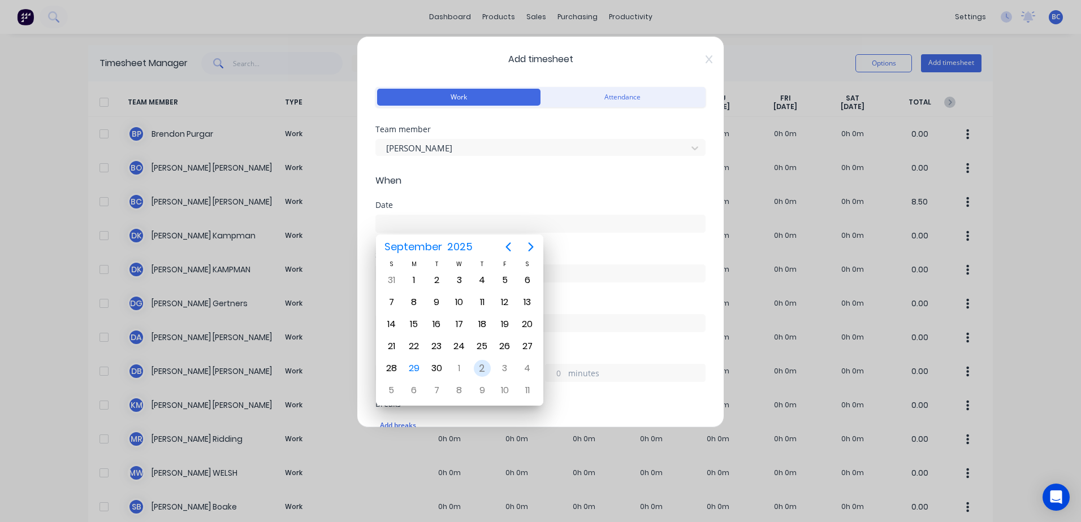
click at [480, 368] on div "2" at bounding box center [482, 368] width 17 height 17
type input "02/10/2025"
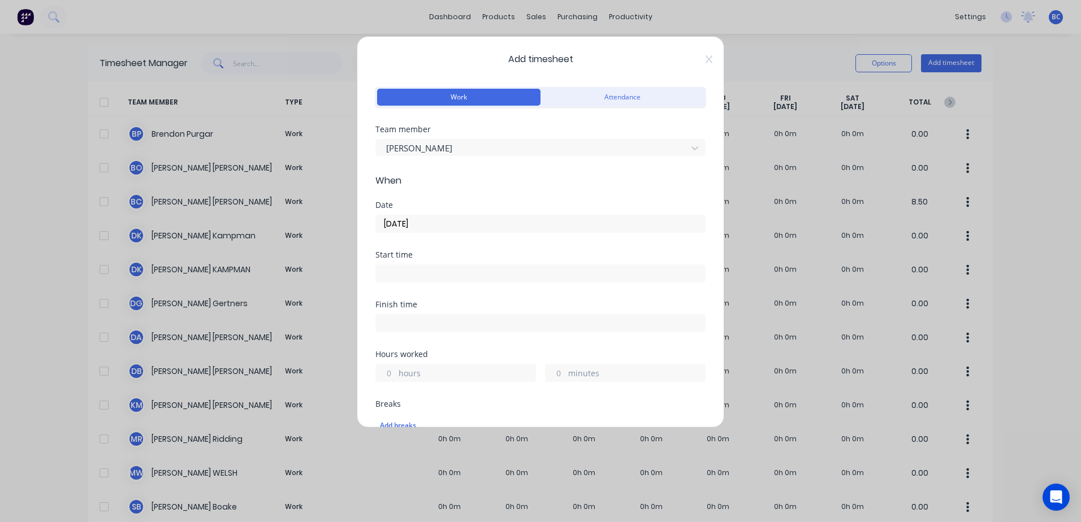
click at [393, 275] on input at bounding box center [540, 273] width 329 height 17
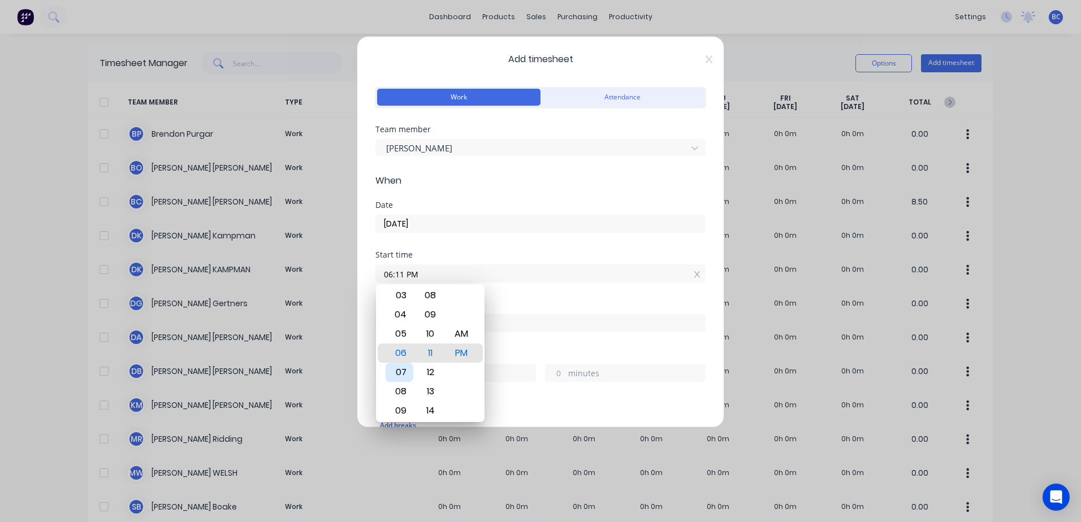
click at [406, 369] on div "07" at bounding box center [399, 372] width 28 height 19
click at [462, 329] on div "AM" at bounding box center [462, 333] width 28 height 19
click at [432, 335] on div "00" at bounding box center [431, 333] width 28 height 19
type input "07:00 AM"
click at [568, 293] on div "Start time 07:00 AM" at bounding box center [540, 276] width 330 height 50
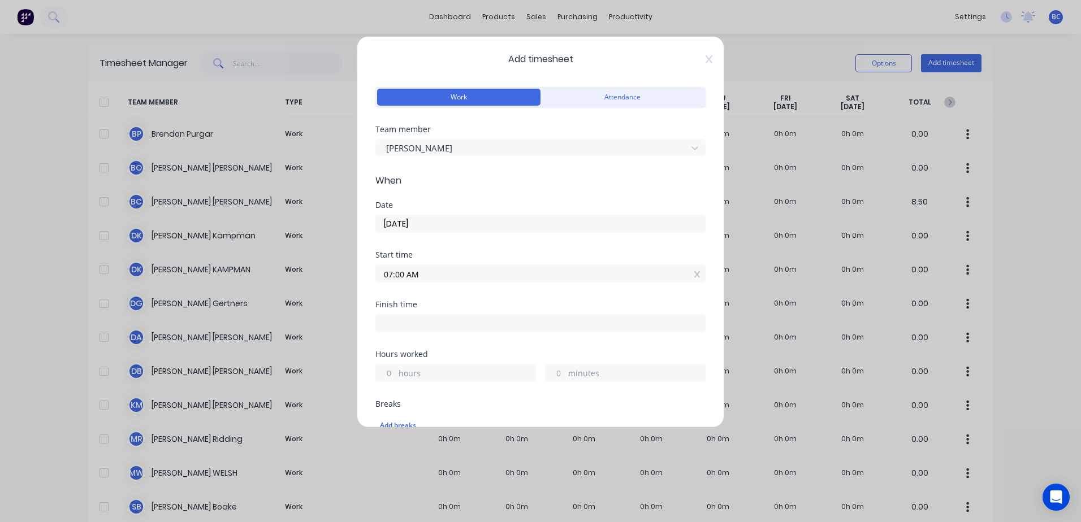
click at [423, 329] on input at bounding box center [540, 323] width 329 height 17
type input "12:11 PM"
type input "5"
type input "11"
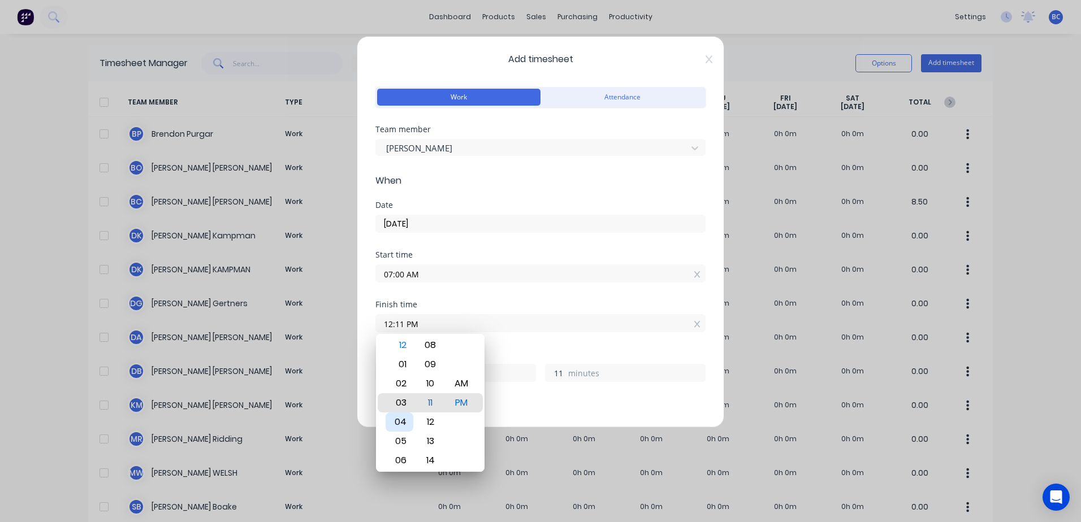
type input "03:11 PM"
type input "8"
click at [397, 420] on div "04" at bounding box center [399, 422] width 28 height 19
type input "04:11 PM"
type input "9"
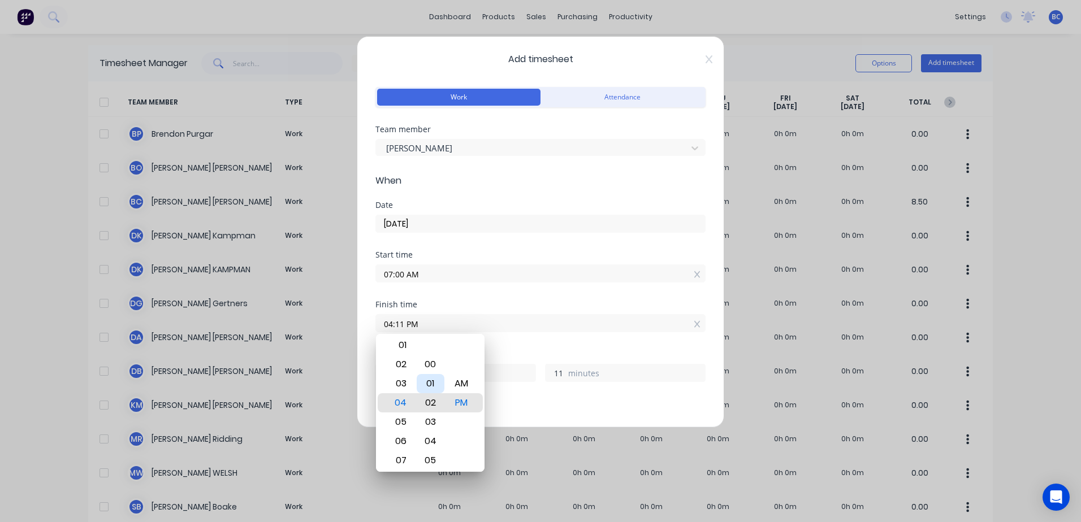
type input "04:02 PM"
type input "2"
click at [432, 369] on div "00" at bounding box center [431, 364] width 28 height 19
type input "04:00 PM"
type input "0"
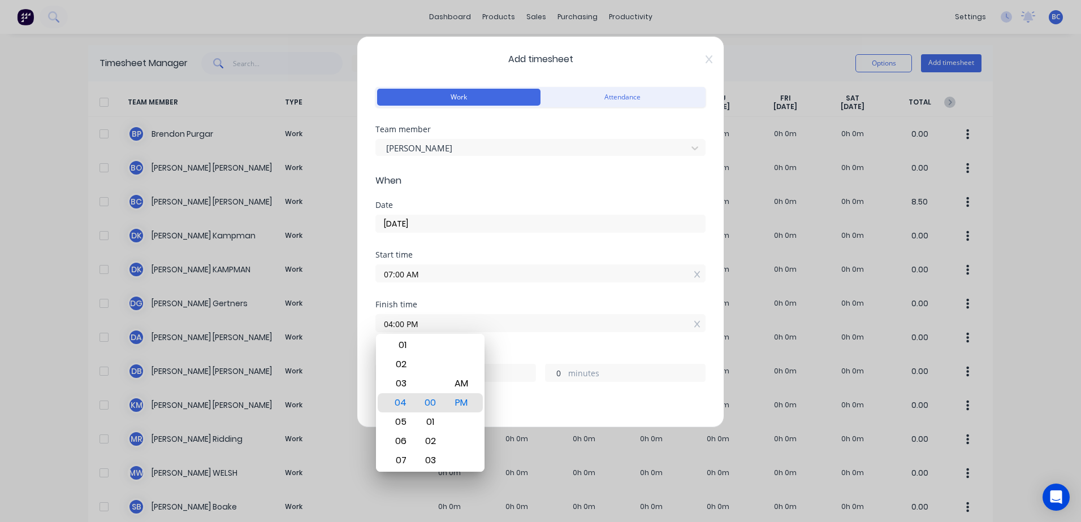
click at [564, 340] on div "Finish time 04:00 PM" at bounding box center [540, 326] width 330 height 50
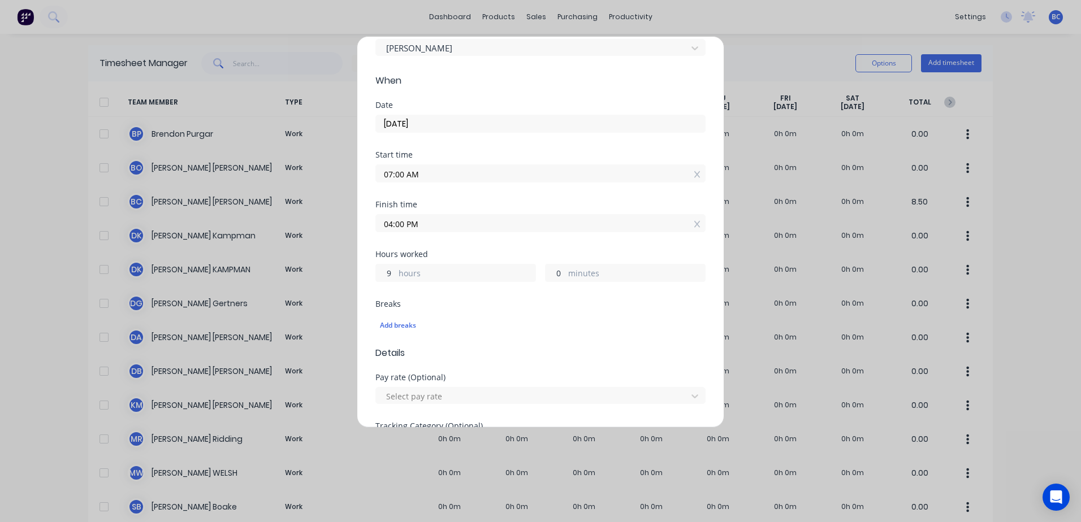
scroll to position [113, 0]
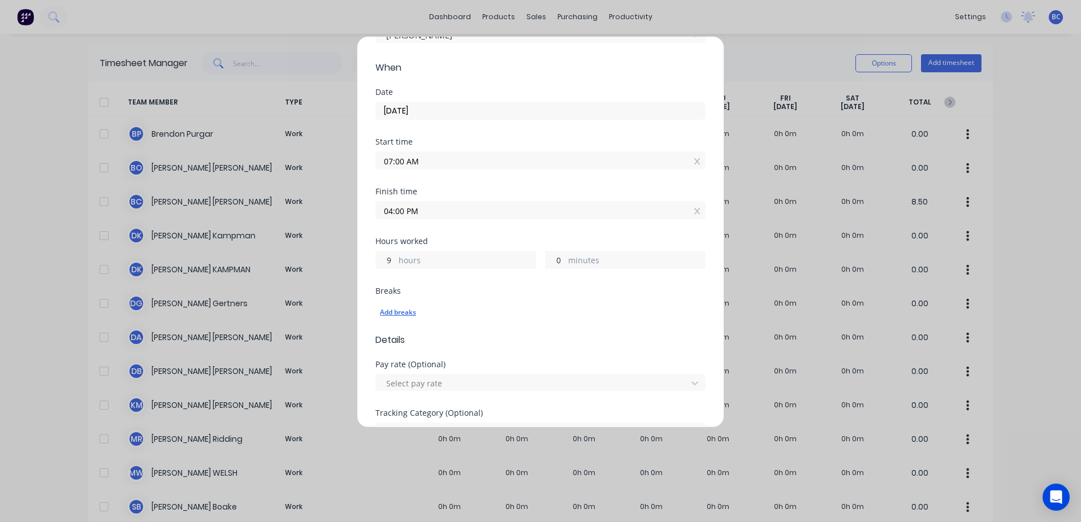
click at [400, 310] on div "Add breaks" at bounding box center [540, 312] width 321 height 15
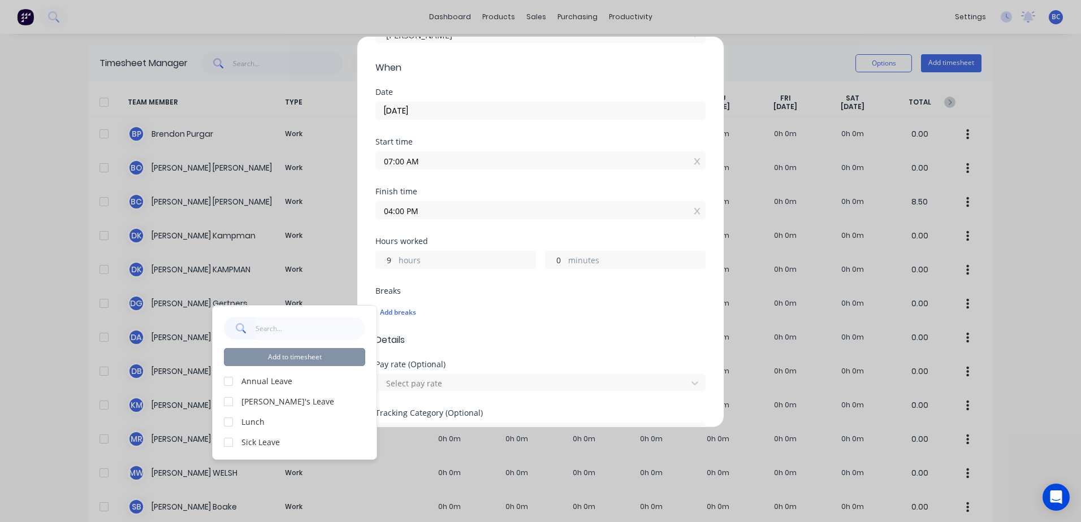
click at [259, 379] on label "Annual Leave" at bounding box center [303, 381] width 124 height 12
click at [231, 382] on div at bounding box center [228, 381] width 23 height 23
click at [291, 353] on button "Add to timesheet" at bounding box center [294, 357] width 141 height 18
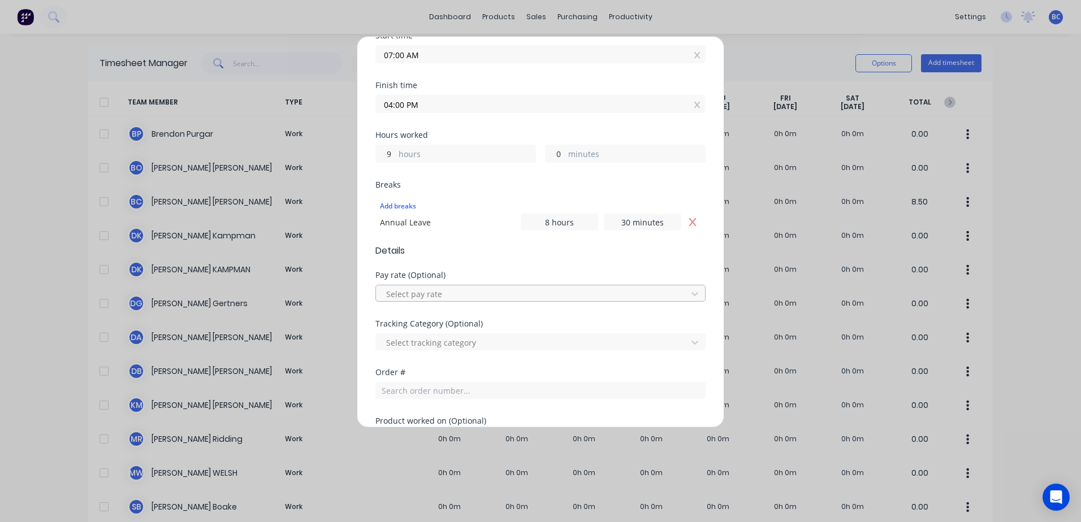
scroll to position [226, 0]
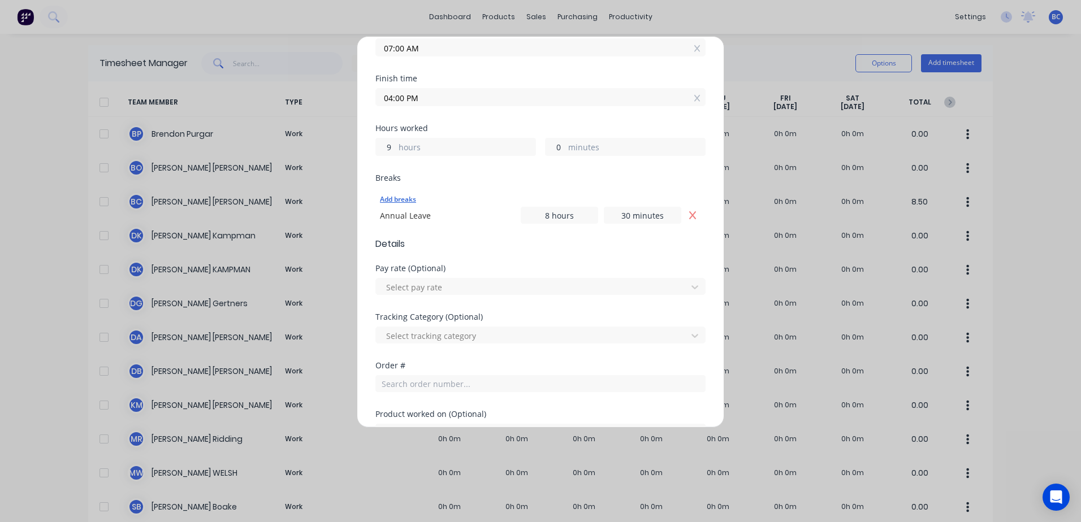
click at [394, 201] on div "Add breaks" at bounding box center [540, 199] width 321 height 15
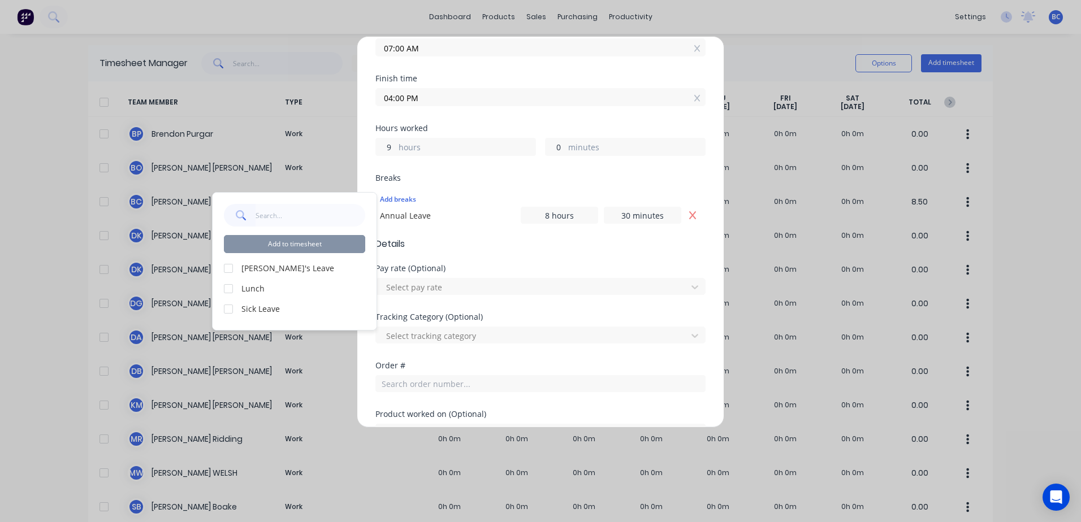
click at [235, 289] on div at bounding box center [228, 289] width 23 height 23
click at [311, 246] on button "Add to timesheet" at bounding box center [294, 244] width 141 height 18
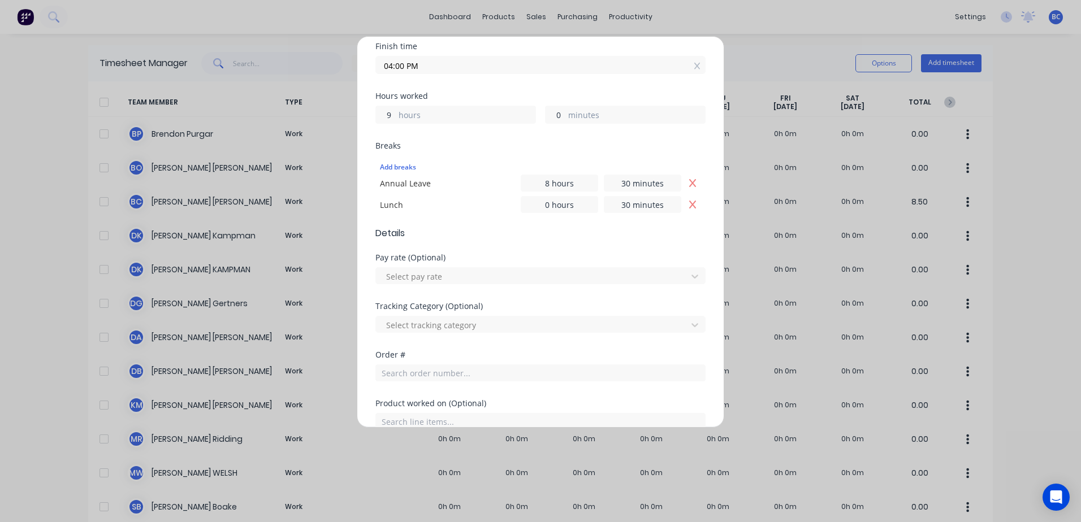
scroll to position [0, 0]
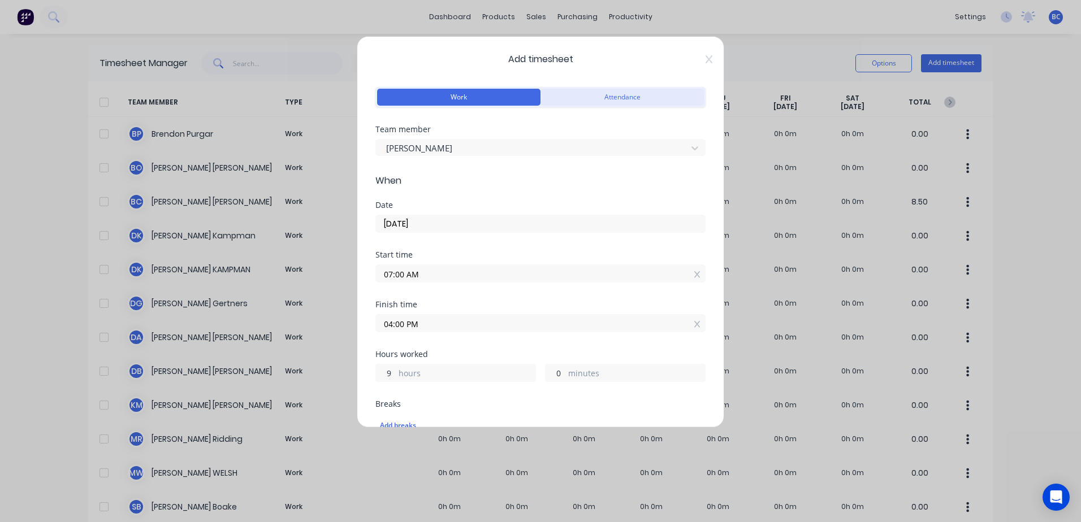
click at [602, 105] on button "Attendance" at bounding box center [621, 97] width 163 height 17
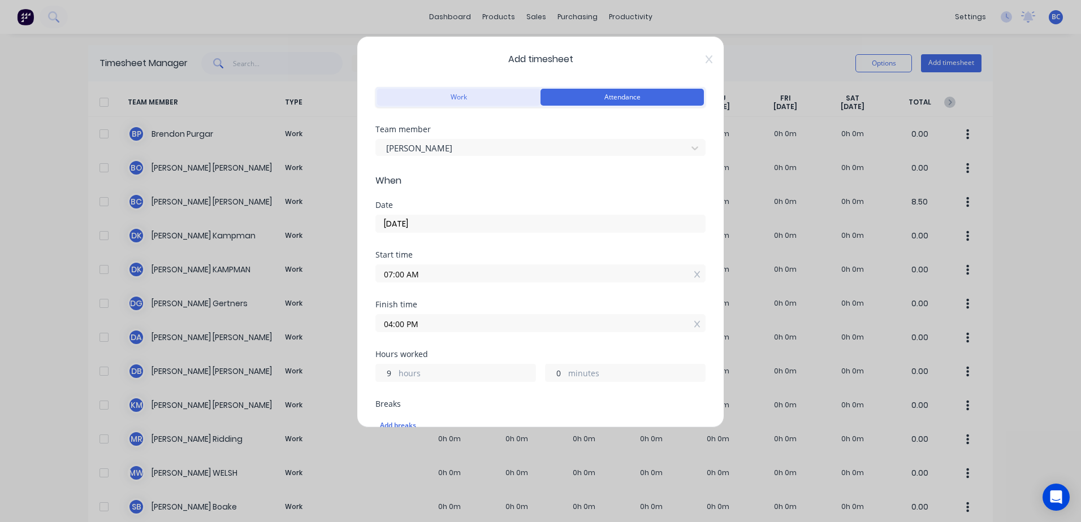
click at [489, 97] on button "Work" at bounding box center [458, 97] width 163 height 17
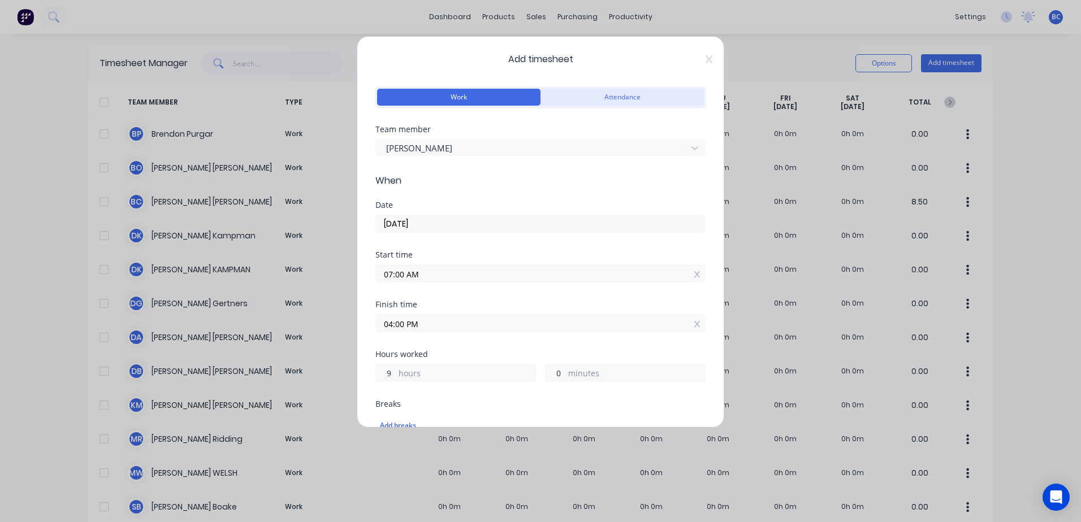
click at [590, 96] on button "Attendance" at bounding box center [621, 97] width 163 height 17
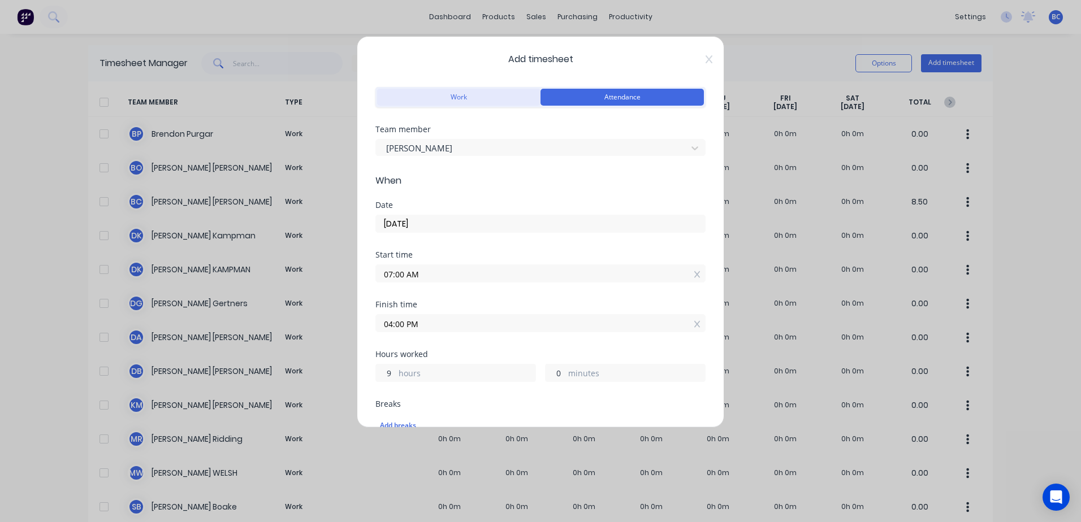
click at [503, 101] on button "Work" at bounding box center [458, 97] width 163 height 17
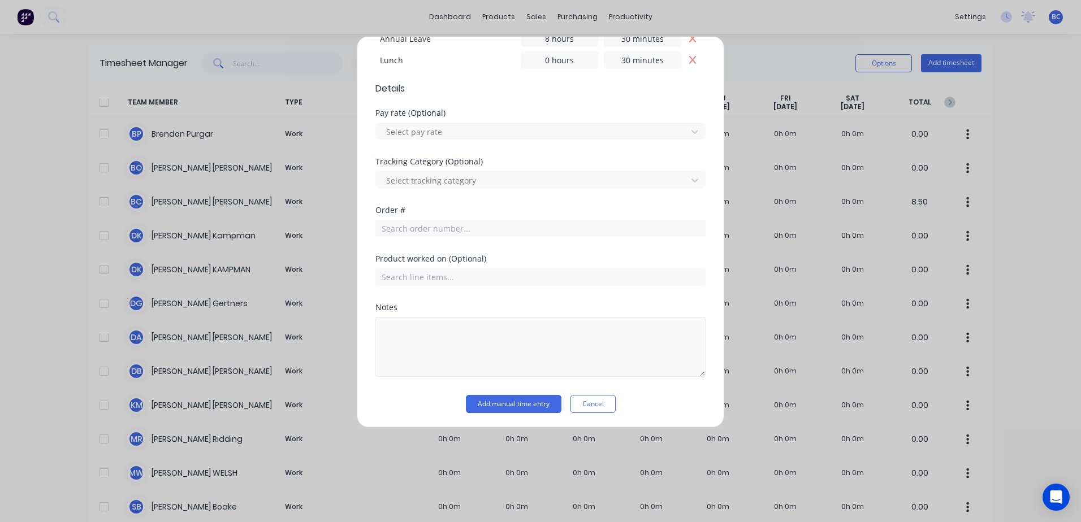
scroll to position [405, 0]
click at [500, 405] on button "Add manual time entry" at bounding box center [514, 402] width 96 height 18
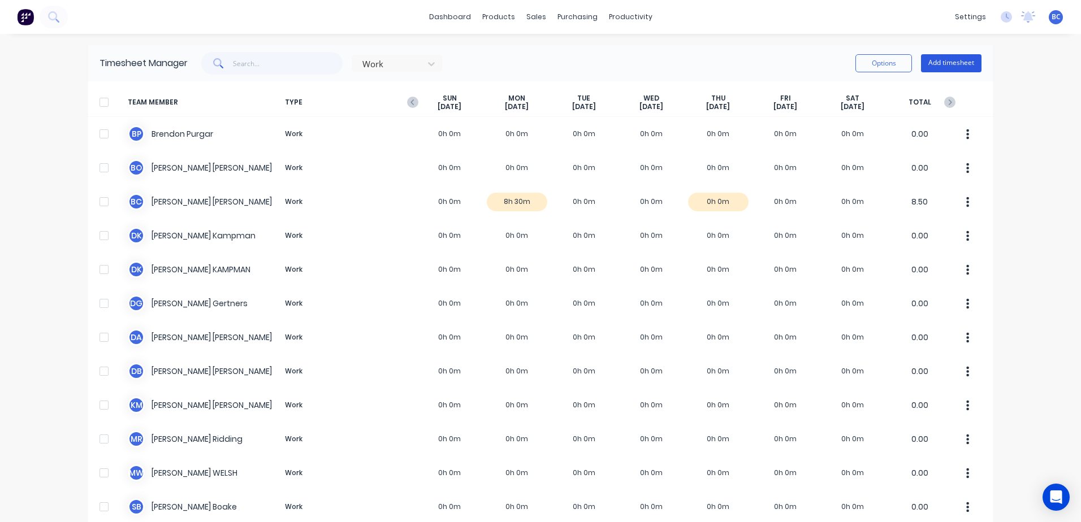
click at [940, 63] on button "Add timesheet" at bounding box center [951, 63] width 60 height 18
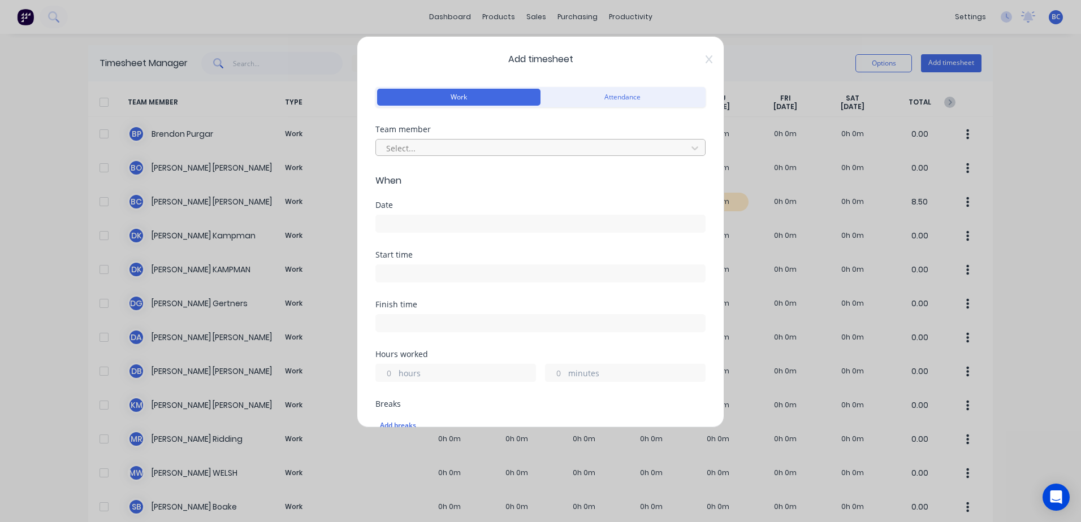
click at [452, 147] on div at bounding box center [533, 148] width 296 height 14
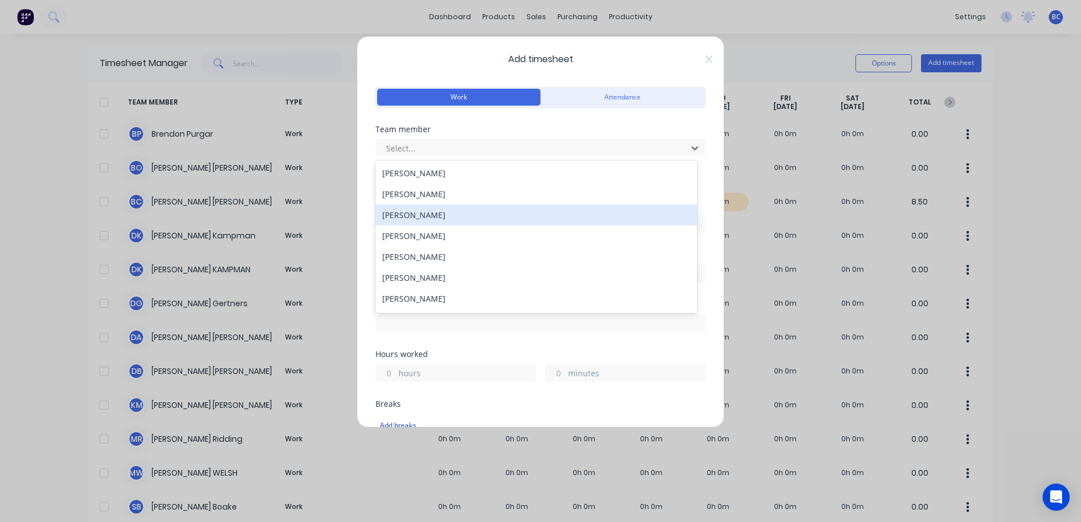
click at [428, 210] on div "[PERSON_NAME]" at bounding box center [536, 215] width 322 height 21
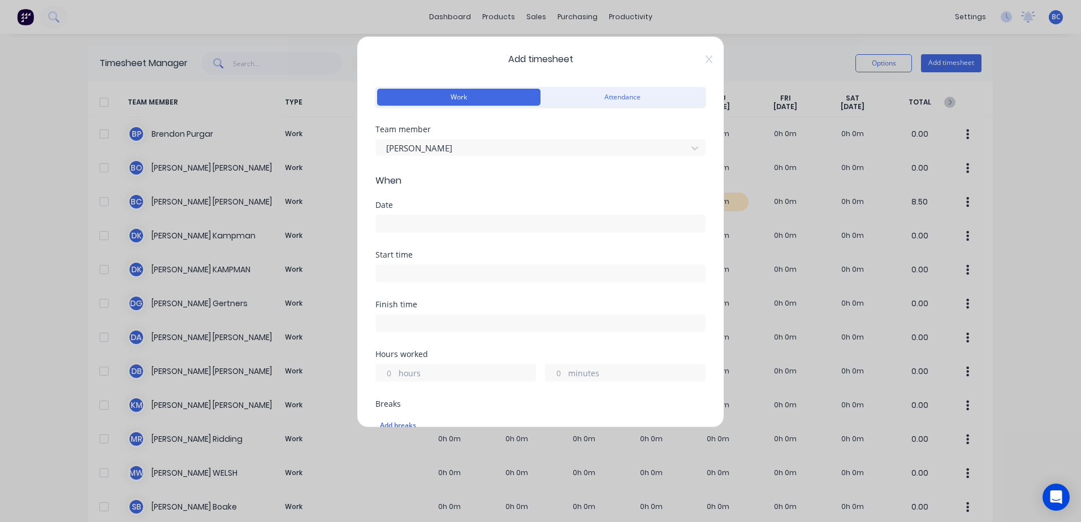
click at [412, 228] on input at bounding box center [540, 223] width 329 height 17
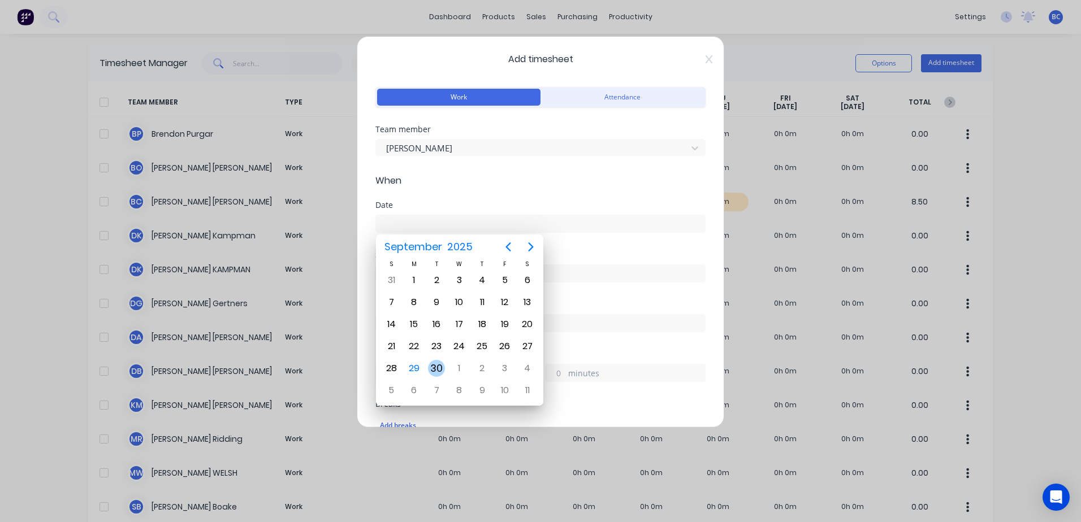
click at [443, 368] on div "30" at bounding box center [436, 368] width 17 height 17
type input "30/09/2025"
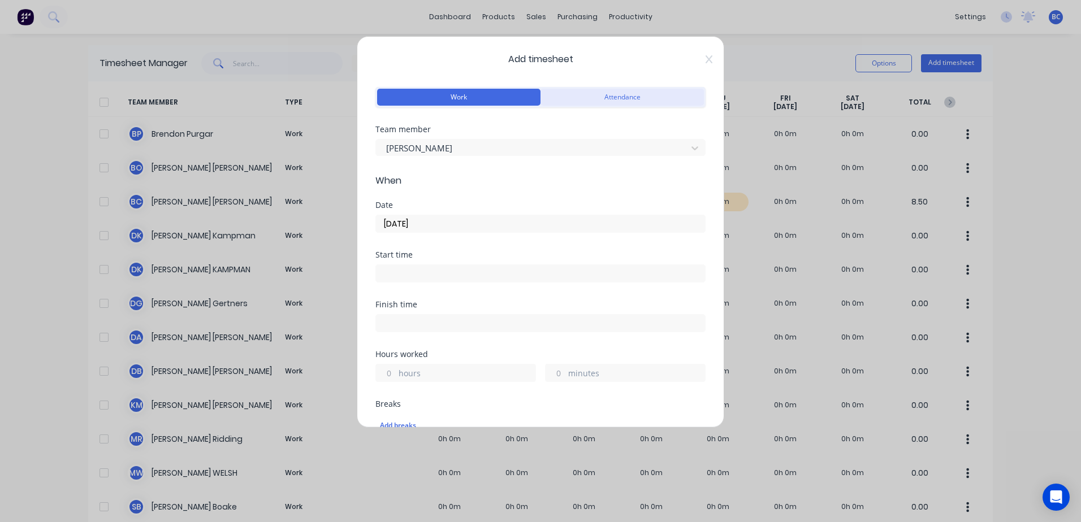
click at [649, 98] on button "Attendance" at bounding box center [621, 97] width 163 height 17
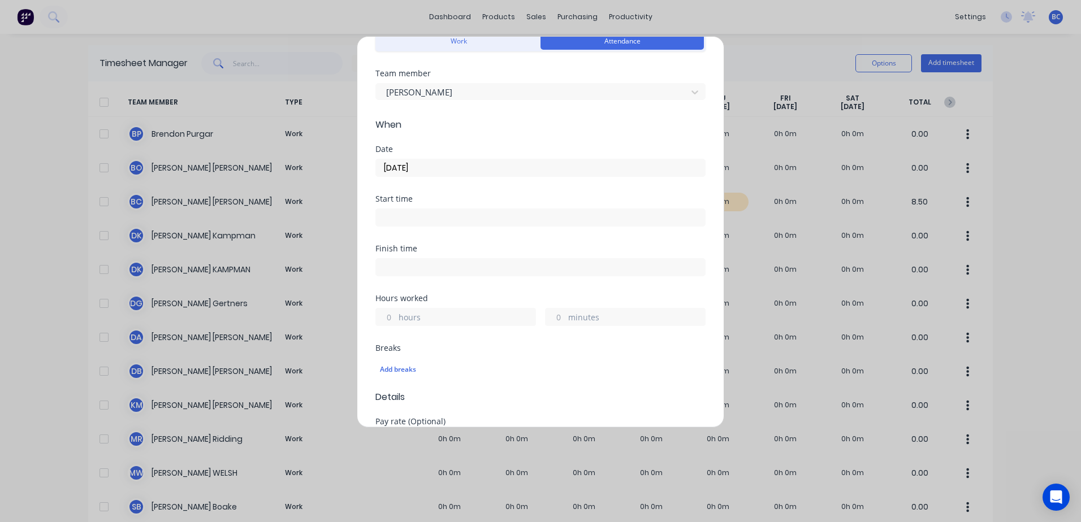
scroll to position [57, 0]
click at [400, 206] on div at bounding box center [540, 215] width 330 height 21
click at [399, 213] on input at bounding box center [540, 217] width 329 height 17
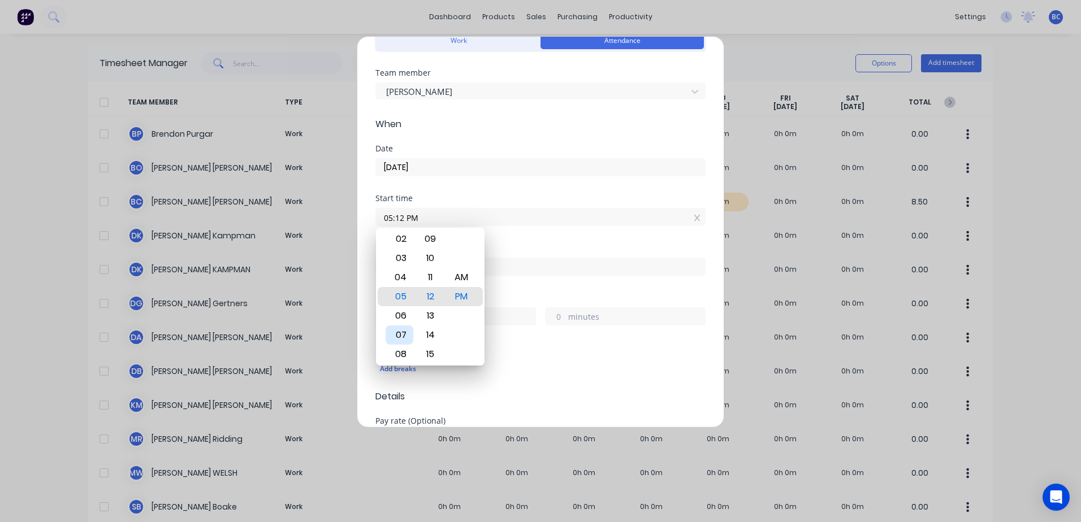
click at [402, 329] on div "07" at bounding box center [399, 335] width 28 height 19
click at [431, 240] on div "00" at bounding box center [431, 238] width 28 height 19
click at [460, 272] on div "AM" at bounding box center [462, 277] width 28 height 19
type input "07:00 AM"
click at [542, 273] on input at bounding box center [540, 266] width 329 height 17
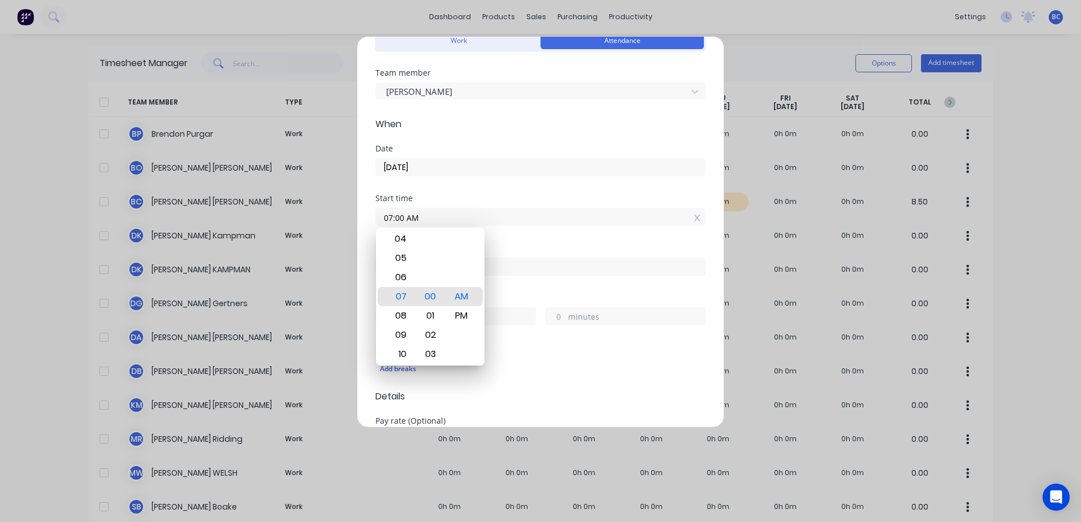
type input "12:12 PM"
type input "5"
type input "12"
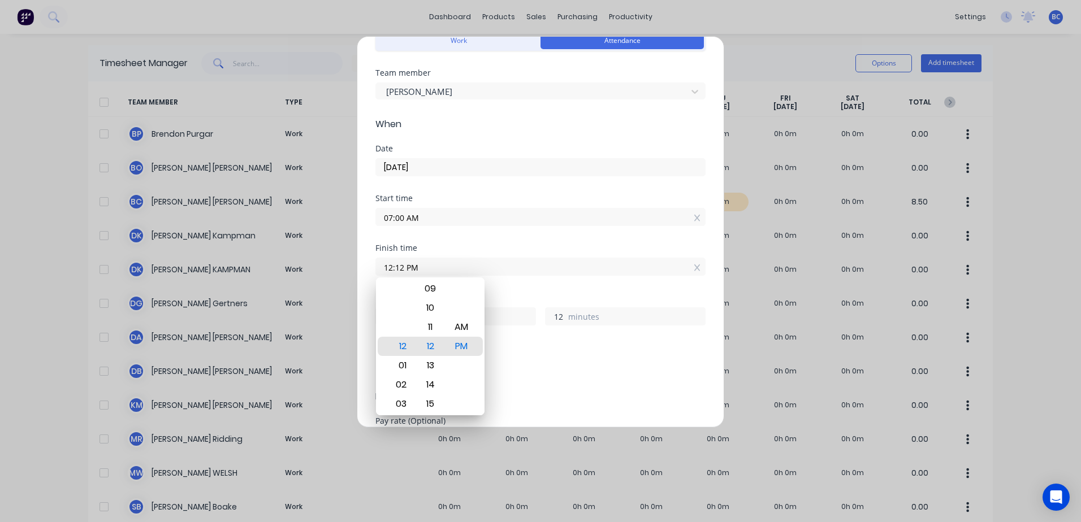
click at [677, 238] on div "Start time 07:00 AM" at bounding box center [540, 219] width 330 height 50
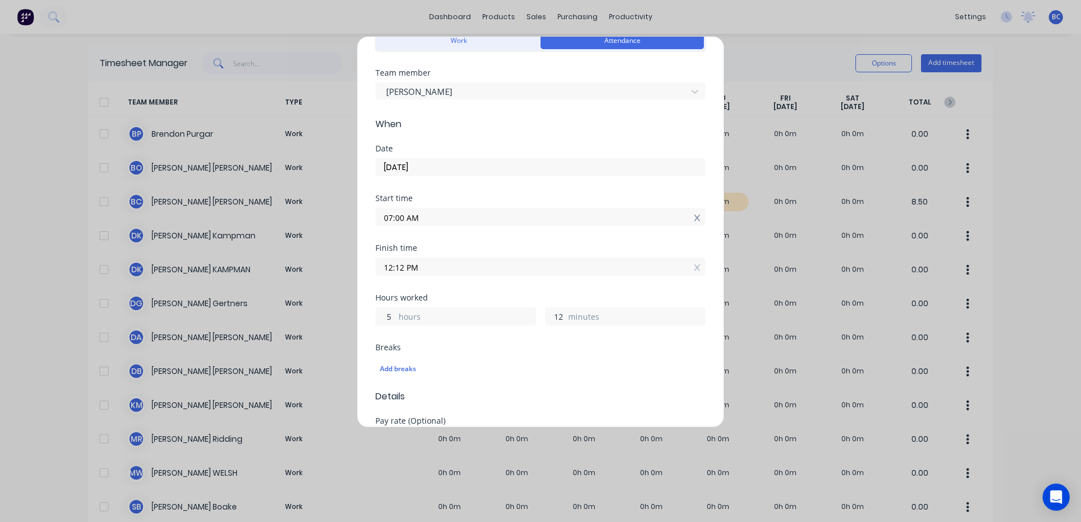
click at [694, 220] on icon at bounding box center [697, 218] width 6 height 8
click at [694, 277] on icon at bounding box center [697, 276] width 6 height 8
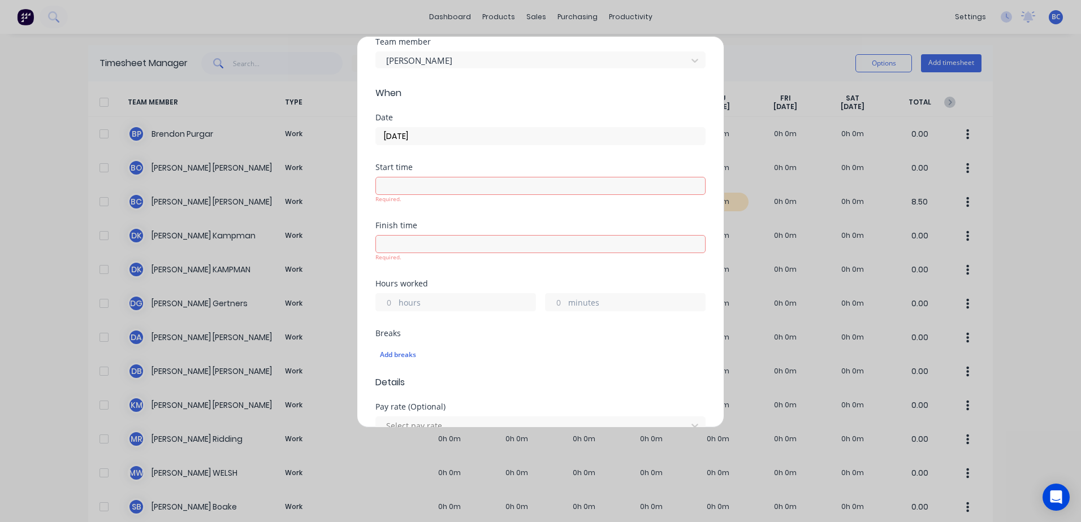
scroll to position [170, 0]
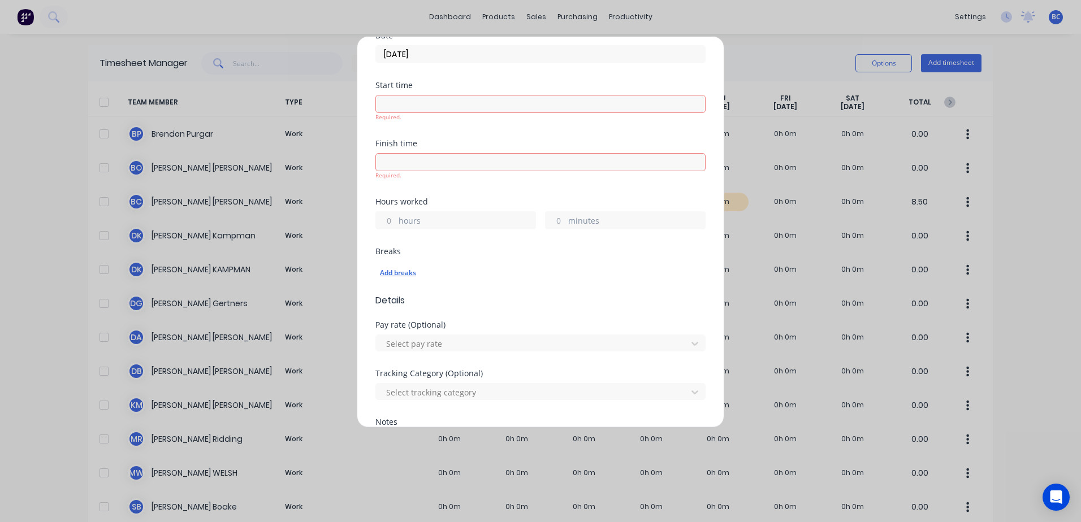
click at [406, 268] on div "Add breaks" at bounding box center [540, 273] width 321 height 15
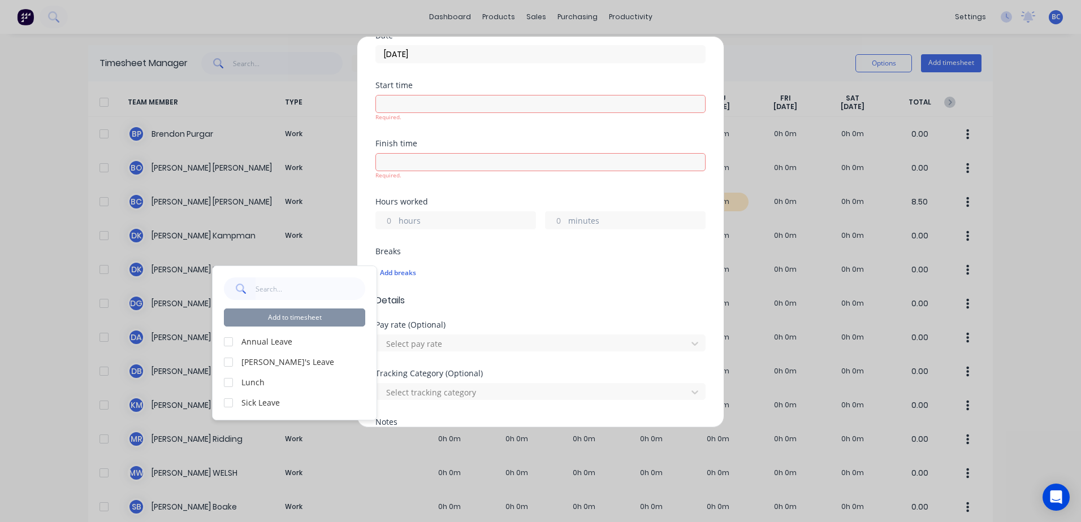
click at [224, 403] on div at bounding box center [228, 403] width 23 height 23
click at [342, 320] on button "Add to timesheet" at bounding box center [294, 318] width 141 height 18
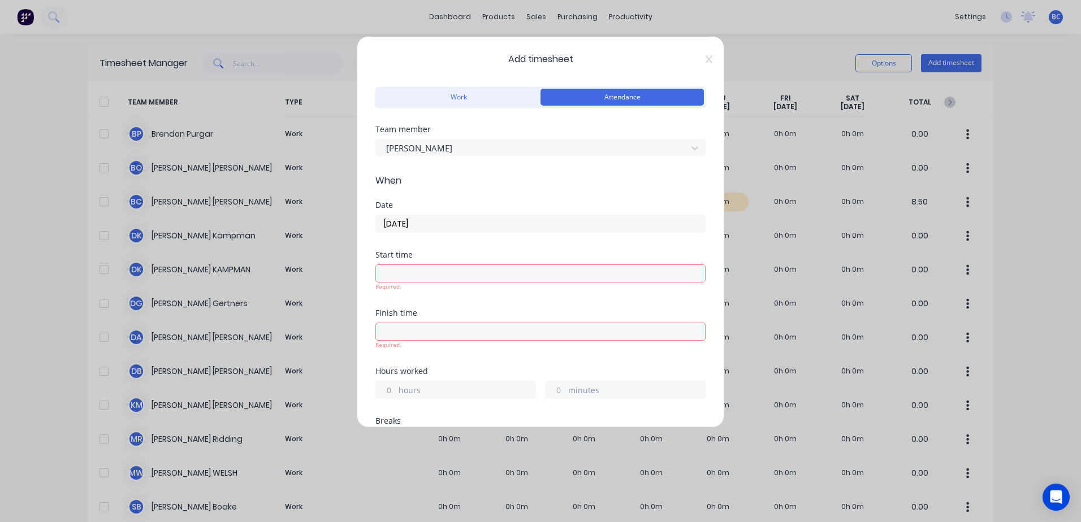
click at [466, 292] on div "Start time Required." at bounding box center [540, 280] width 330 height 58
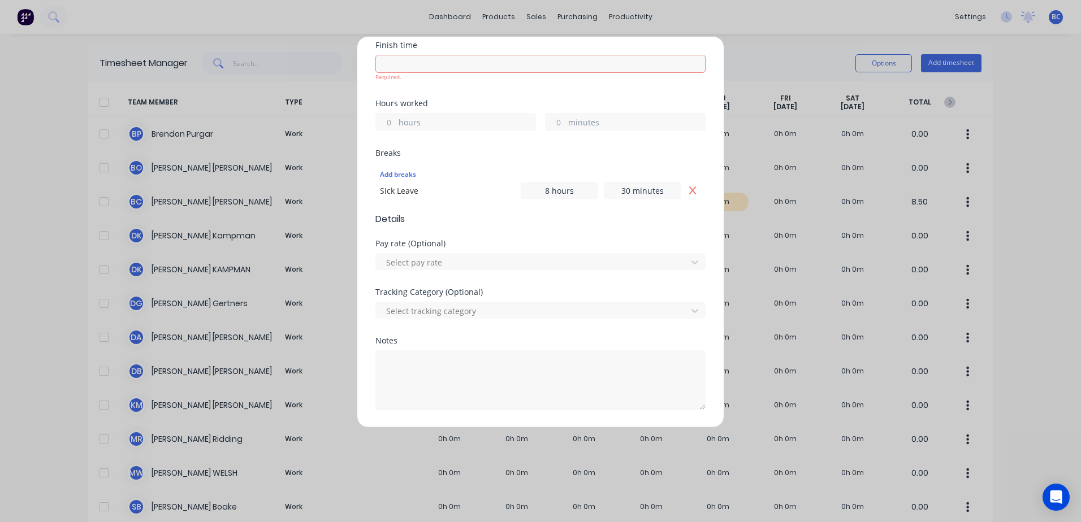
scroll to position [283, 0]
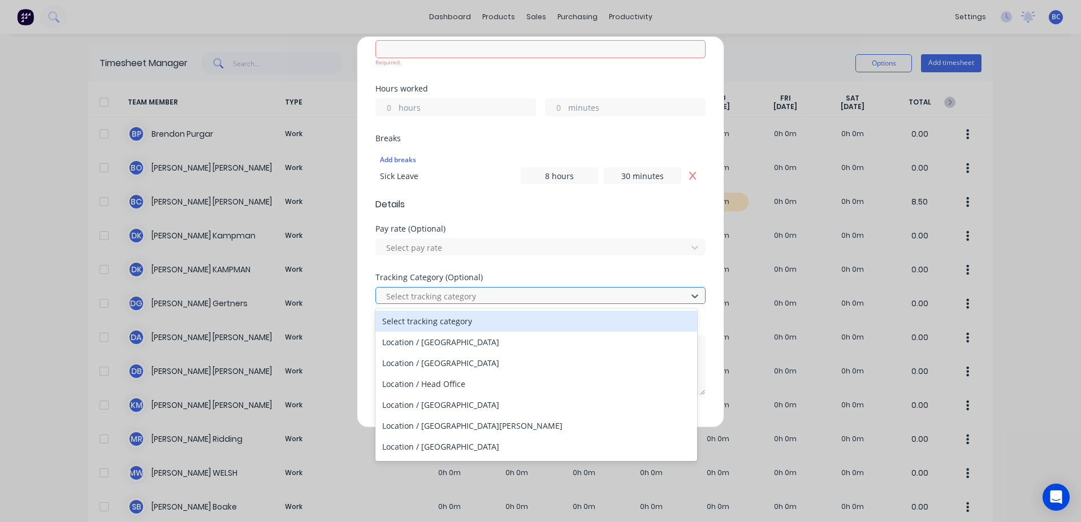
click at [445, 296] on div at bounding box center [533, 296] width 296 height 14
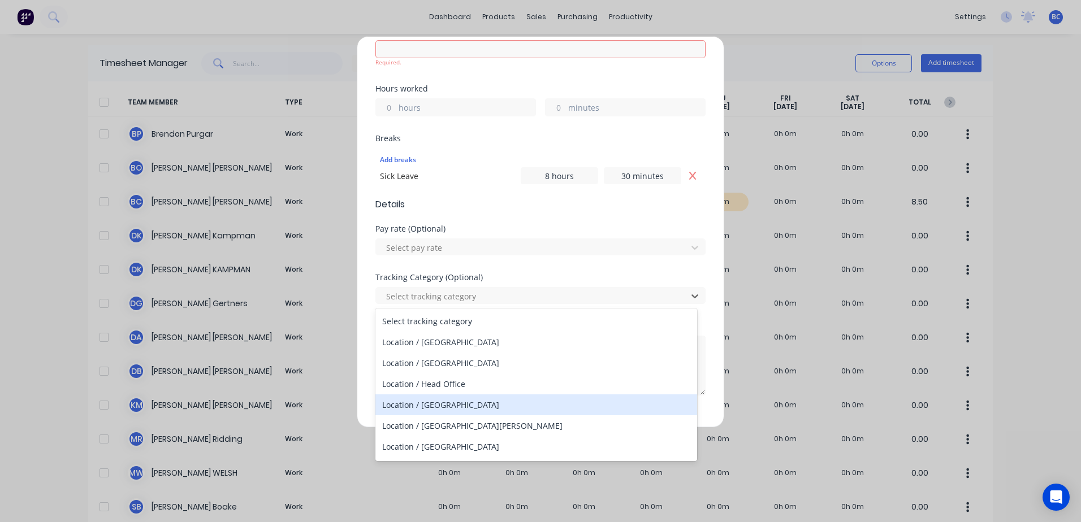
click at [413, 407] on div "Location / Mildura" at bounding box center [536, 405] width 322 height 21
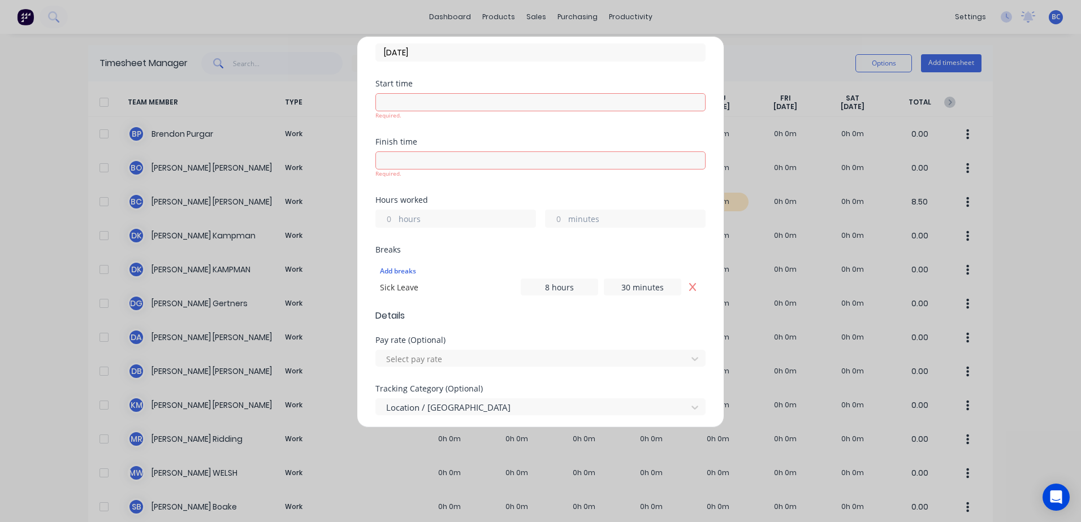
scroll to position [113, 0]
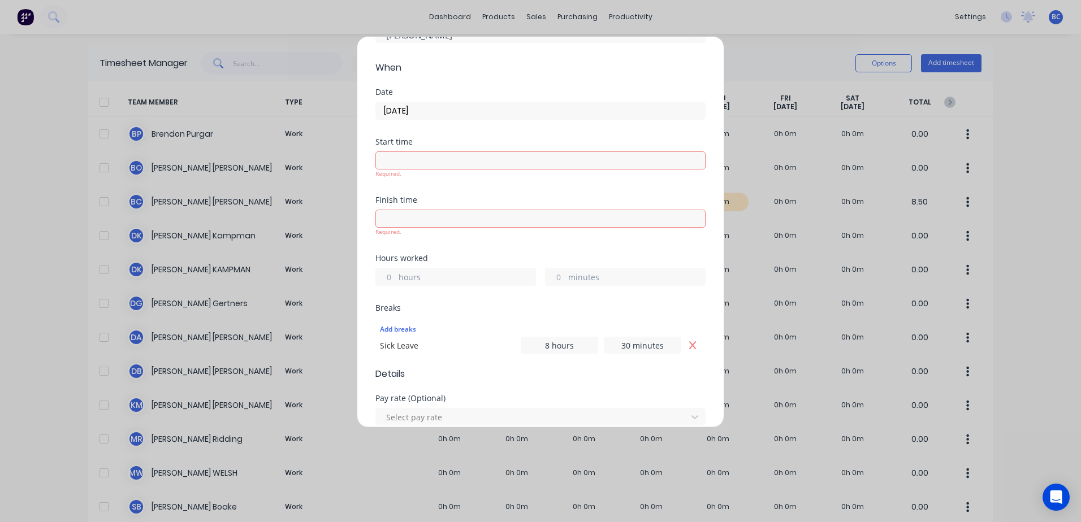
click at [431, 164] on input at bounding box center [540, 160] width 329 height 17
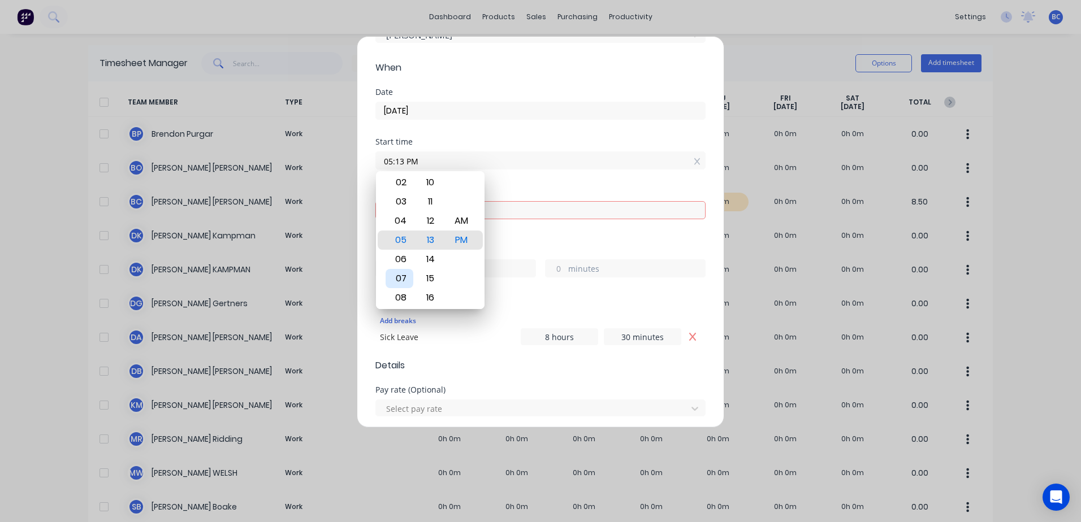
click at [403, 276] on div "07" at bounding box center [399, 278] width 28 height 19
click at [454, 223] on div "AM" at bounding box center [462, 220] width 28 height 19
type input "07:00 AM"
click at [525, 215] on input at bounding box center [540, 210] width 329 height 17
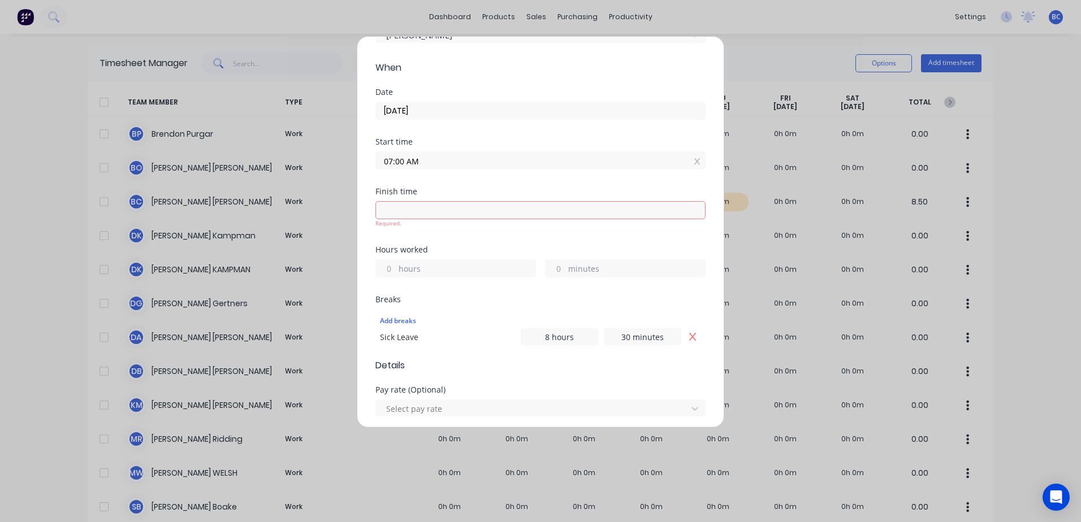
type input "12:13 PM"
type input "5"
type input "13"
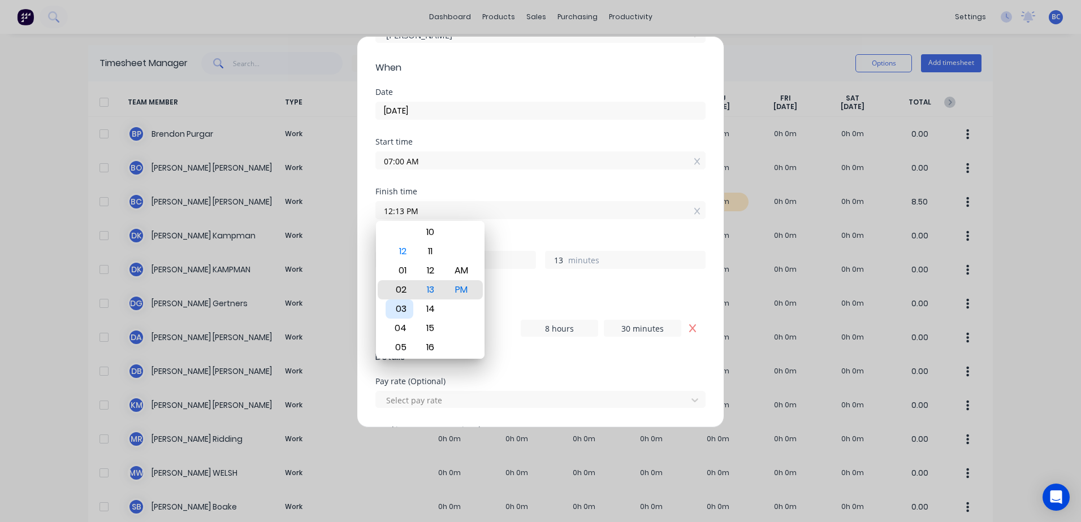
type input "02:13 PM"
type input "7"
click at [404, 322] on div "04" at bounding box center [399, 328] width 28 height 19
type input "04:13 PM"
type input "9"
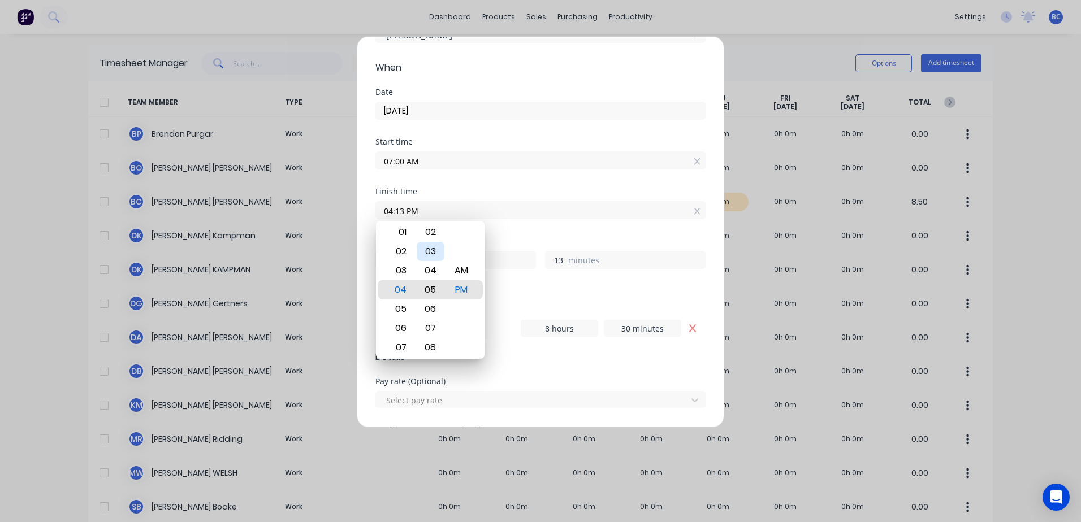
type input "04:05 PM"
type input "5"
type input "04:00 PM"
type input "0"
click at [558, 234] on div "Finish time 04:00 PM" at bounding box center [540, 213] width 330 height 50
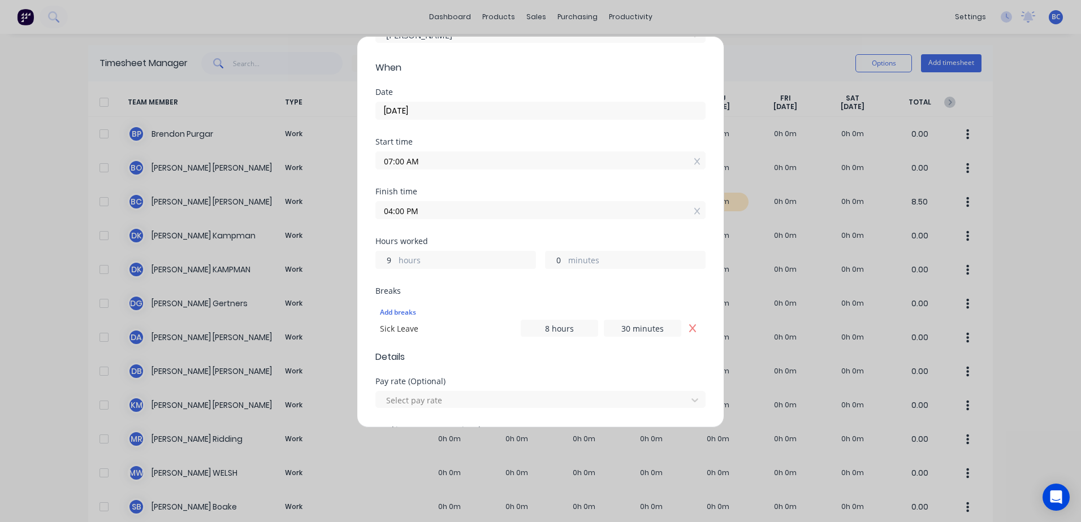
drag, startPoint x: 432, startPoint y: 258, endPoint x: 404, endPoint y: 261, distance: 27.8
click at [428, 258] on label "hours" at bounding box center [466, 261] width 137 height 14
click at [396, 258] on input "9" at bounding box center [386, 260] width 20 height 17
click at [395, 262] on input "9" at bounding box center [386, 260] width 20 height 17
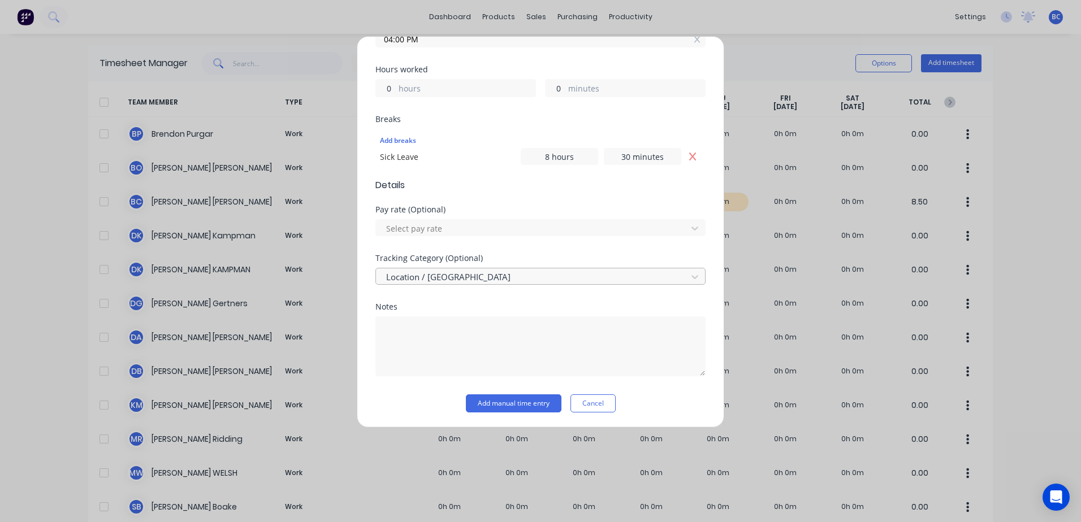
scroll to position [286, 0]
type input "0"
type input "07:00 AM"
click at [484, 396] on button "Add manual time entry" at bounding box center [514, 402] width 96 height 18
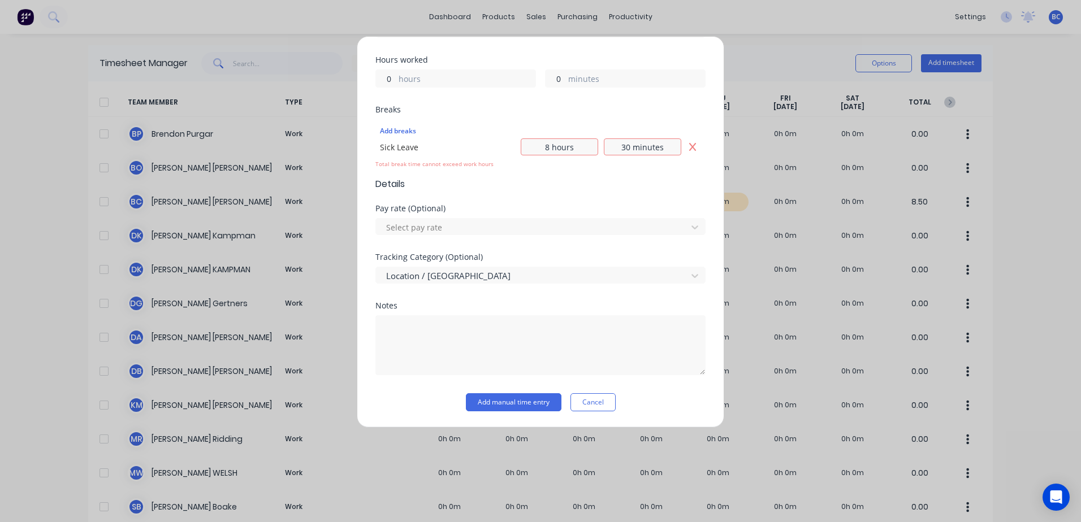
click at [417, 80] on label "hours" at bounding box center [466, 80] width 137 height 14
click at [396, 80] on input "0" at bounding box center [386, 78] width 20 height 17
drag, startPoint x: 395, startPoint y: 76, endPoint x: 383, endPoint y: 77, distance: 12.5
click at [383, 77] on input "0" at bounding box center [386, 78] width 20 height 17
type input "9"
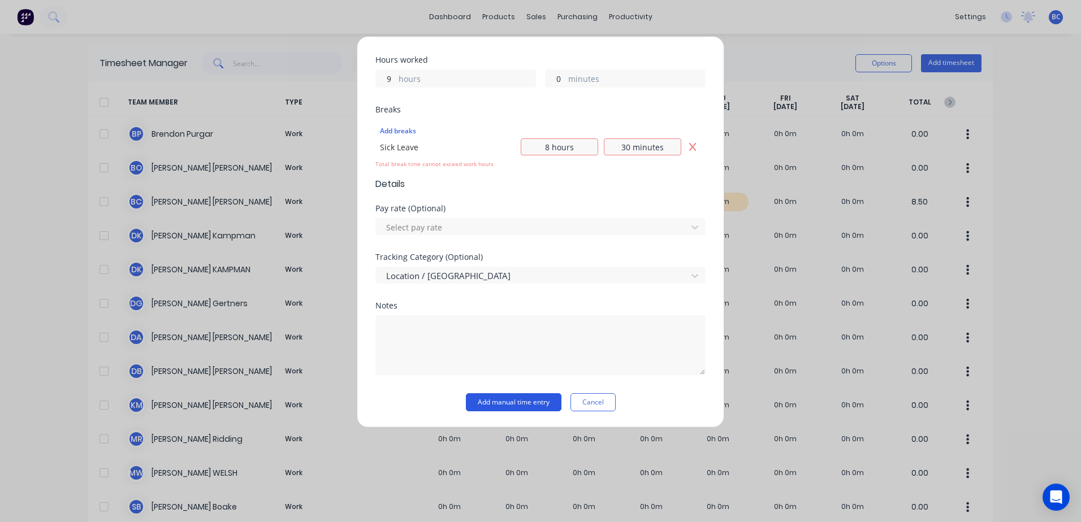
type input "04:00 PM"
click at [488, 400] on button "Add manual time entry" at bounding box center [514, 402] width 96 height 18
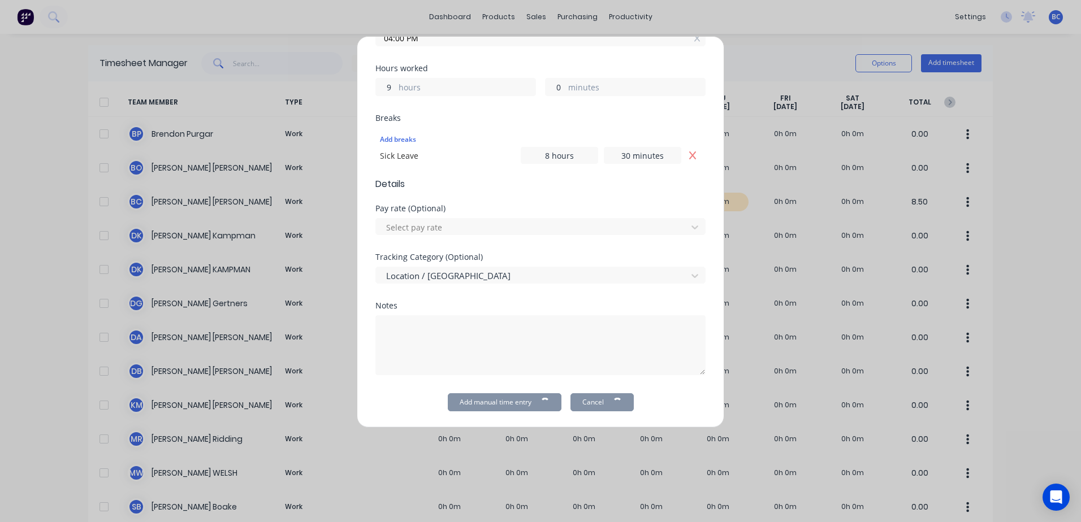
scroll to position [286, 0]
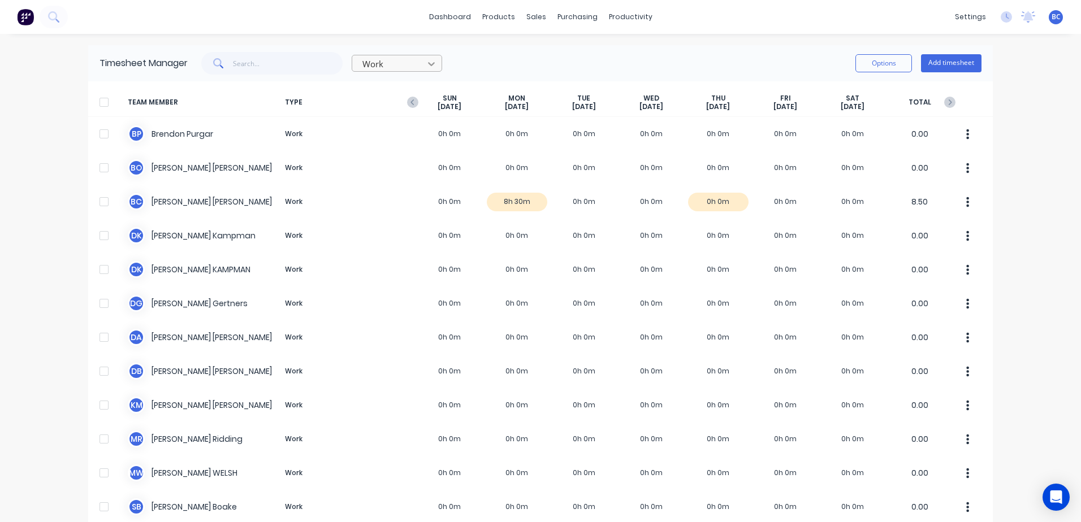
click at [432, 66] on icon at bounding box center [431, 63] width 11 height 11
click at [365, 115] on div "Attendance" at bounding box center [397, 109] width 90 height 21
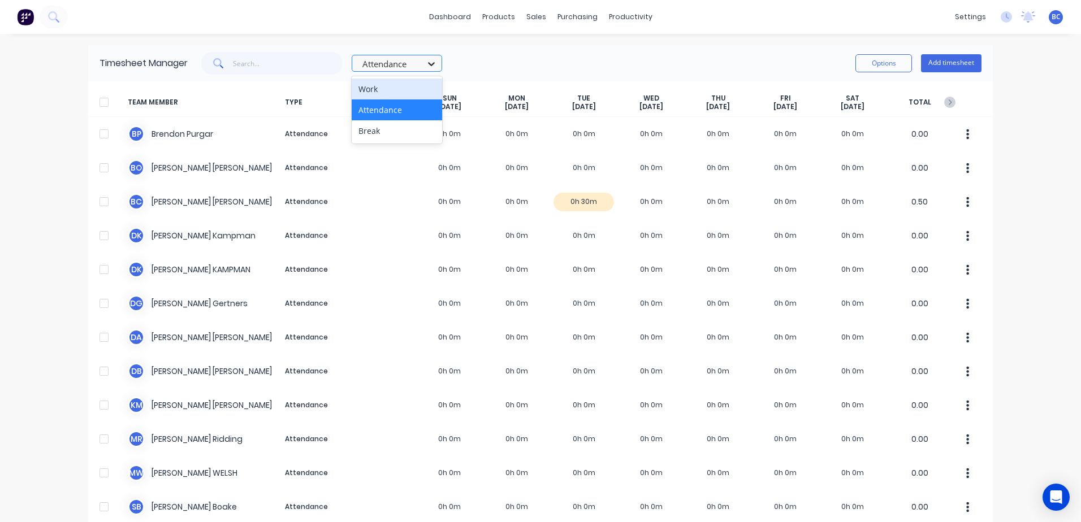
click at [427, 62] on icon at bounding box center [431, 63] width 11 height 11
click at [370, 128] on div "Break" at bounding box center [397, 130] width 90 height 21
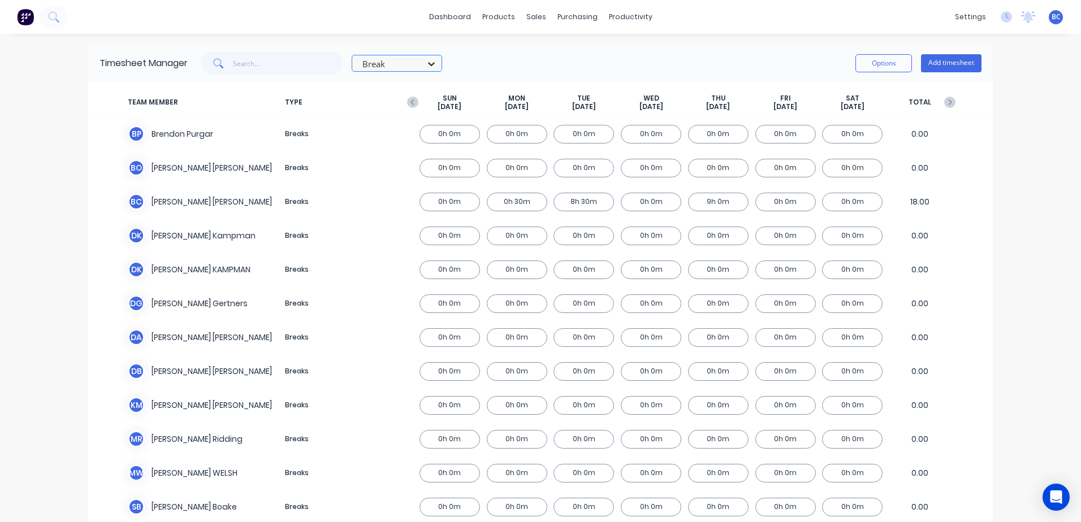
click at [431, 66] on icon at bounding box center [431, 63] width 11 height 11
click at [410, 115] on div "Attendance" at bounding box center [397, 109] width 90 height 21
click at [427, 65] on icon at bounding box center [431, 63] width 11 height 11
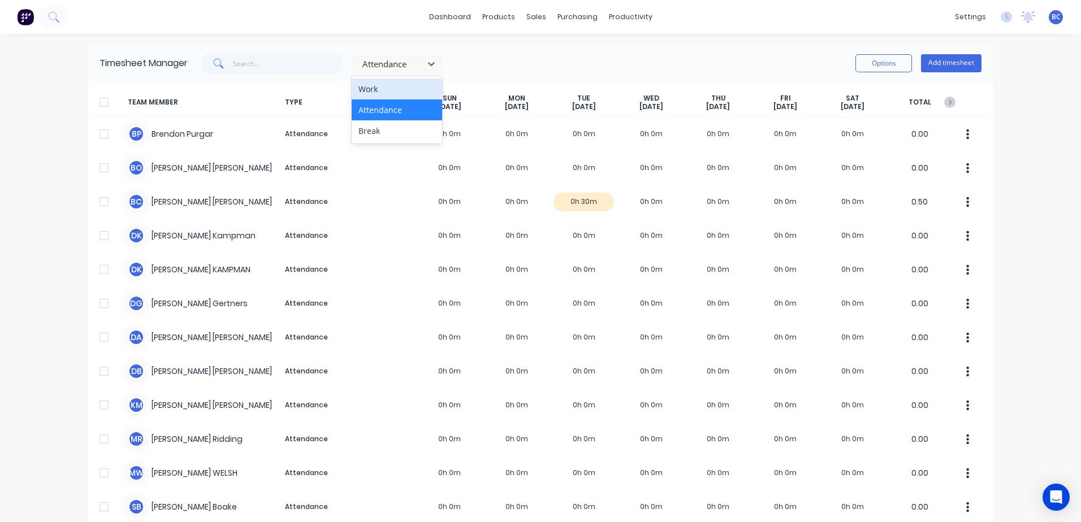
click at [400, 85] on div "Work" at bounding box center [397, 89] width 90 height 21
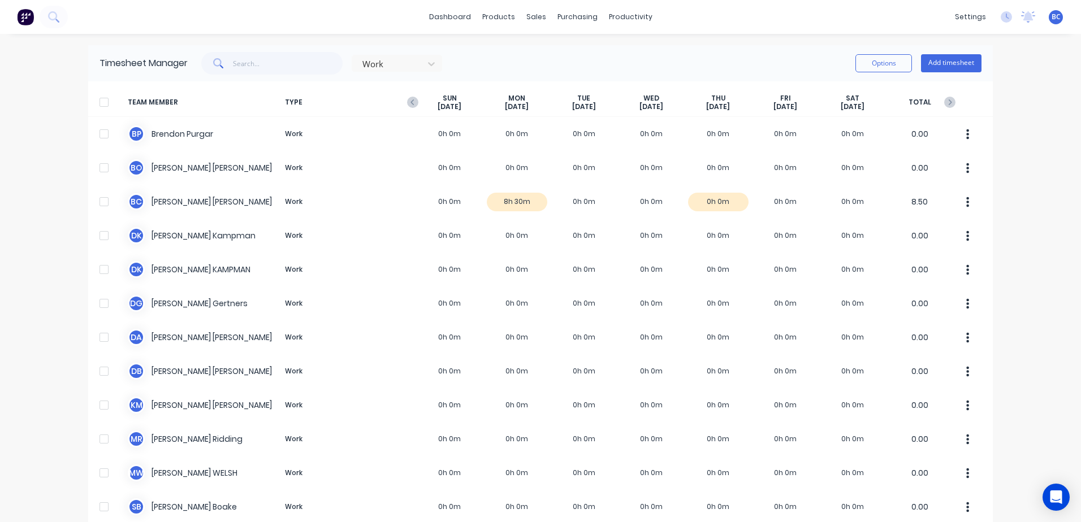
click at [492, 63] on div "Work Options Add timesheet" at bounding box center [585, 63] width 794 height 23
